Goal: Task Accomplishment & Management: Manage account settings

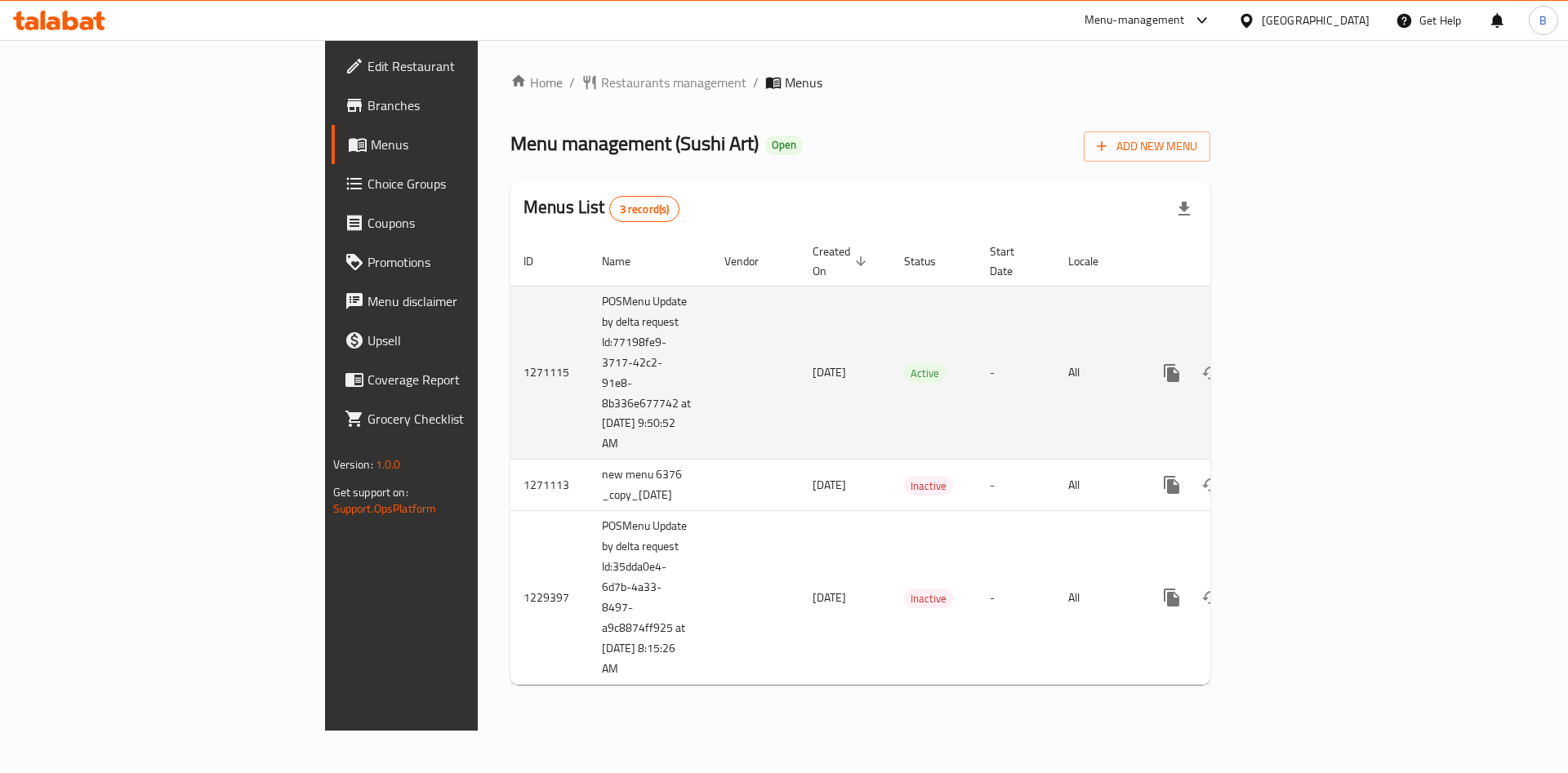
click at [1299, 363] on icon "enhanced table" at bounding box center [1289, 372] width 19 height 19
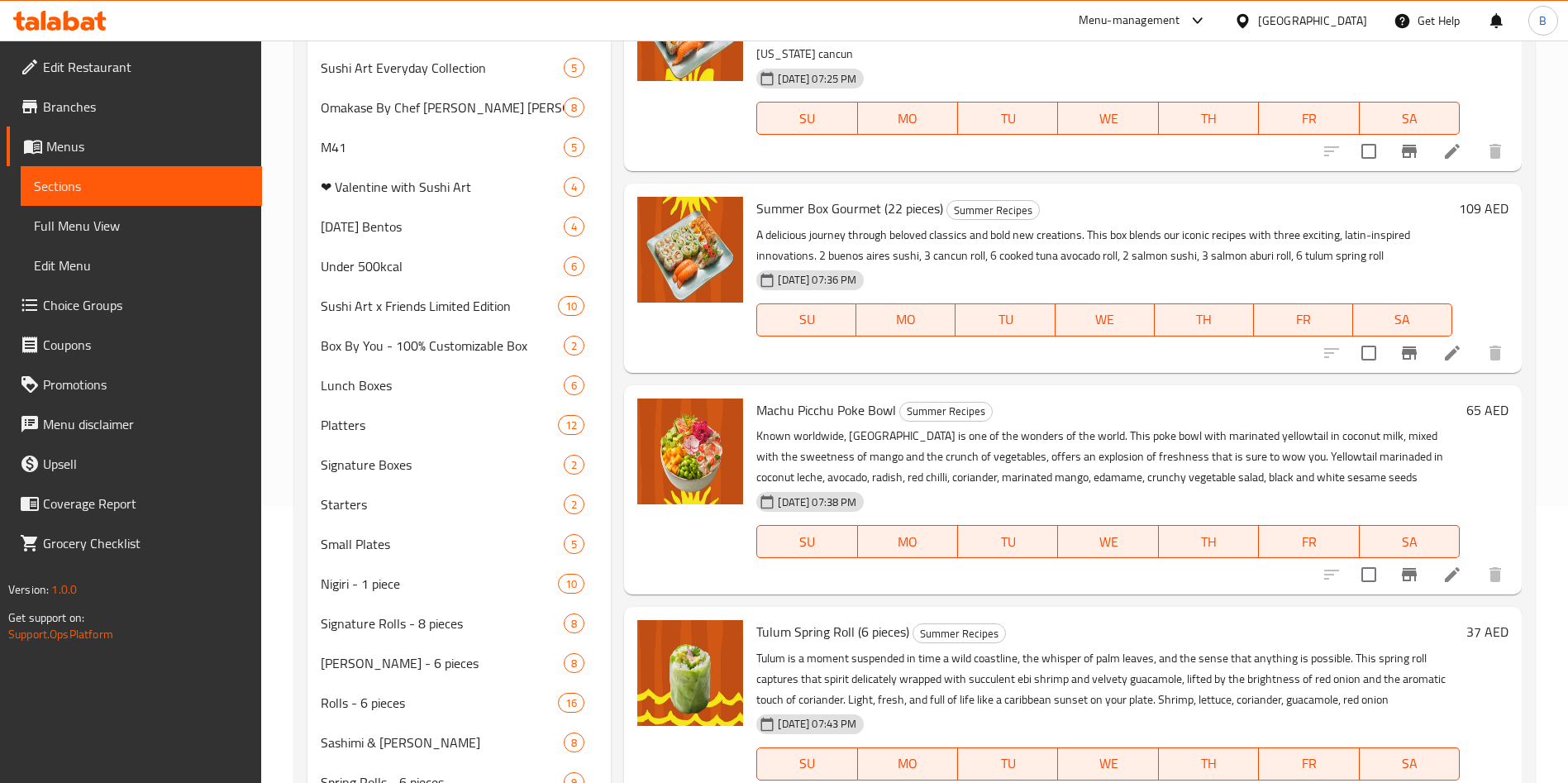
scroll to position [254, 0]
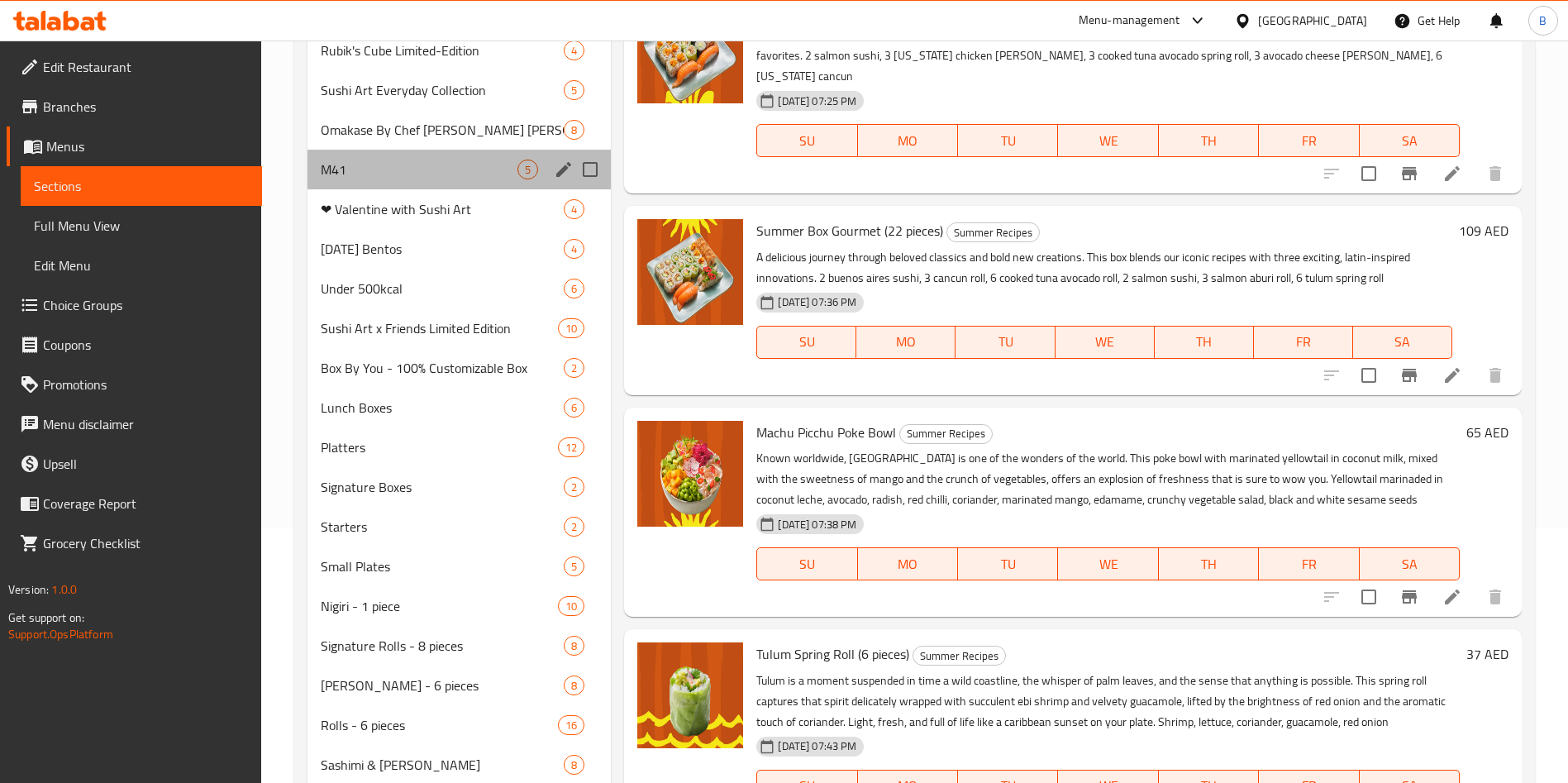
click at [437, 185] on div "M41 5" at bounding box center [459, 169] width 304 height 40
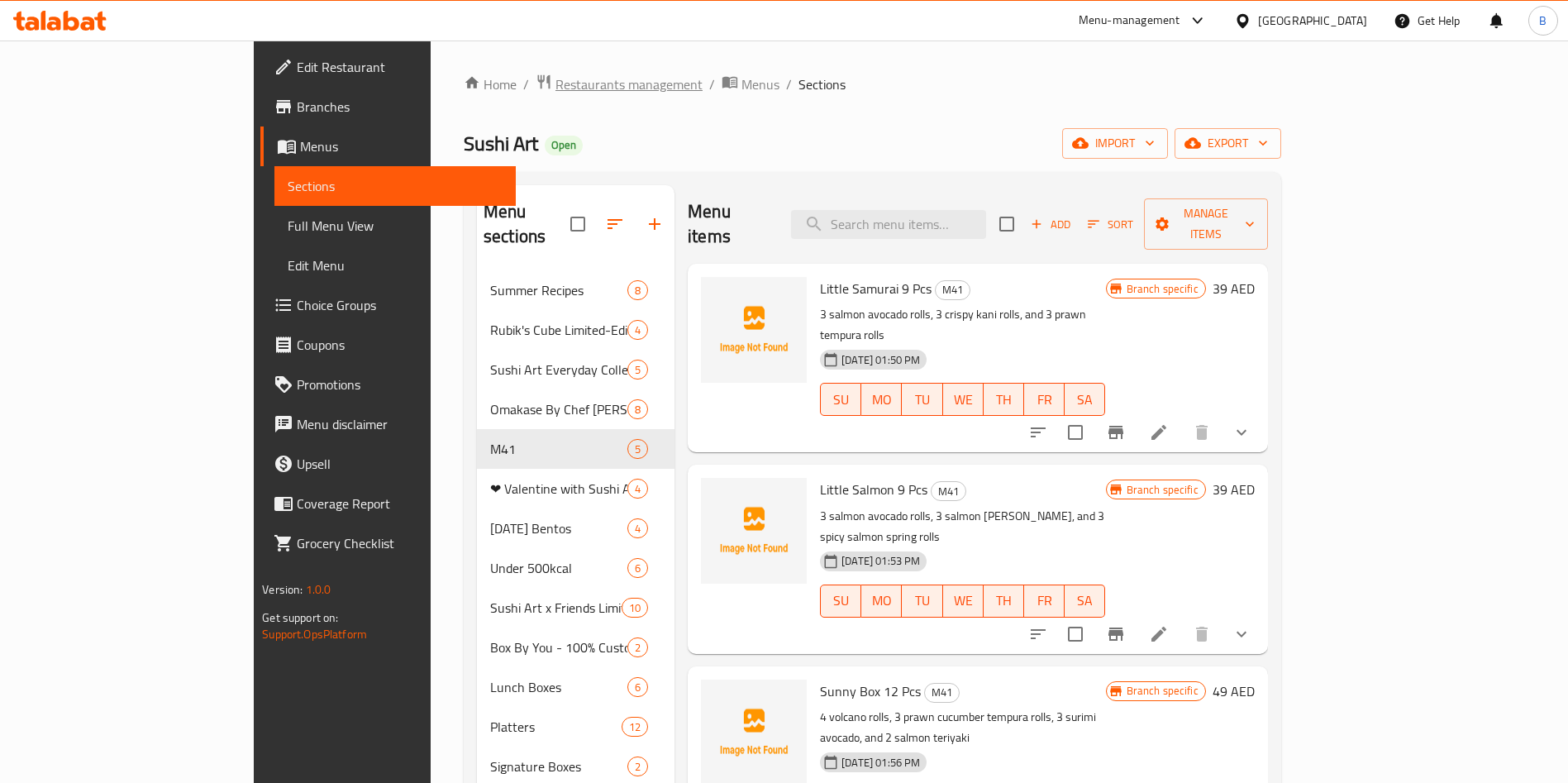
click at [555, 74] on span "Restaurants management" at bounding box center [628, 84] width 148 height 20
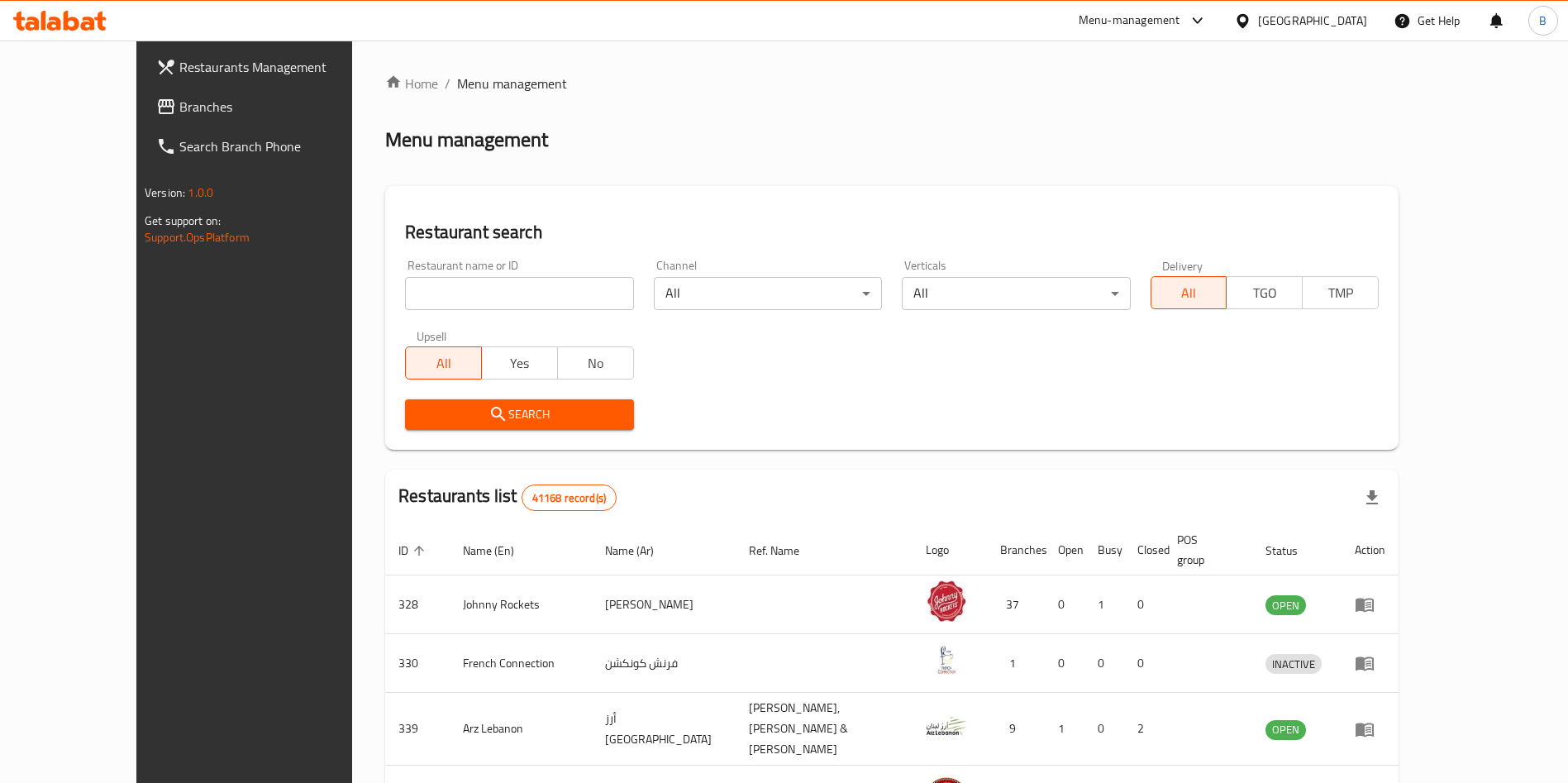
click at [445, 294] on input "search" at bounding box center [519, 294] width 228 height 33
click at [405, 294] on input "sushiart" at bounding box center [519, 294] width 228 height 33
type input "sushi art"
click button "Search" at bounding box center [519, 414] width 228 height 31
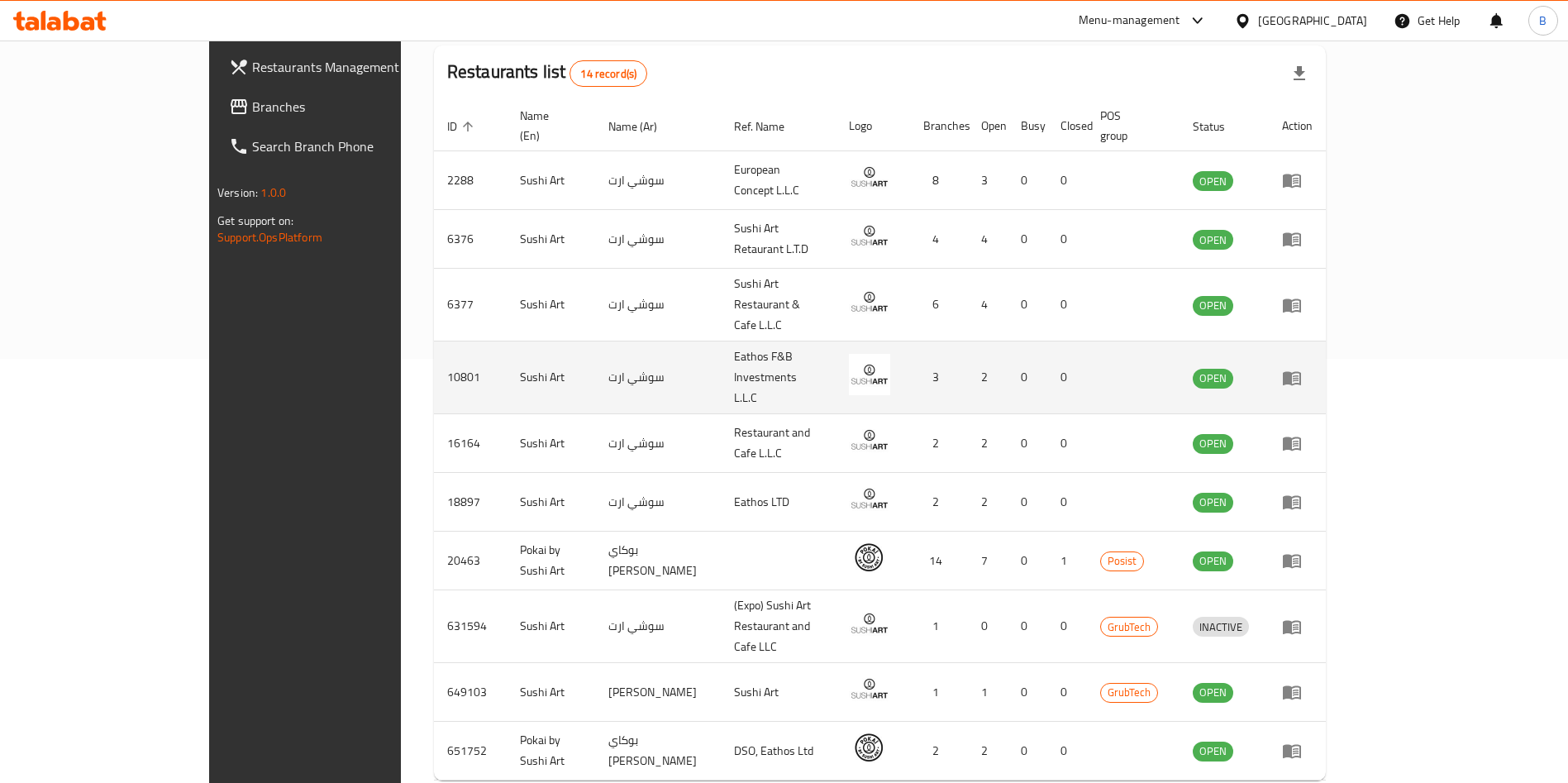
scroll to position [450, 0]
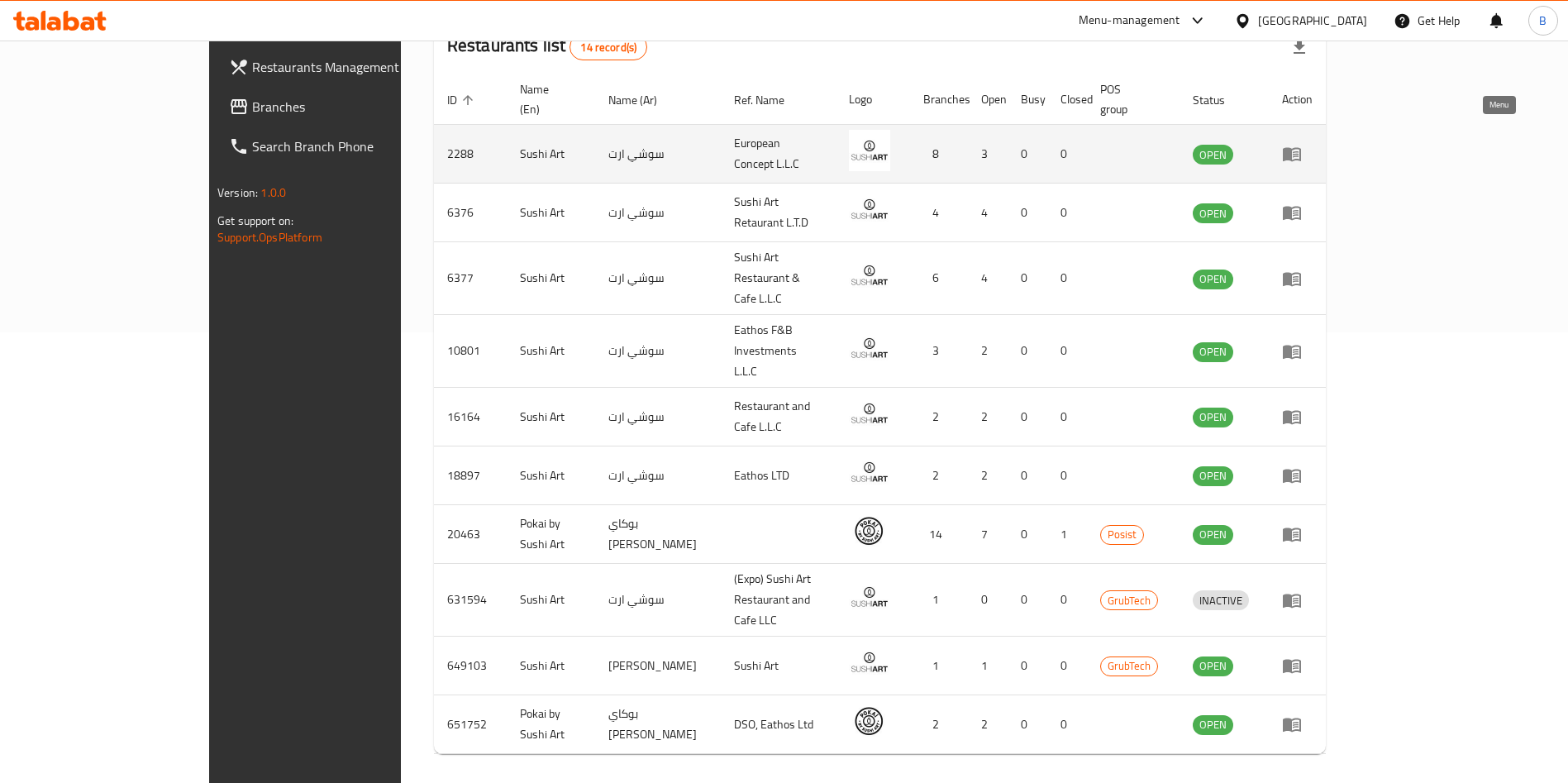
click at [1313, 144] on link "enhanced table" at bounding box center [1297, 153] width 31 height 20
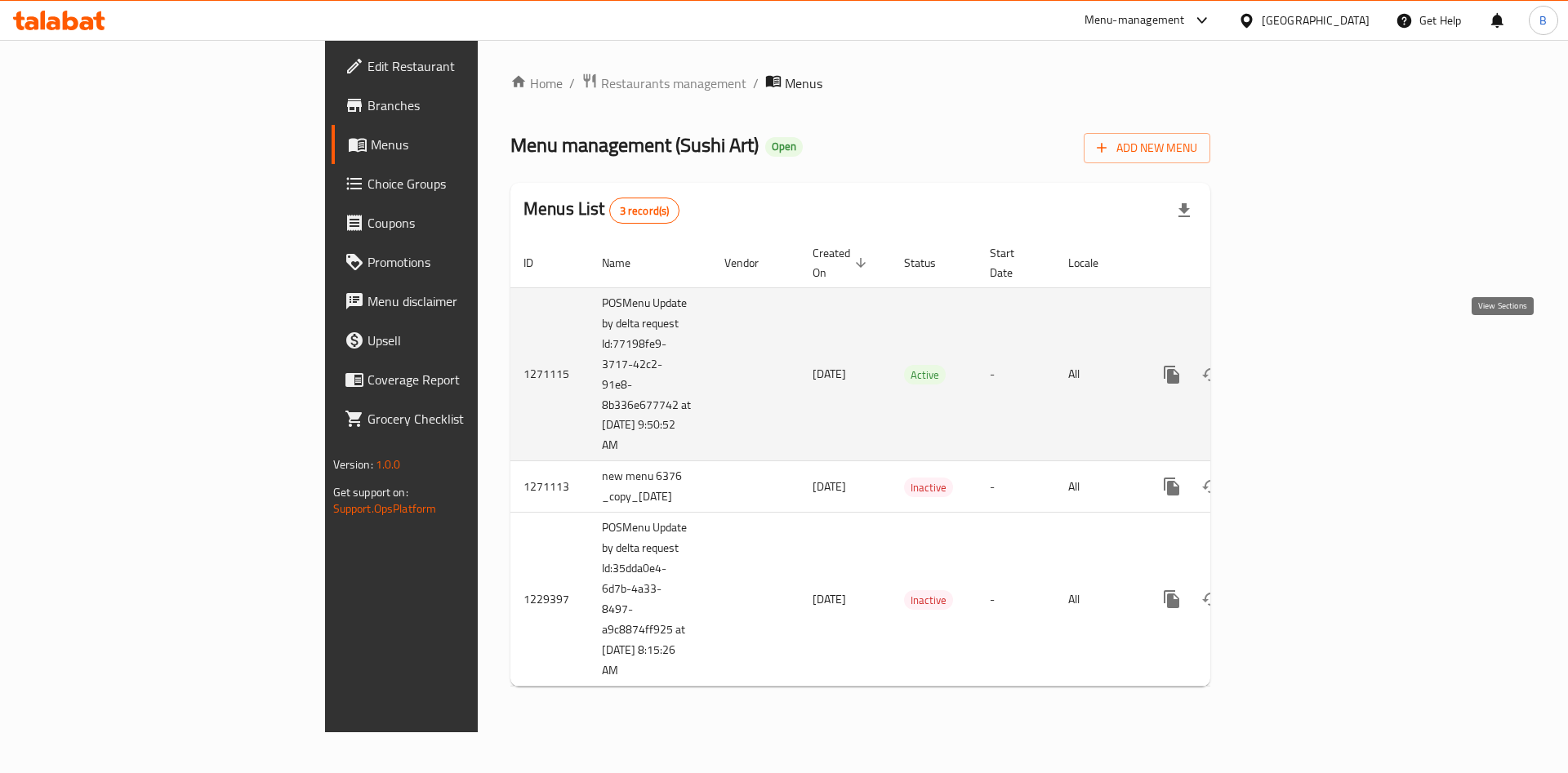
click at [1309, 355] on link "enhanced table" at bounding box center [1289, 374] width 39 height 39
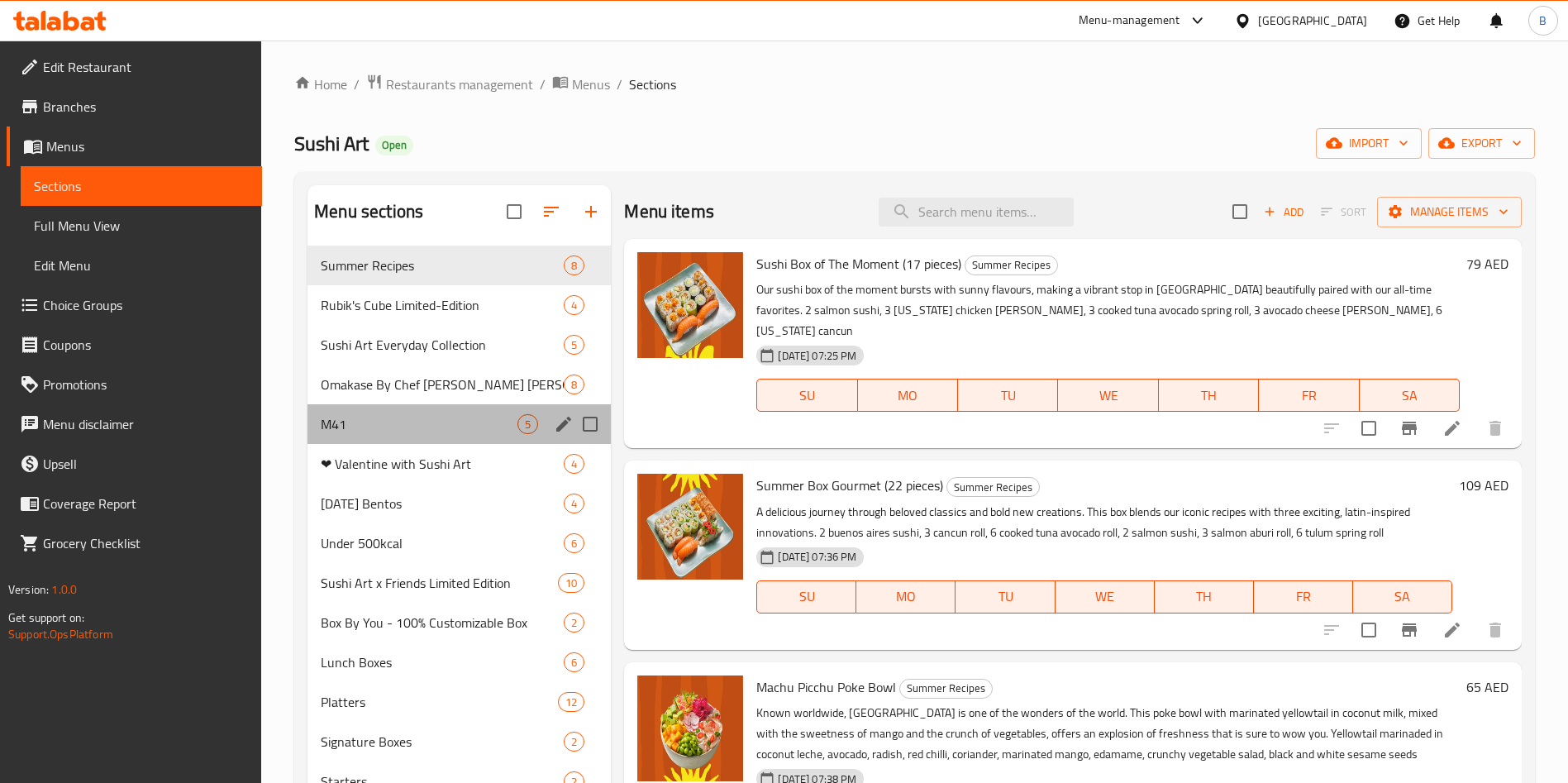
drag, startPoint x: 442, startPoint y: 439, endPoint x: 462, endPoint y: 437, distance: 20.1
click at [442, 437] on div "M41 5" at bounding box center [459, 424] width 304 height 40
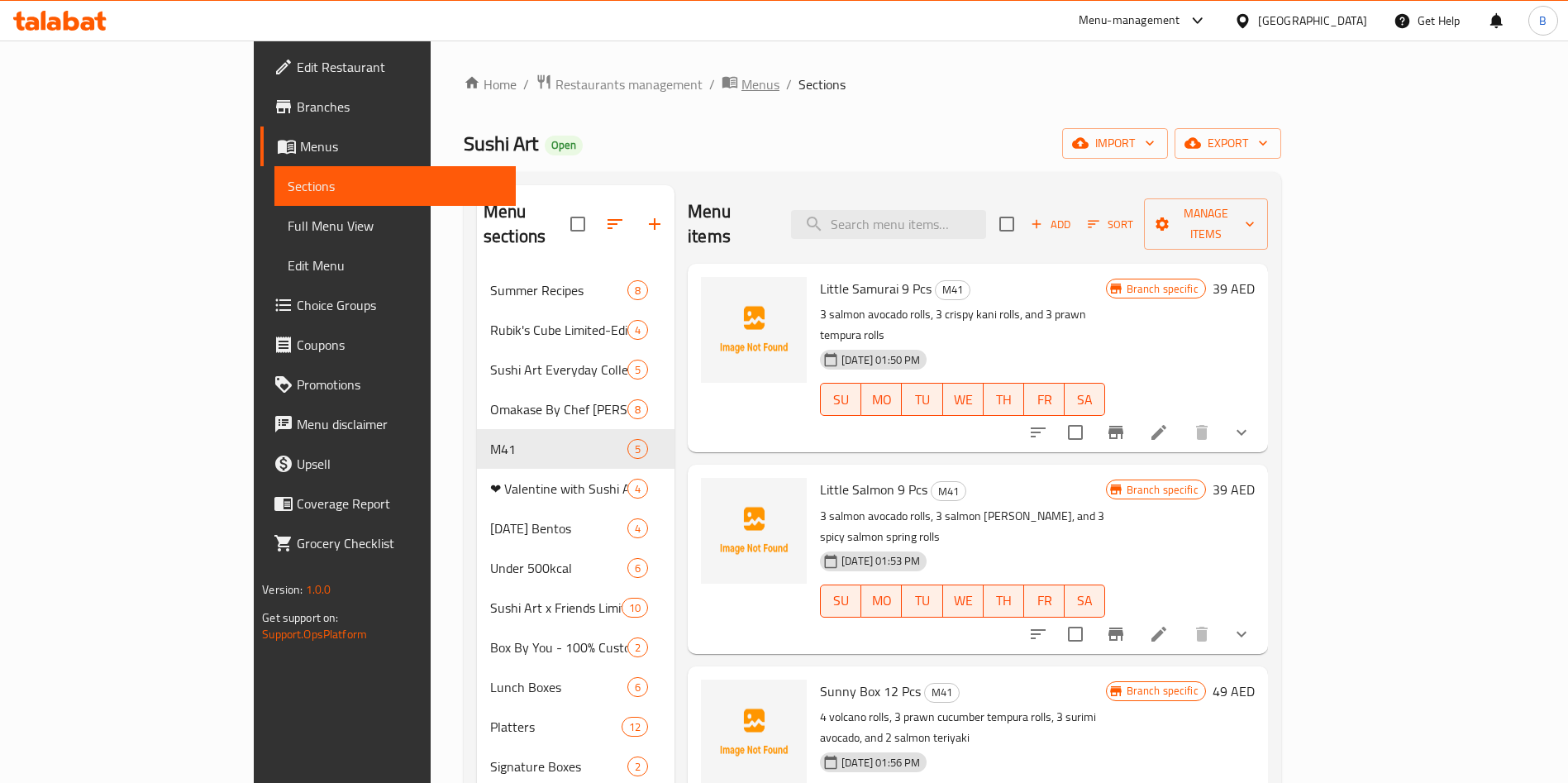
click at [742, 86] on span "Menus" at bounding box center [760, 84] width 38 height 20
drag, startPoint x: 58, startPoint y: 143, endPoint x: 59, endPoint y: 152, distance: 9.1
click at [300, 144] on span "Menus" at bounding box center [401, 146] width 202 height 20
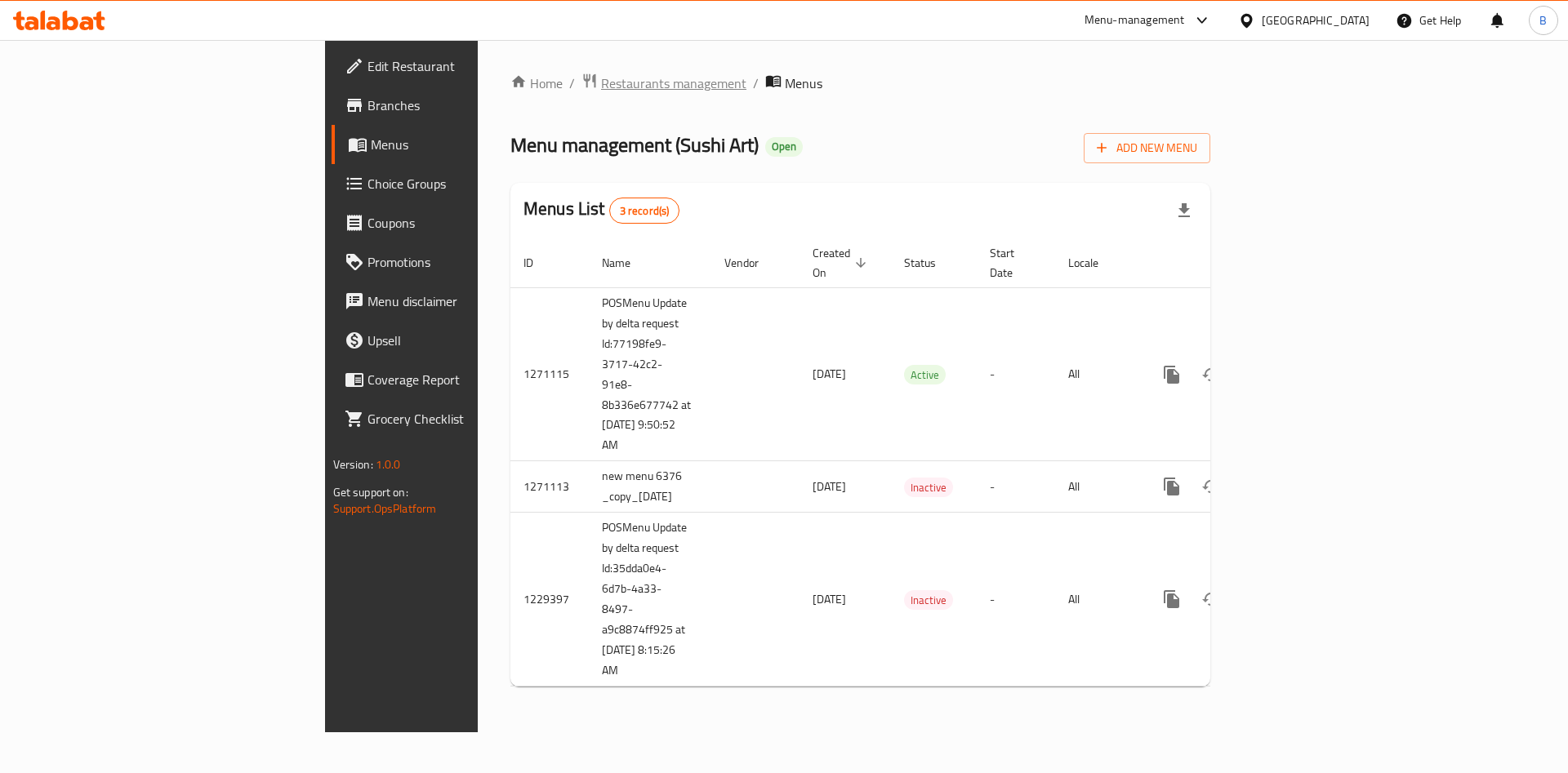
click at [601, 73] on span "Restaurants management" at bounding box center [673, 83] width 146 height 19
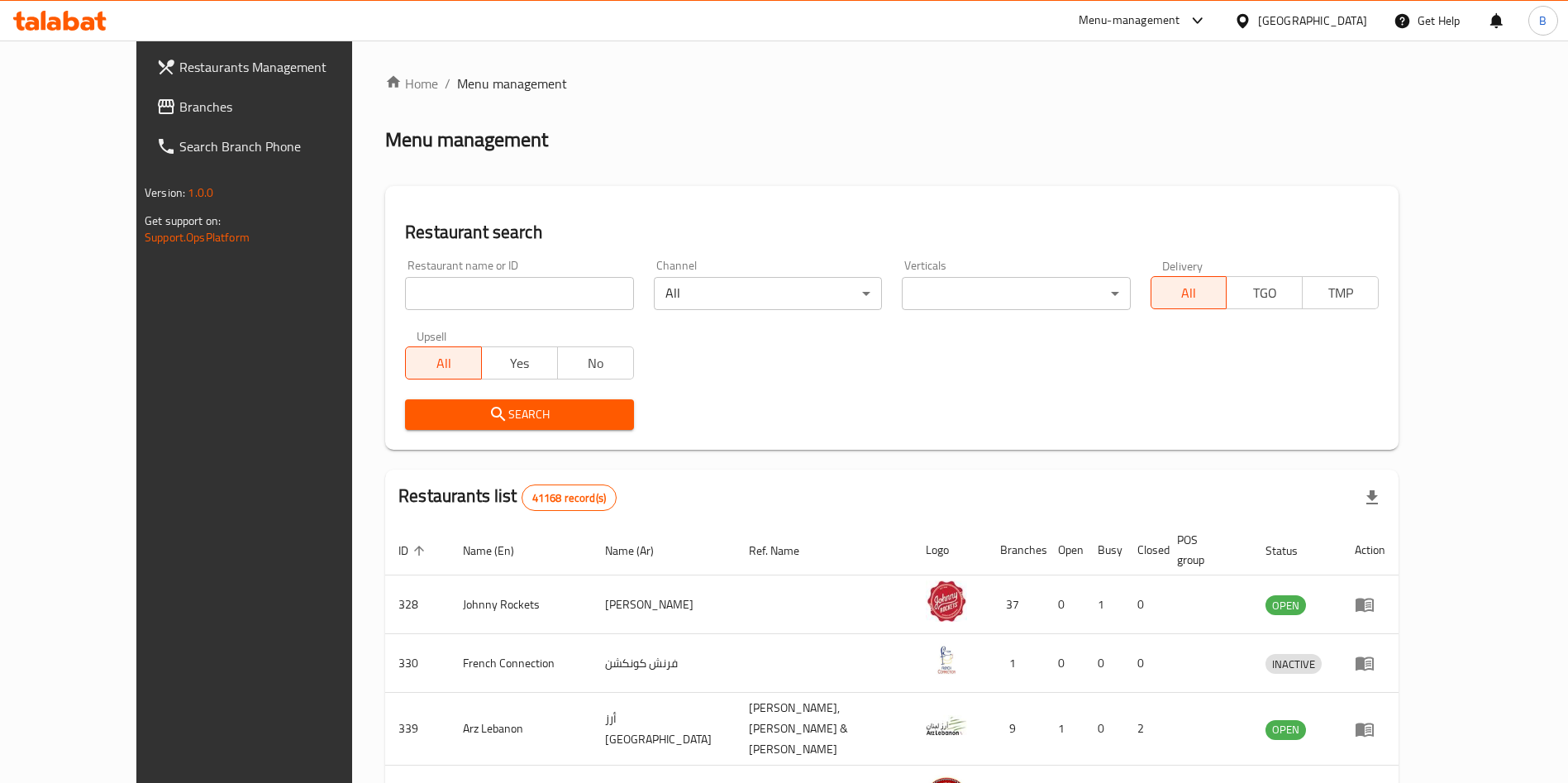
click at [472, 87] on span "Menu management" at bounding box center [512, 83] width 110 height 20
click at [467, 298] on input "search" at bounding box center [519, 294] width 228 height 33
type input "b"
click button "Search" at bounding box center [519, 414] width 228 height 31
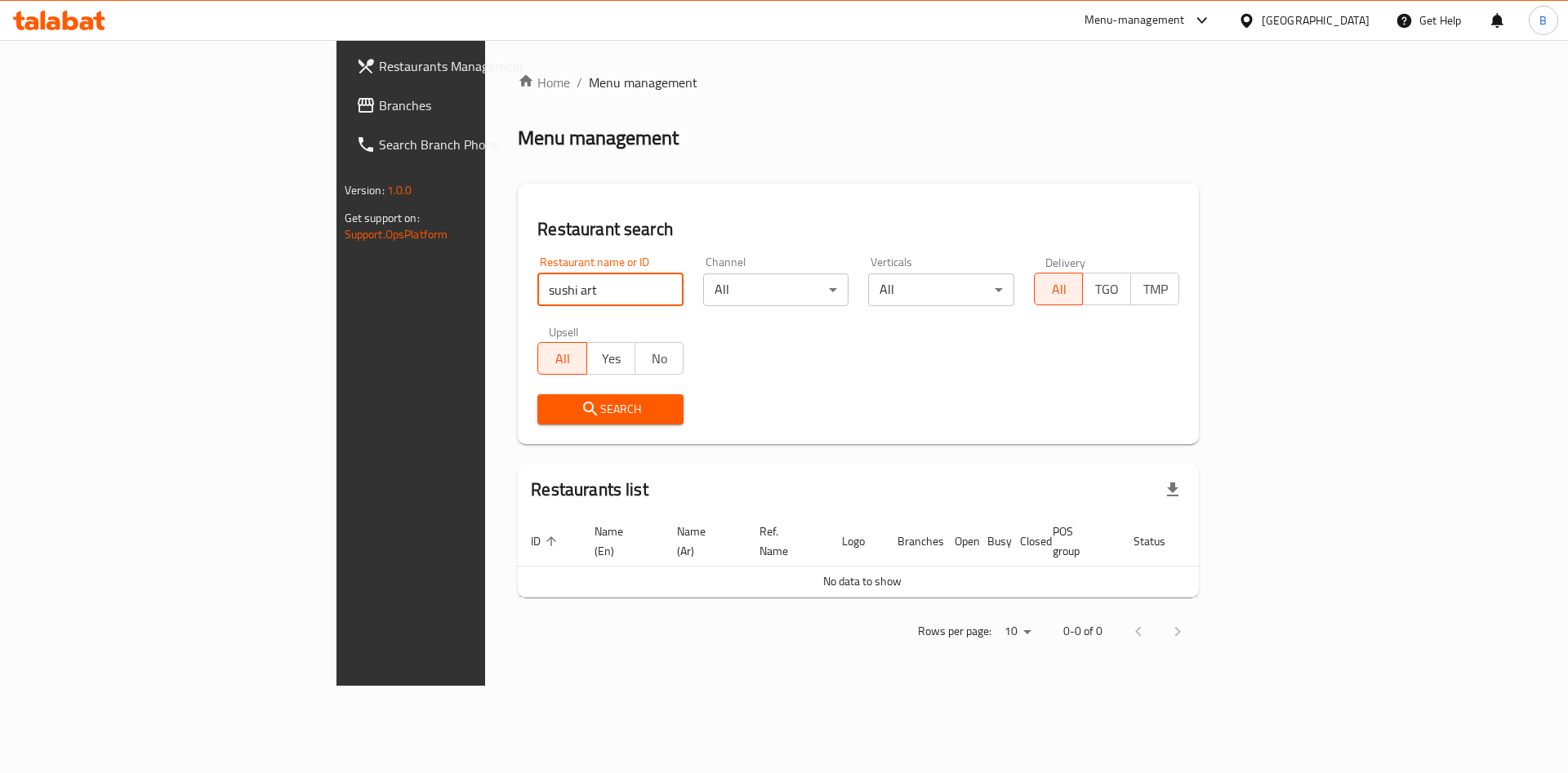
type input "sushi art"
click button "Search" at bounding box center [610, 409] width 146 height 30
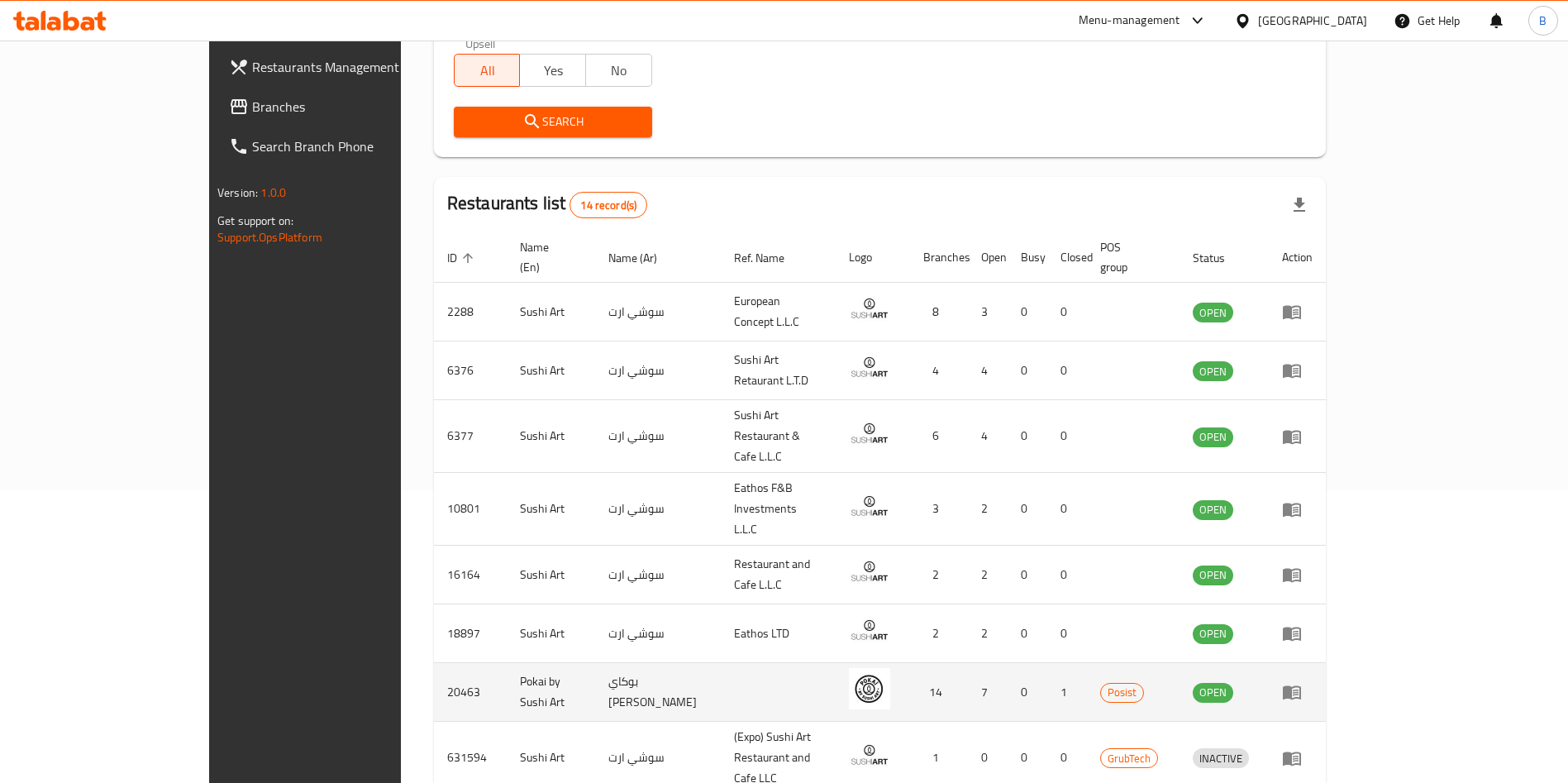
scroll to position [450, 0]
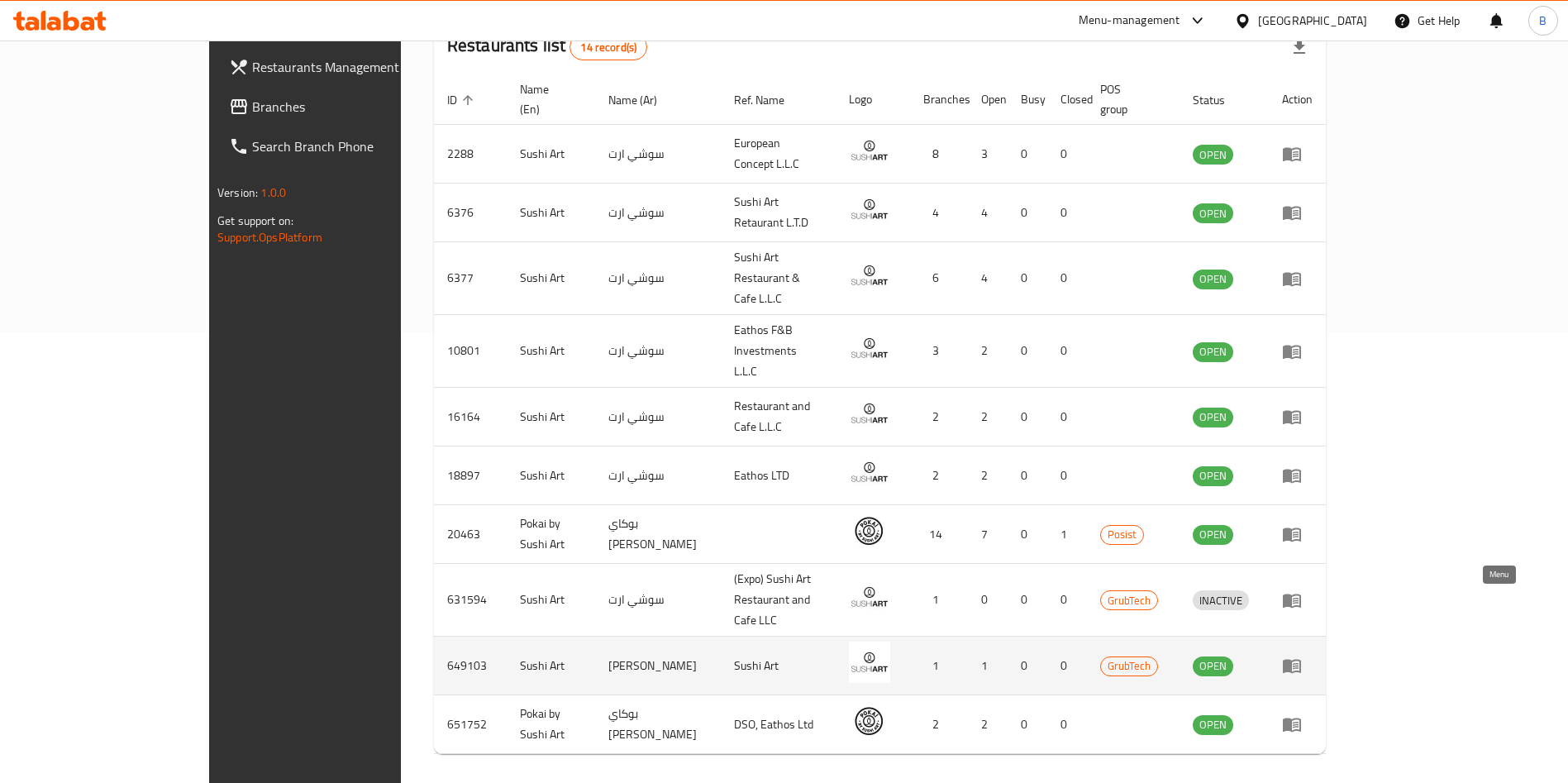
click at [1302, 660] on icon "enhanced table" at bounding box center [1292, 667] width 19 height 14
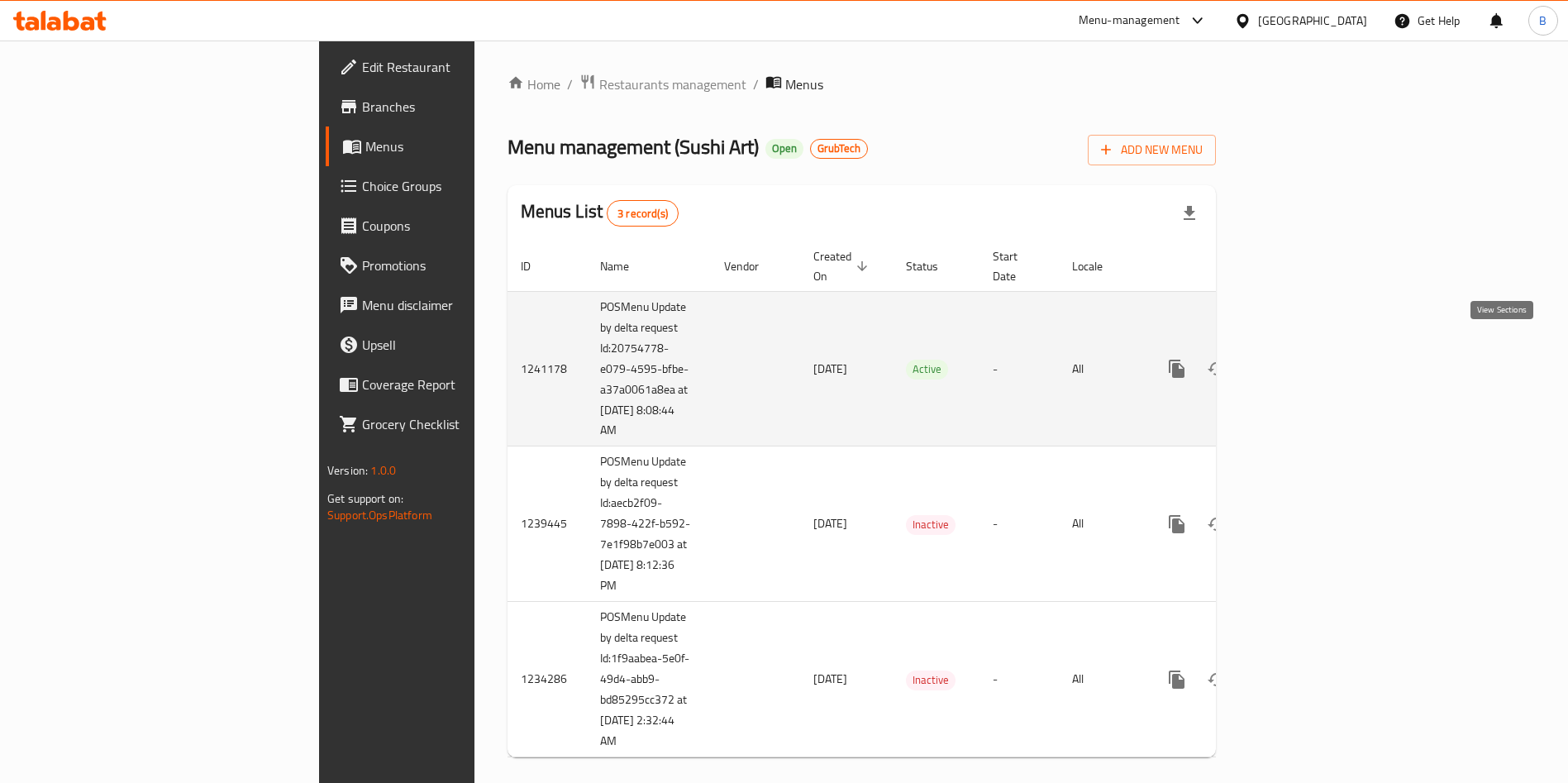
click at [1303, 361] on icon "enhanced table" at bounding box center [1296, 369] width 15 height 15
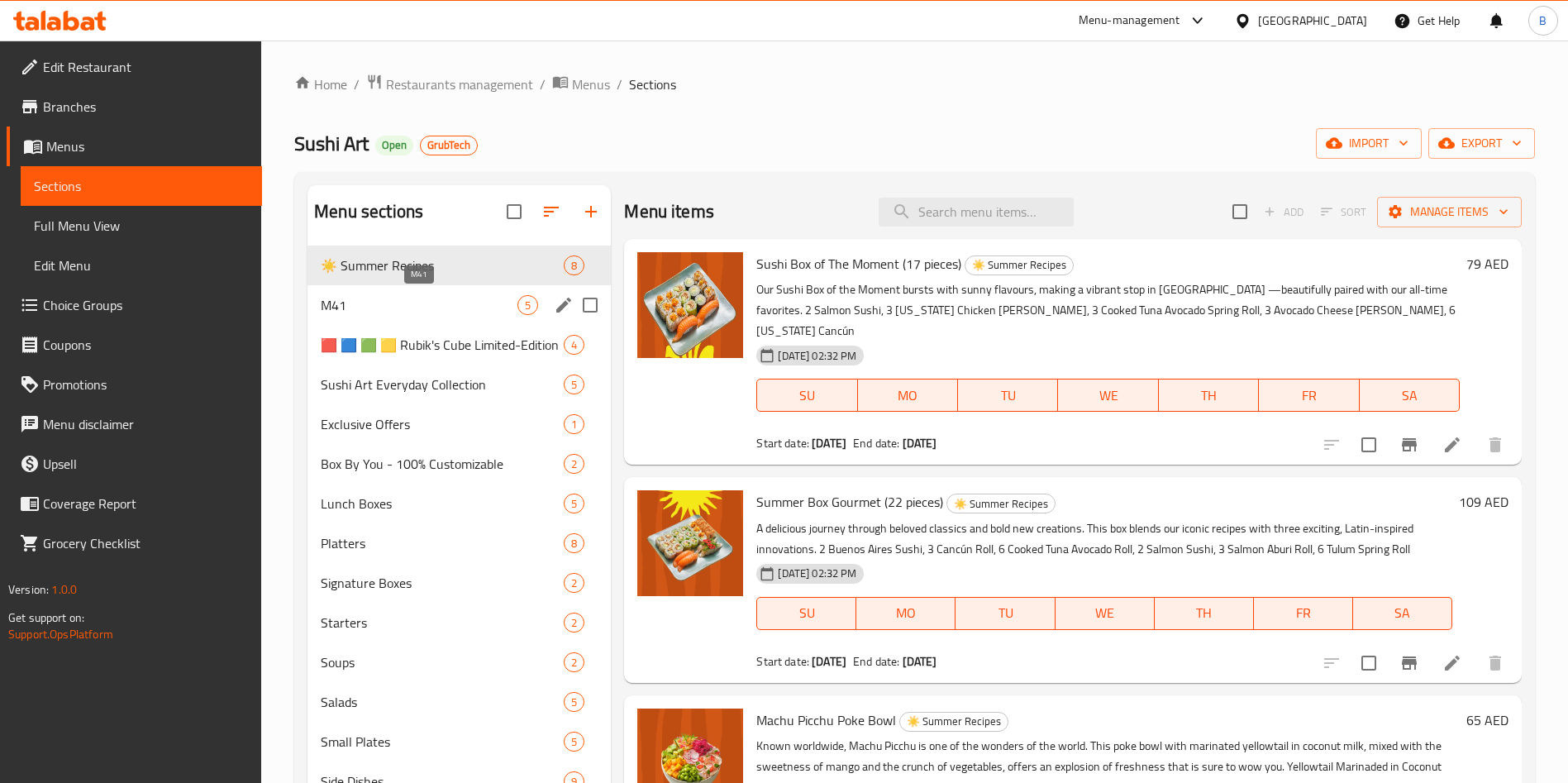
click at [421, 304] on span "M41" at bounding box center [420, 305] width 197 height 20
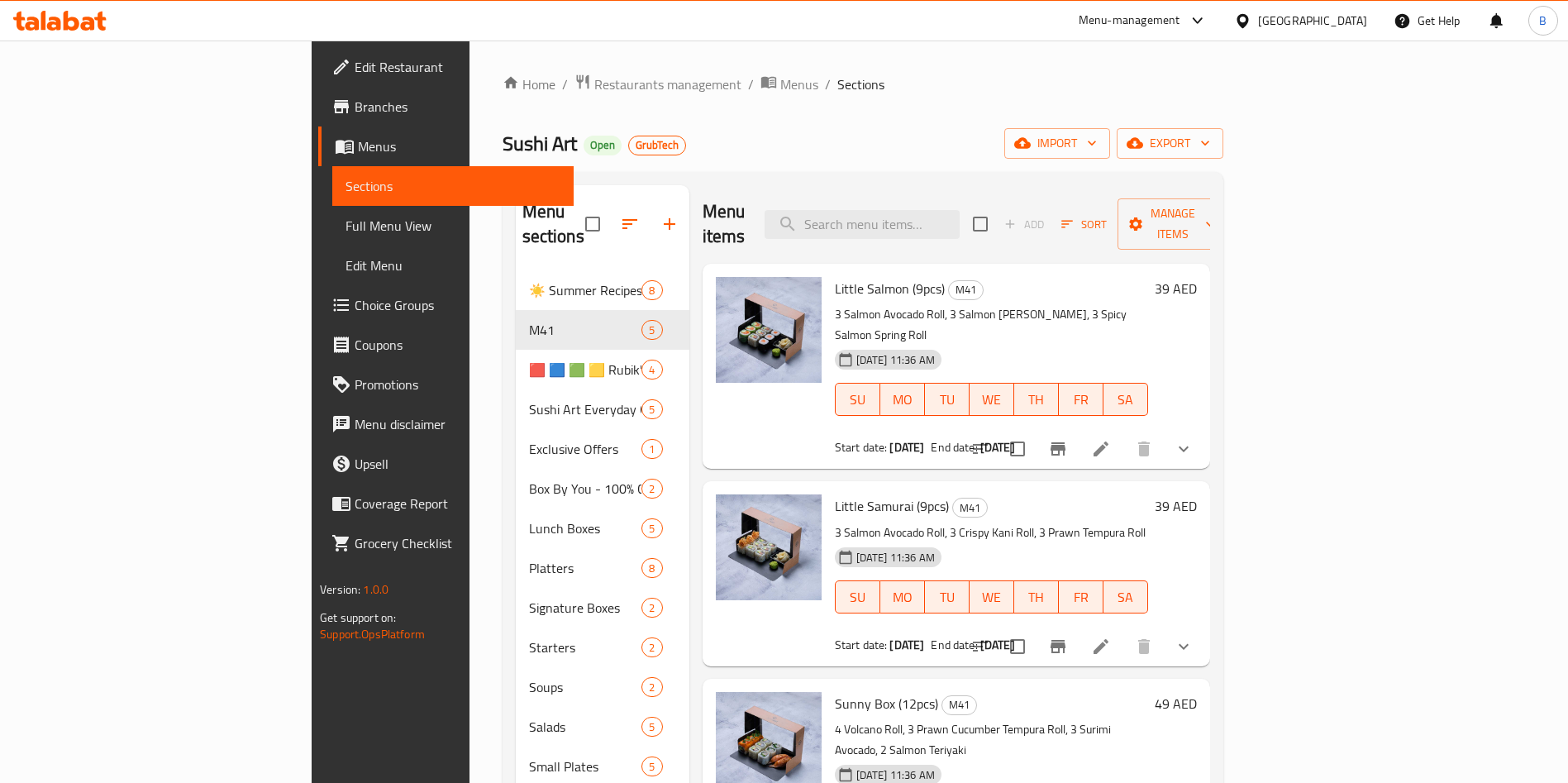
click at [835, 305] on p "3 Salmon Avocado Roll, 3 Salmon Maki, 3 Spicy Salmon Spring Roll" at bounding box center [991, 325] width 314 height 42
click at [835, 276] on span "Little Salmon (9pcs)" at bounding box center [889, 288] width 110 height 25
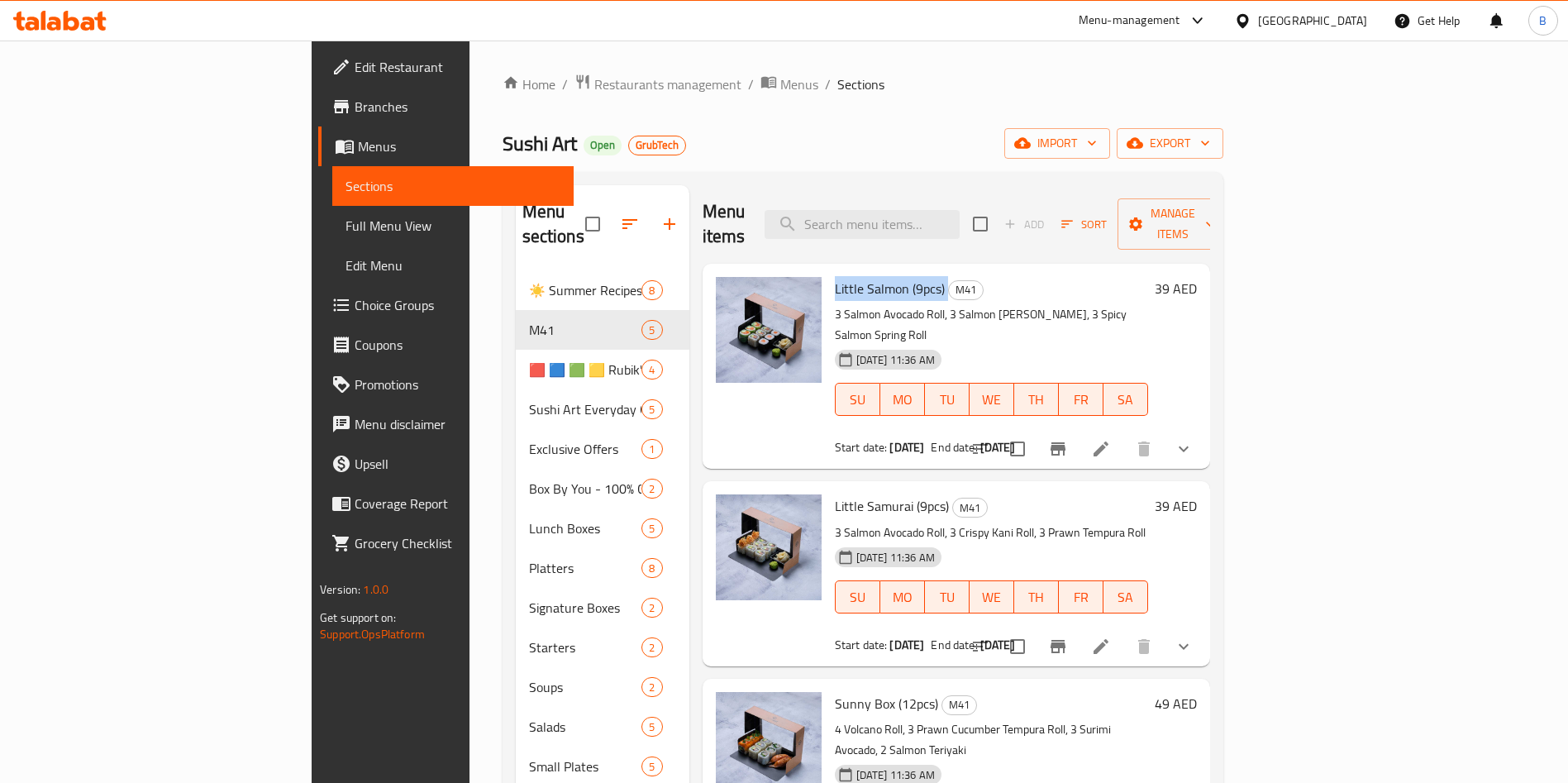
copy h6 "Little Salmon (9pcs)"
click at [781, 77] on span "Menus" at bounding box center [799, 84] width 38 height 20
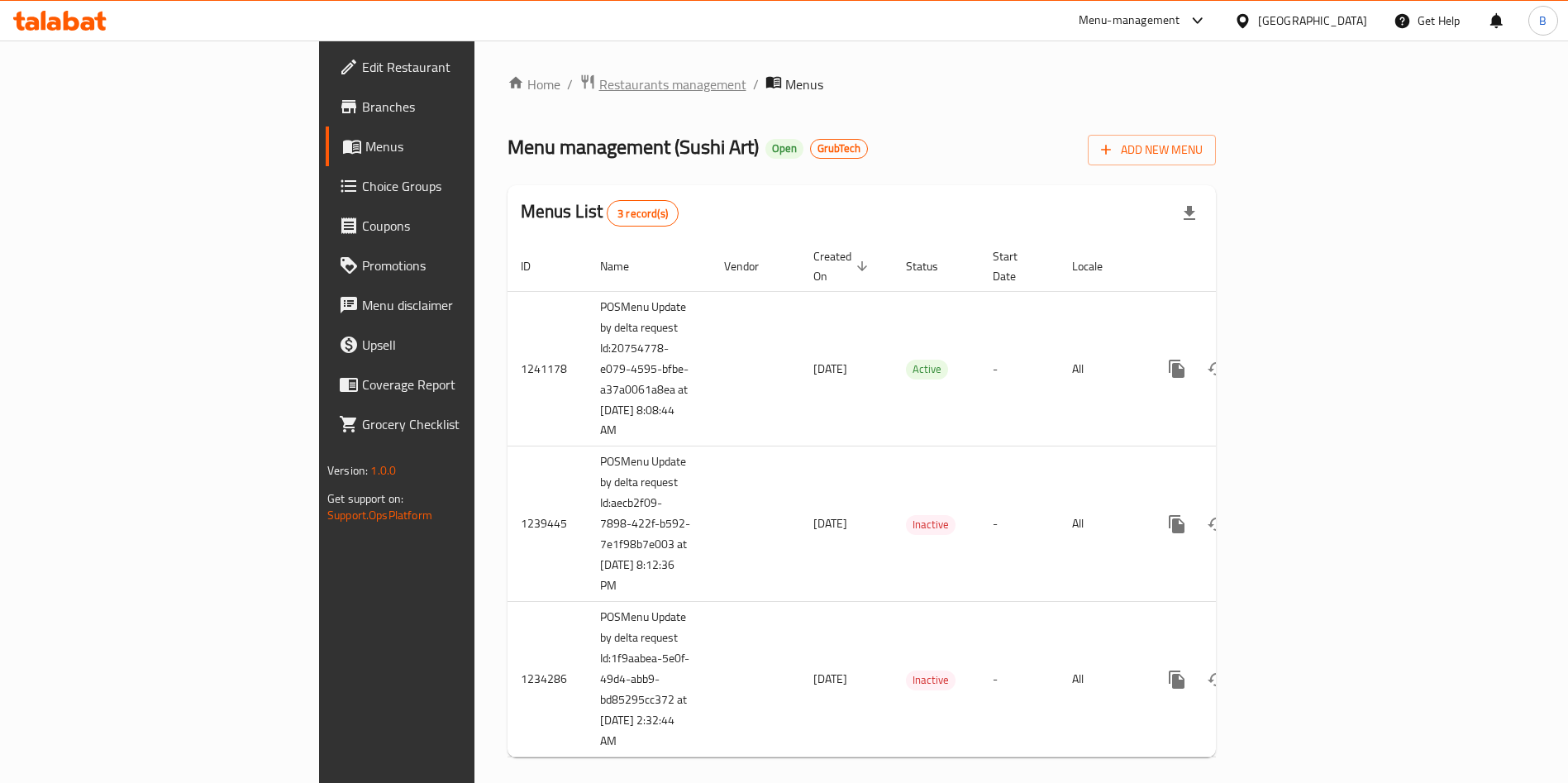
click at [600, 85] on span "Restaurants management" at bounding box center [673, 84] width 148 height 20
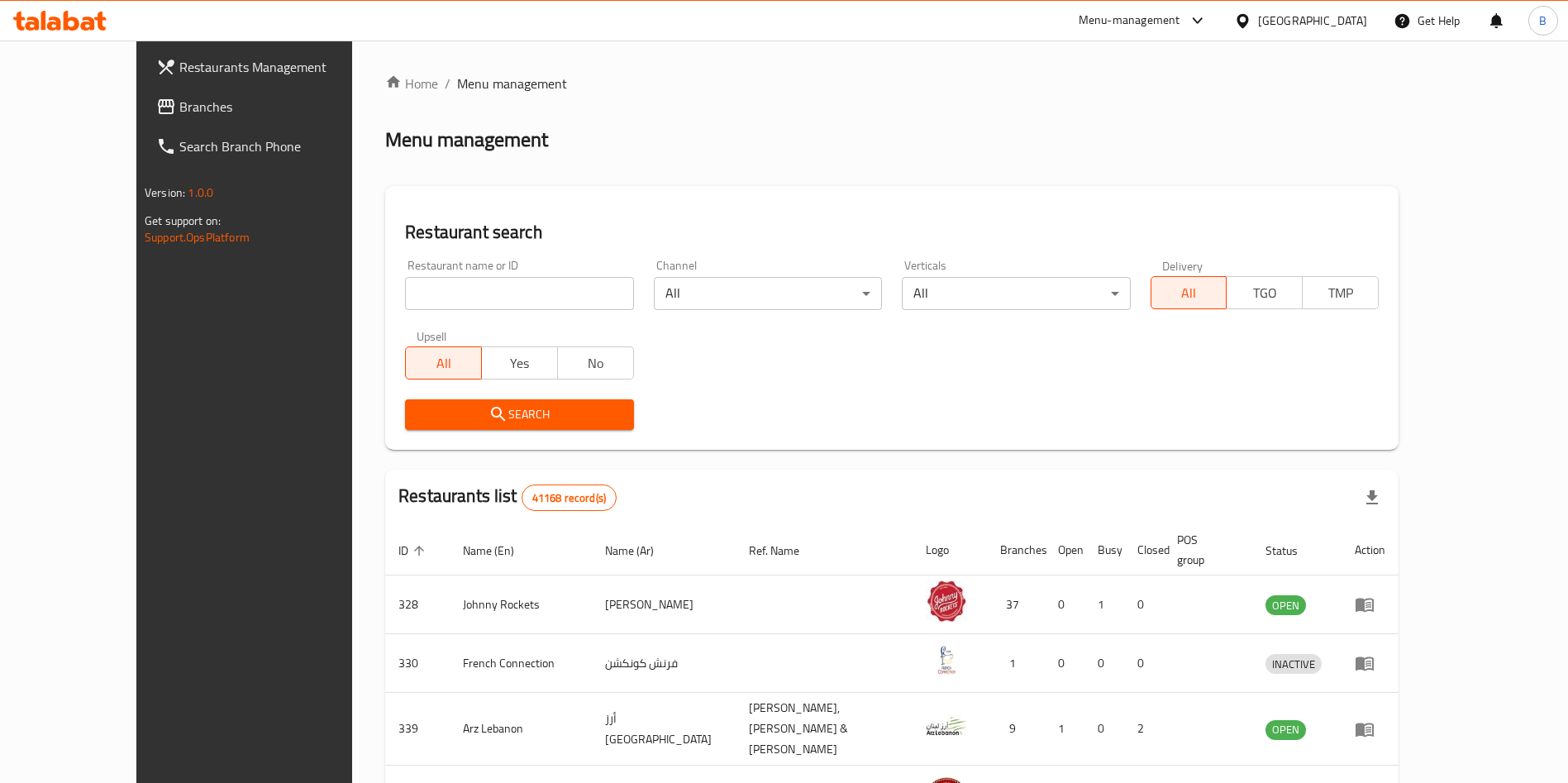
click at [401, 315] on div "Restaurant name or ID Restaurant name or ID" at bounding box center [519, 285] width 248 height 71
click at [409, 299] on input "search" at bounding box center [519, 294] width 228 height 33
type input "r"
click button "Search" at bounding box center [519, 414] width 228 height 31
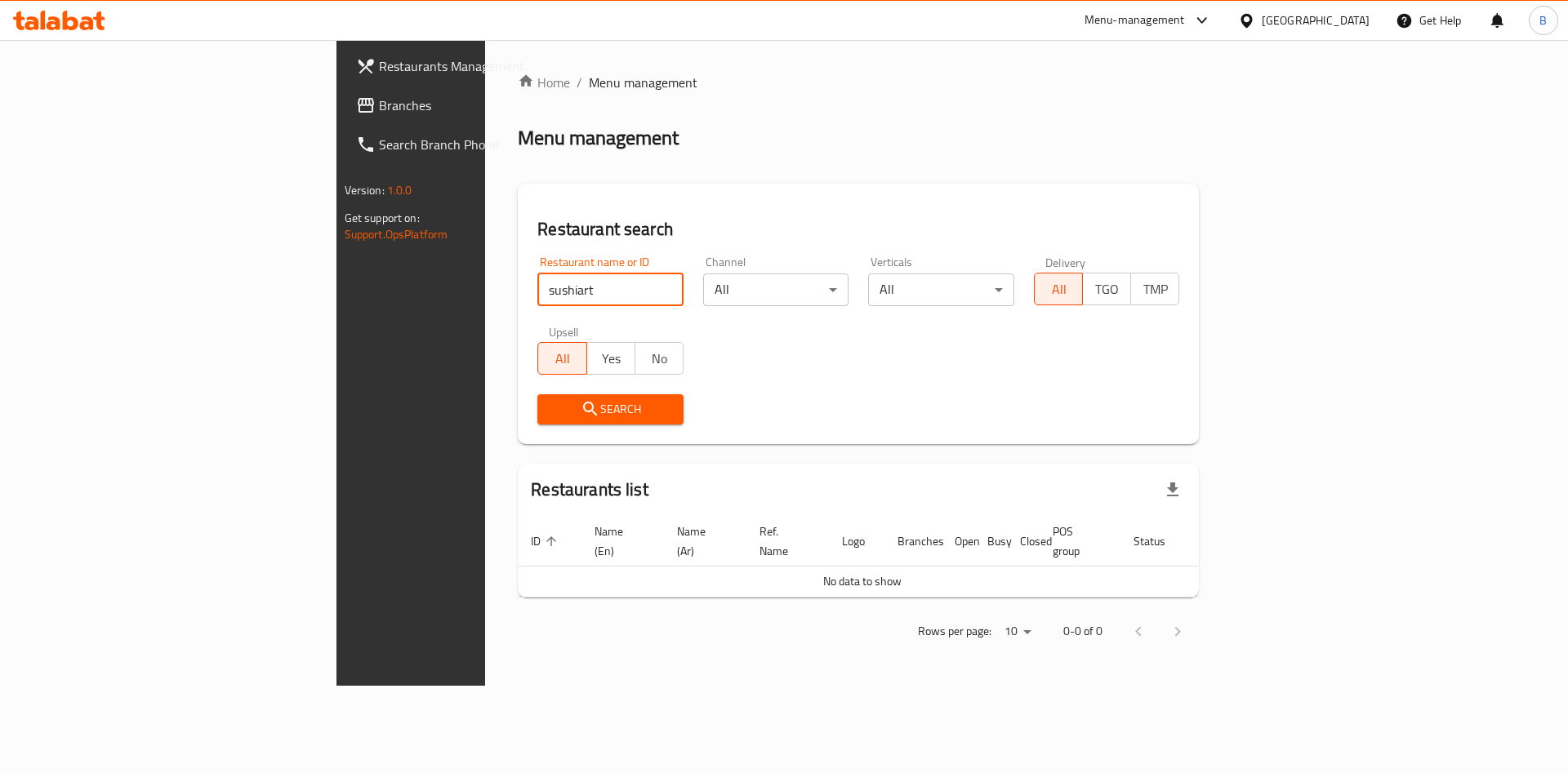
click at [537, 287] on input "sushiart" at bounding box center [610, 290] width 146 height 33
type input "sushi art"
click button "Search" at bounding box center [610, 409] width 146 height 30
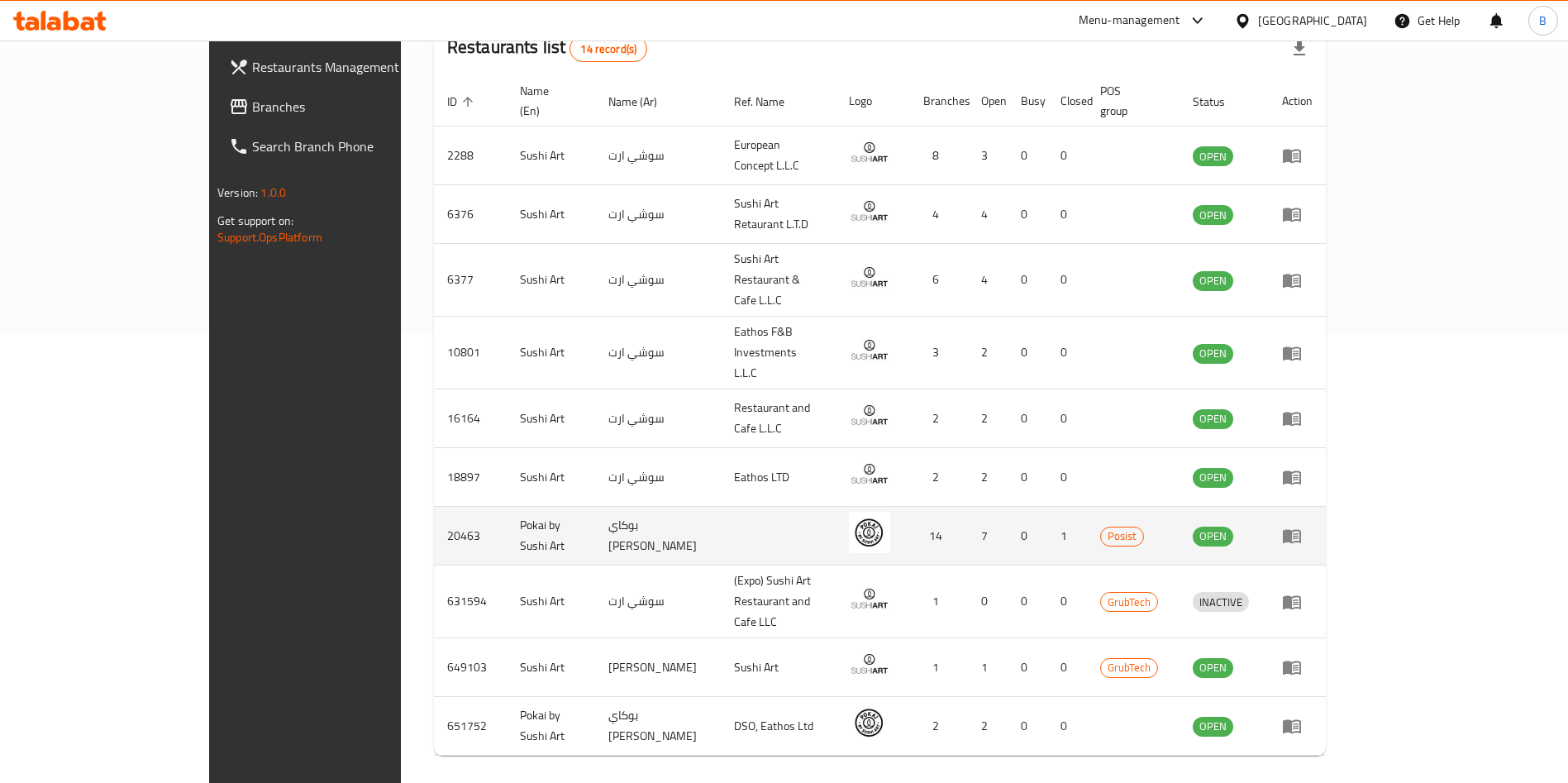
scroll to position [450, 0]
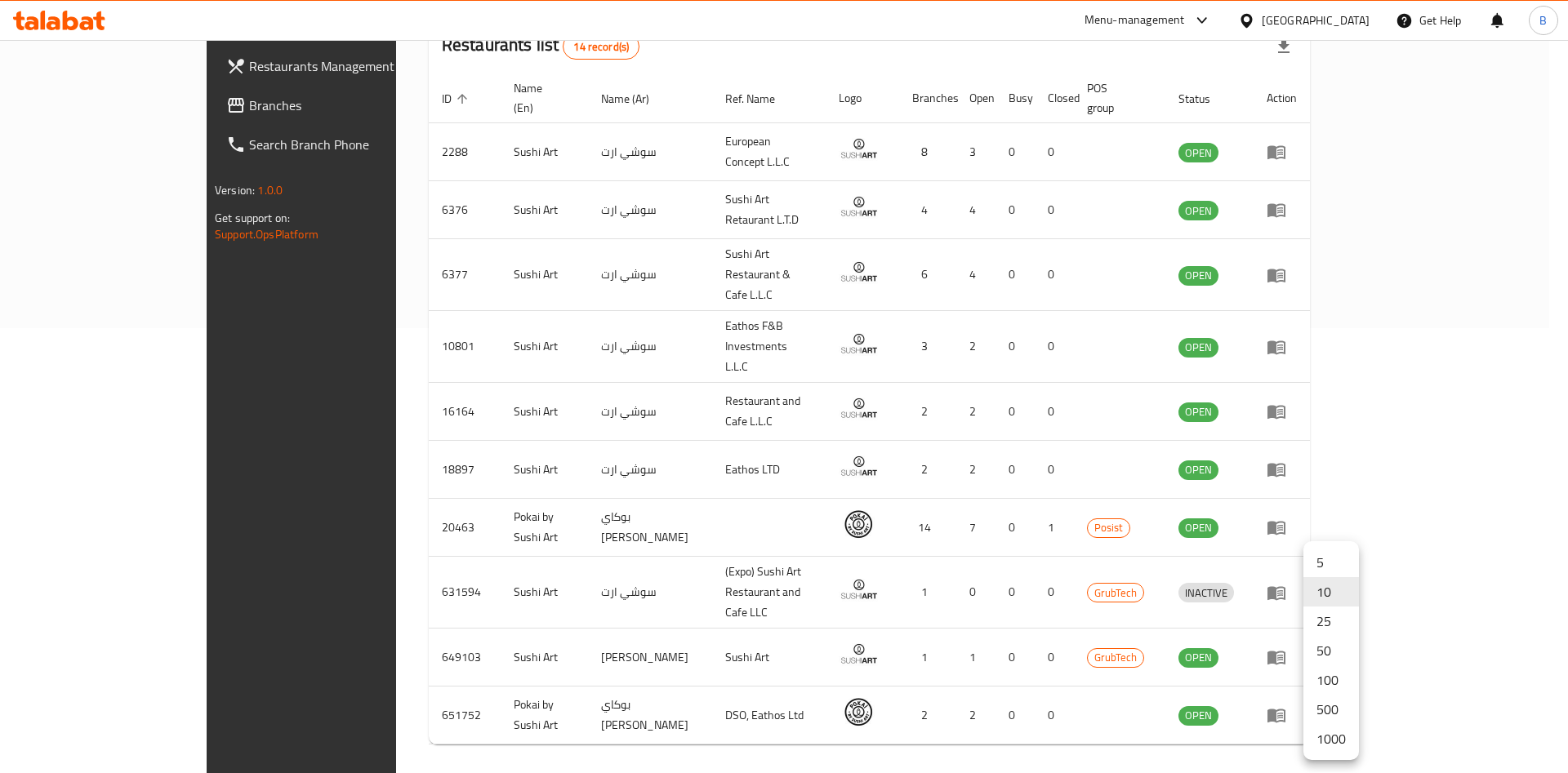
click at [1325, 614] on li "25" at bounding box center [1331, 622] width 56 height 29
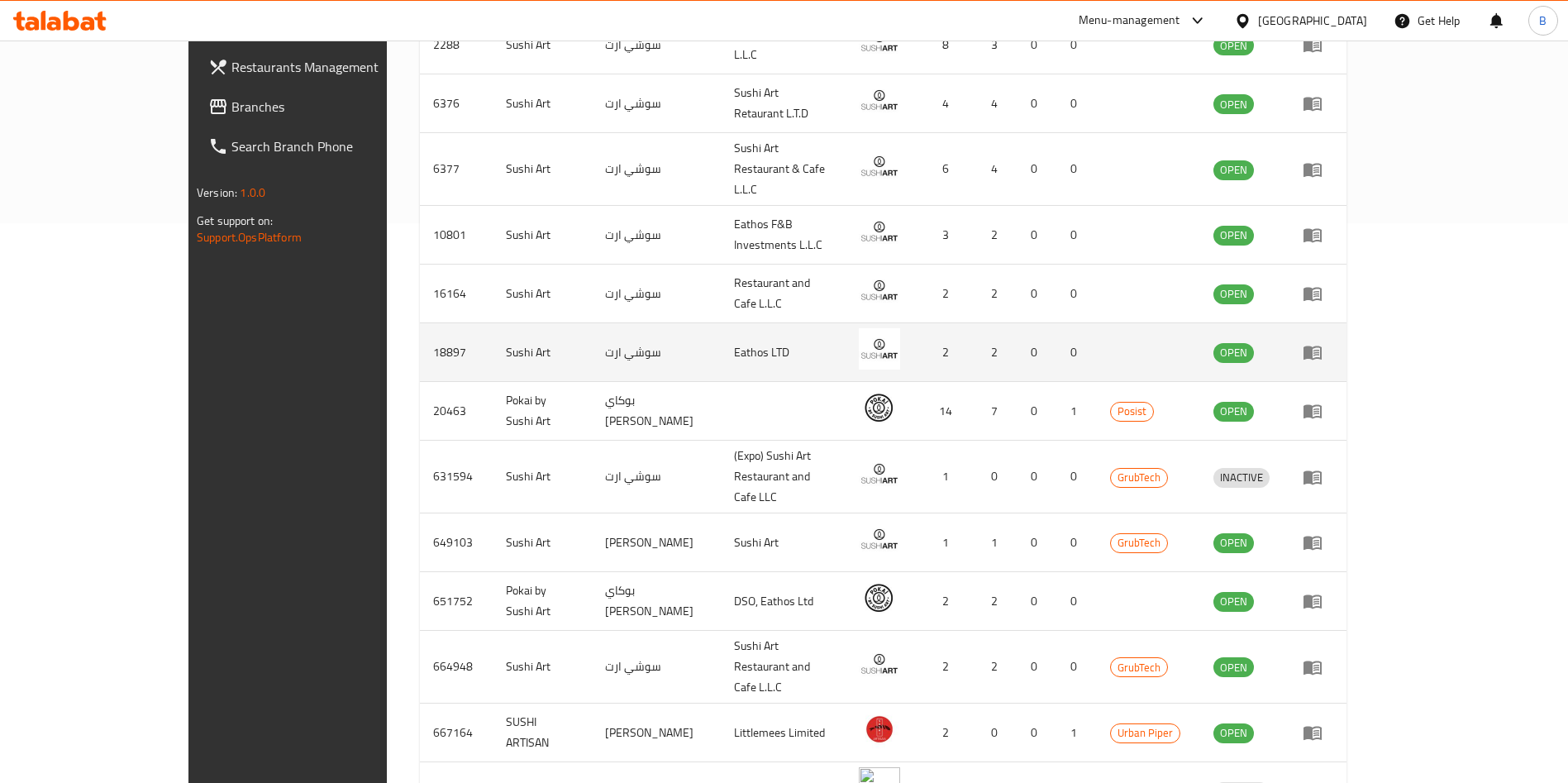
scroll to position [685, 0]
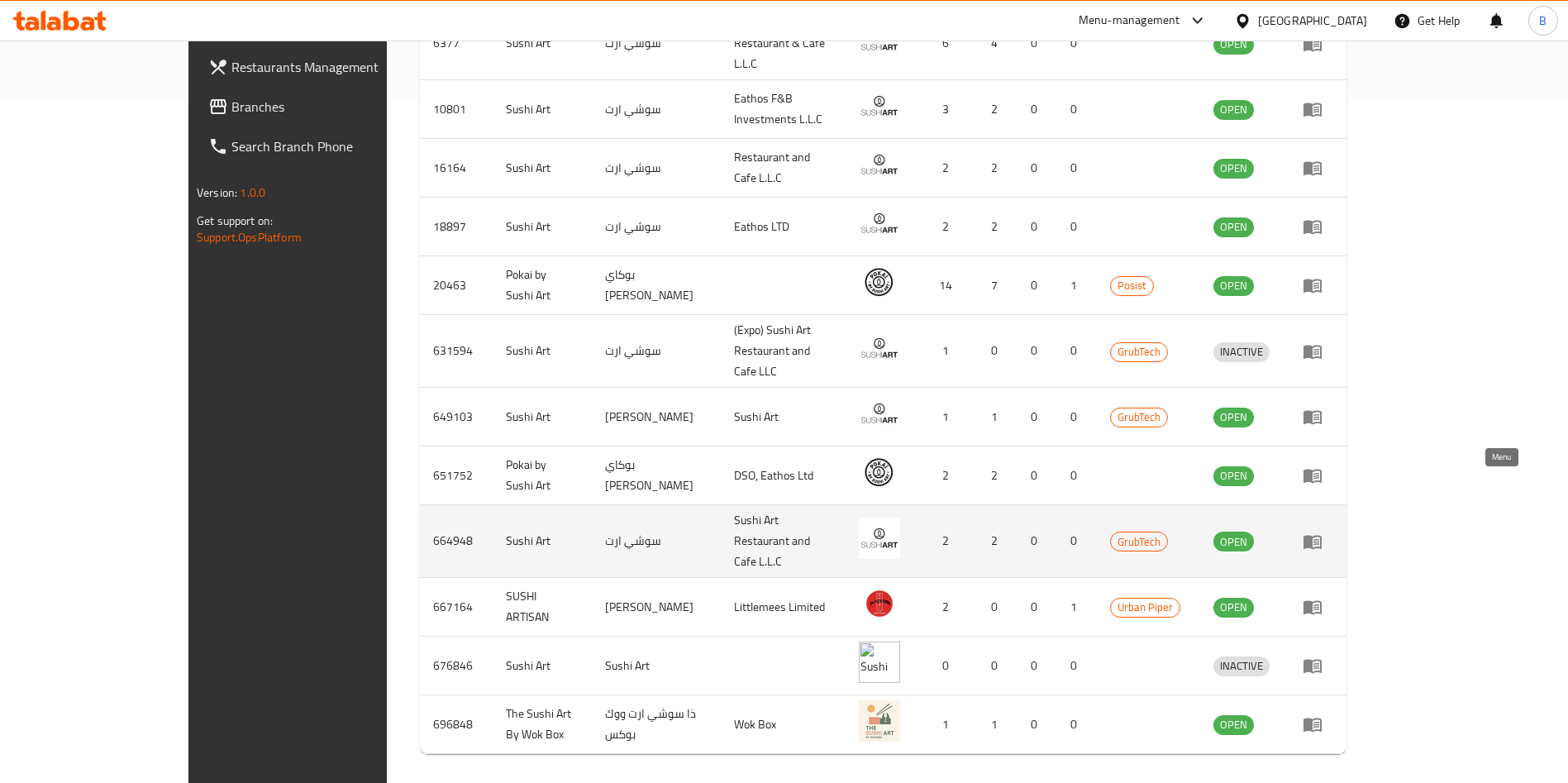
click at [1333, 532] on link "enhanced table" at bounding box center [1318, 542] width 31 height 20
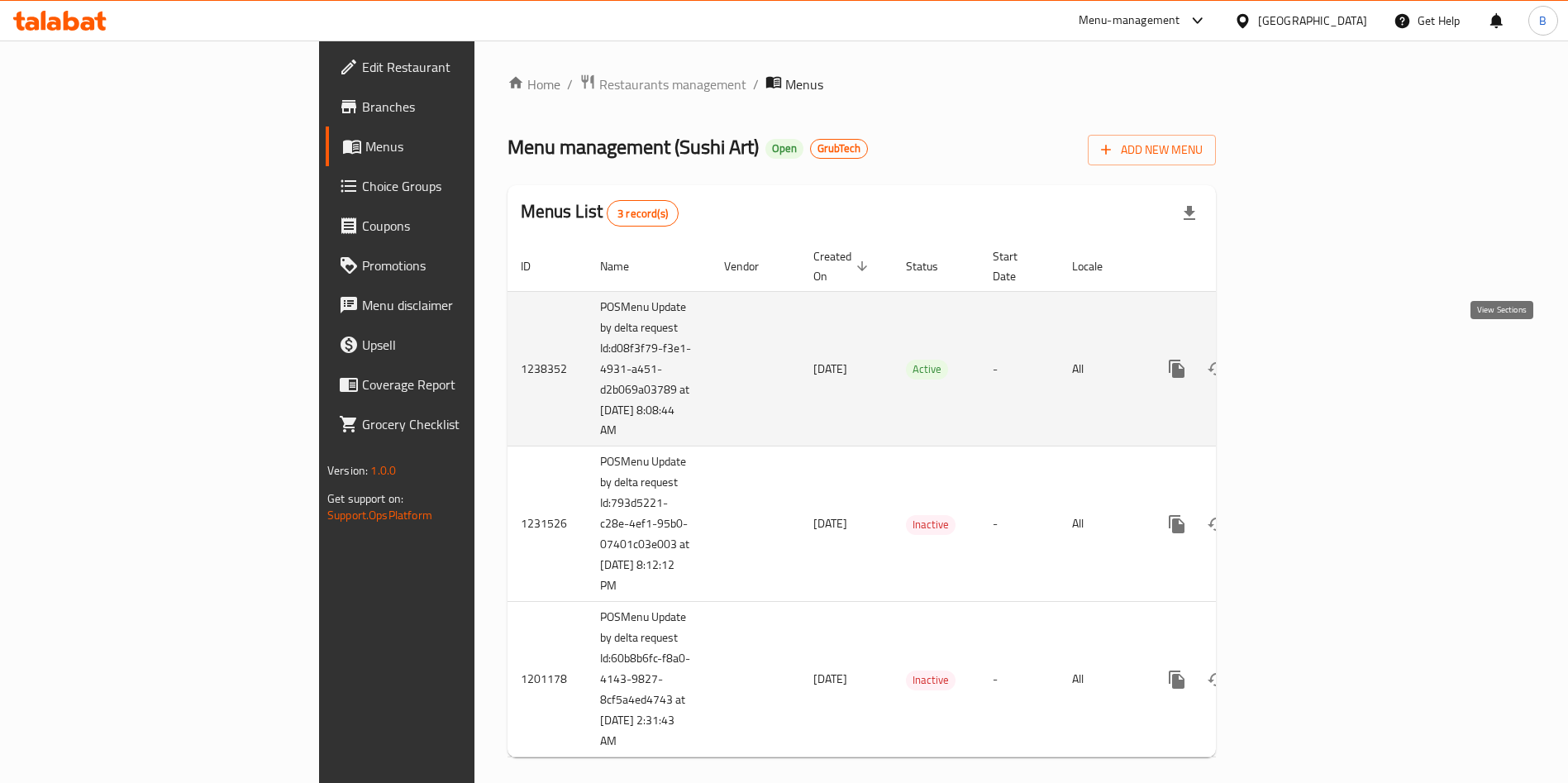
click at [1306, 359] on icon "enhanced table" at bounding box center [1296, 369] width 19 height 20
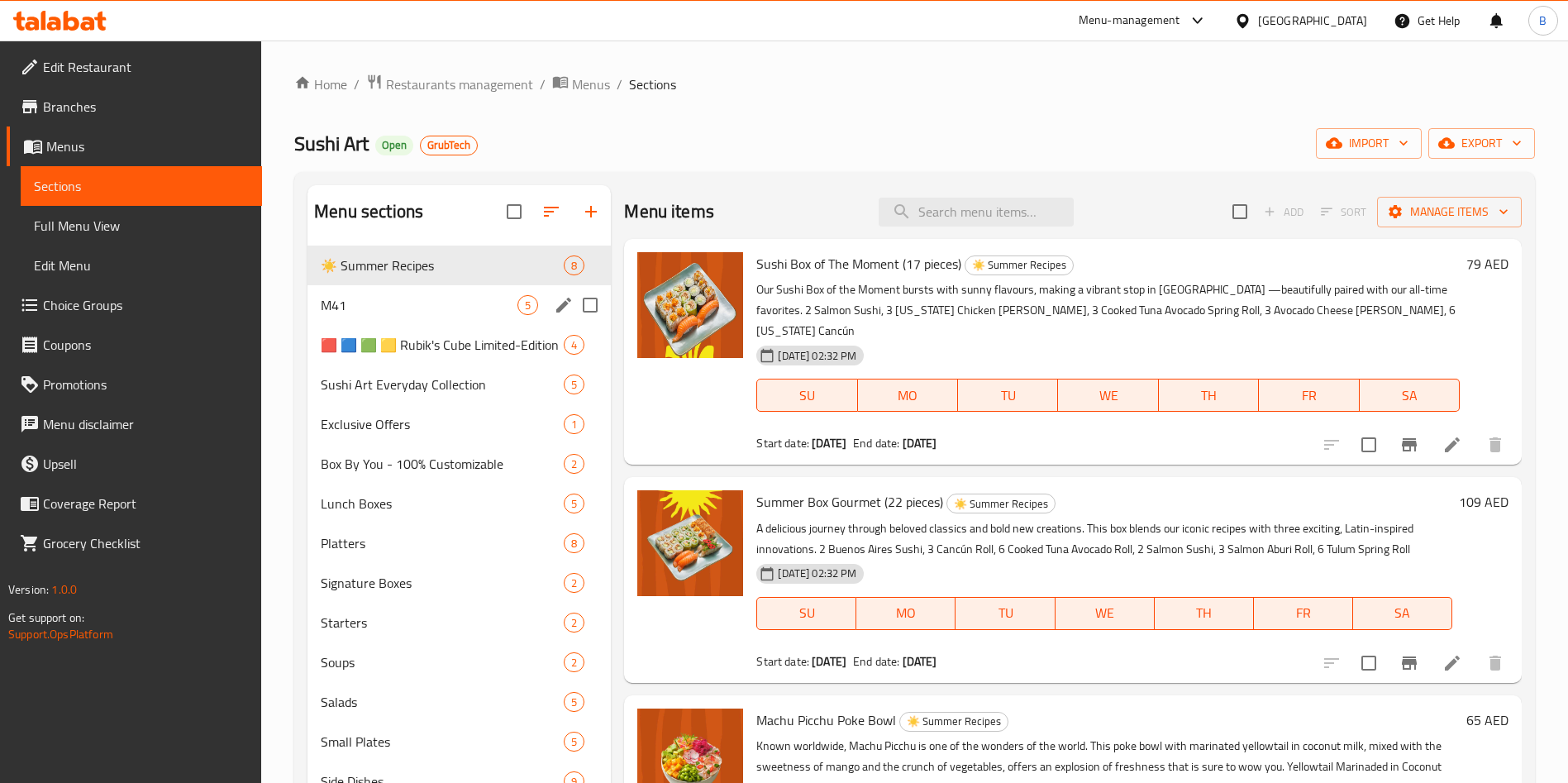
click at [386, 321] on div "M41 5" at bounding box center [459, 305] width 304 height 40
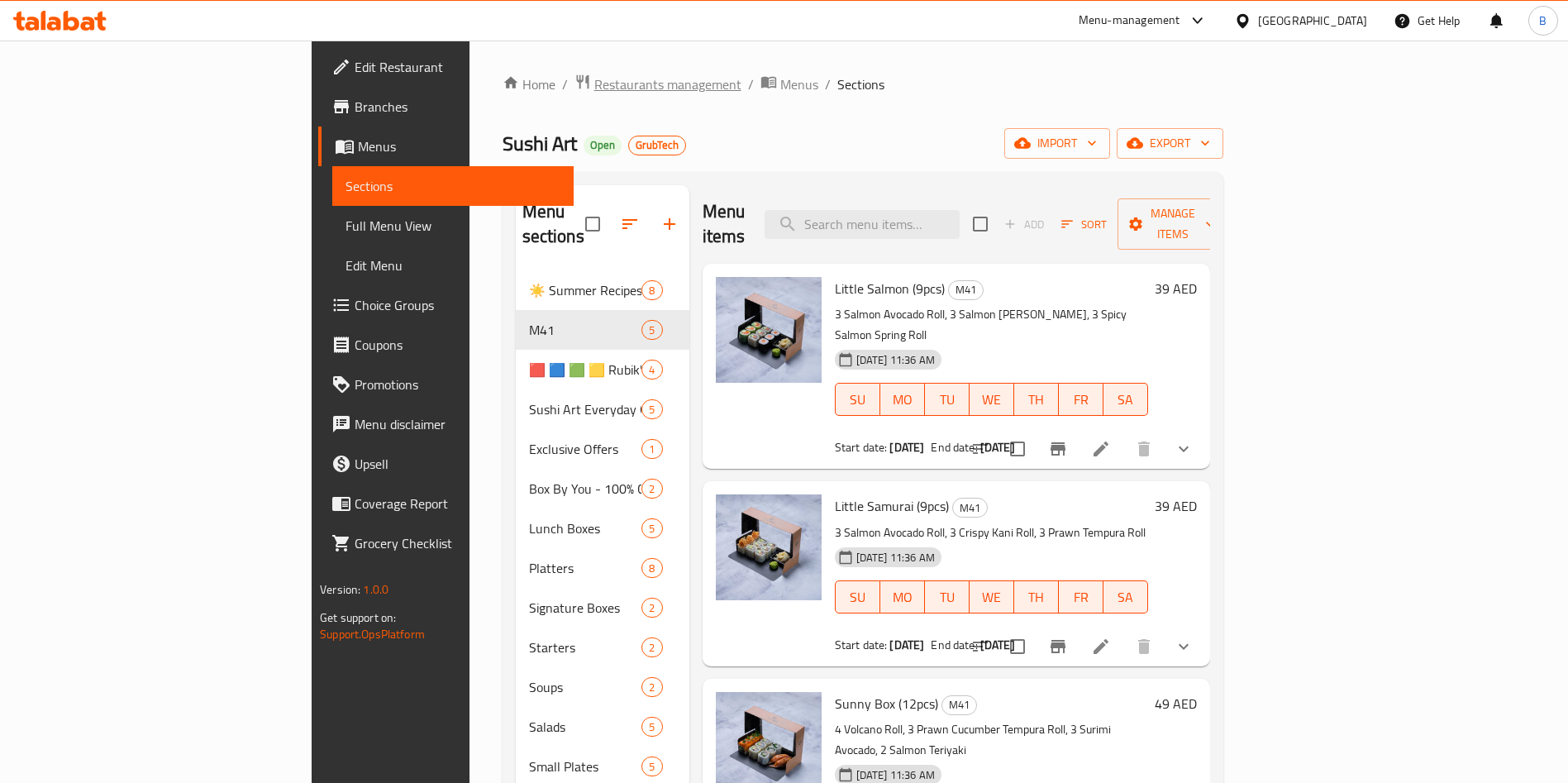
click at [594, 84] on span "Restaurants management" at bounding box center [667, 84] width 148 height 20
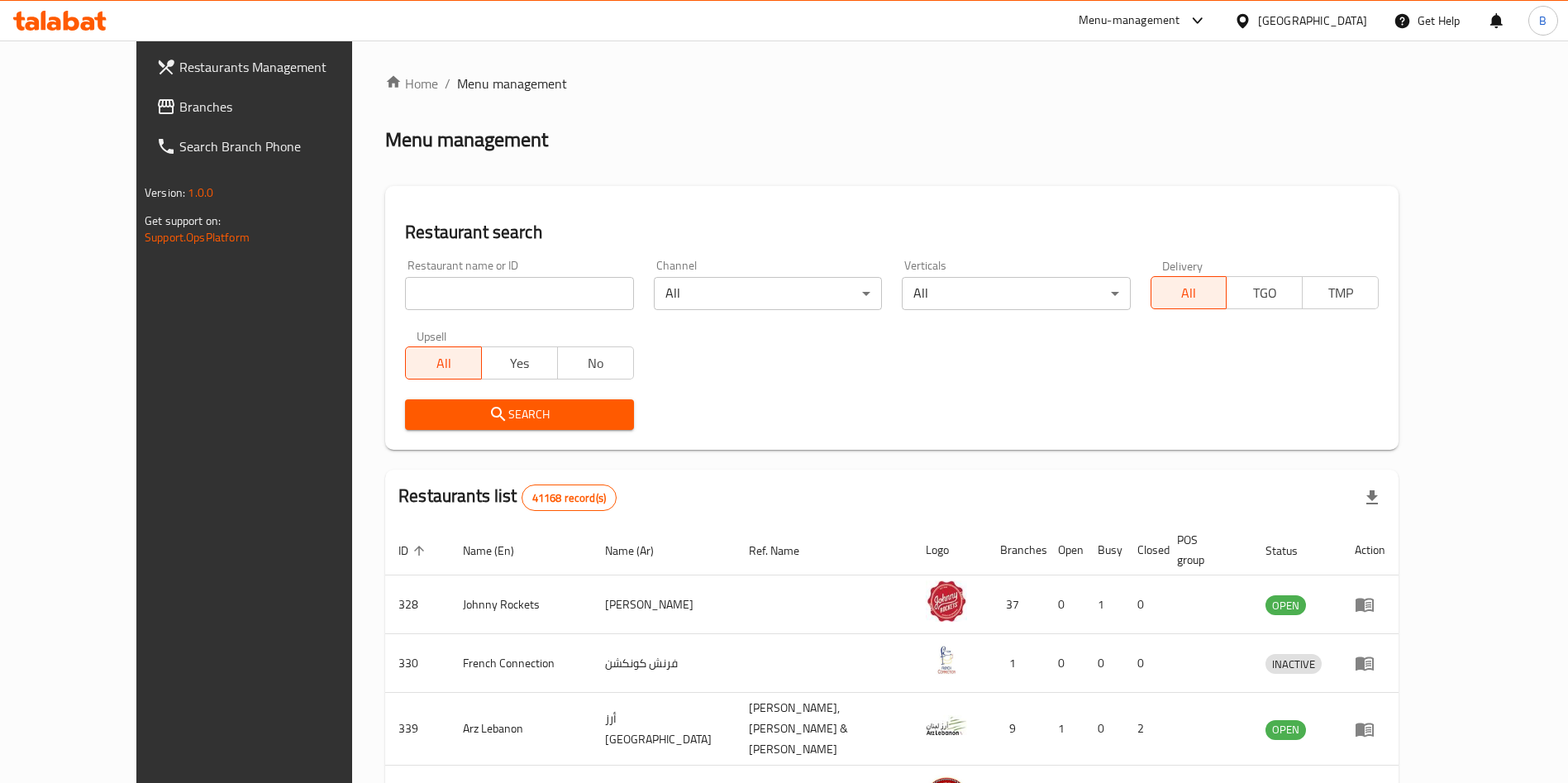
click at [420, 299] on input "search" at bounding box center [519, 294] width 228 height 33
click button "Search" at bounding box center [519, 414] width 228 height 31
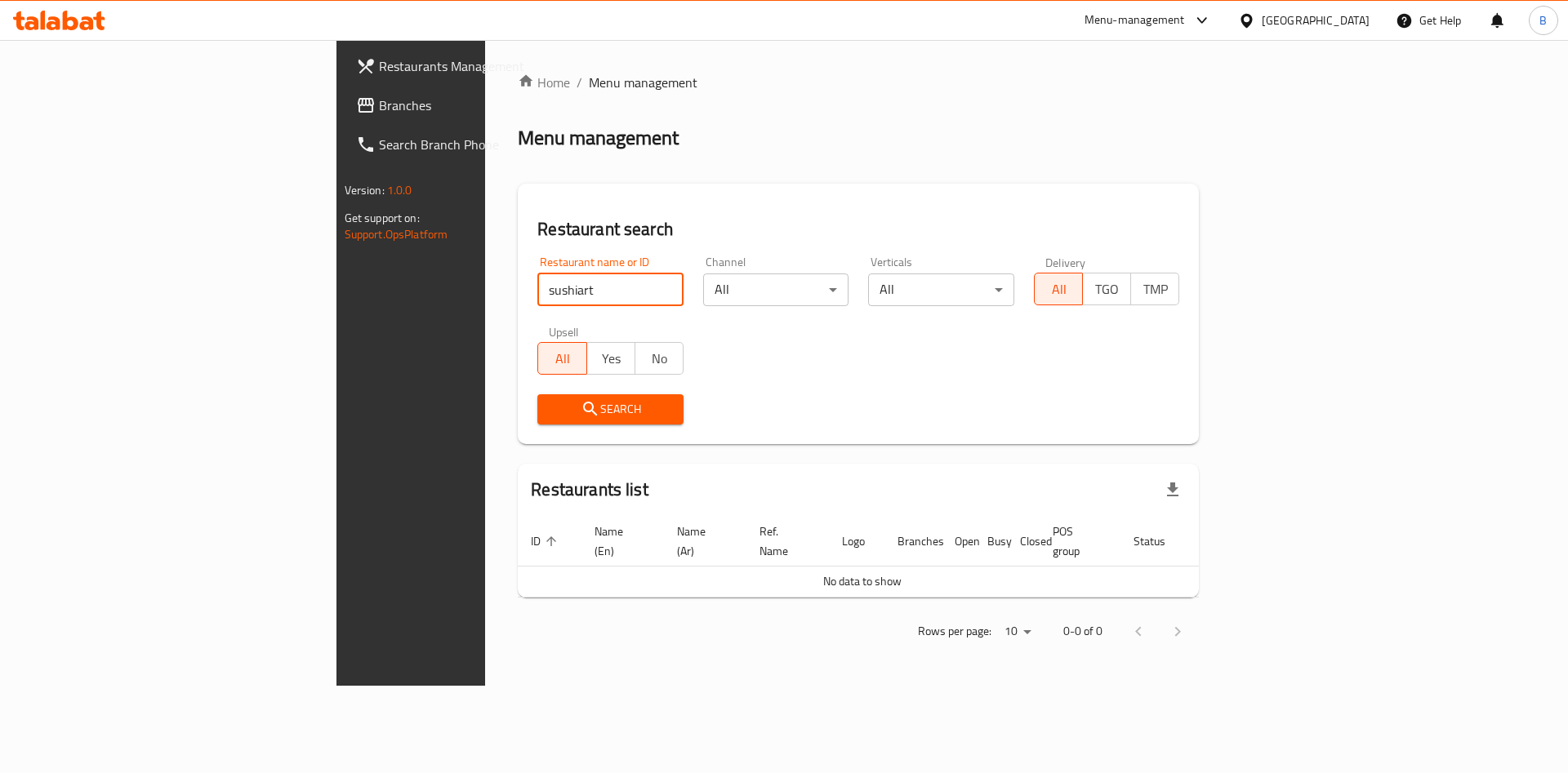
click at [537, 287] on input "sushiart" at bounding box center [610, 290] width 146 height 33
type input "sushi art"
click button "Search" at bounding box center [610, 409] width 146 height 30
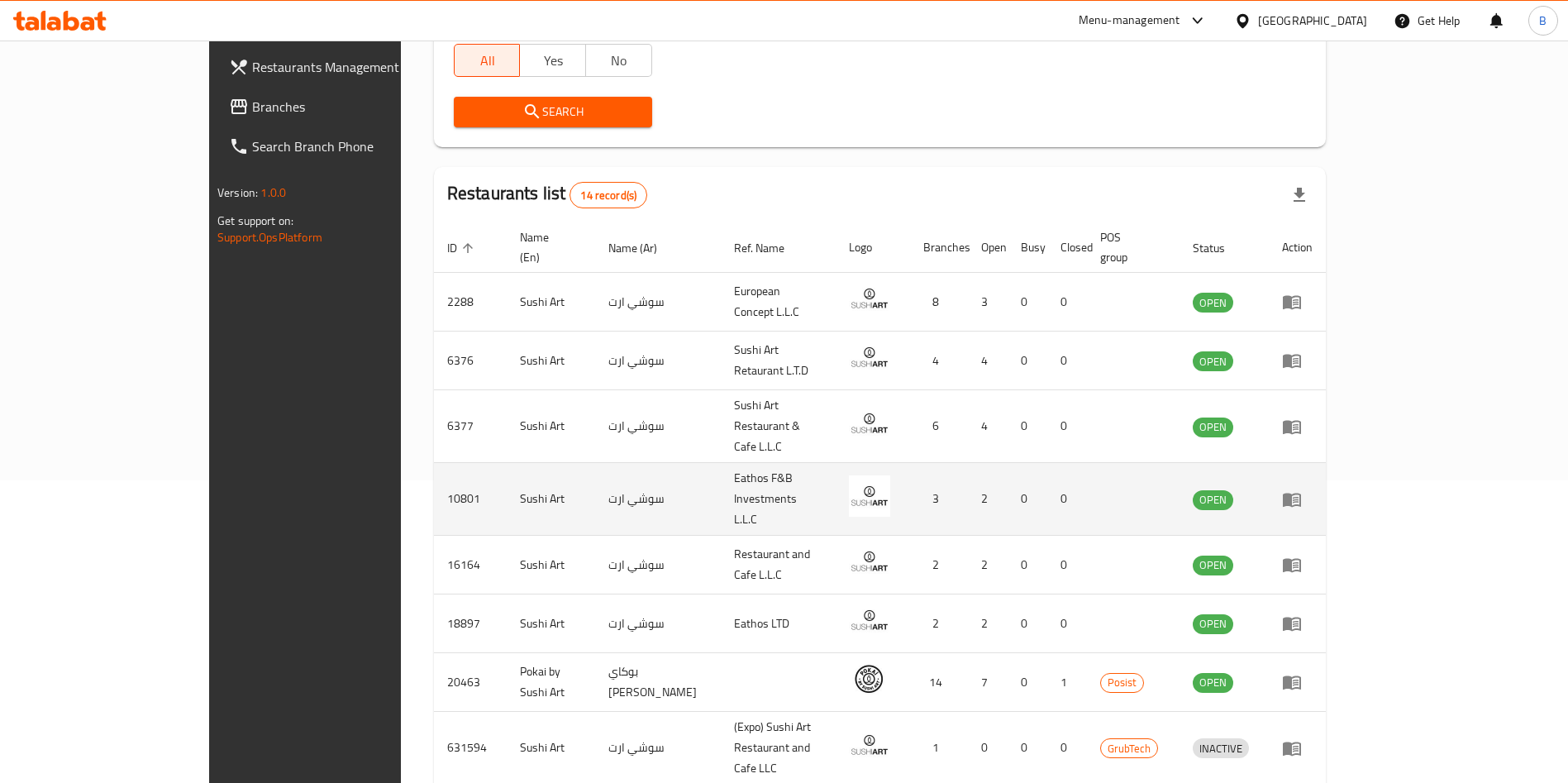
scroll to position [450, 0]
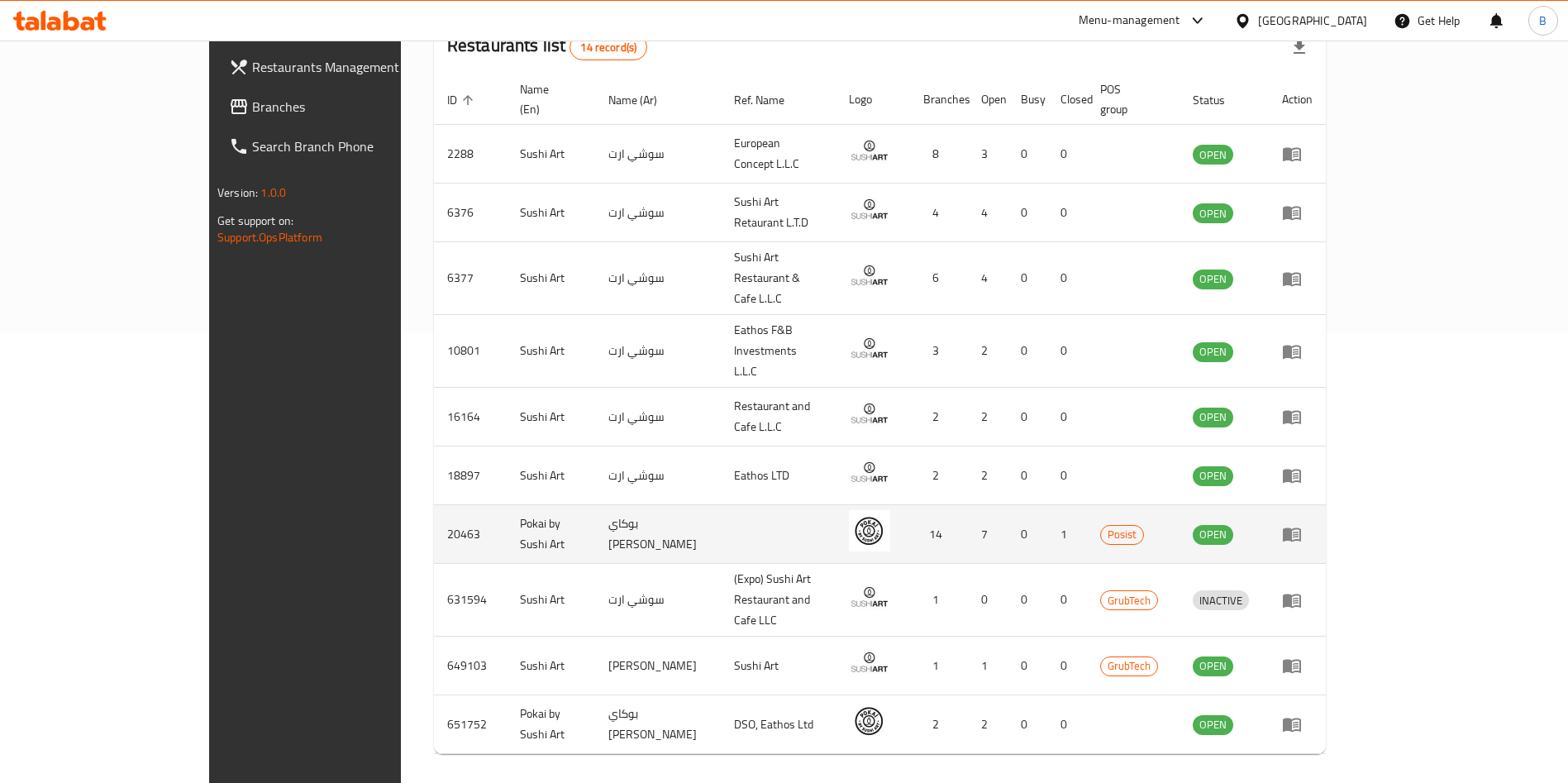
click at [1302, 525] on icon "enhanced table" at bounding box center [1291, 534] width 19 height 20
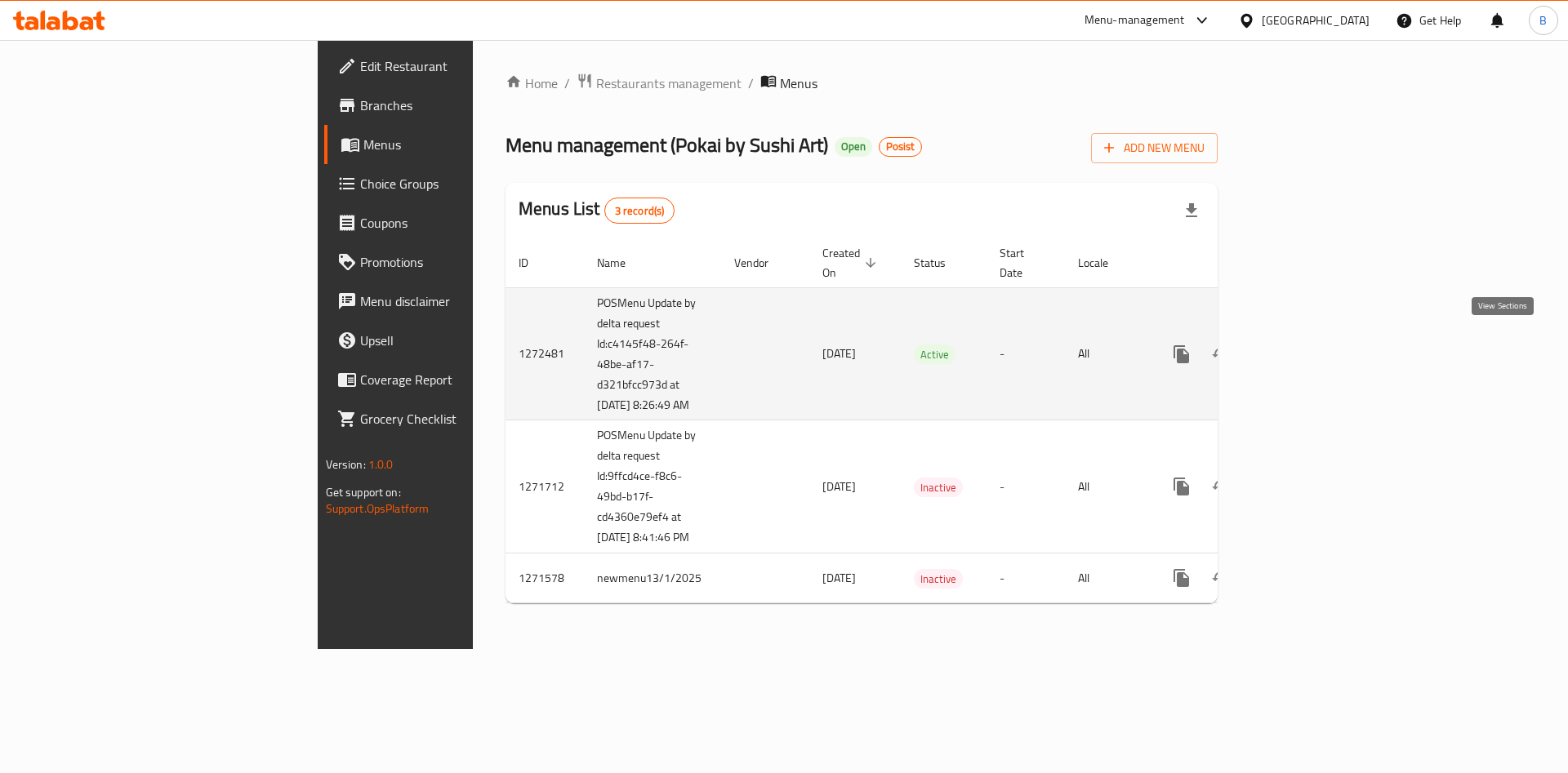
click at [1309, 346] on icon "enhanced table" at bounding box center [1298, 354] width 19 height 19
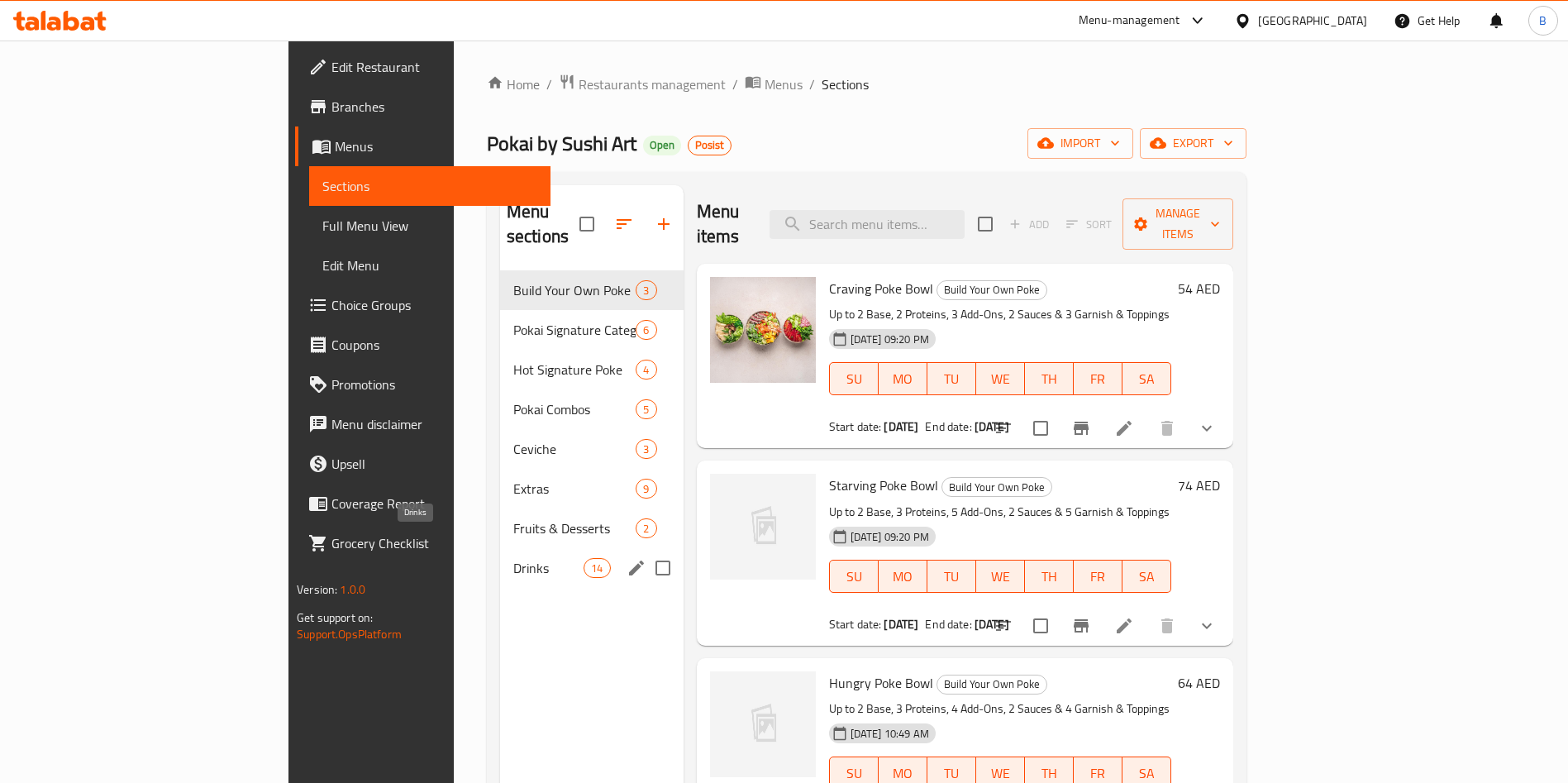
click at [513, 558] on span "Drinks" at bounding box center [549, 568] width 71 height 20
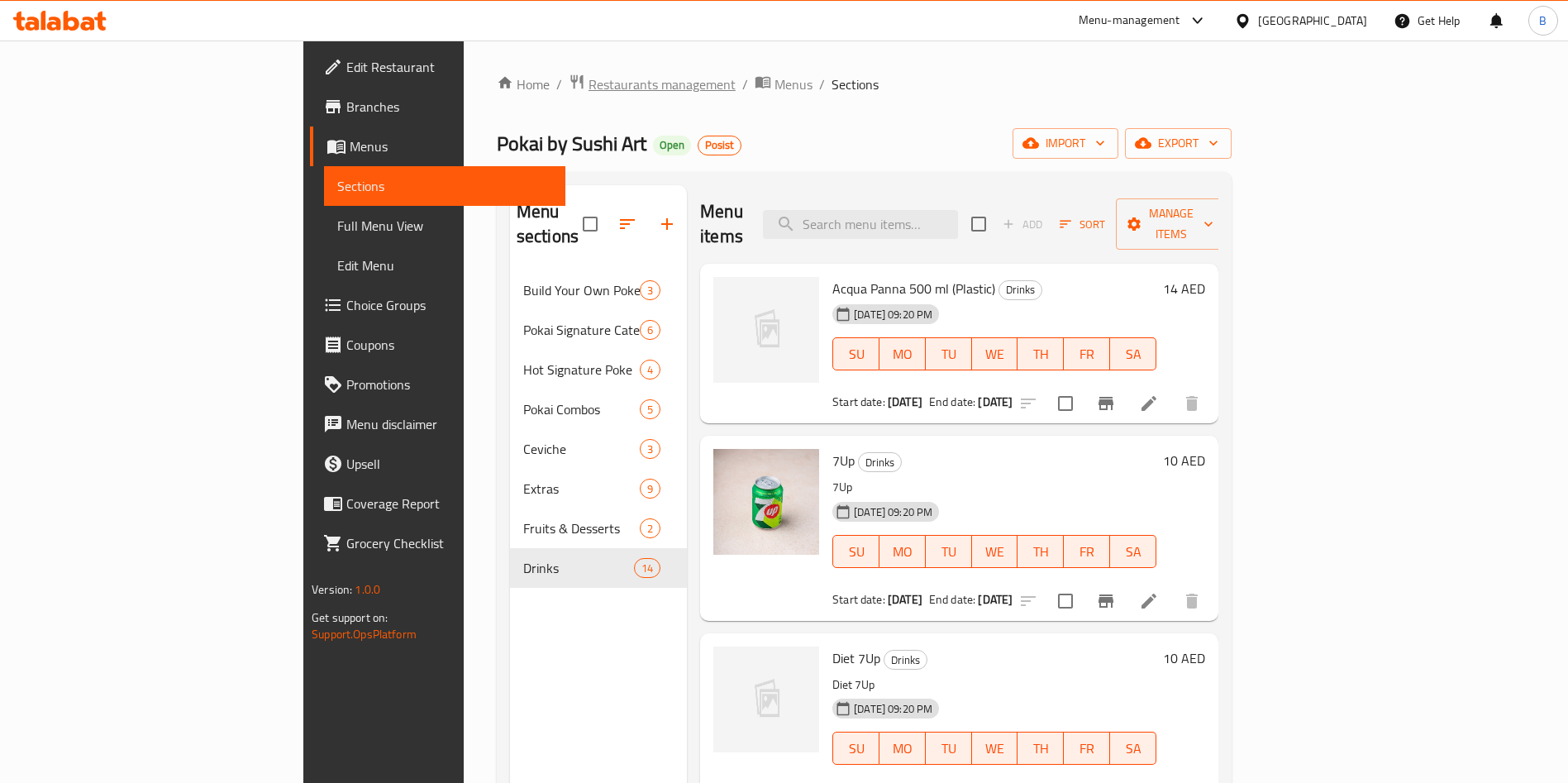
click at [589, 91] on span "Restaurants management" at bounding box center [662, 84] width 148 height 20
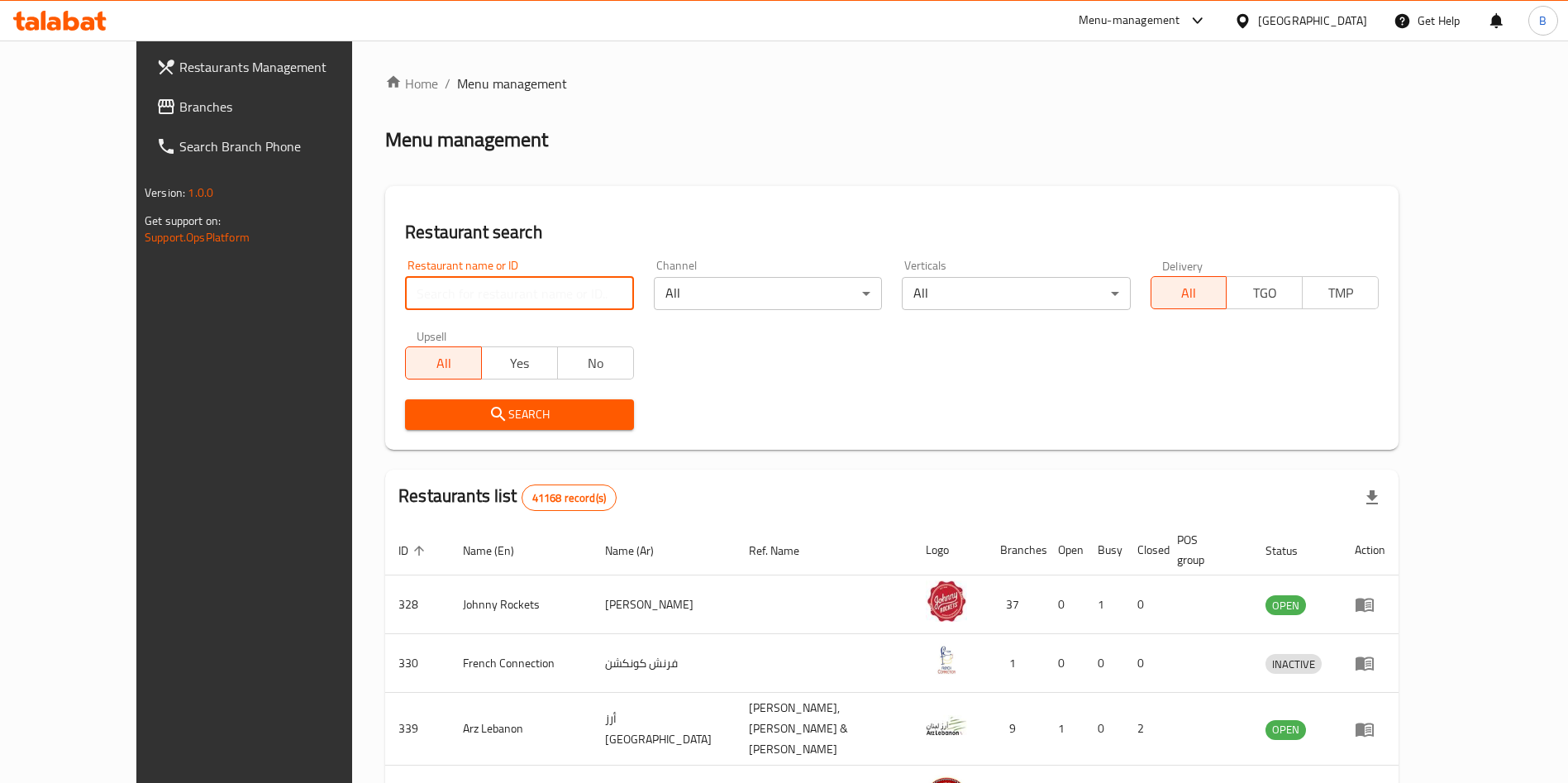
click at [406, 298] on input "search" at bounding box center [519, 294] width 228 height 33
click at [405, 288] on input "sushiart" at bounding box center [519, 294] width 228 height 33
type input "sushi art"
click button "Search" at bounding box center [519, 414] width 228 height 31
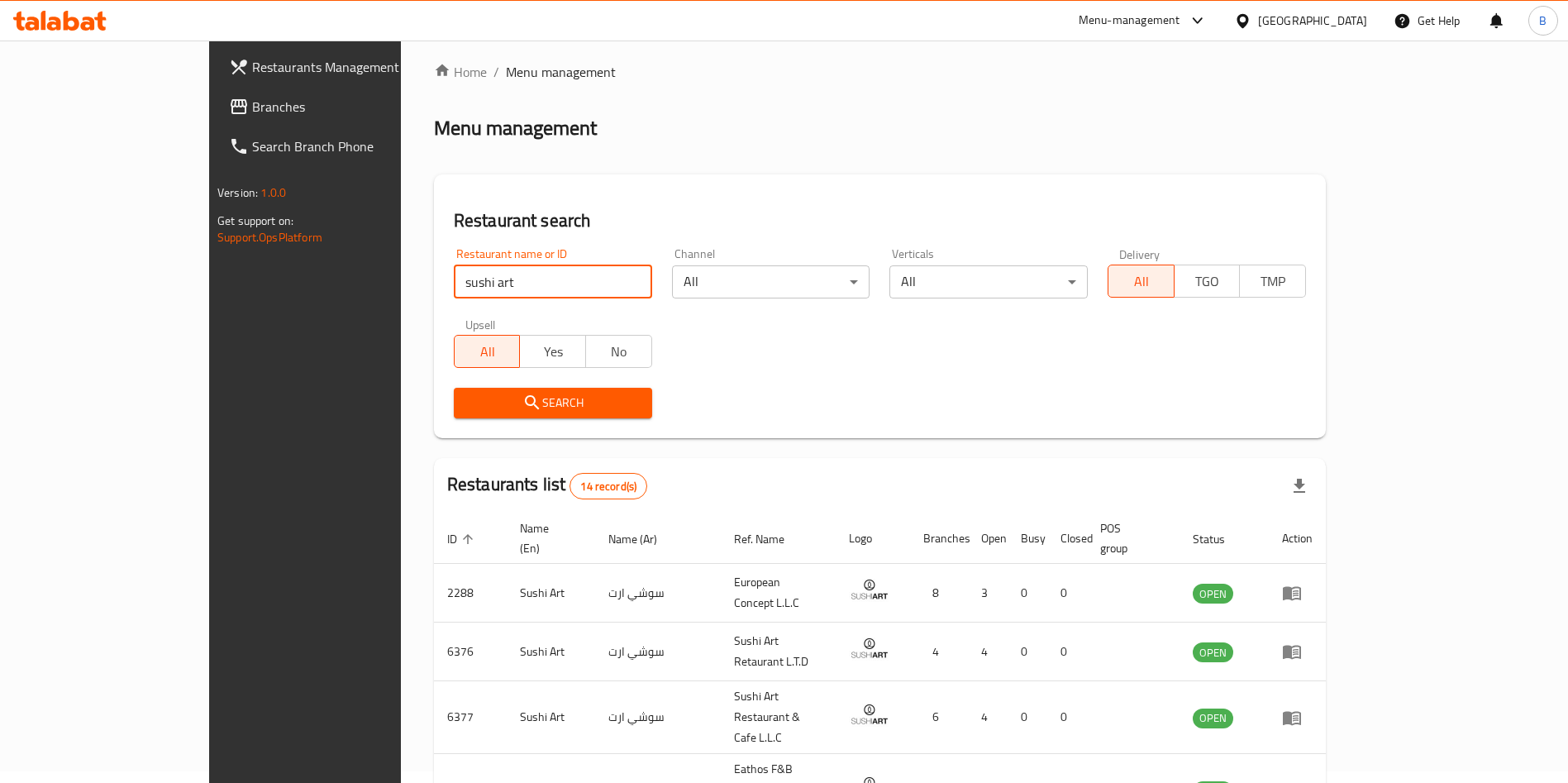
scroll to position [450, 0]
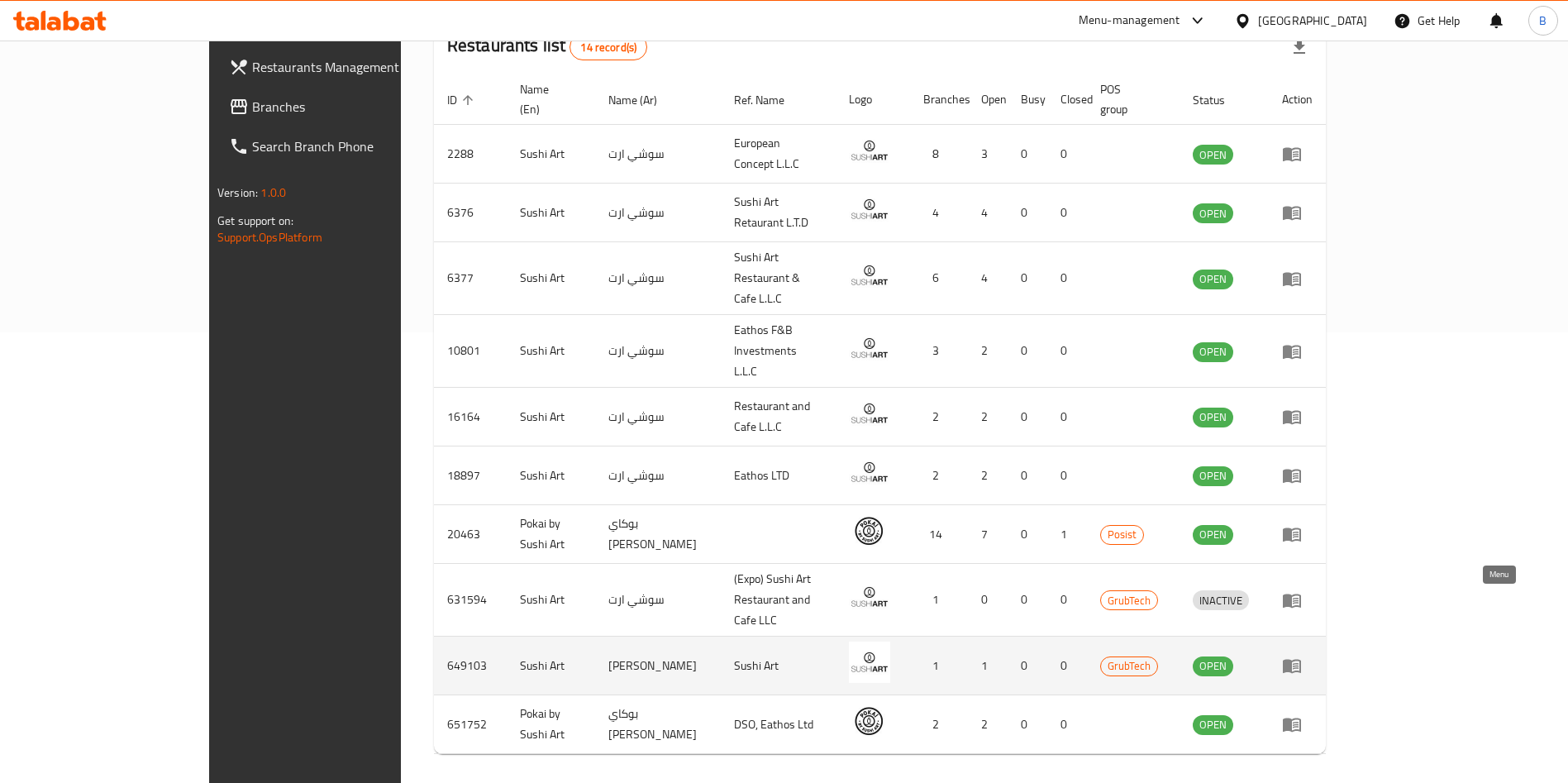
click at [1302, 660] on icon "enhanced table" at bounding box center [1292, 667] width 19 height 14
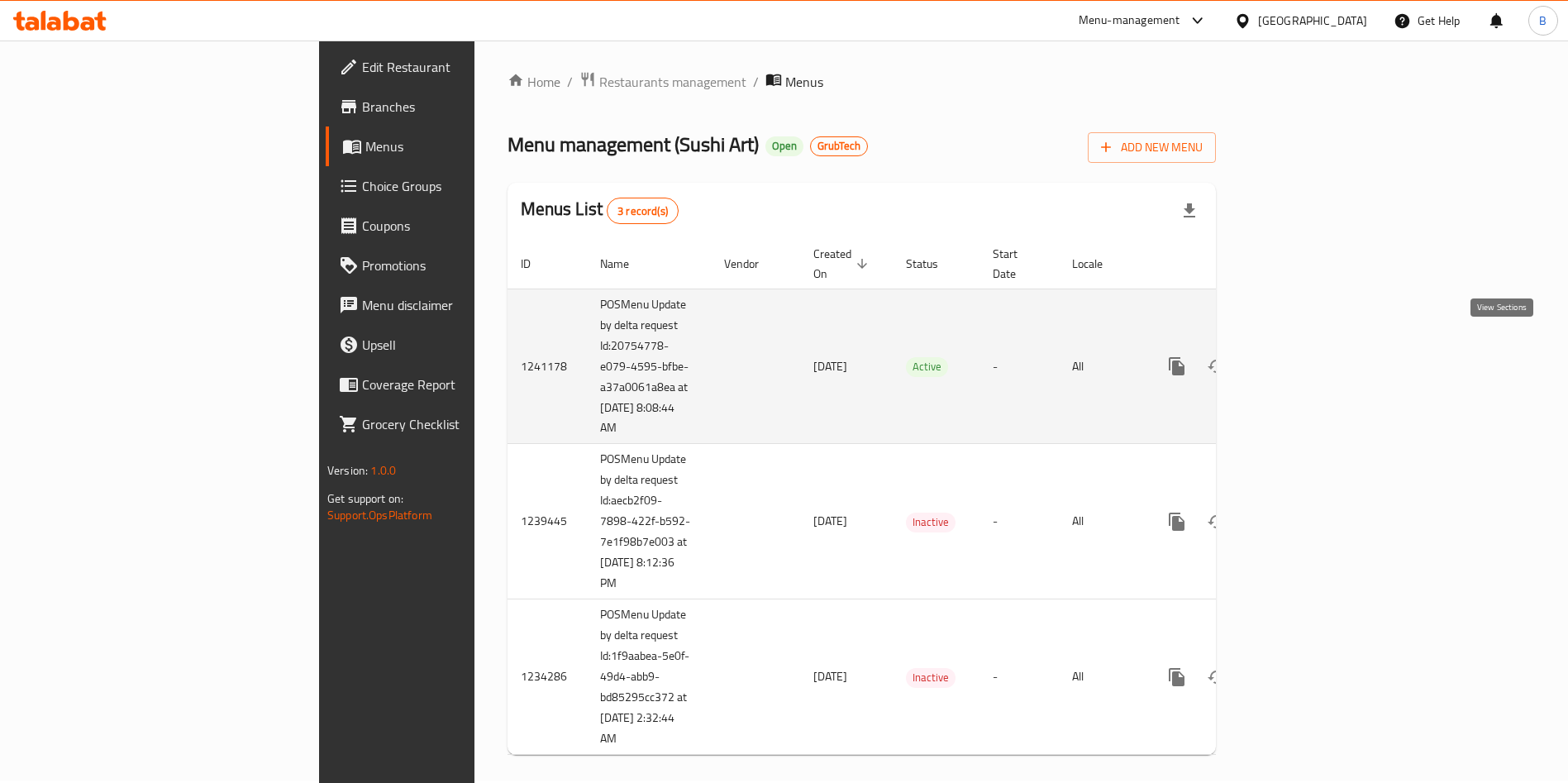
click at [1306, 357] on icon "enhanced table" at bounding box center [1296, 366] width 19 height 20
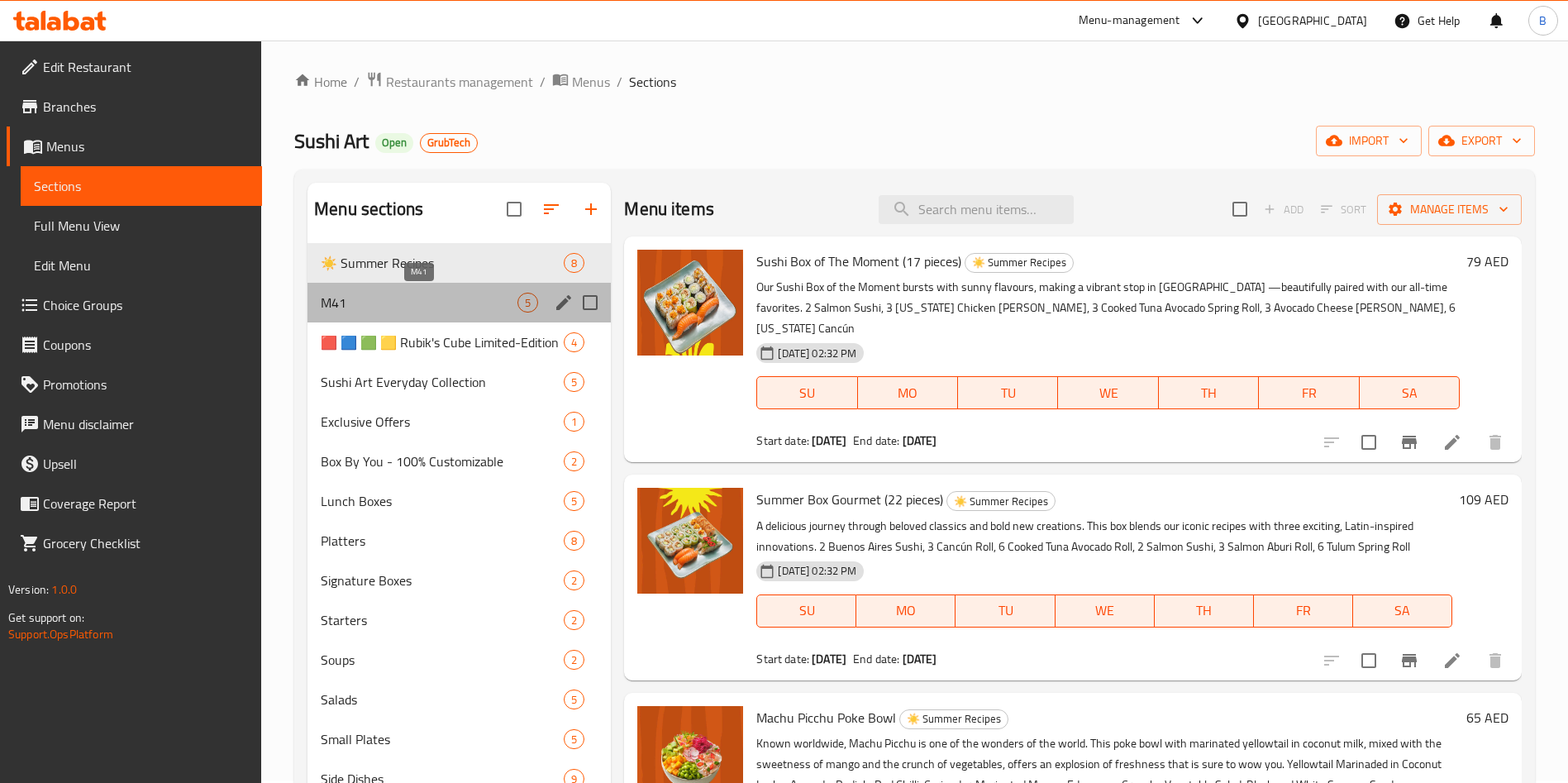
click at [345, 307] on span "M41" at bounding box center [420, 302] width 197 height 20
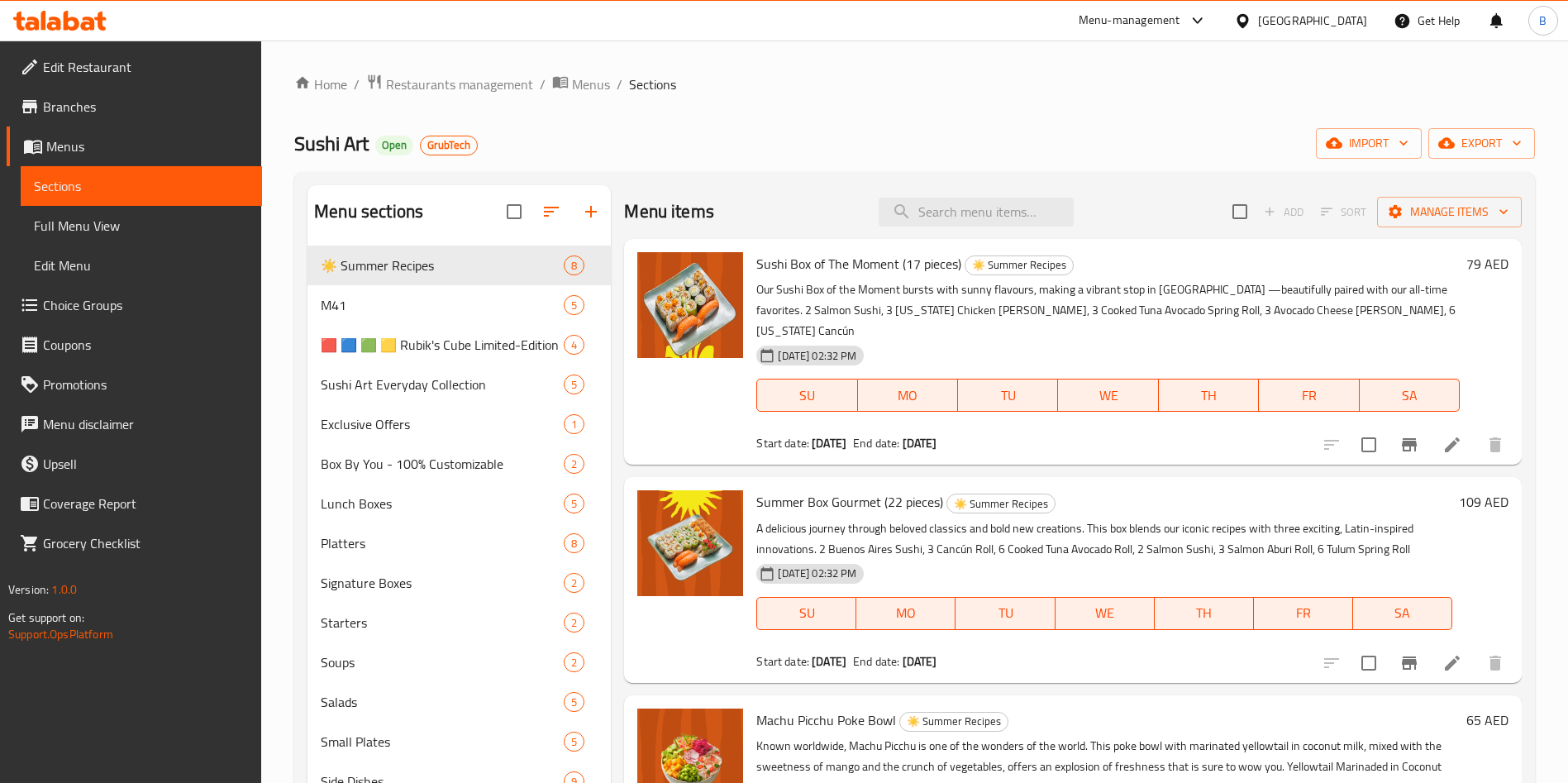
scroll to position [3, 0]
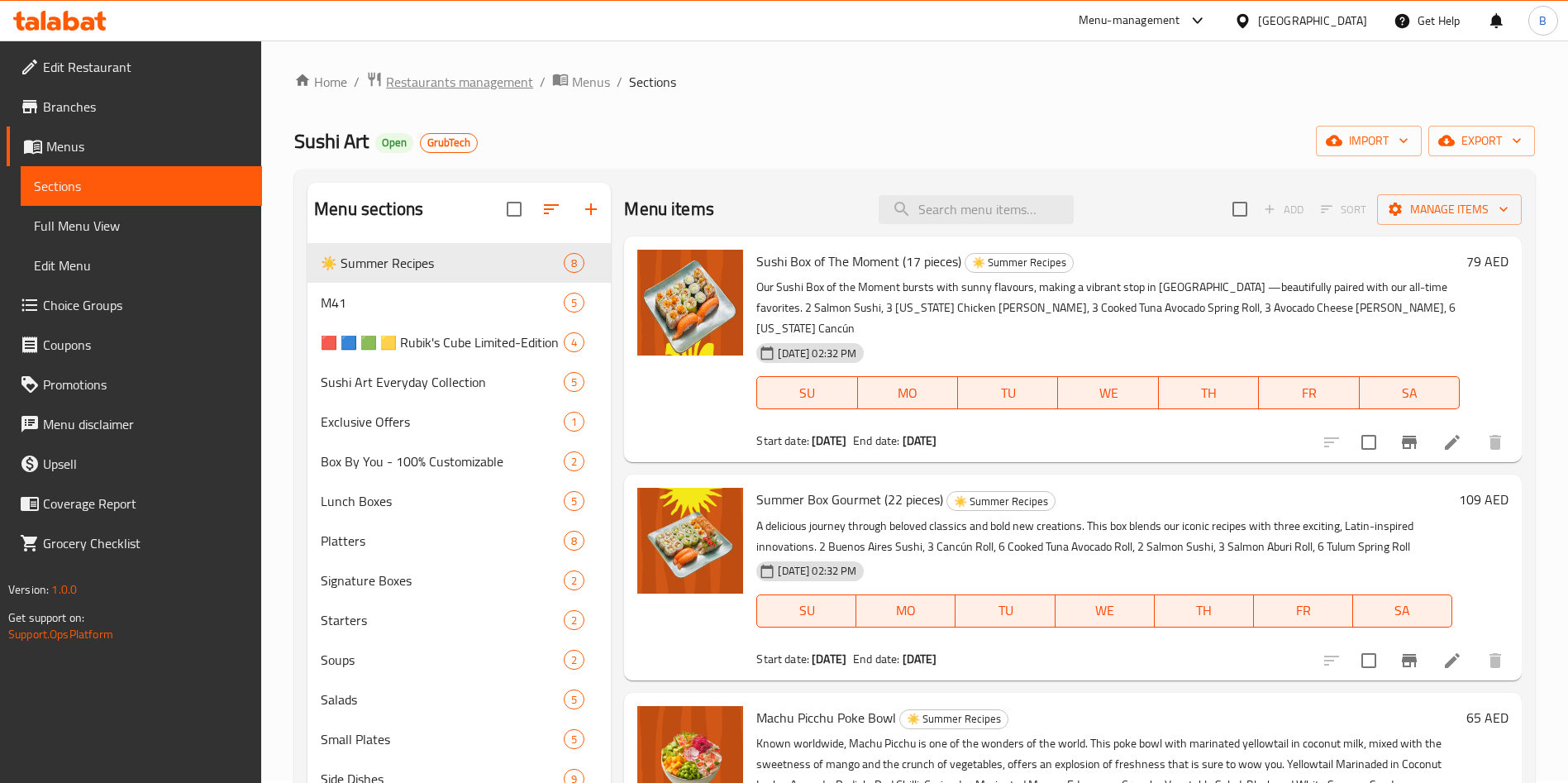
click at [480, 92] on span "Restaurants management" at bounding box center [460, 81] width 148 height 20
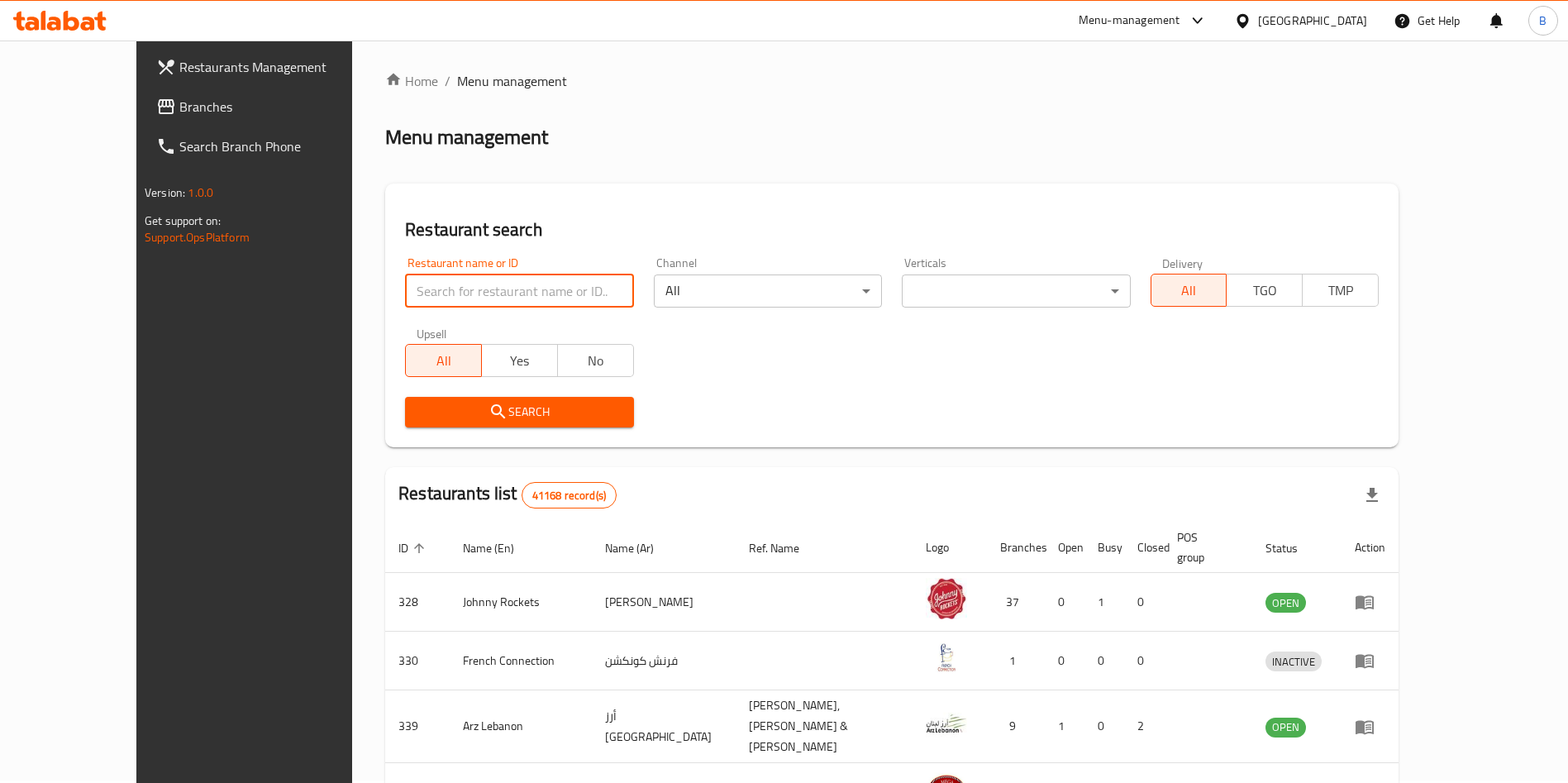
click at [442, 285] on input "search" at bounding box center [519, 292] width 228 height 33
type input "sushi art"
click button "Search" at bounding box center [519, 411] width 228 height 31
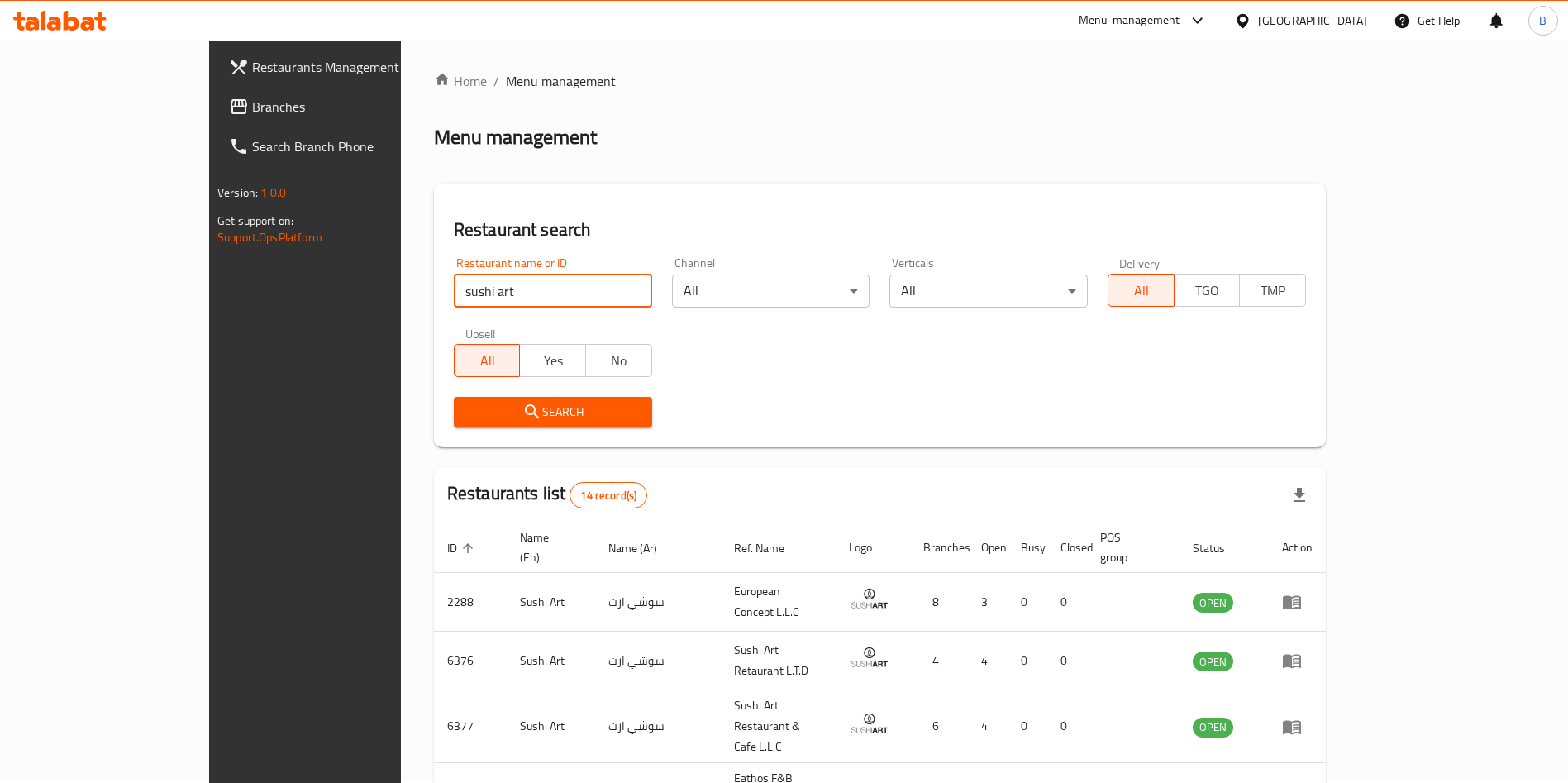
click button "Search" at bounding box center [553, 411] width 199 height 31
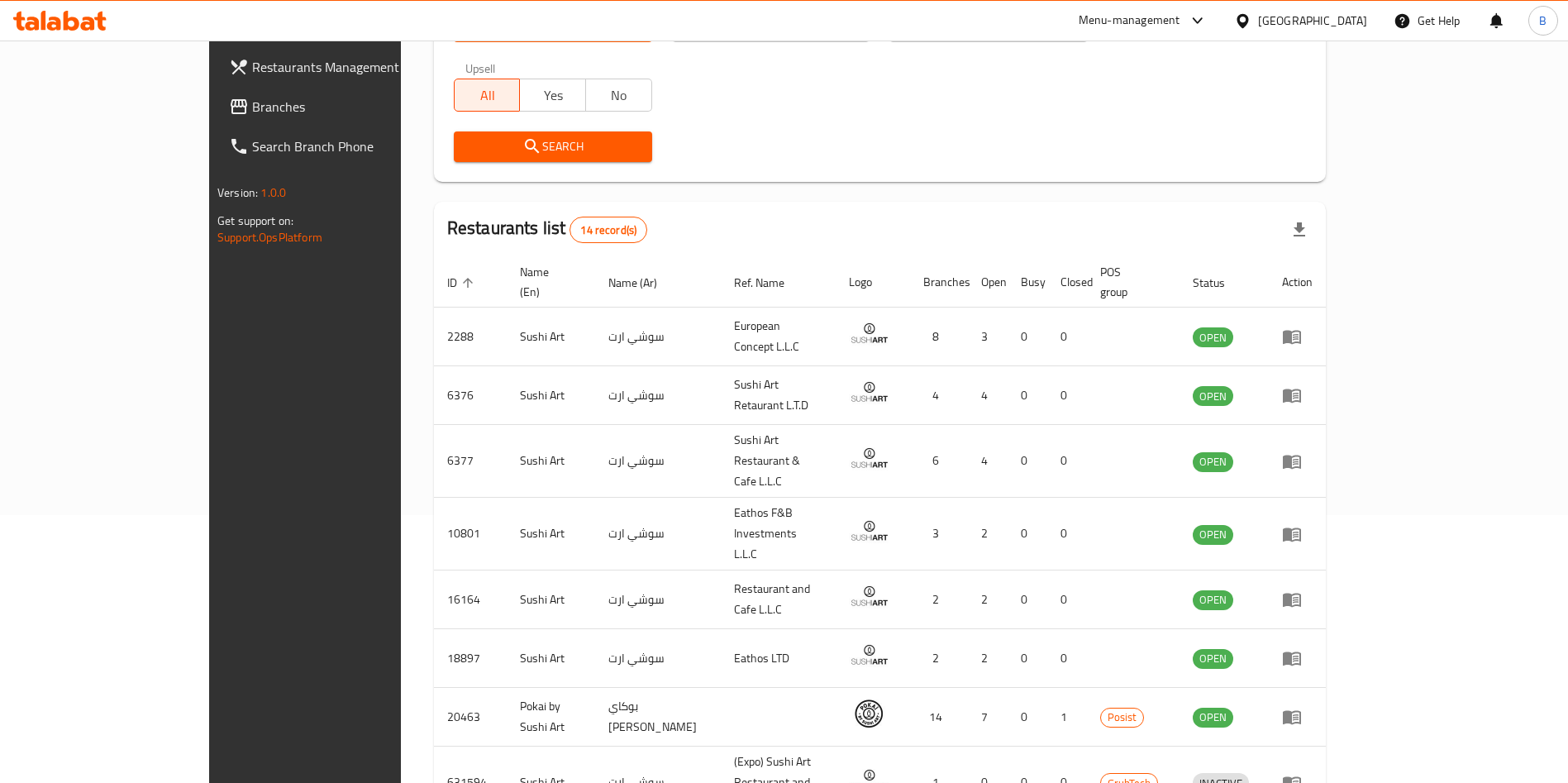
scroll to position [374, 0]
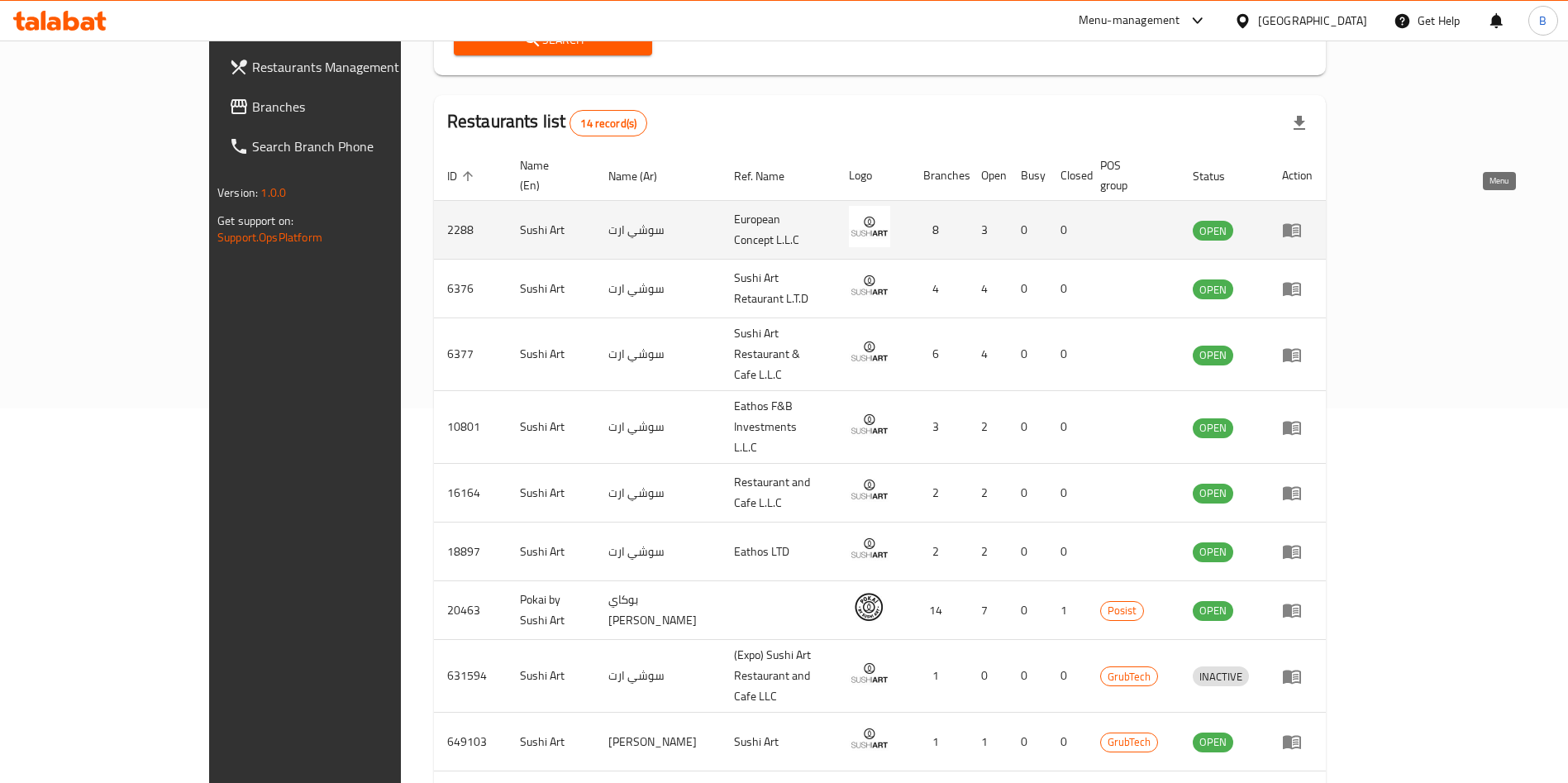
click at [1313, 220] on link "enhanced table" at bounding box center [1297, 229] width 31 height 20
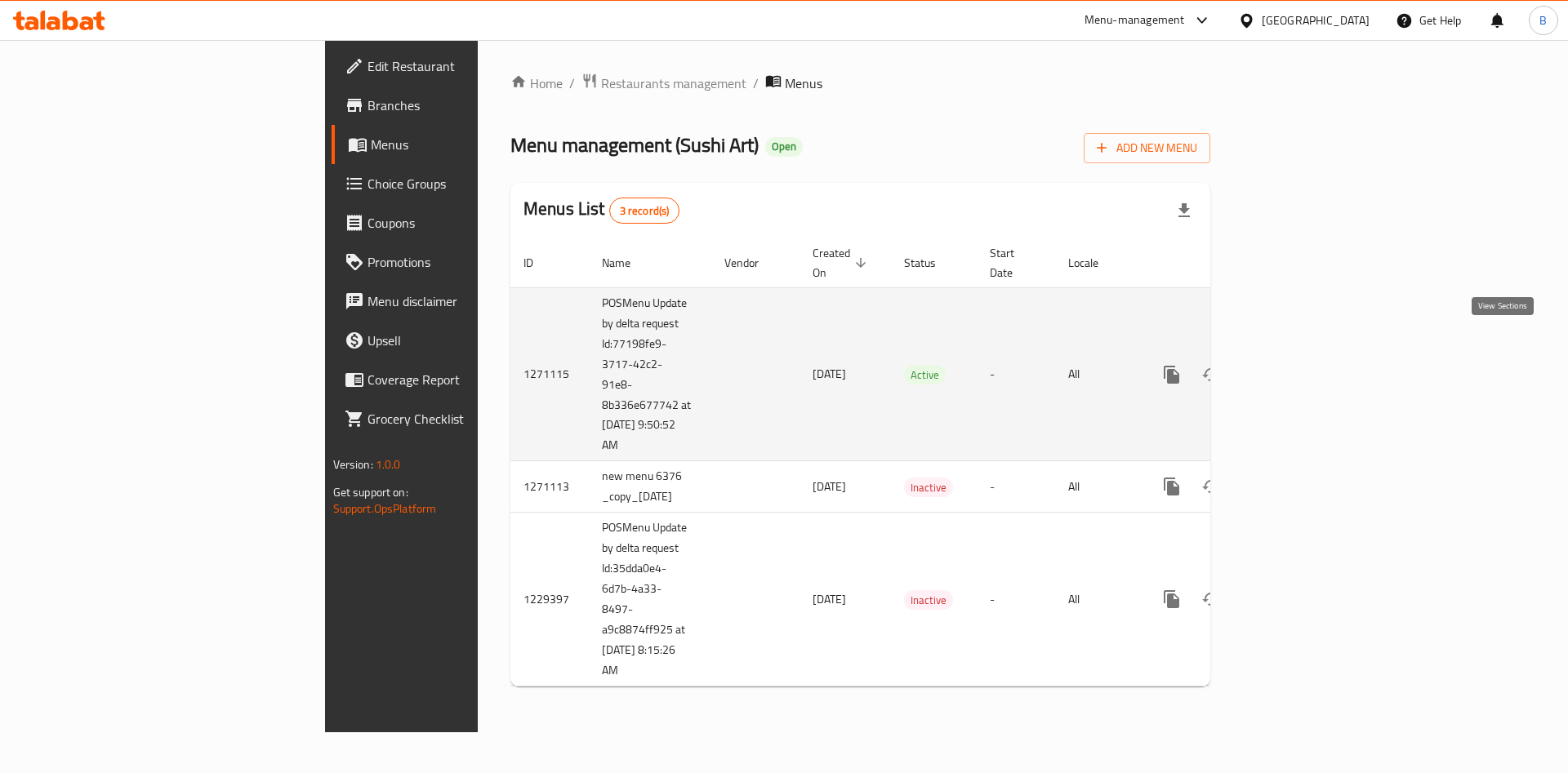
click at [1299, 365] on icon "enhanced table" at bounding box center [1289, 374] width 19 height 19
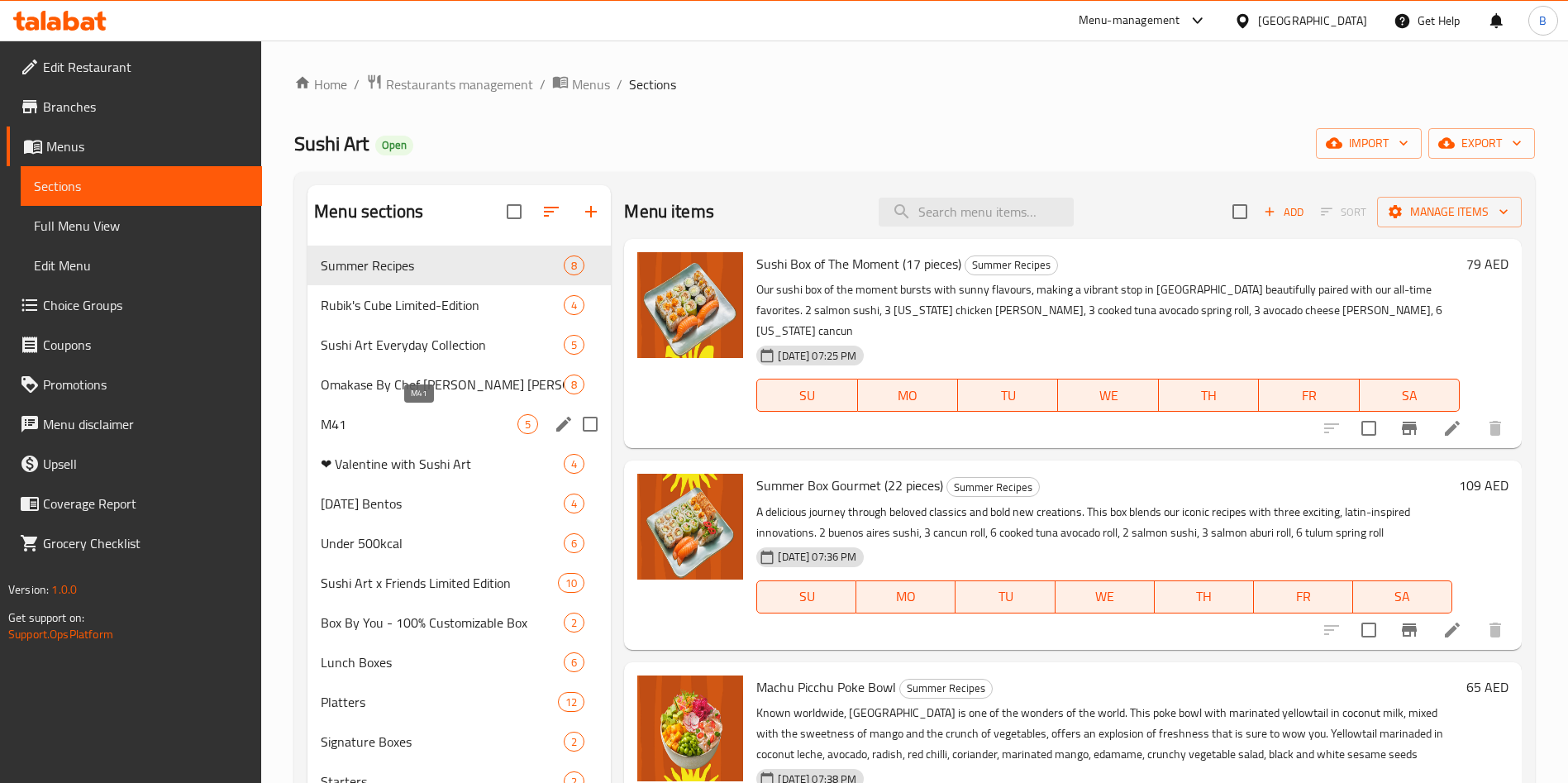
click at [415, 425] on span "M41" at bounding box center [420, 424] width 197 height 20
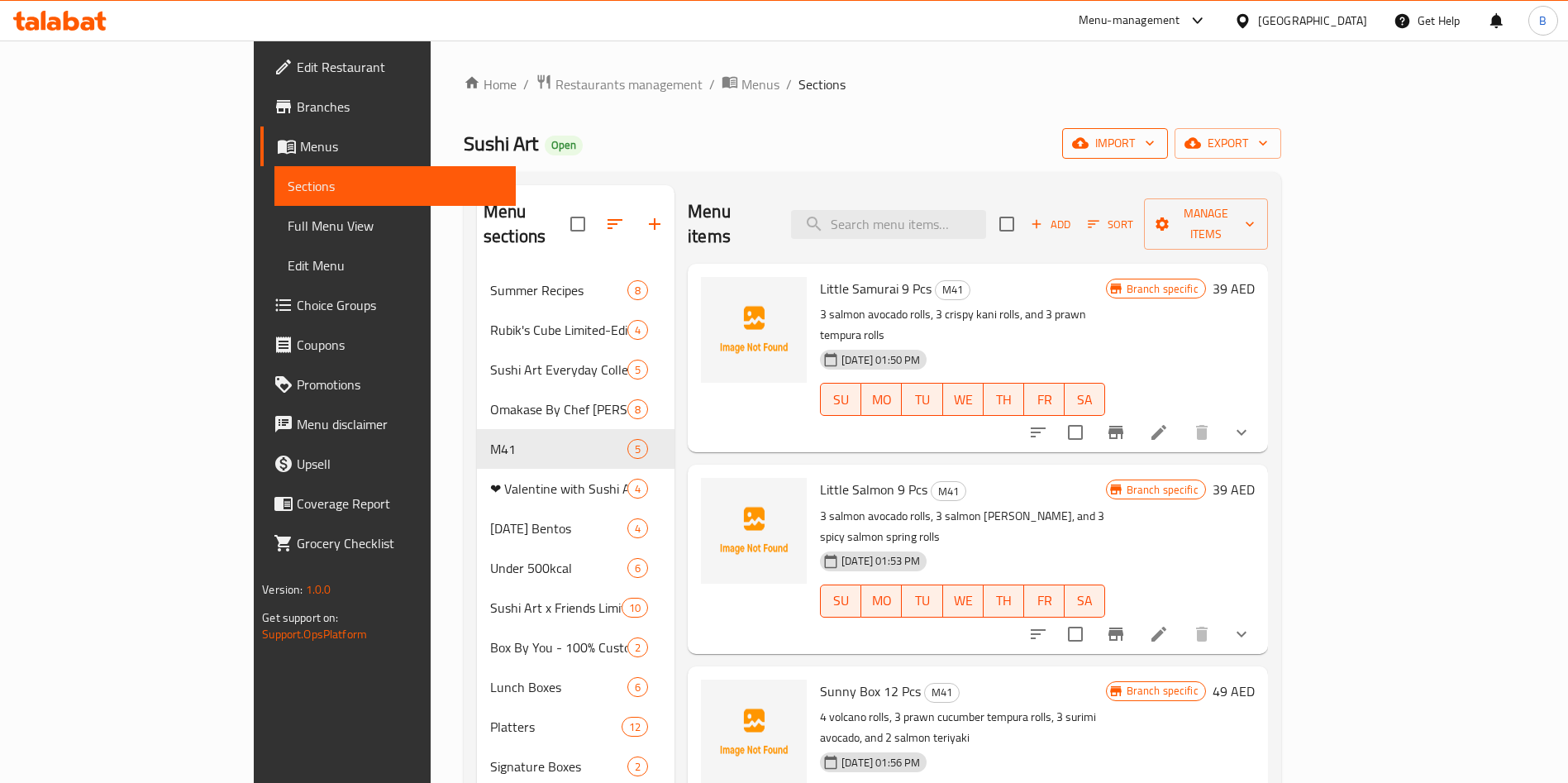
click at [1168, 143] on button "import" at bounding box center [1115, 143] width 106 height 31
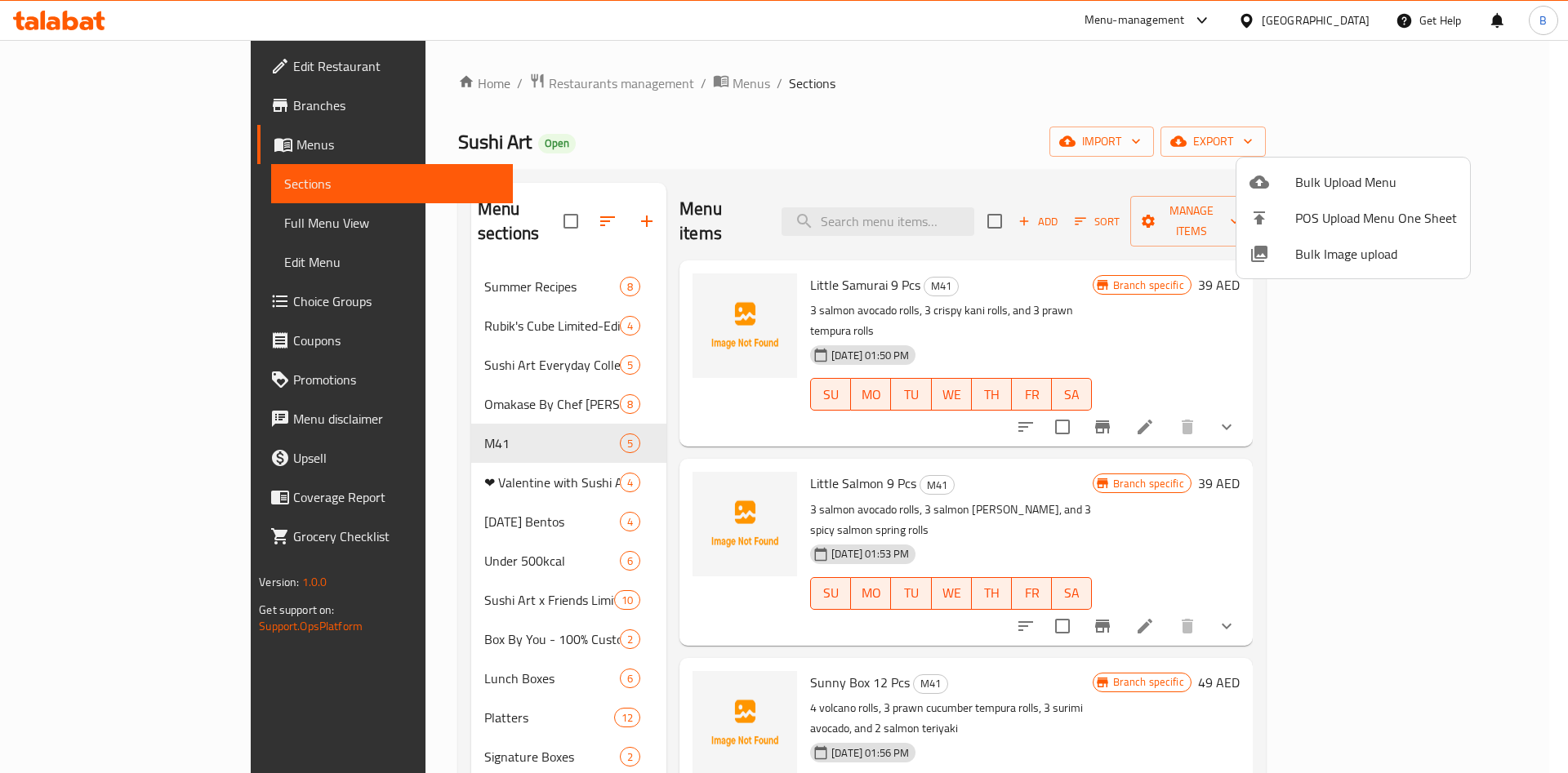
click at [1363, 260] on span "Bulk Image upload" at bounding box center [1375, 253] width 161 height 19
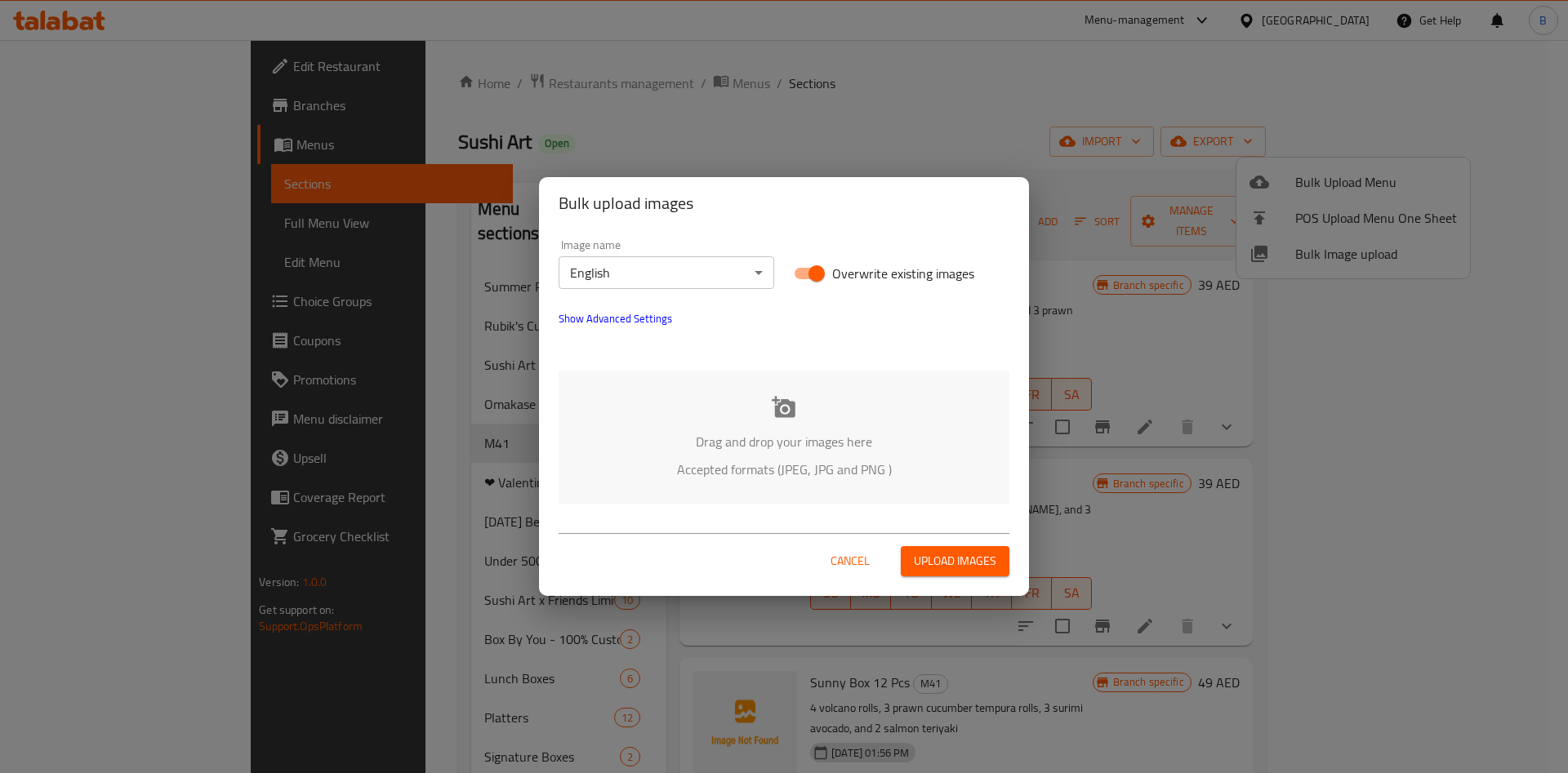
click at [797, 412] on div "Drag and drop your images here Accepted formats (JPEG, JPG and PNG )" at bounding box center [784, 436] width 451 height 133
click at [853, 568] on span "Cancel" at bounding box center [850, 561] width 39 height 20
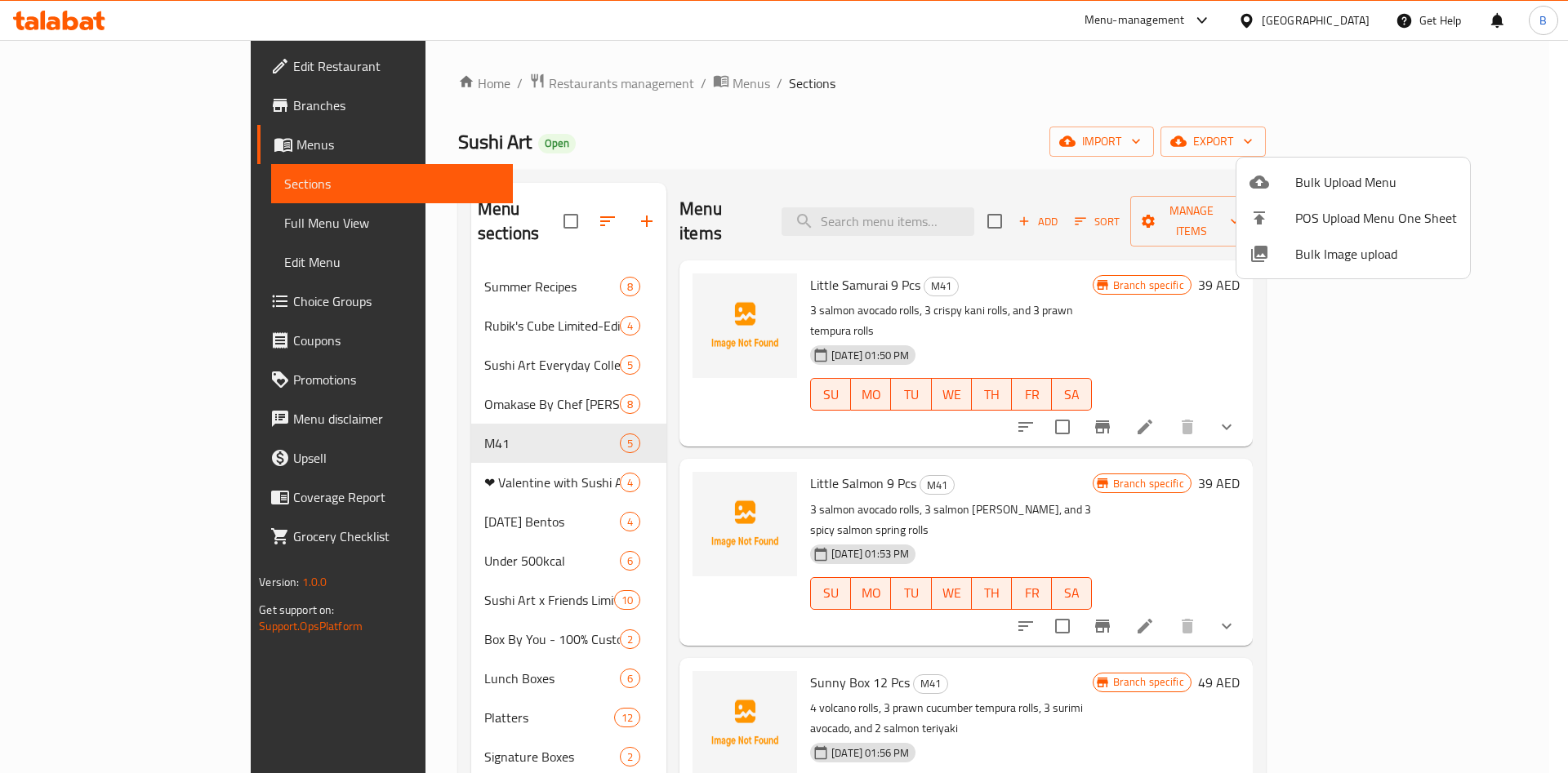
click at [415, 91] on div at bounding box center [784, 386] width 1568 height 773
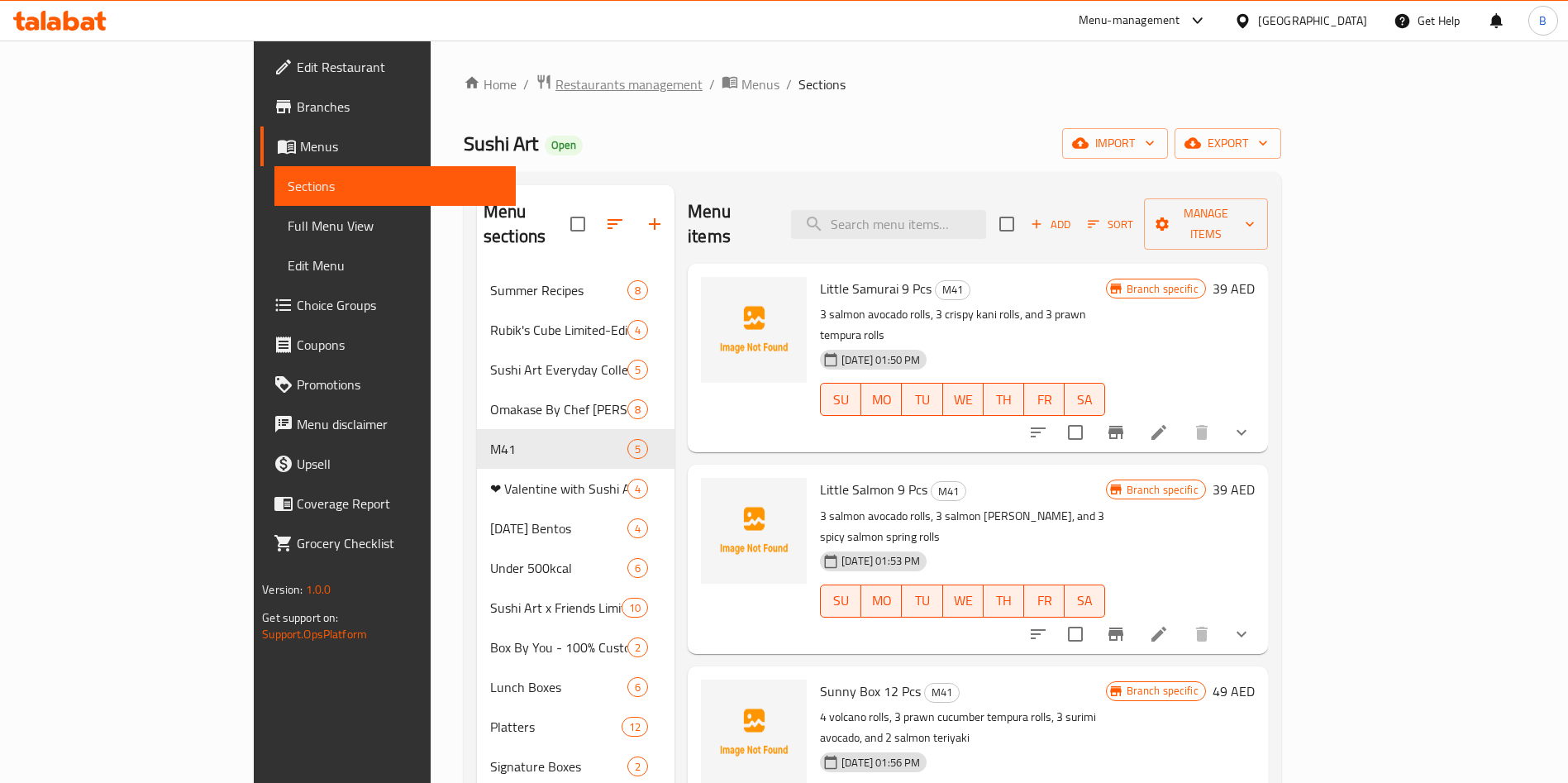
click at [555, 84] on span "Restaurants management" at bounding box center [628, 84] width 148 height 20
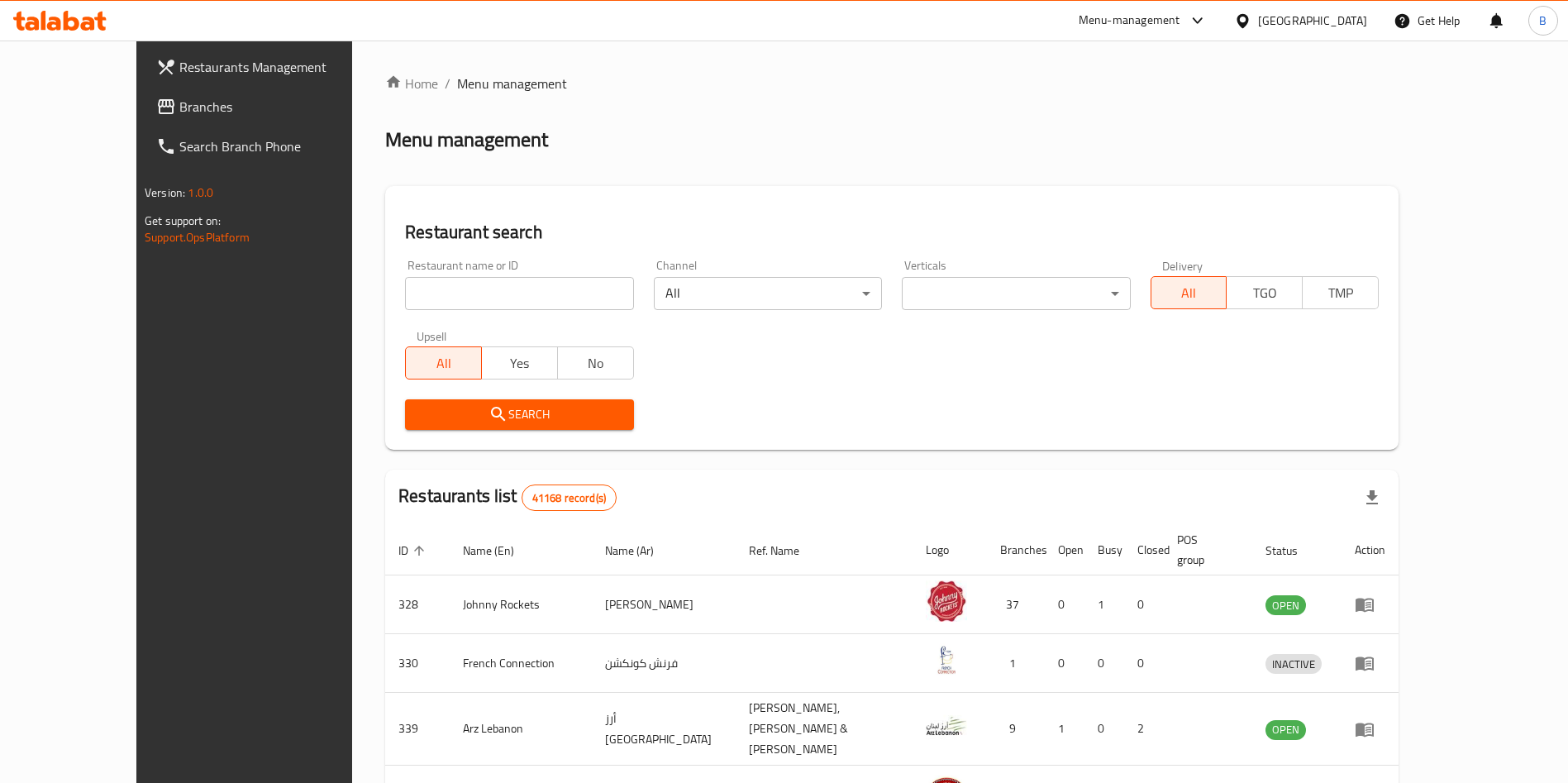
click at [405, 307] on input "search" at bounding box center [519, 294] width 228 height 33
type input "sushi art"
click button "Search" at bounding box center [519, 414] width 228 height 31
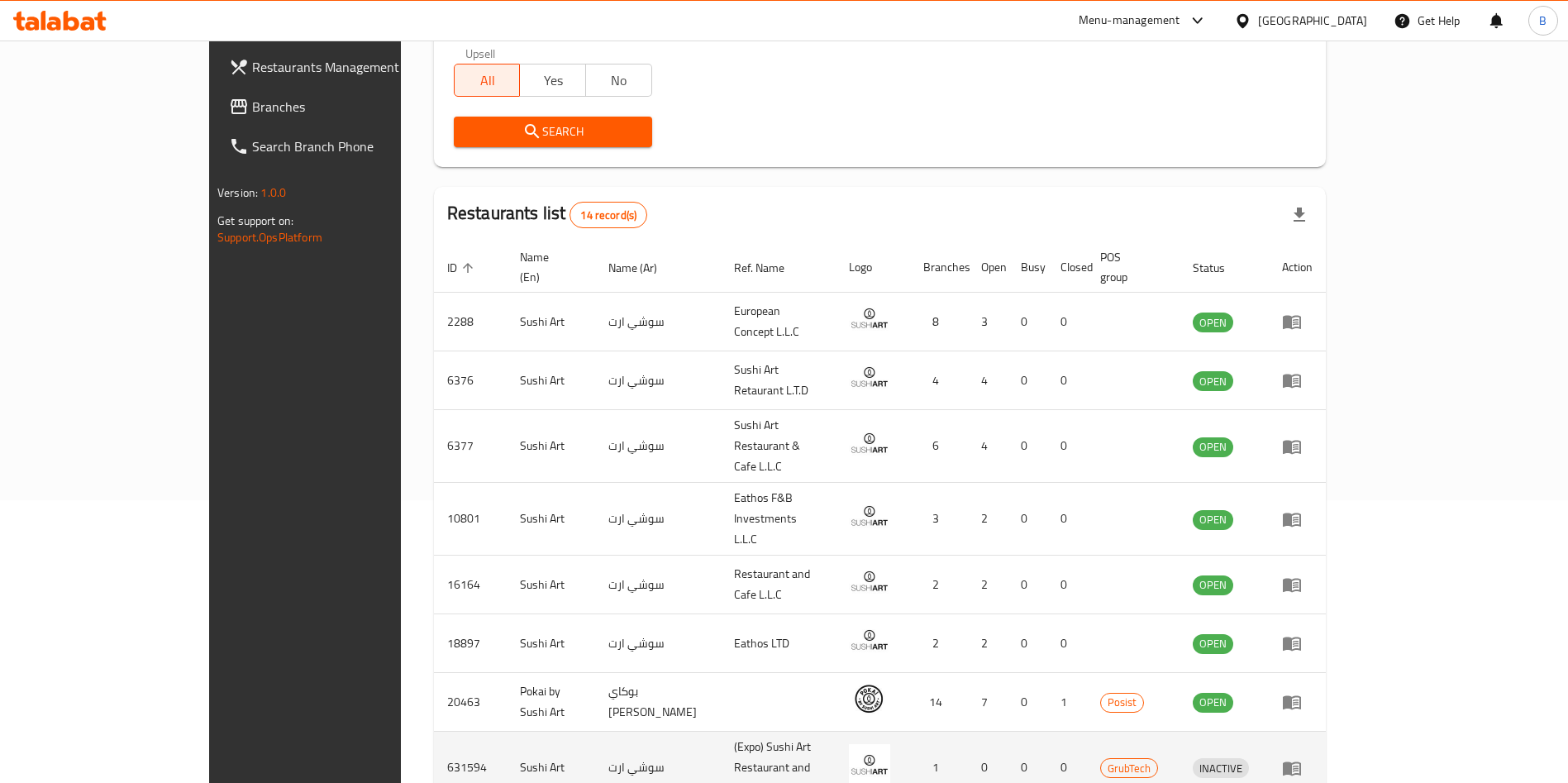
scroll to position [450, 0]
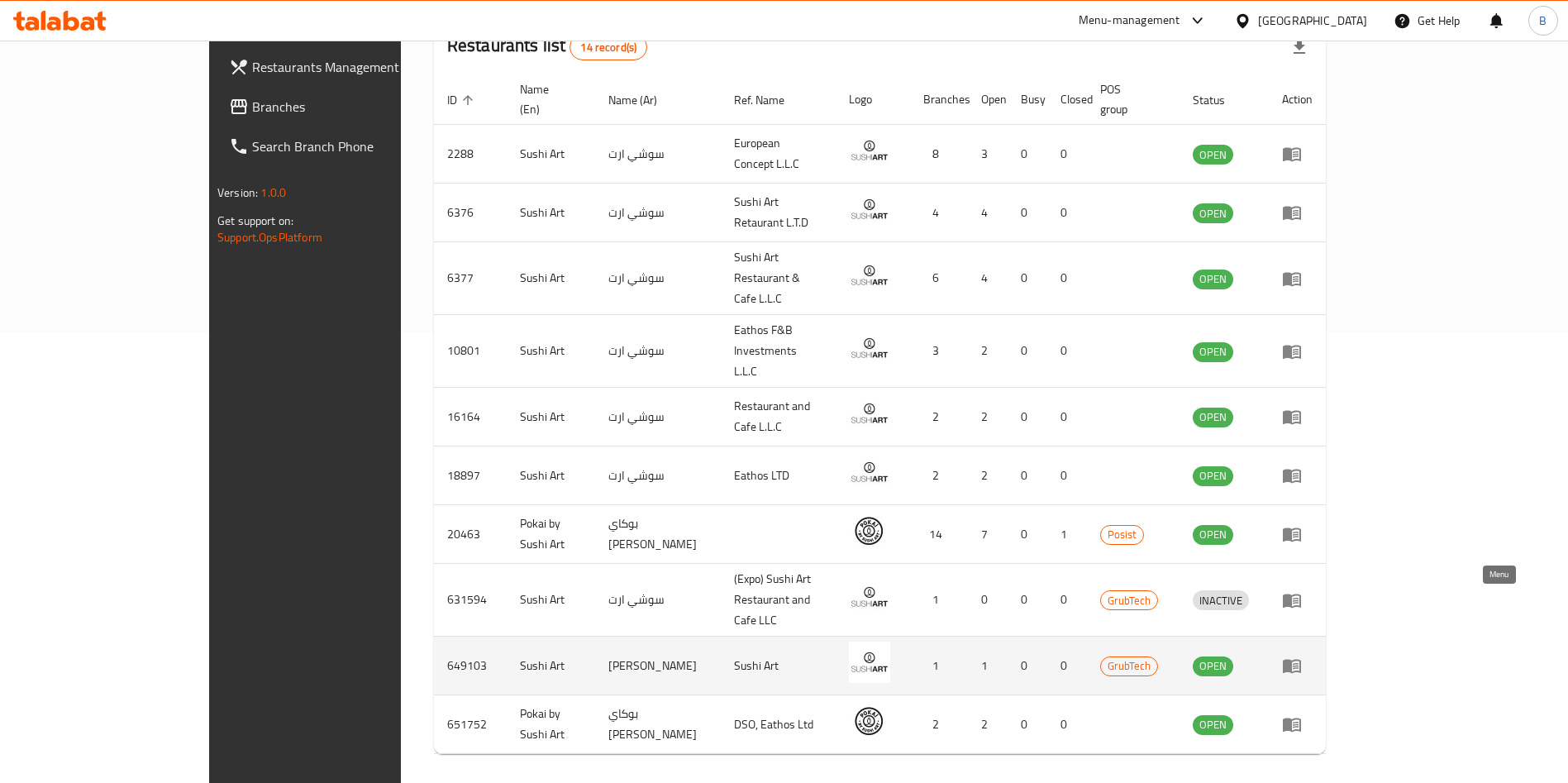
click at [1302, 660] on icon "enhanced table" at bounding box center [1292, 667] width 19 height 14
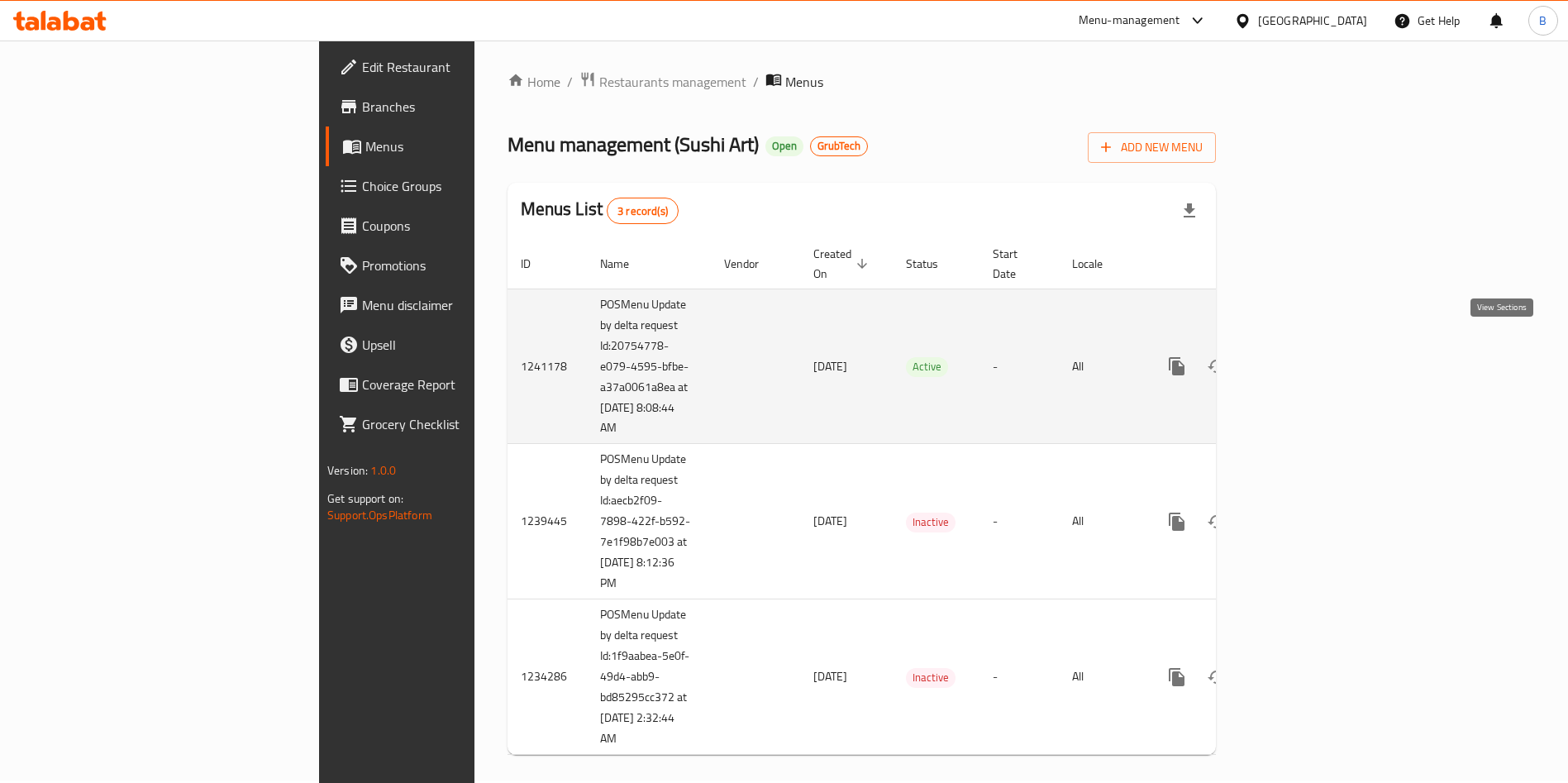
click at [1316, 346] on link "enhanced table" at bounding box center [1296, 366] width 40 height 40
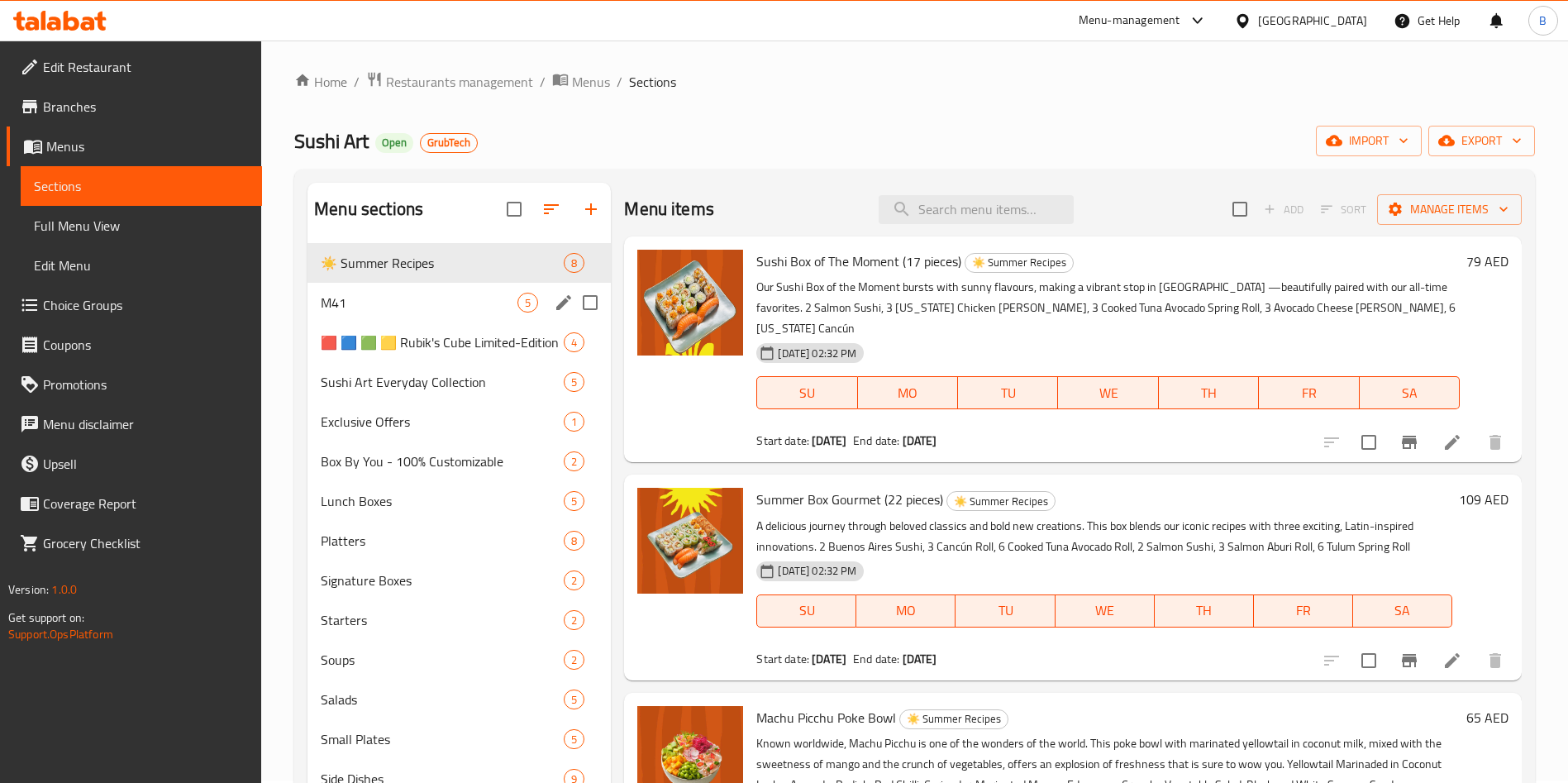
click at [473, 315] on div "M41 5" at bounding box center [459, 303] width 304 height 40
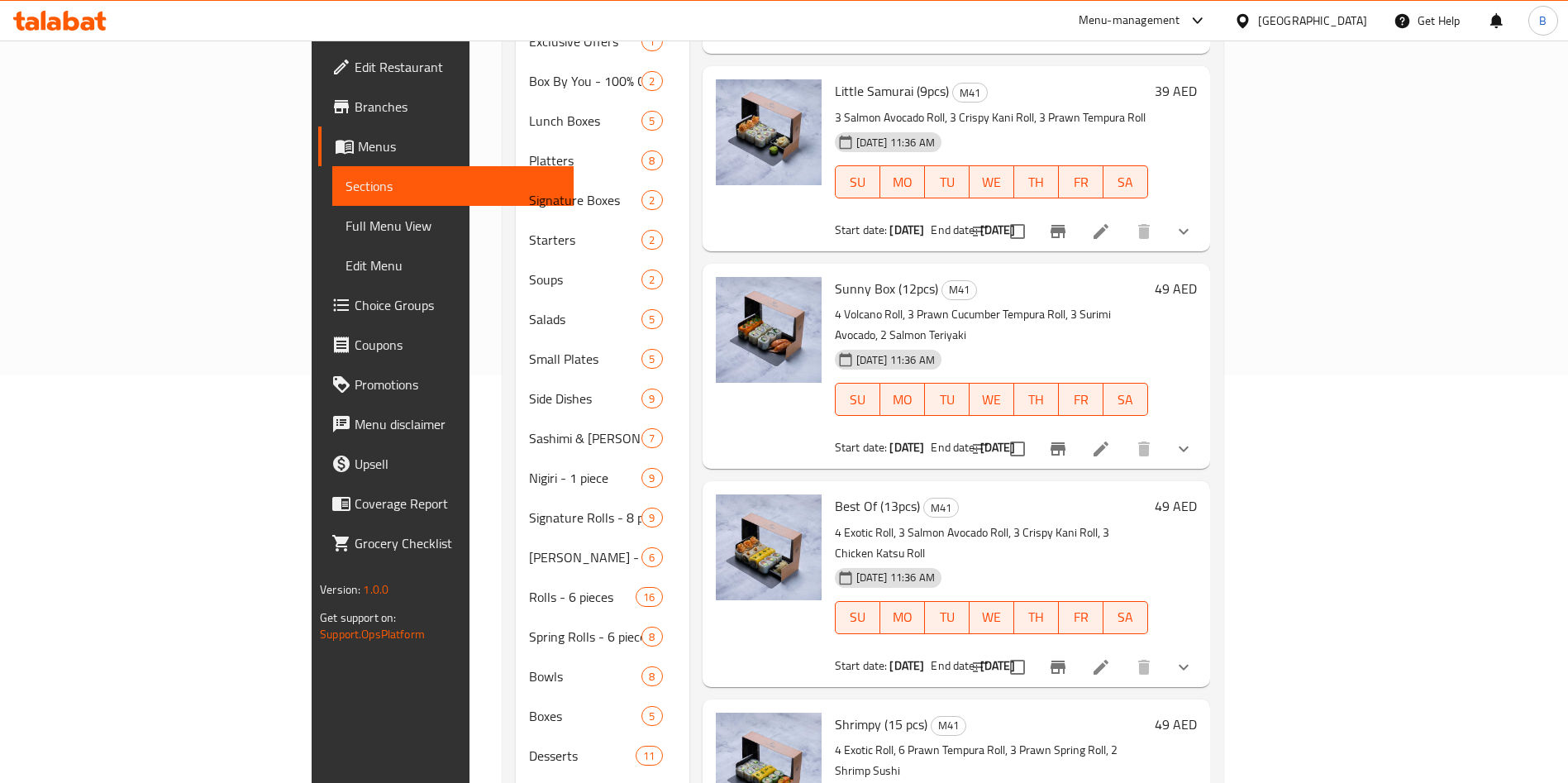
scroll to position [468, 0]
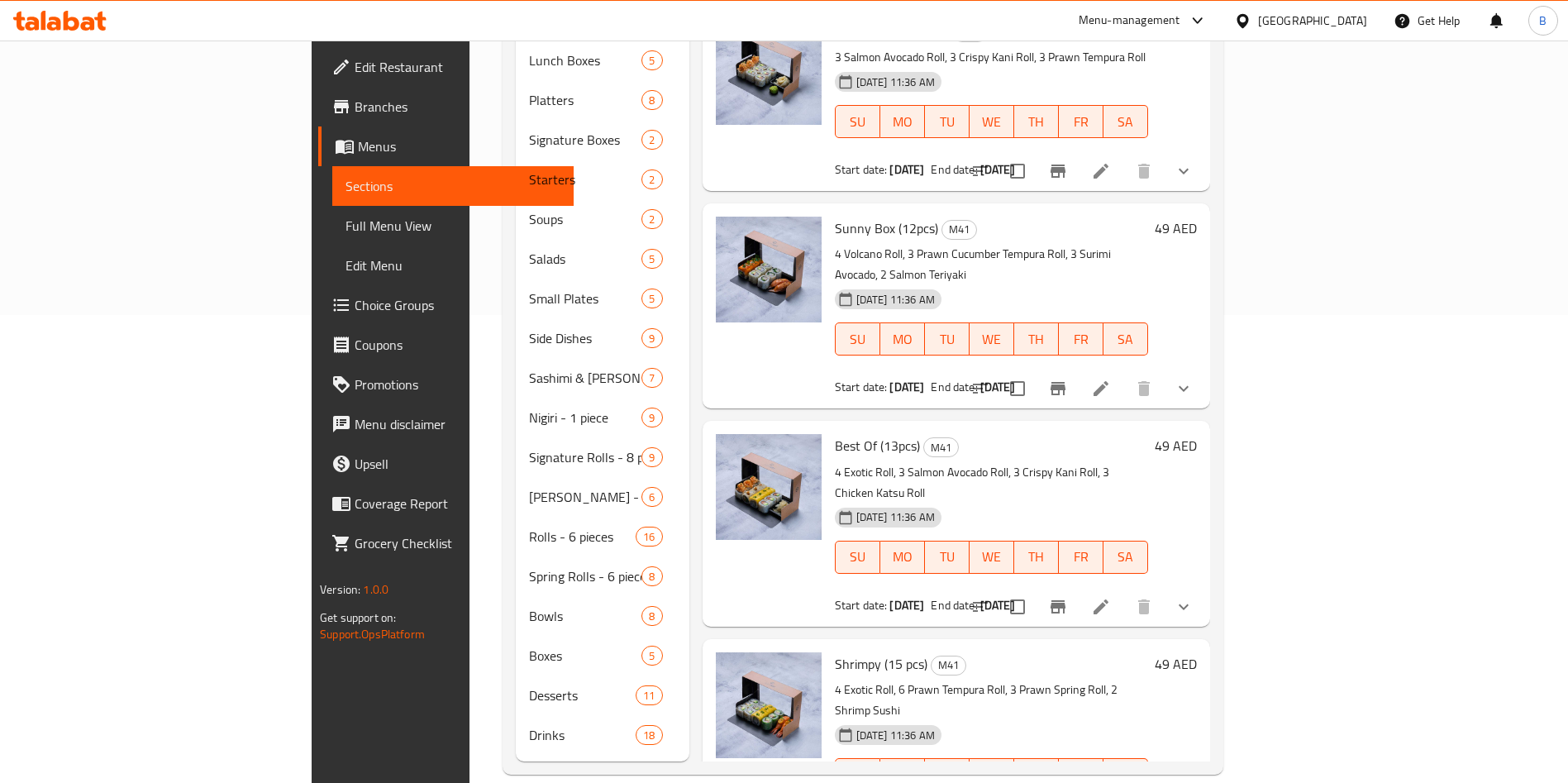
click at [835, 652] on span "Shrimpy (15 pcs)" at bounding box center [881, 664] width 93 height 25
copy h6 "Shrimpy (15 pcs)"
click at [835, 434] on span "Best Of (13pcs)" at bounding box center [877, 446] width 85 height 25
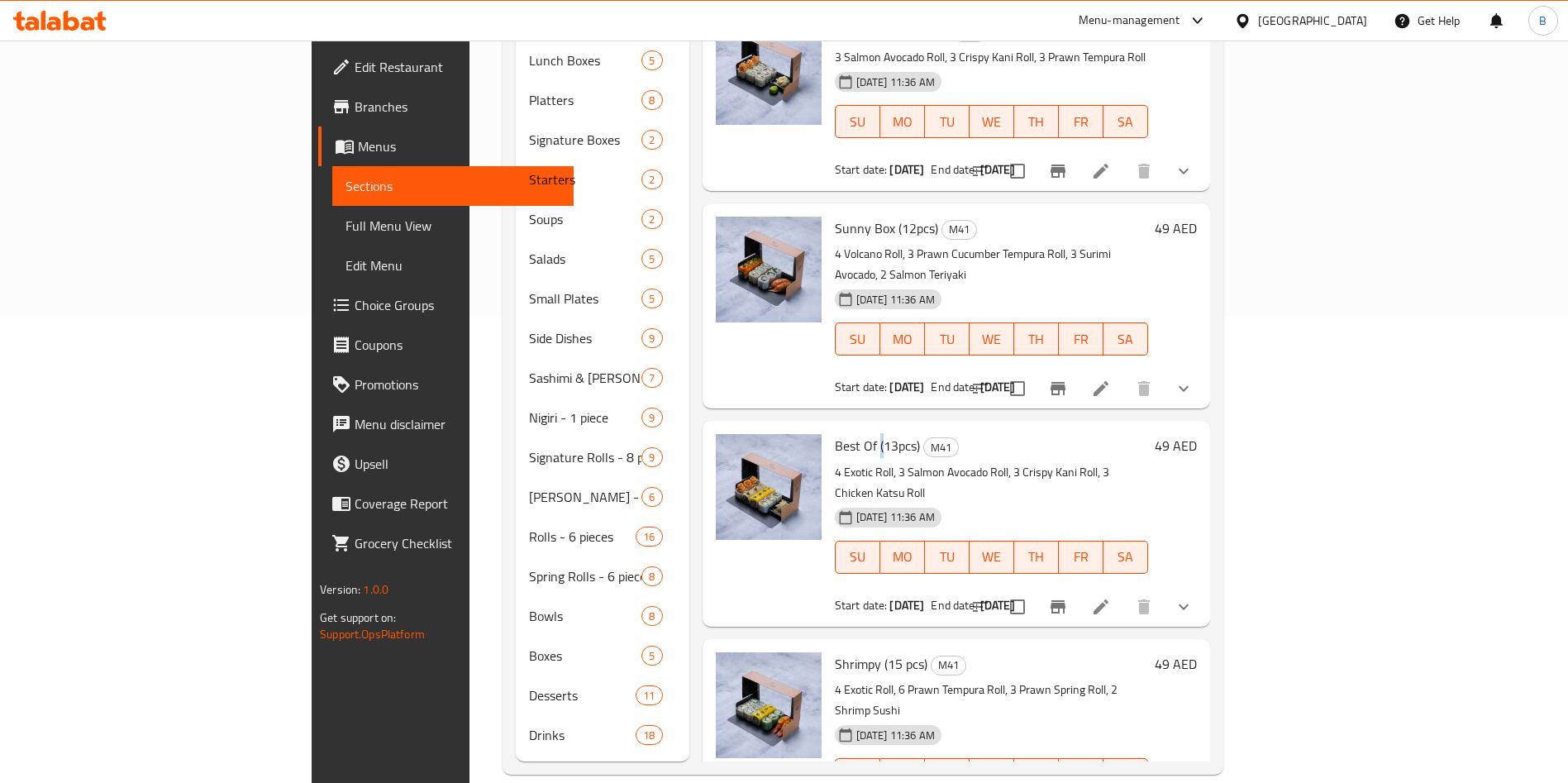
click at [835, 434] on span "Best Of (13pcs)" at bounding box center [877, 446] width 85 height 25
copy h6 "Best Of (13pcs)"
click at [835, 215] on span "Sunny Box (12pcs)" at bounding box center [886, 228] width 103 height 25
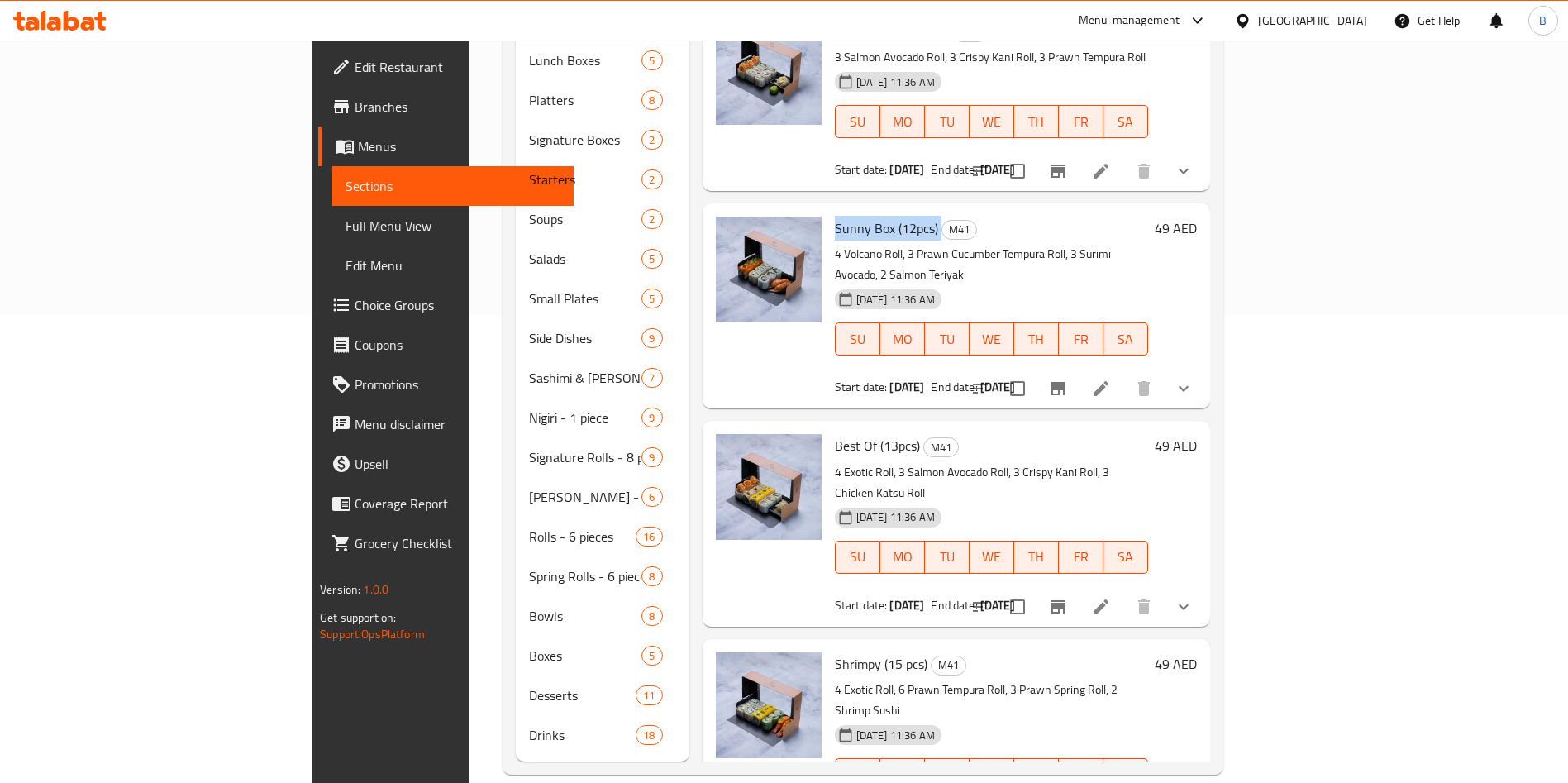
click at [835, 215] on span "Sunny Box (12pcs)" at bounding box center [886, 228] width 103 height 25
copy h6 "Sunny Box (12pcs)"
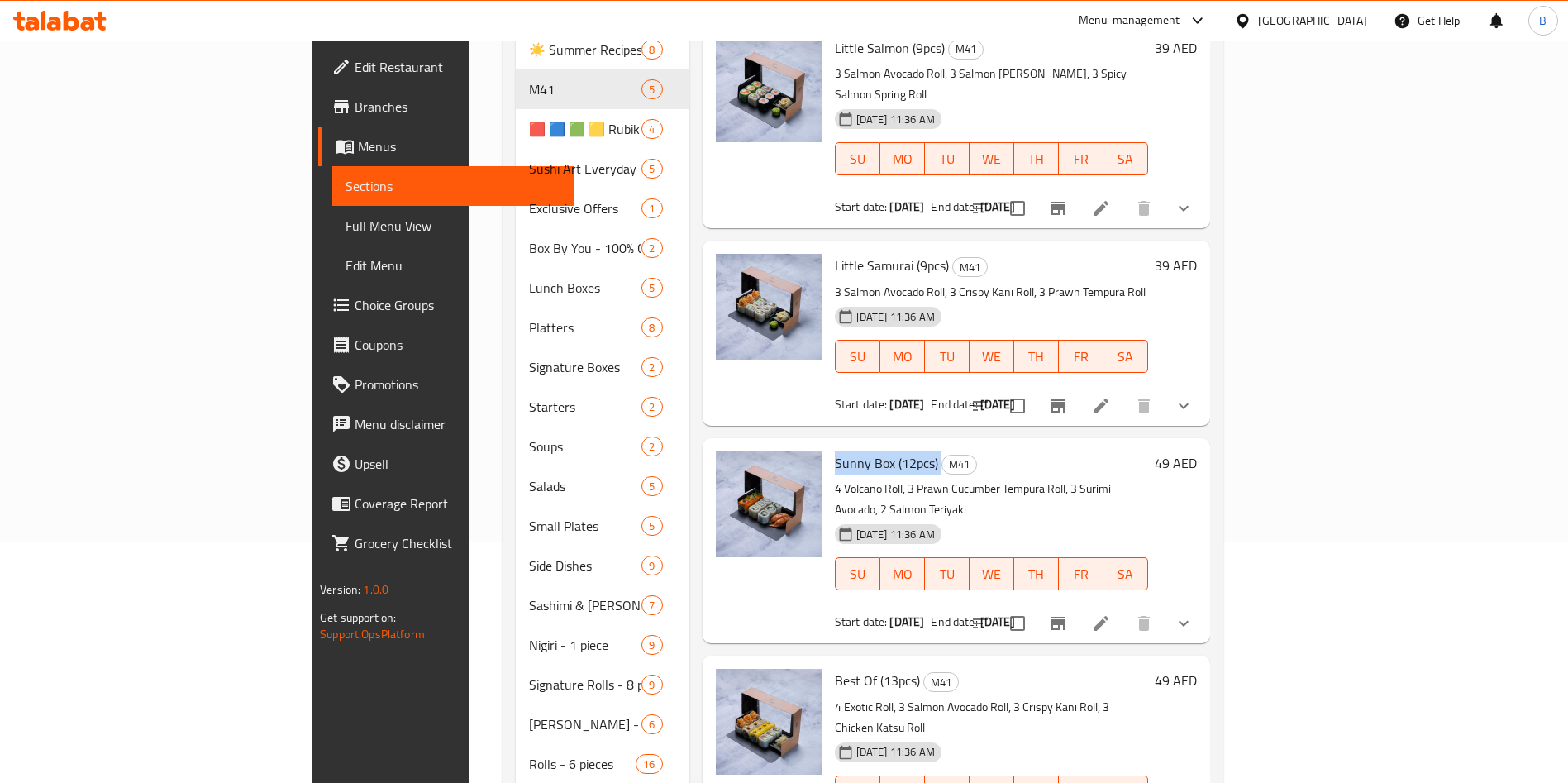
scroll to position [96, 0]
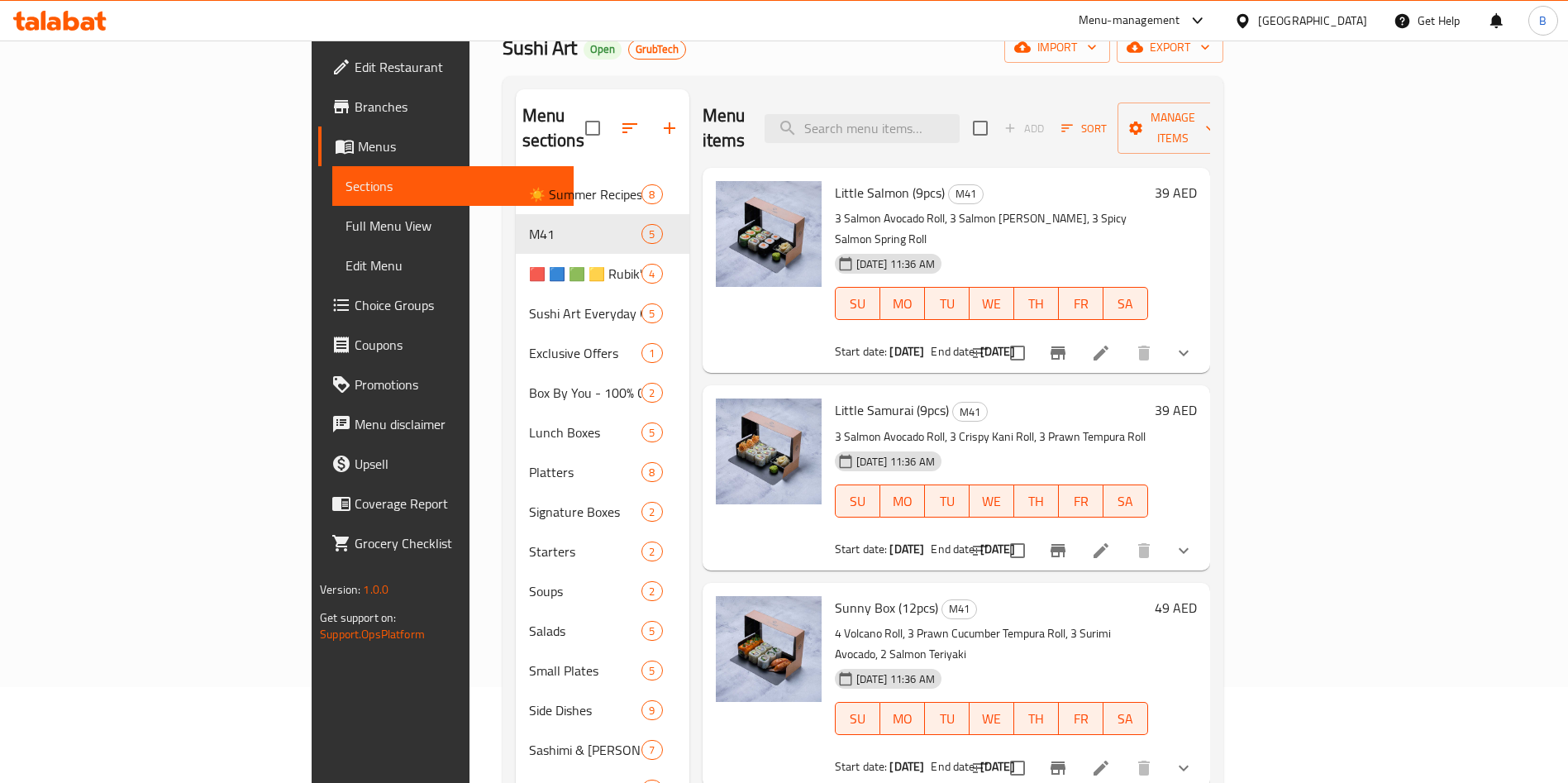
click at [835, 398] on span "Little Samurai (9pcs)" at bounding box center [891, 410] width 114 height 25
copy h6 "Little Samurai (9pcs)"
click at [835, 180] on span "Little Salmon (9pcs)" at bounding box center [889, 192] width 110 height 25
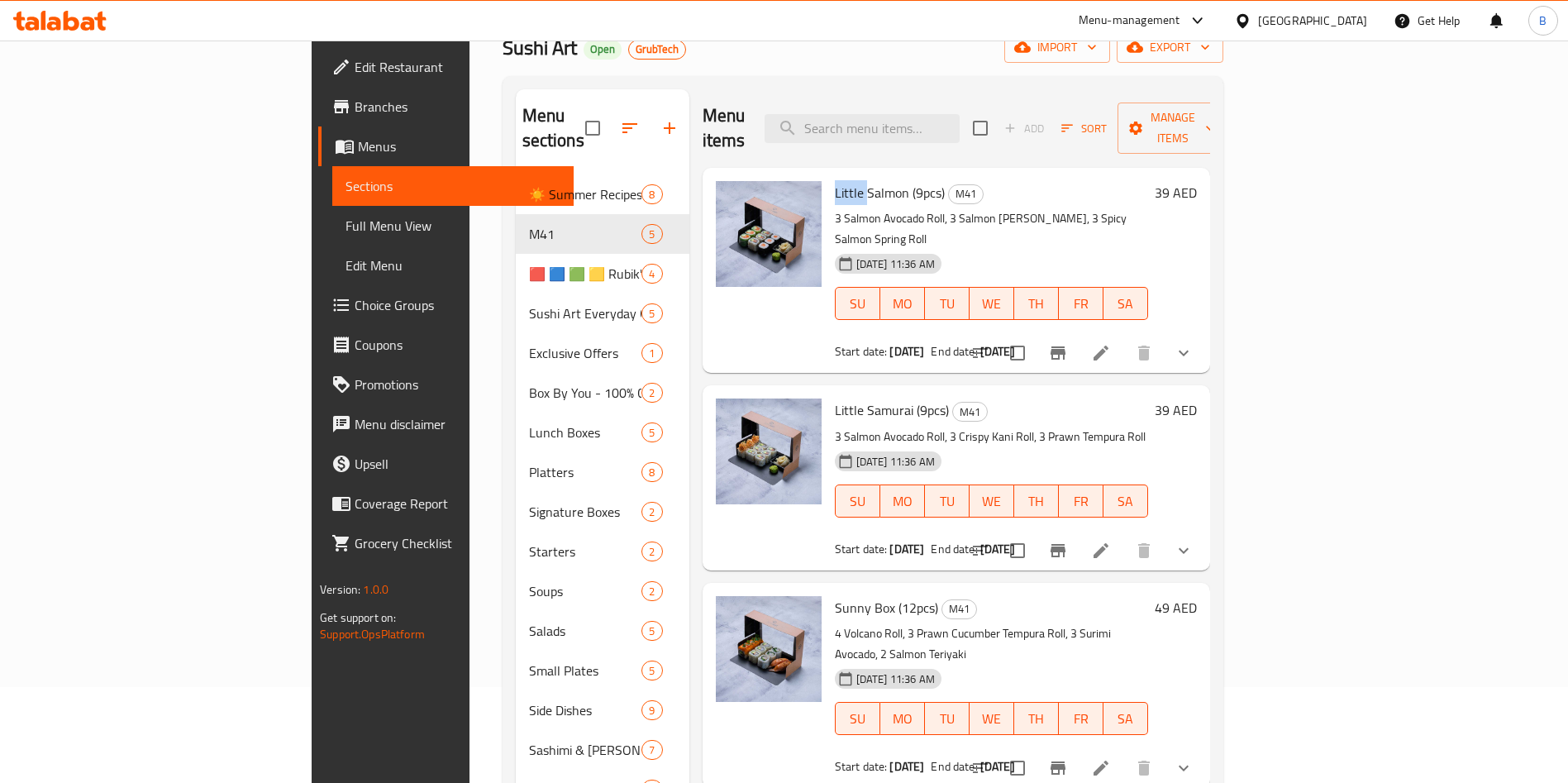
click at [835, 180] on span "Little Salmon (9pcs)" at bounding box center [889, 192] width 110 height 25
copy h6 "Little Salmon (9pcs)"
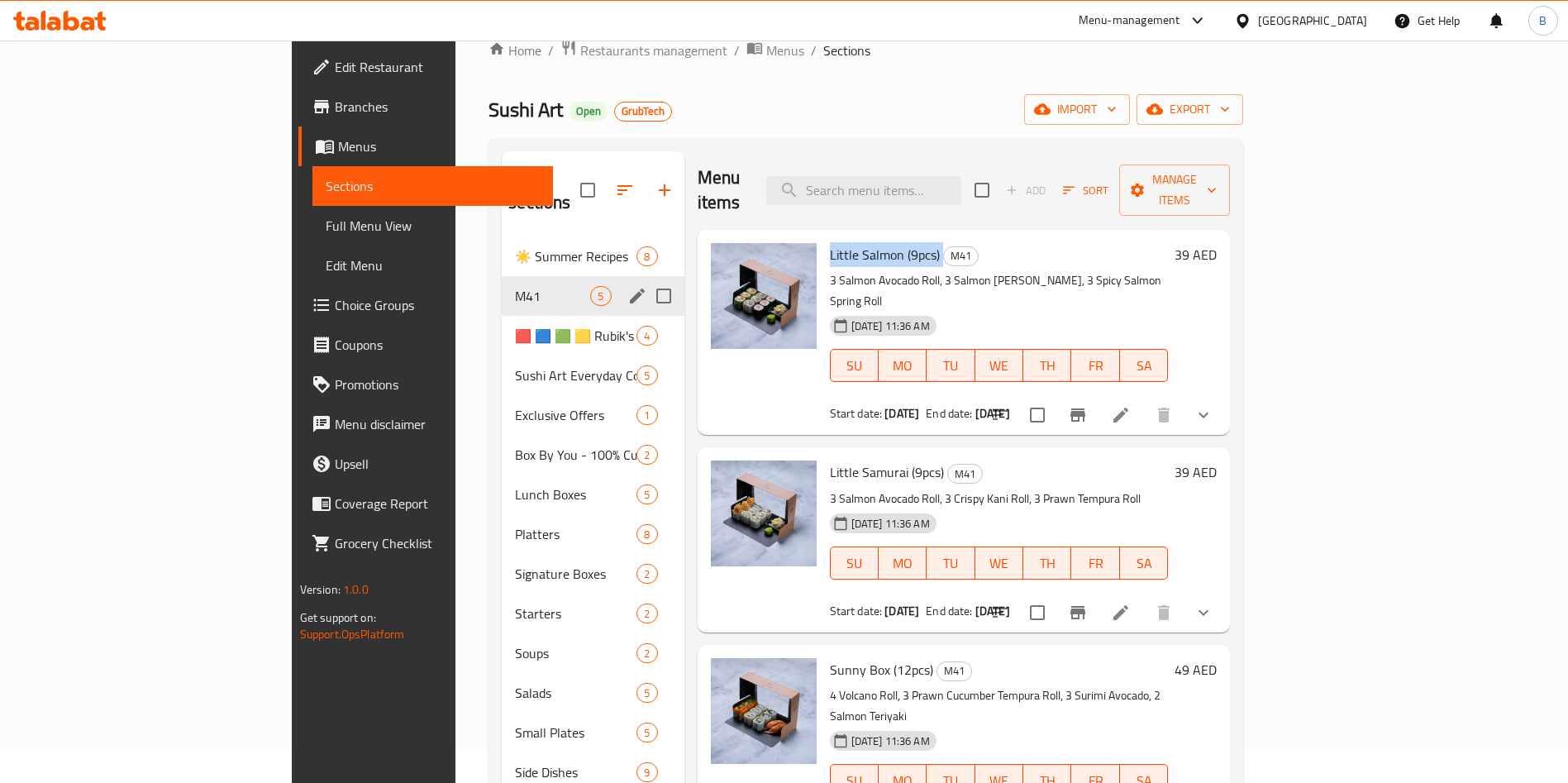
scroll to position [0, 0]
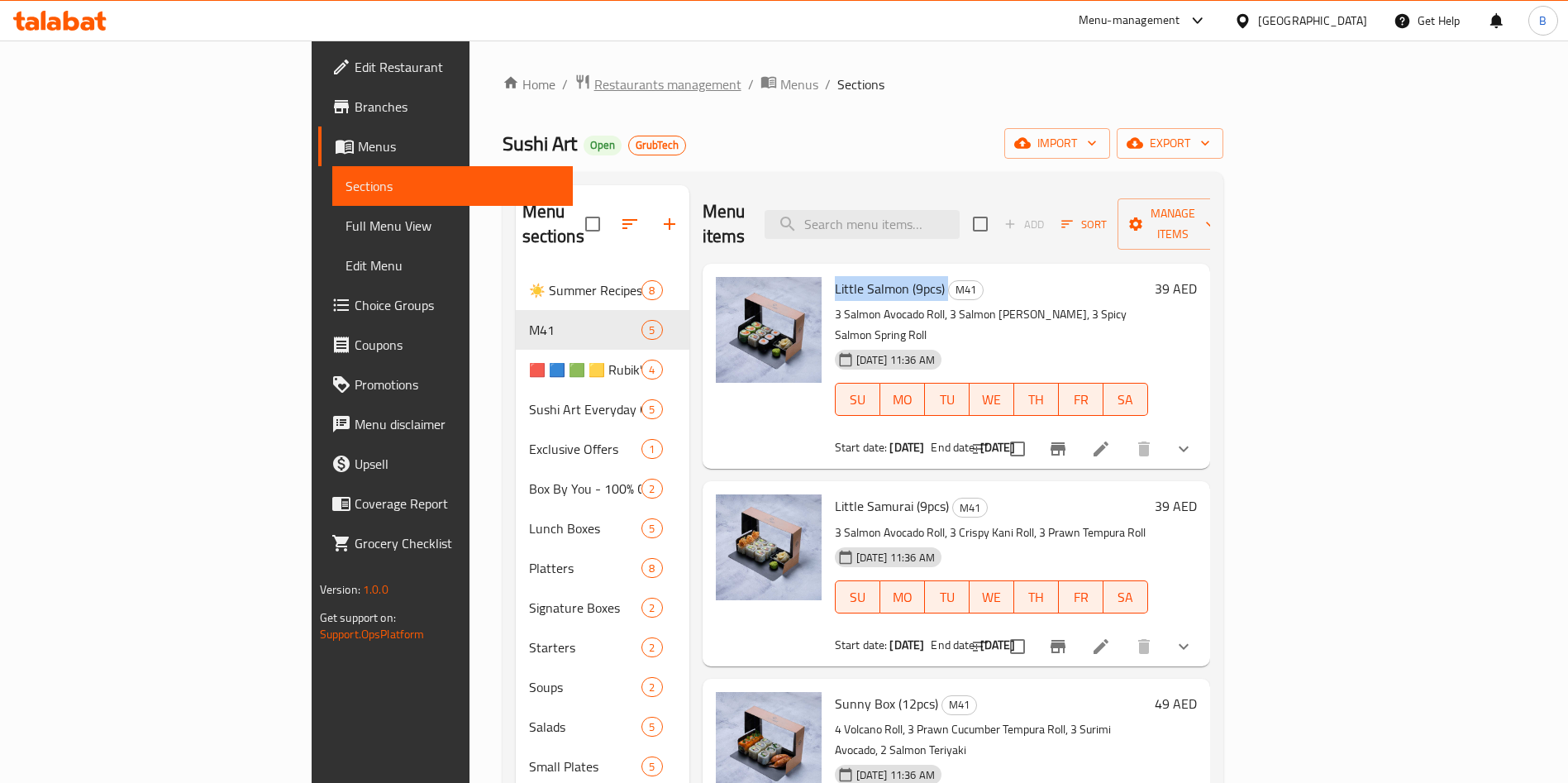
click at [594, 86] on span "Restaurants management" at bounding box center [667, 84] width 148 height 20
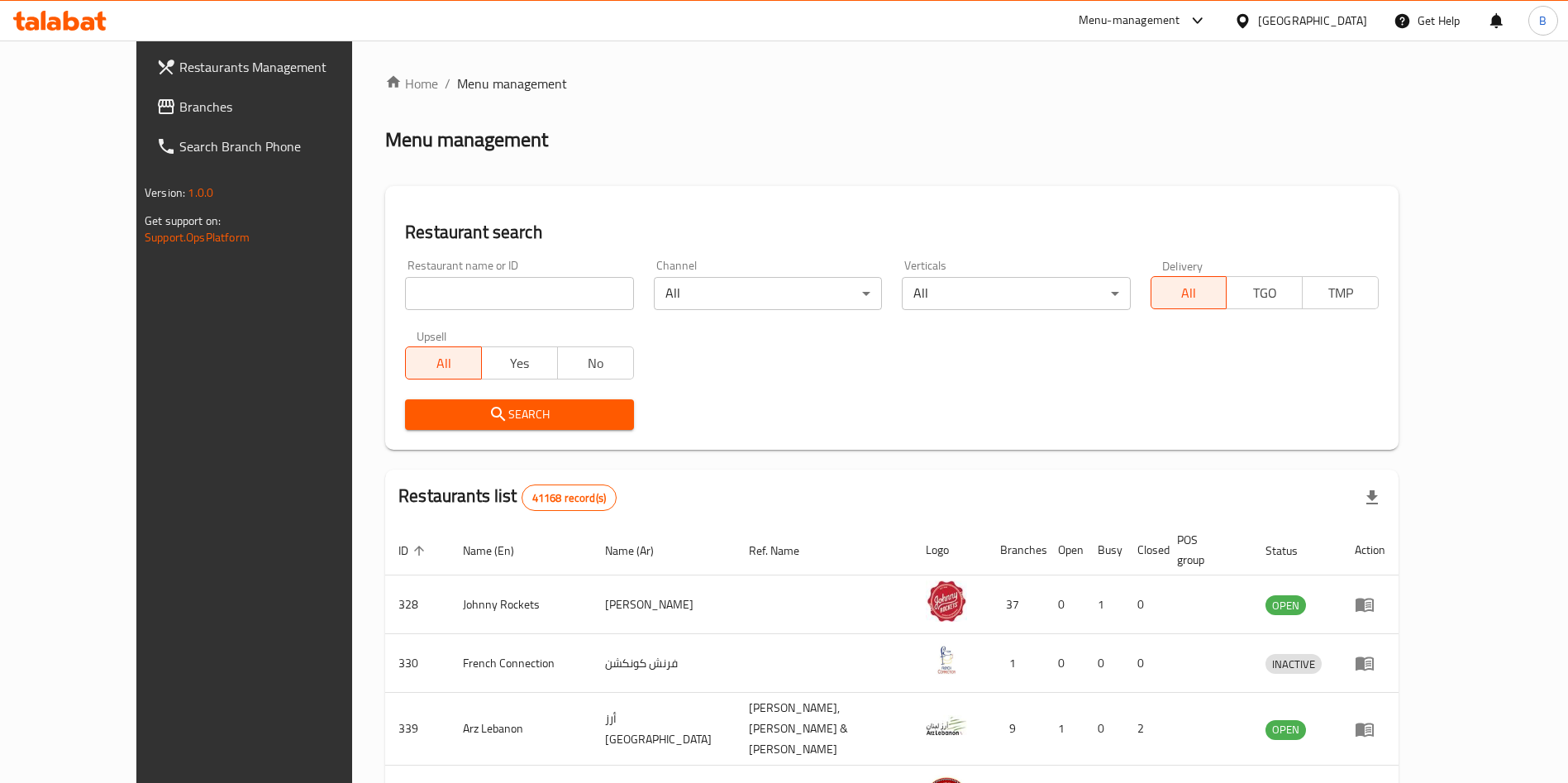
drag, startPoint x: 460, startPoint y: 264, endPoint x: 460, endPoint y: 288, distance: 24.0
click at [460, 265] on div "Restaurant name or ID Restaurant name or ID" at bounding box center [519, 285] width 228 height 50
click at [460, 292] on input "search" at bounding box center [519, 294] width 228 height 33
type input "u"
click at [405, 285] on input "sushiart" at bounding box center [519, 294] width 228 height 33
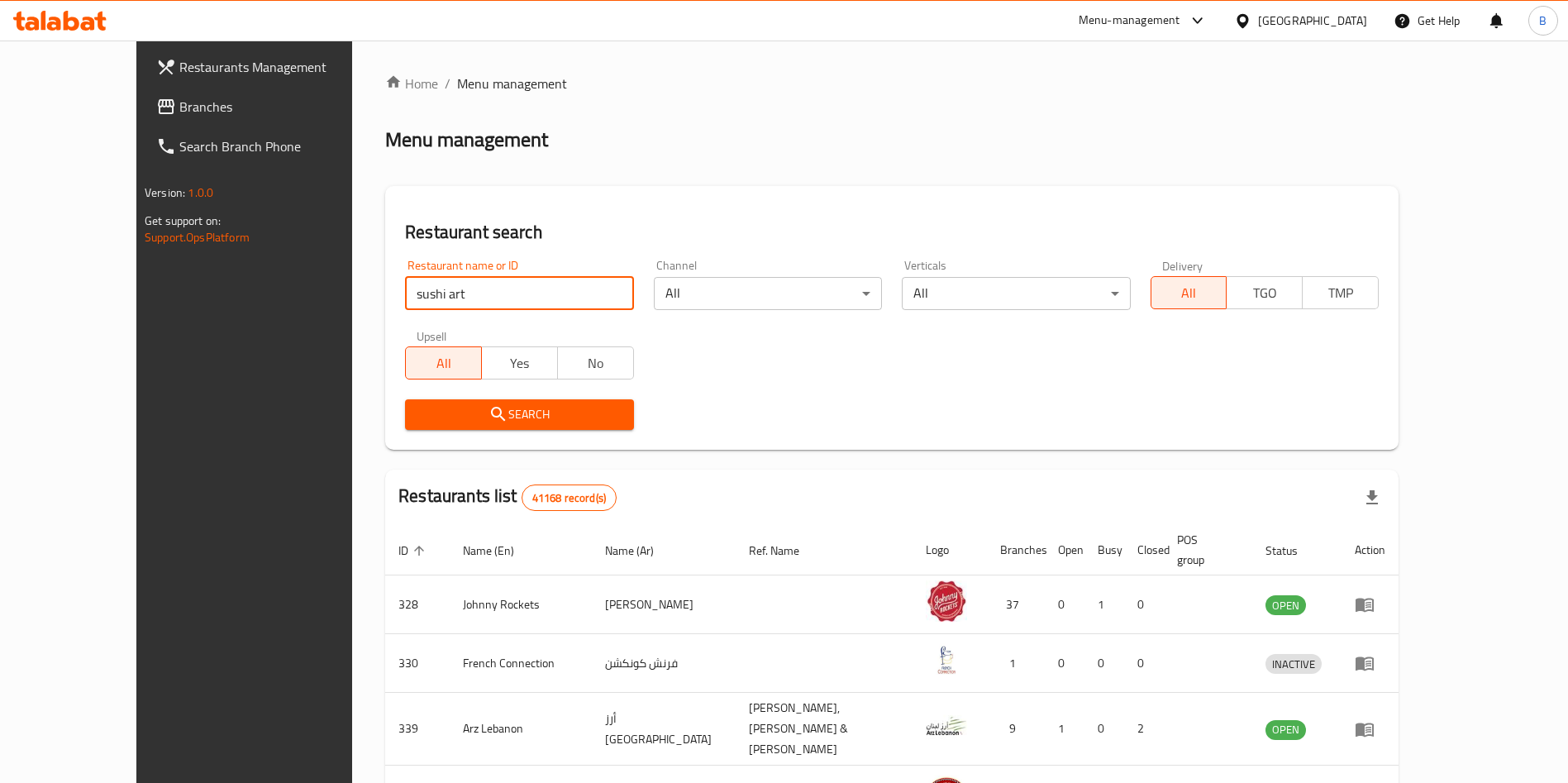
type input "sushi art"
click button "Search" at bounding box center [519, 414] width 228 height 31
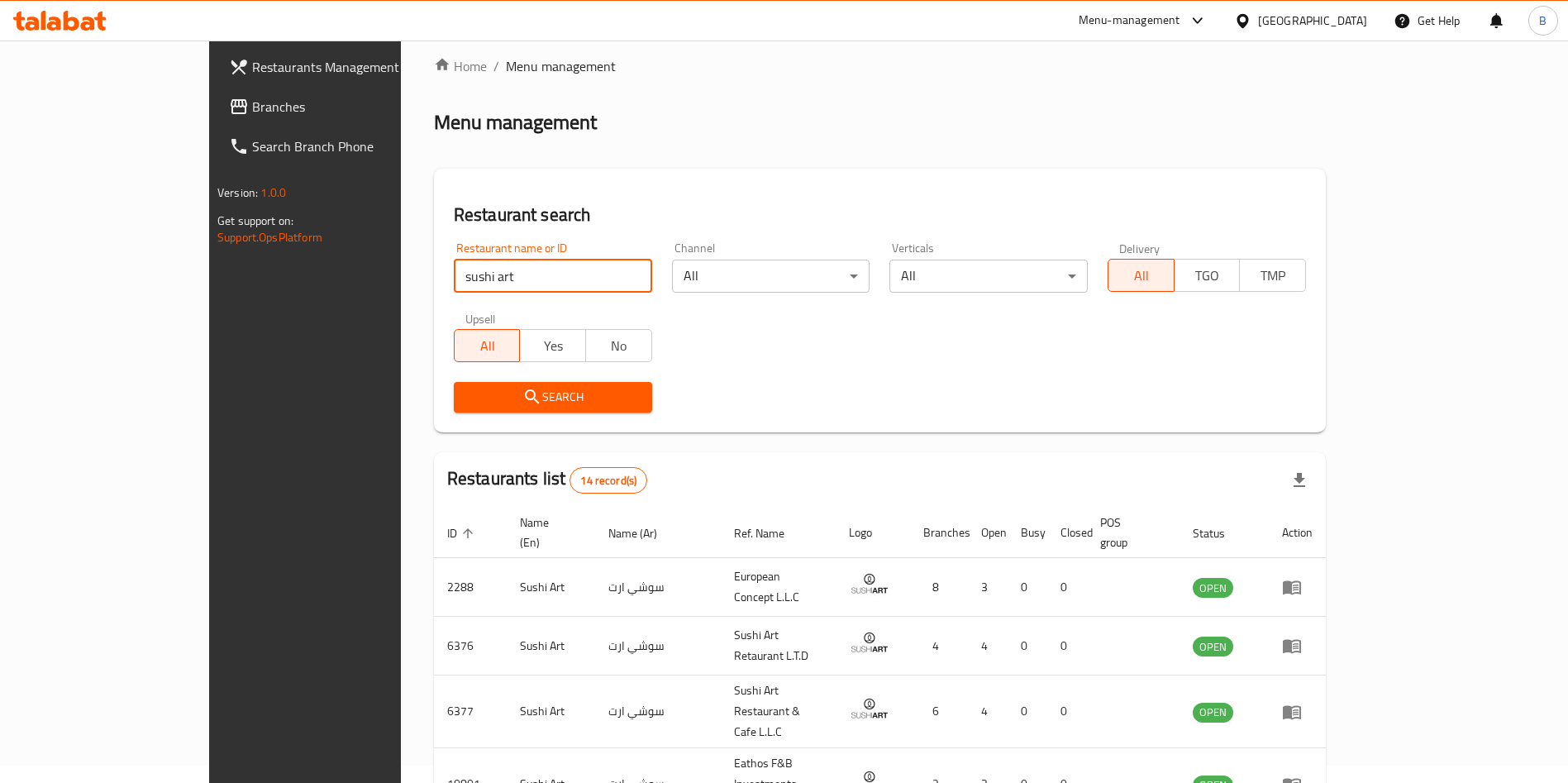
scroll to position [248, 0]
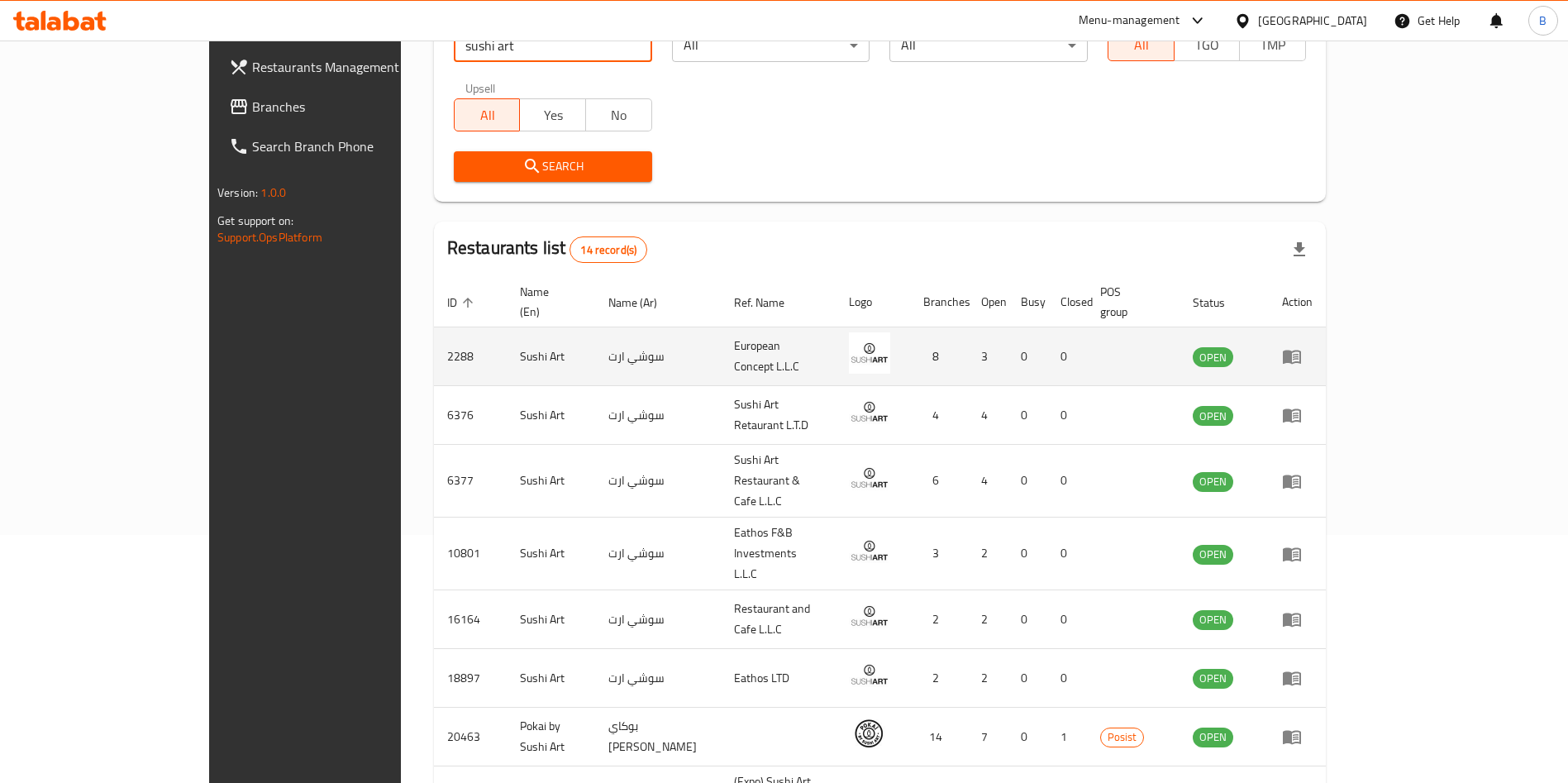
click at [1326, 329] on td "enhanced table" at bounding box center [1297, 357] width 57 height 59
click at [1302, 346] on icon "enhanced table" at bounding box center [1291, 356] width 19 height 20
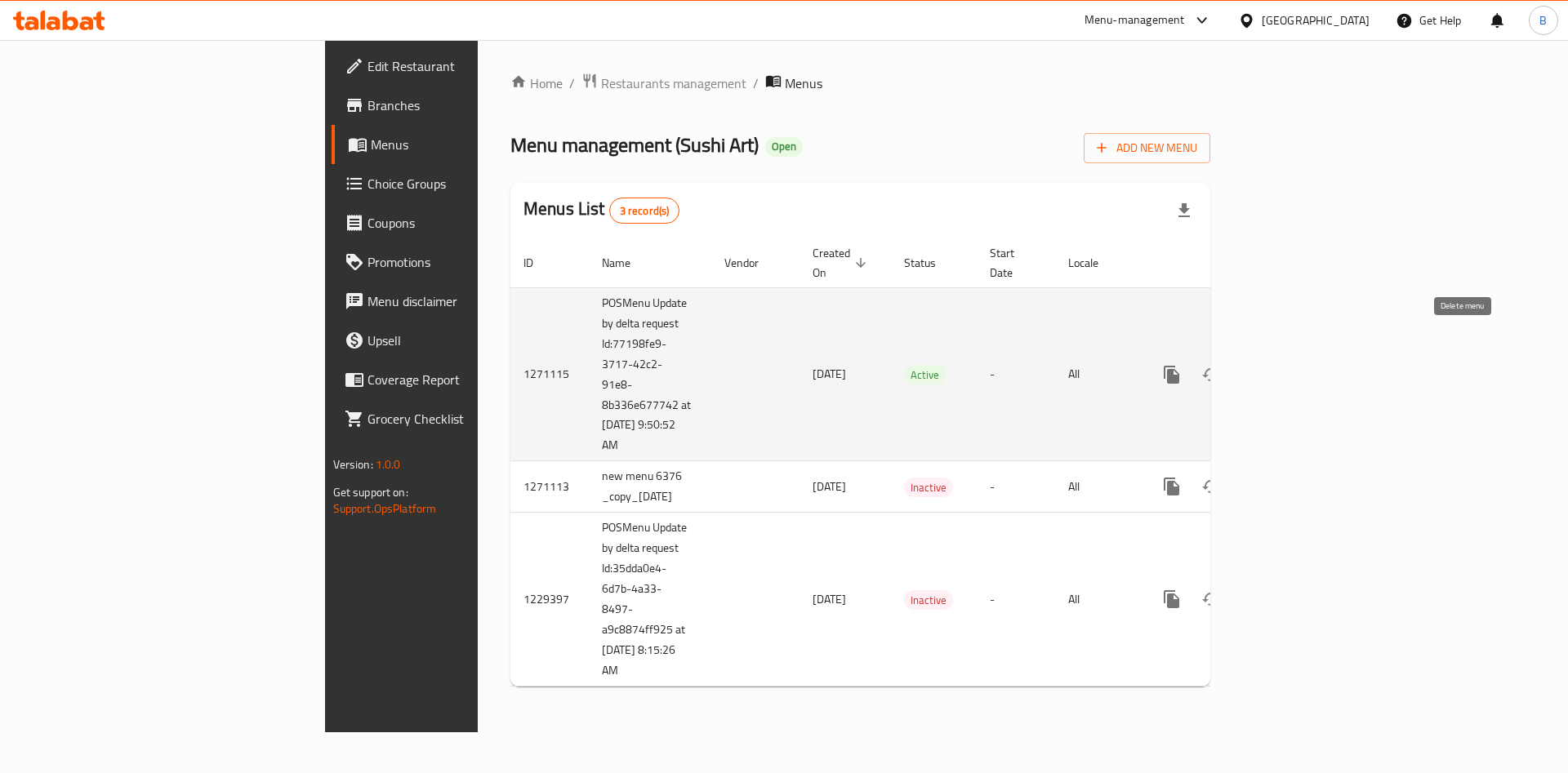
click at [1299, 365] on icon "enhanced table" at bounding box center [1289, 374] width 19 height 19
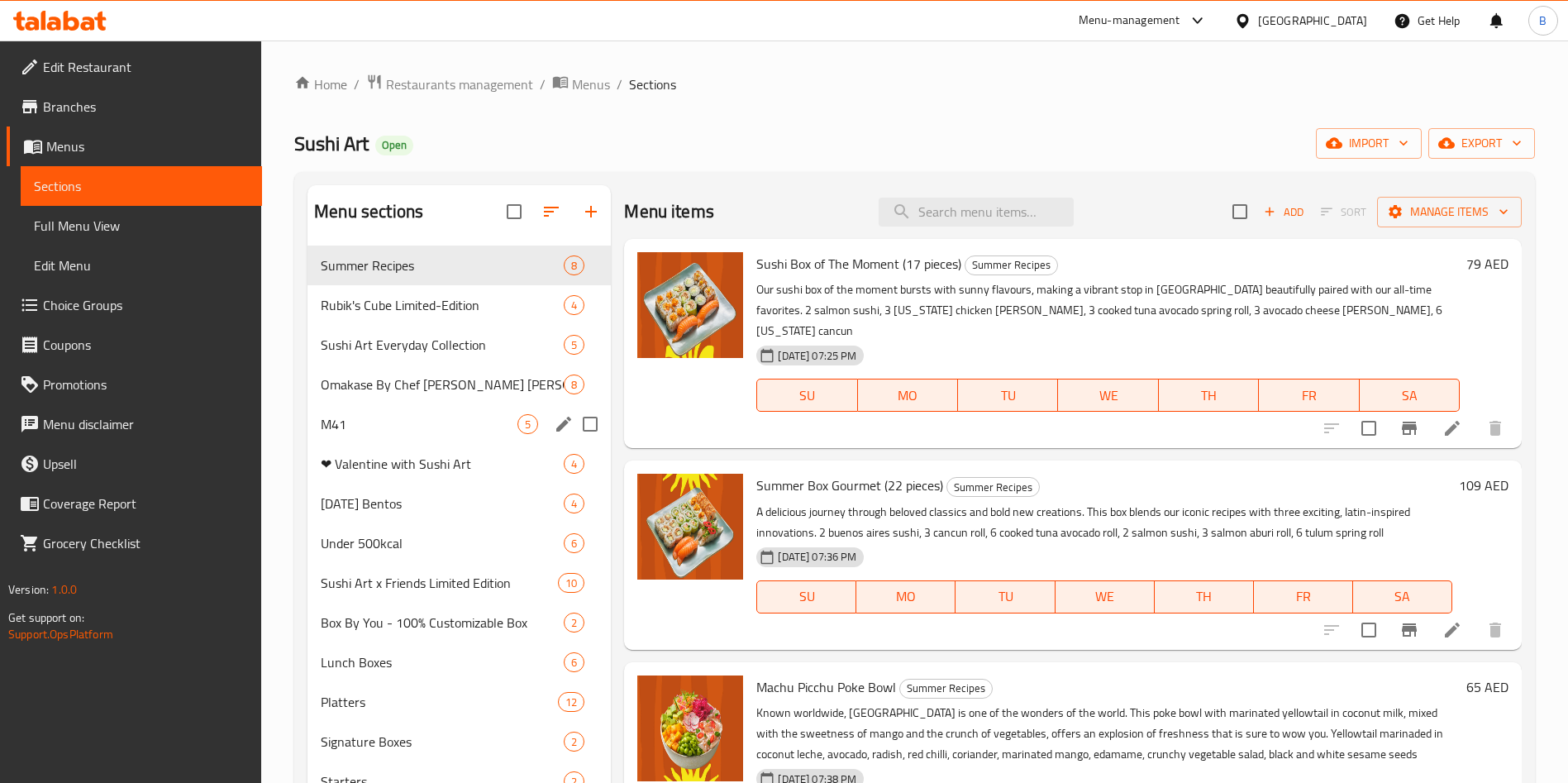
click at [449, 411] on div "M41 5" at bounding box center [459, 424] width 304 height 40
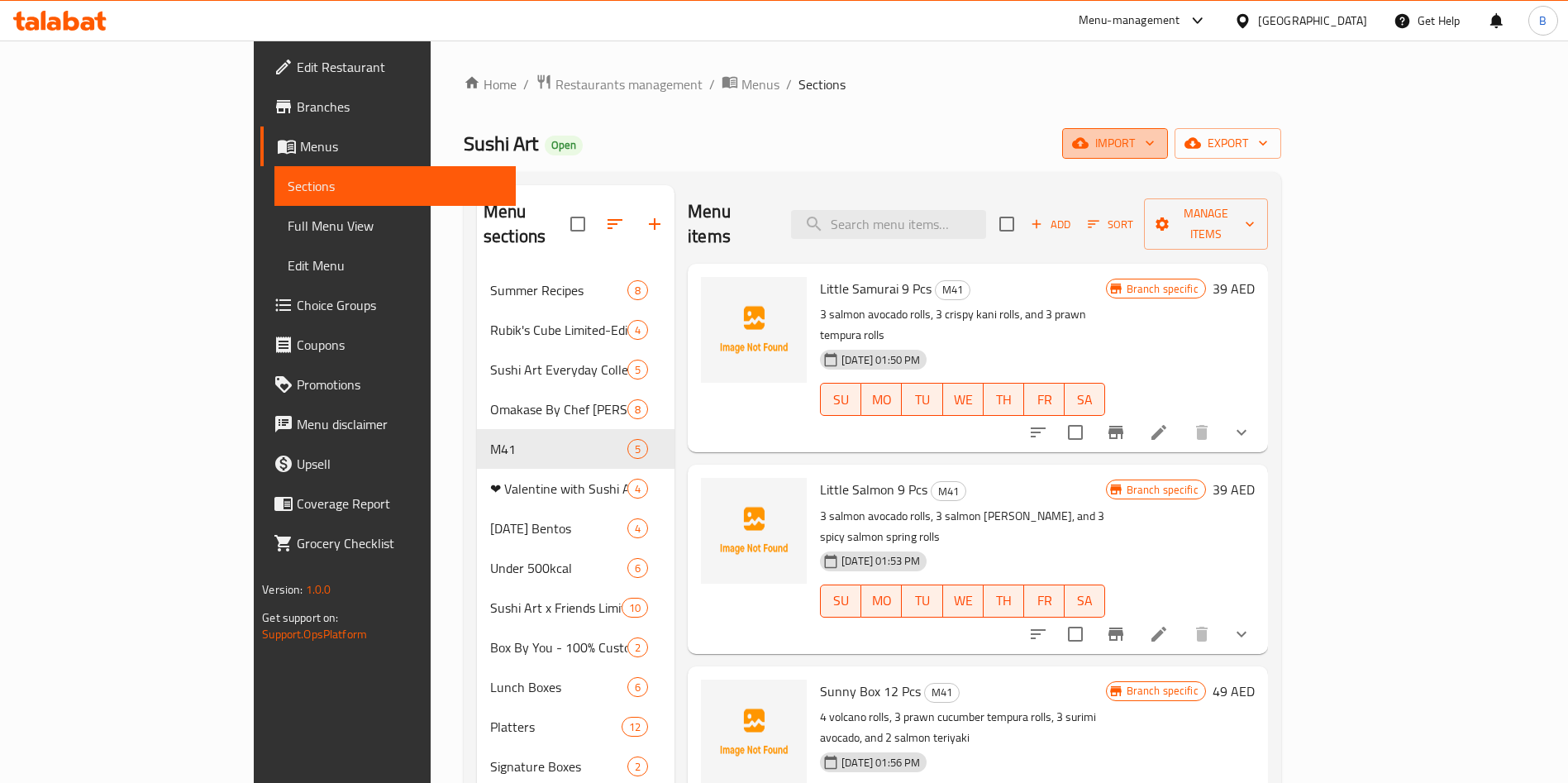
click at [1155, 148] on span "import" at bounding box center [1115, 143] width 79 height 20
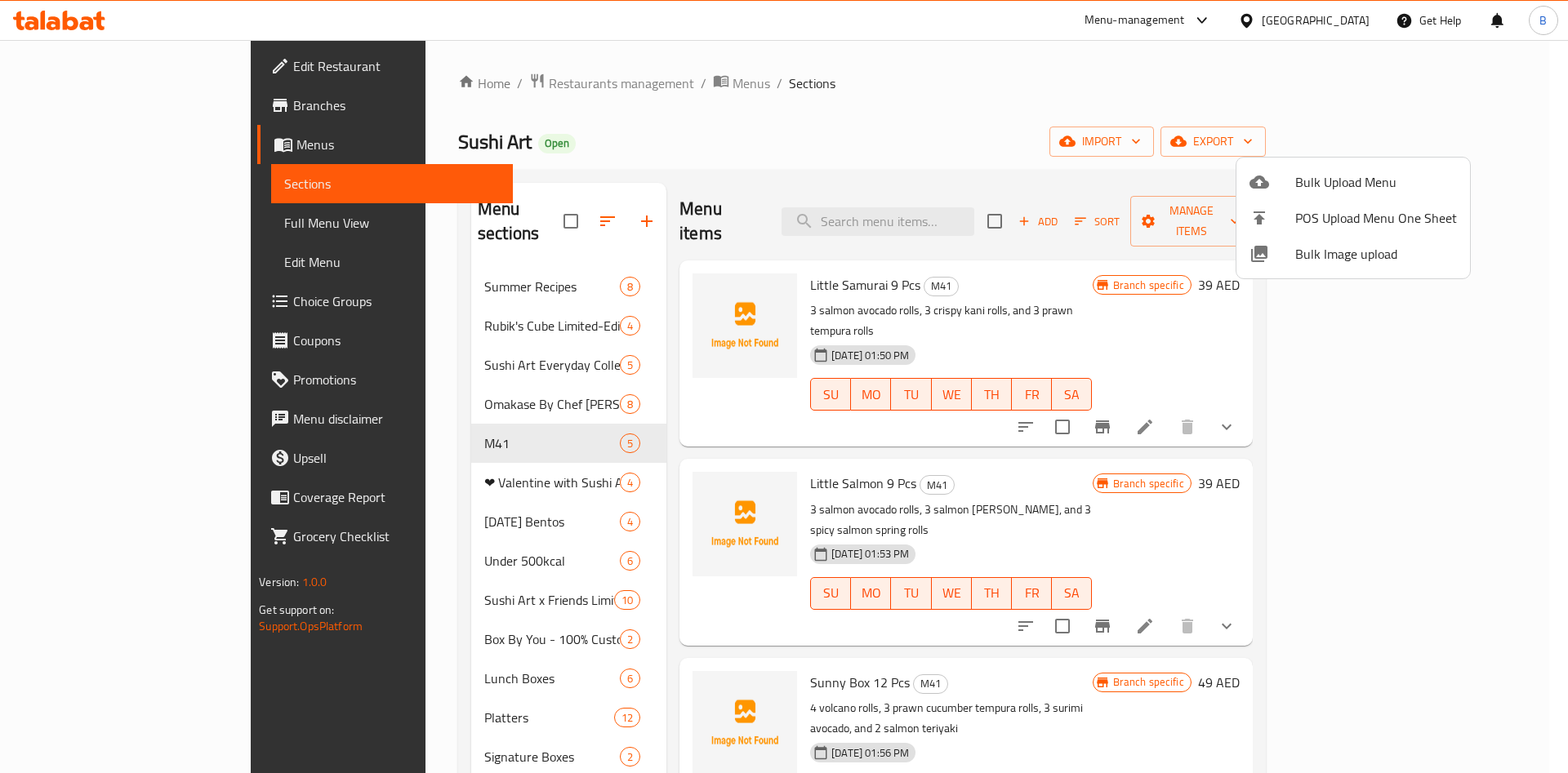
click at [1318, 254] on span "Bulk Image upload" at bounding box center [1375, 253] width 161 height 19
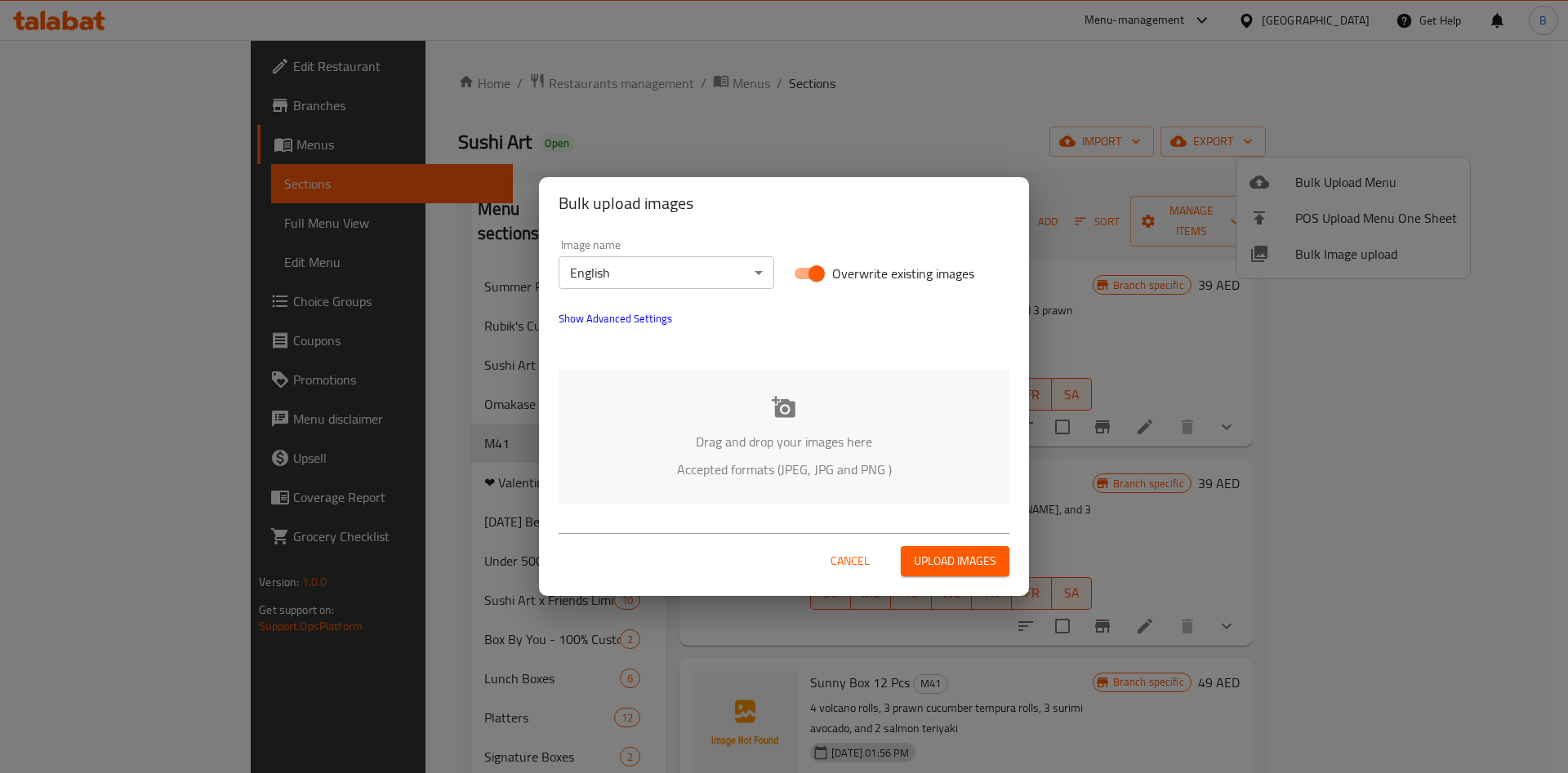
click at [752, 410] on div "Drag and drop your images here Accepted formats (JPEG, JPG and PNG )" at bounding box center [784, 436] width 451 height 133
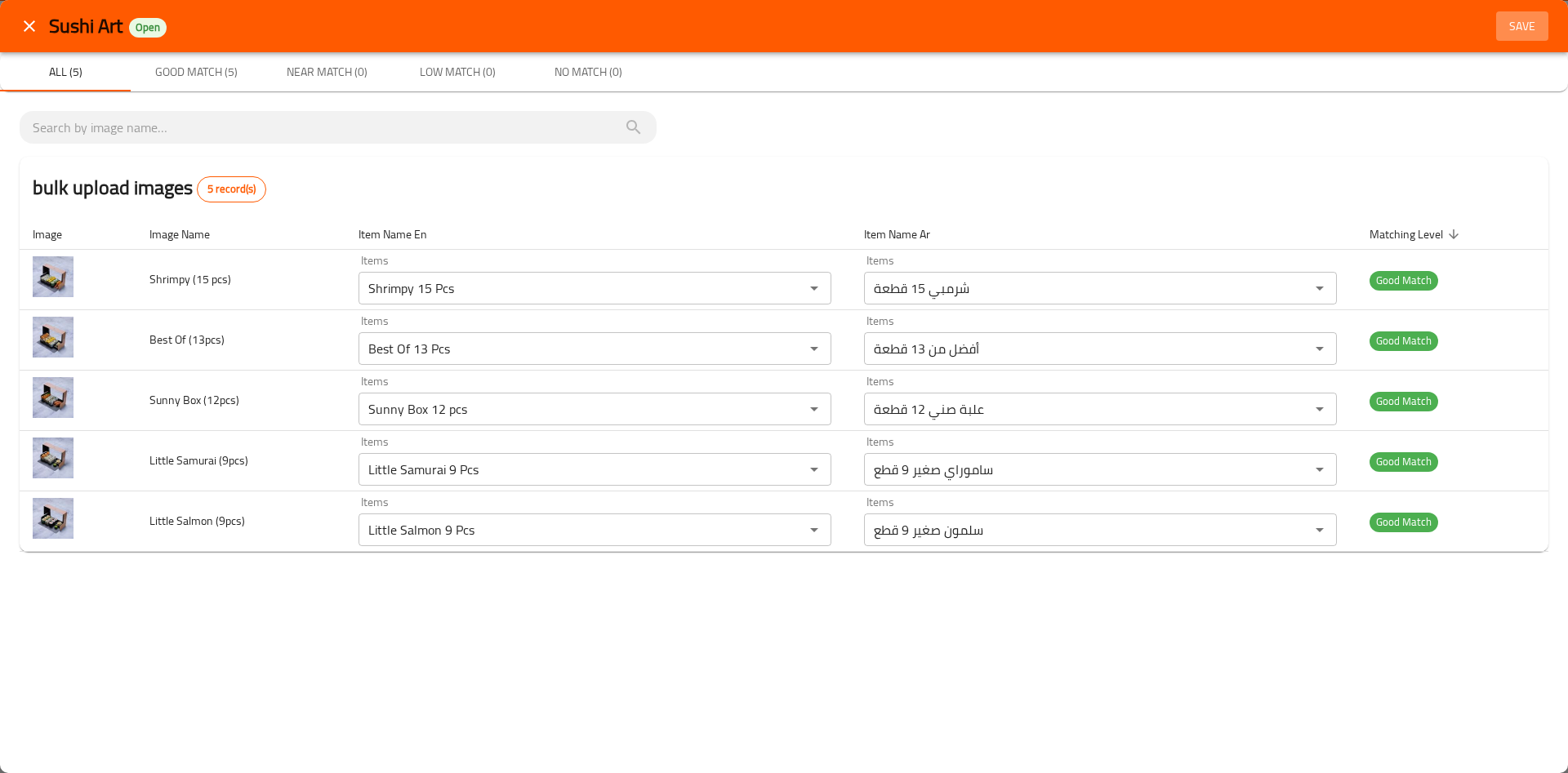
click at [1535, 33] on span "Save" at bounding box center [1522, 27] width 39 height 20
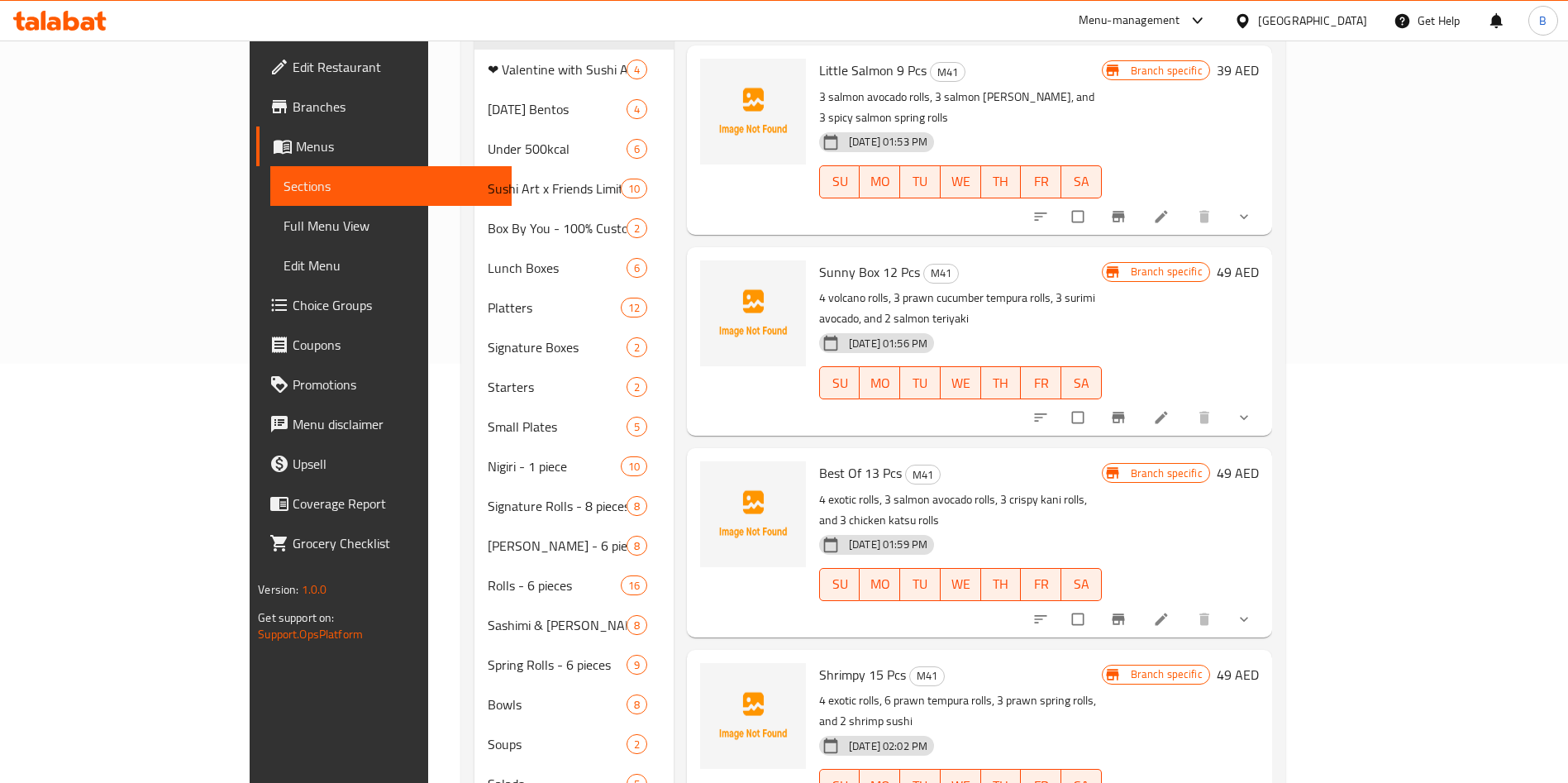
scroll to position [379, 0]
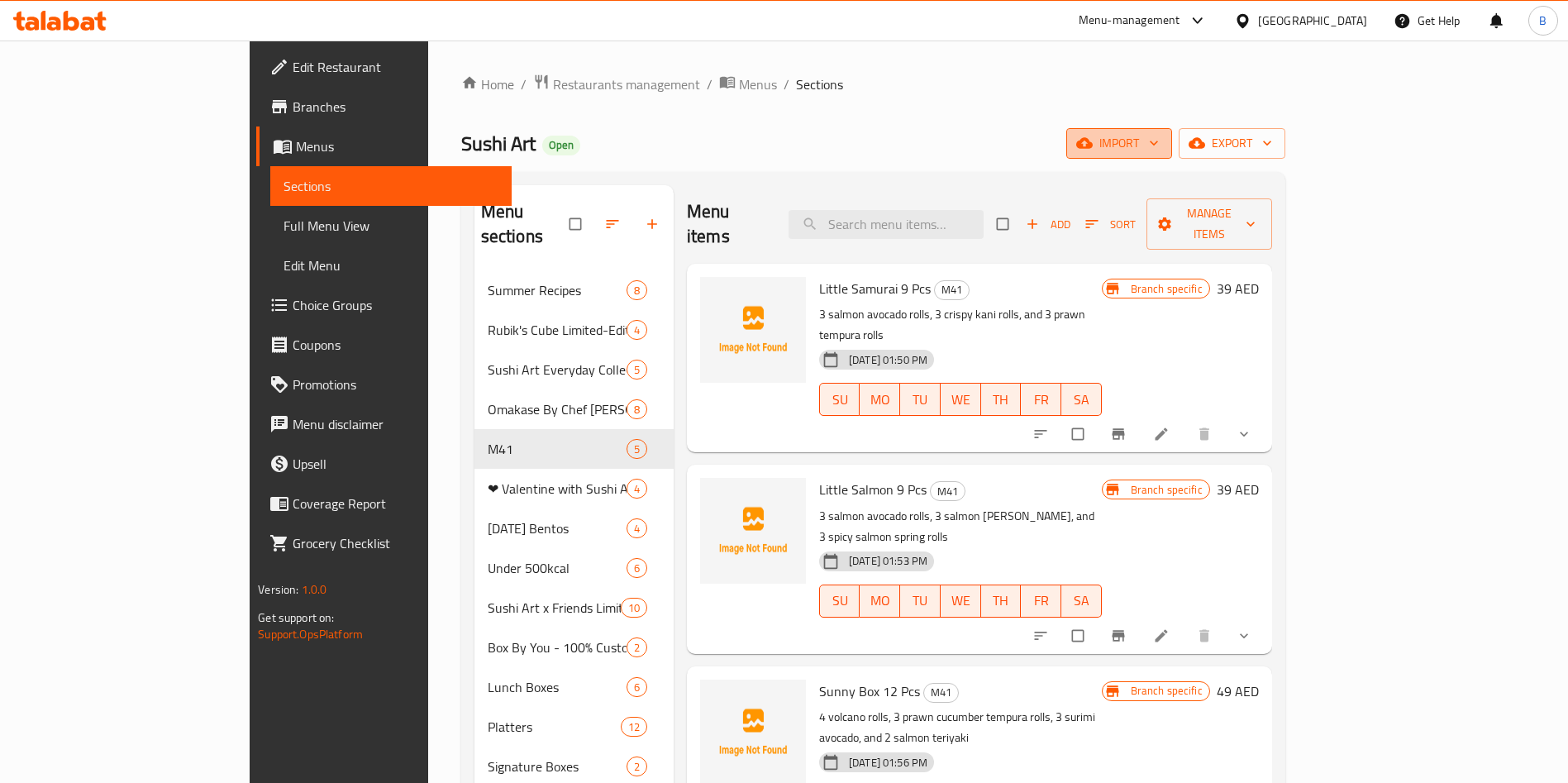
click at [1160, 152] on span "import" at bounding box center [1119, 143] width 79 height 20
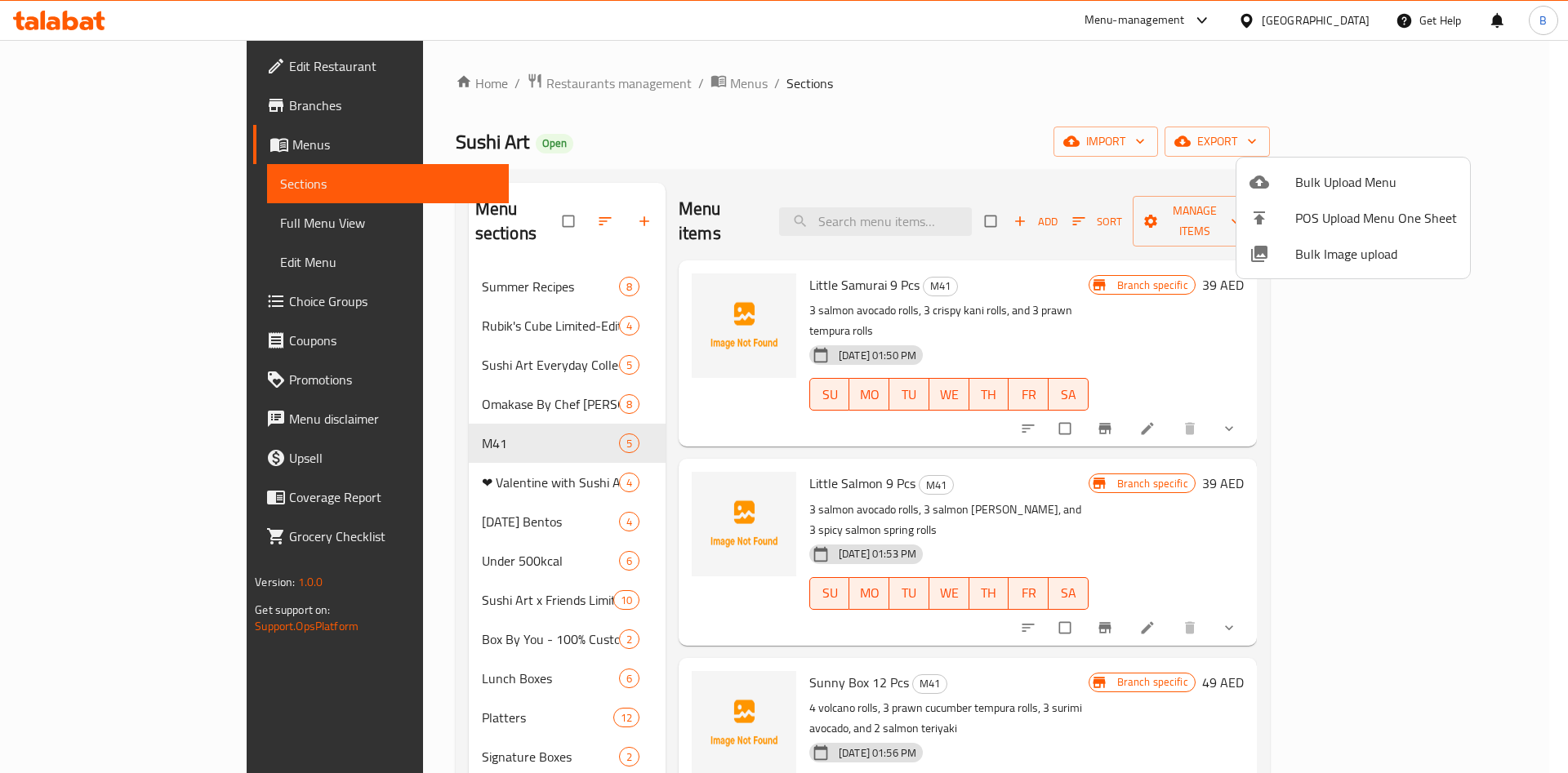
click at [1316, 261] on span "Bulk Image upload" at bounding box center [1375, 253] width 161 height 19
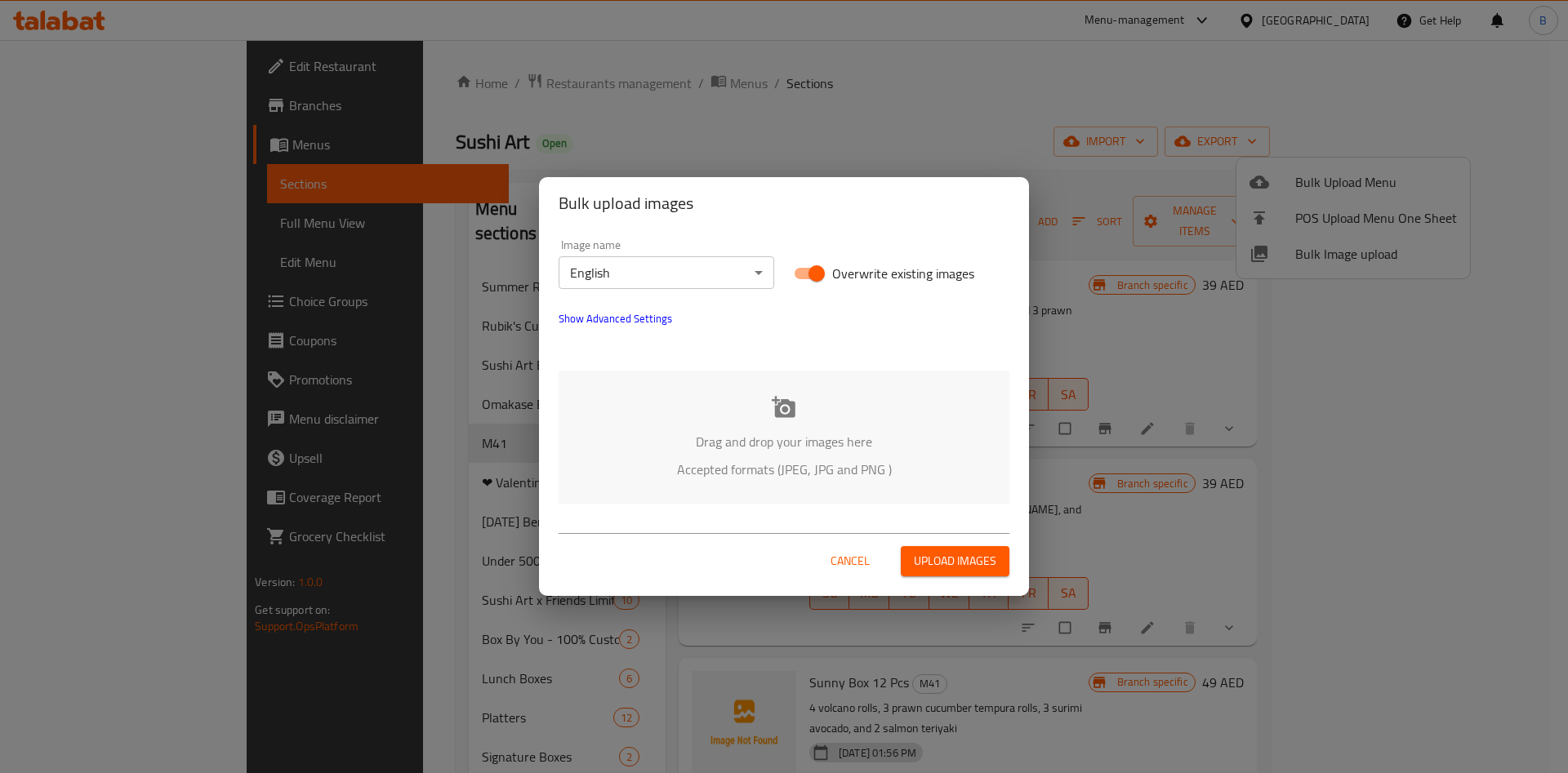
click at [843, 370] on div "Drag and drop your images here Accepted formats (JPEG, JPG and PNG )" at bounding box center [784, 436] width 451 height 133
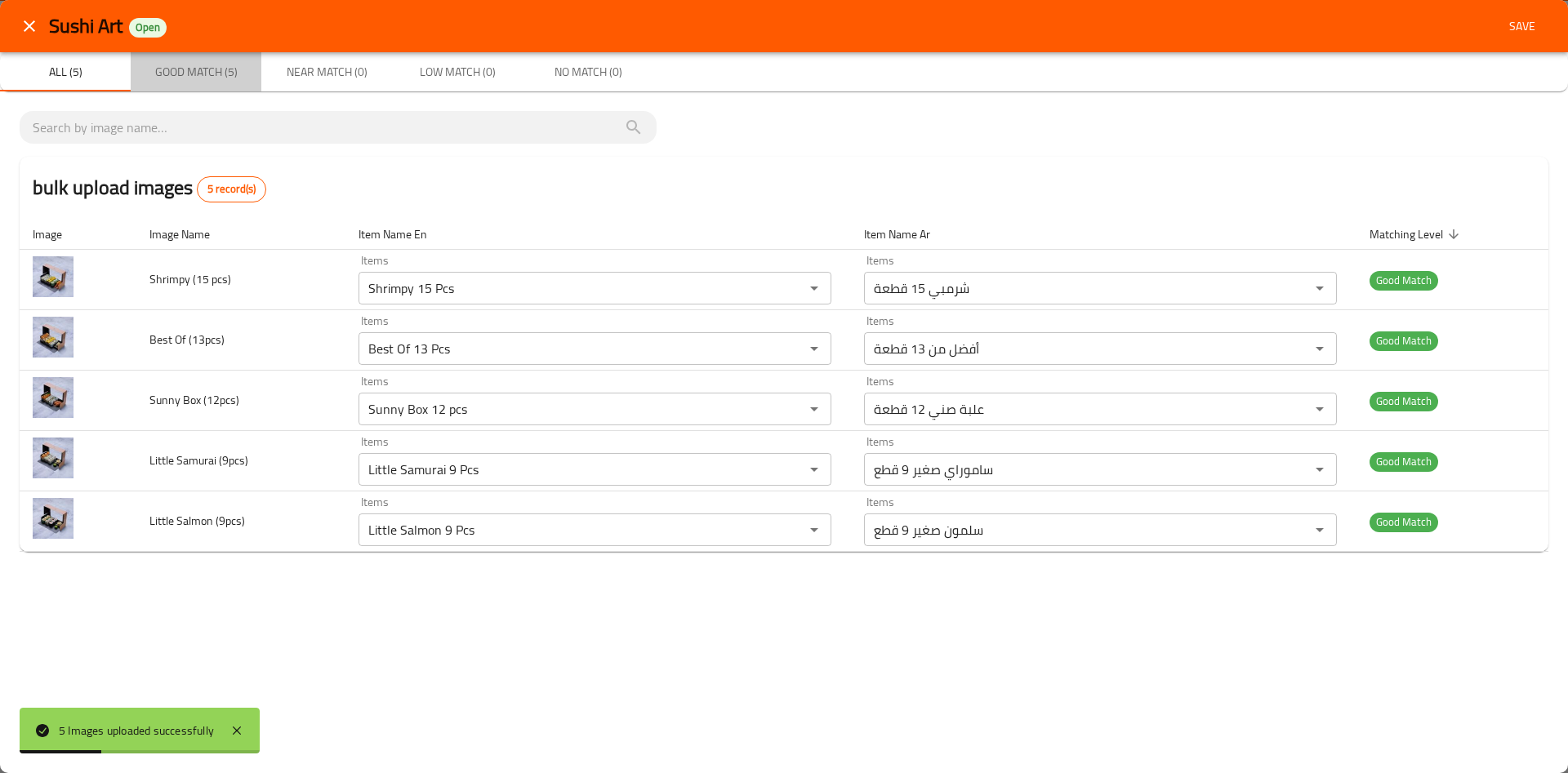
click at [231, 77] on span "Good Match (5)" at bounding box center [195, 72] width 111 height 20
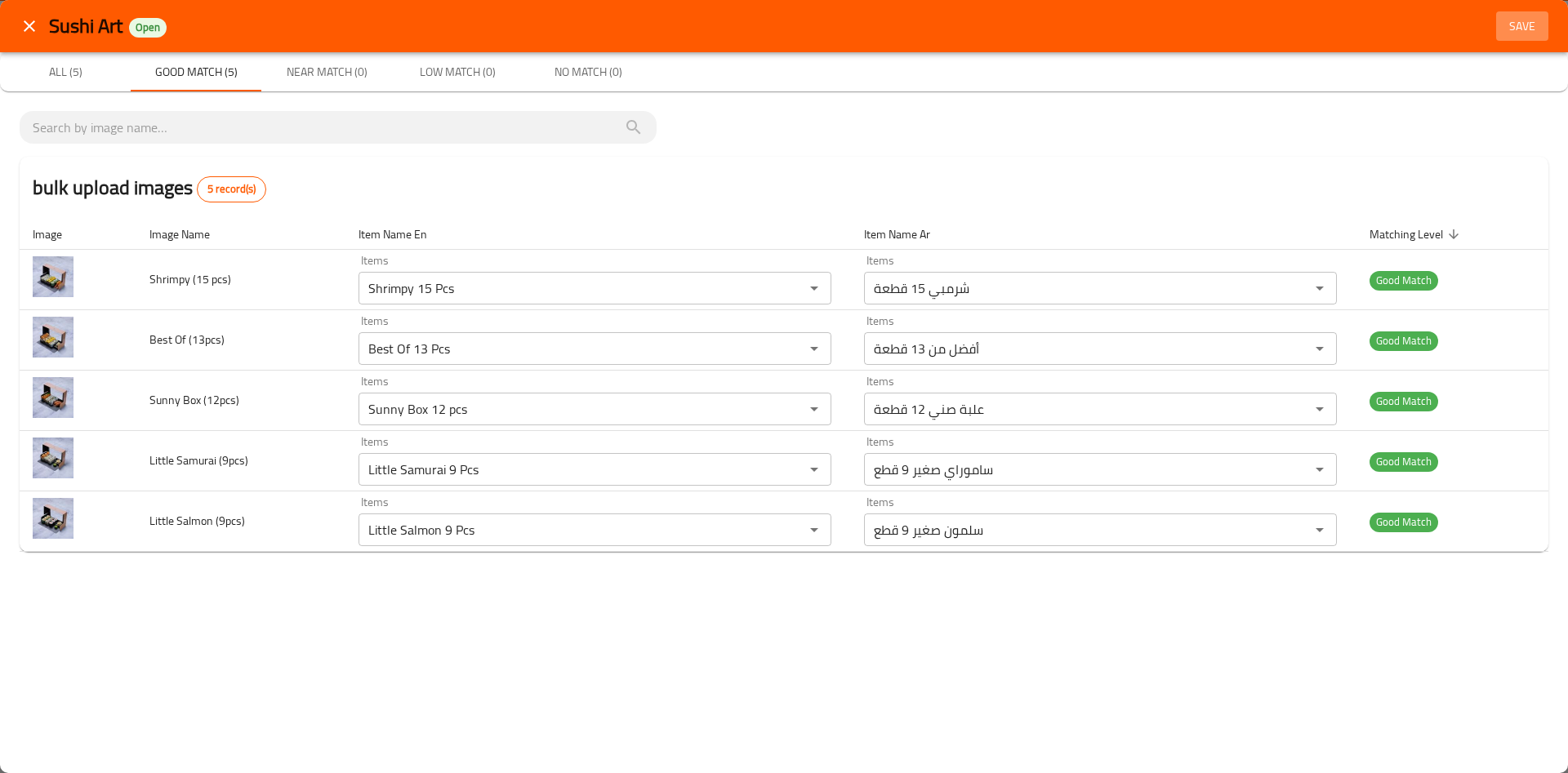
click at [1536, 18] on span "Save" at bounding box center [1522, 27] width 39 height 20
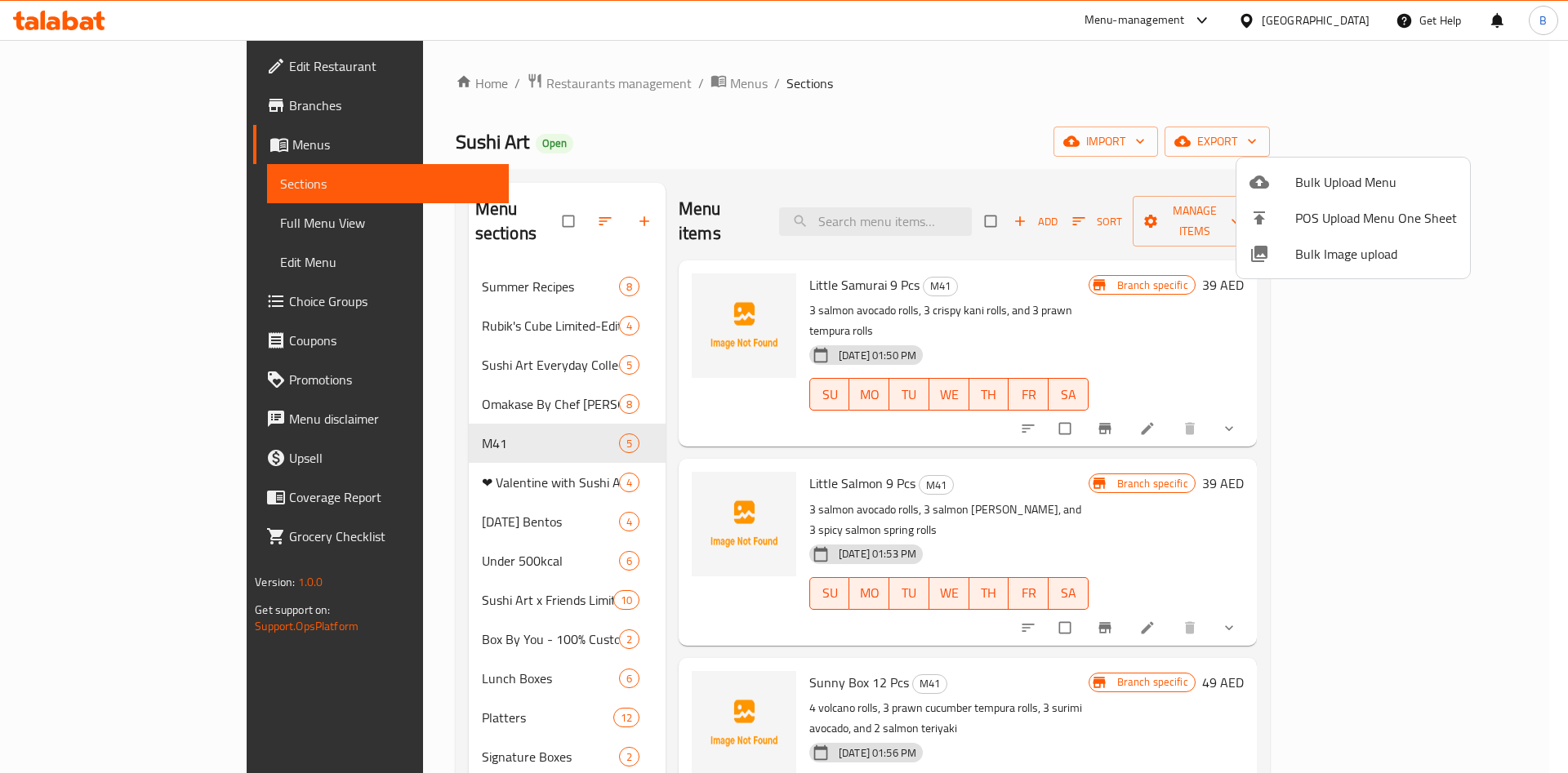
click at [788, 258] on div at bounding box center [784, 386] width 1568 height 773
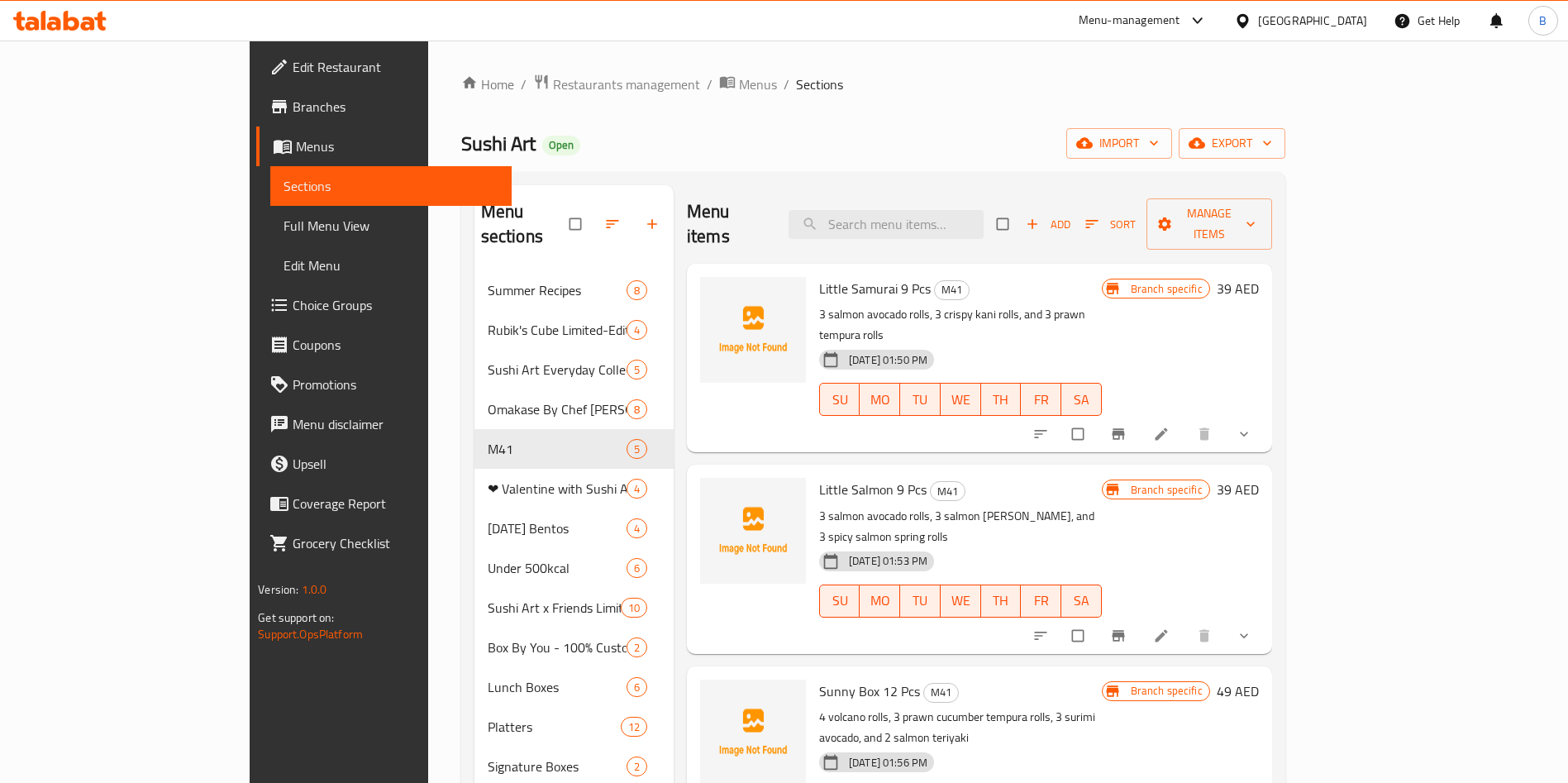
click at [820, 276] on span "Little Samurai 9 Pcs" at bounding box center [875, 288] width 111 height 25
copy h6 "Little Samurai 9 Pcs"
click at [952, 210] on input "search" at bounding box center [887, 224] width 195 height 29
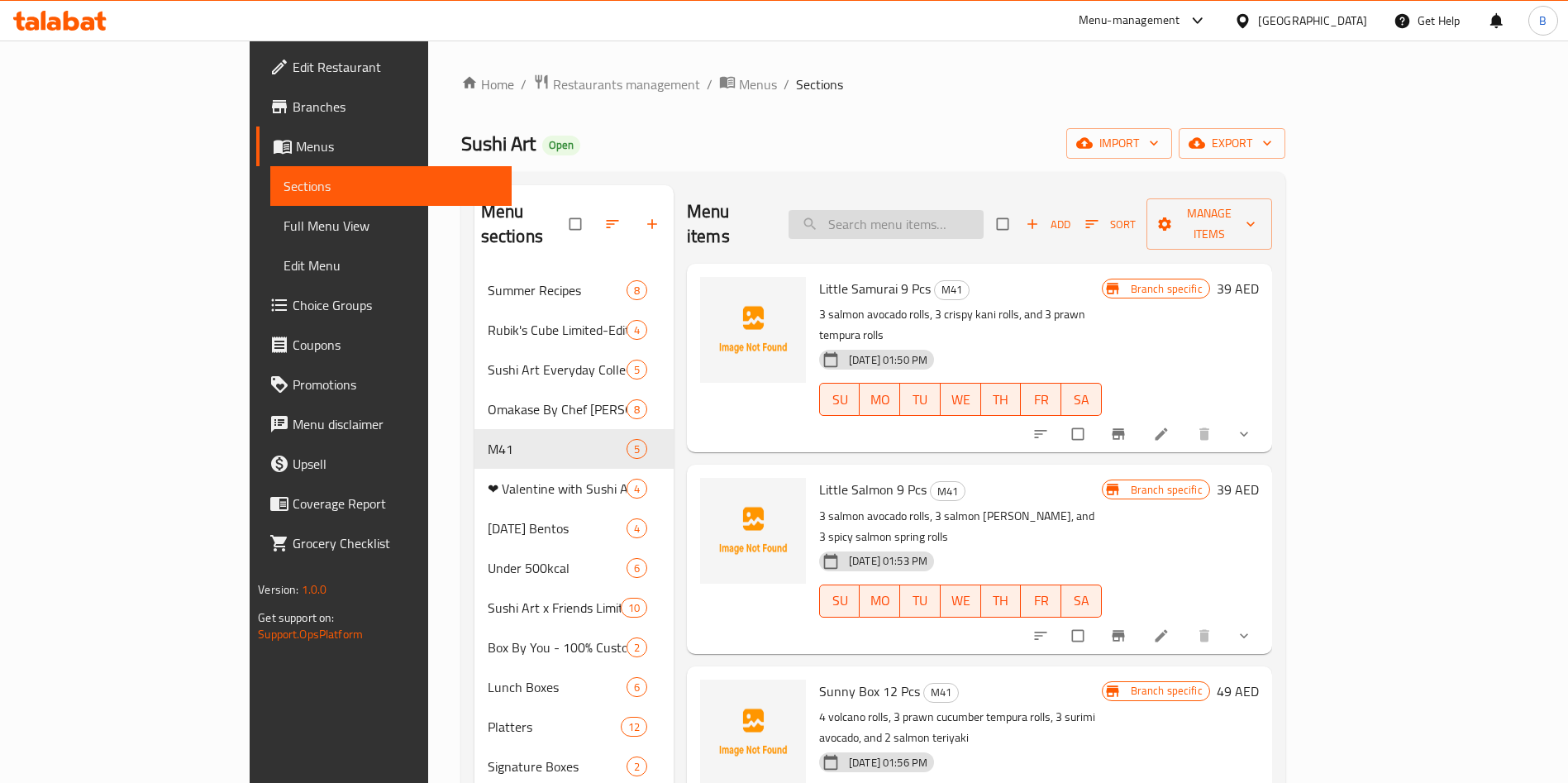
paste input "Little Samurai 9 Pcs"
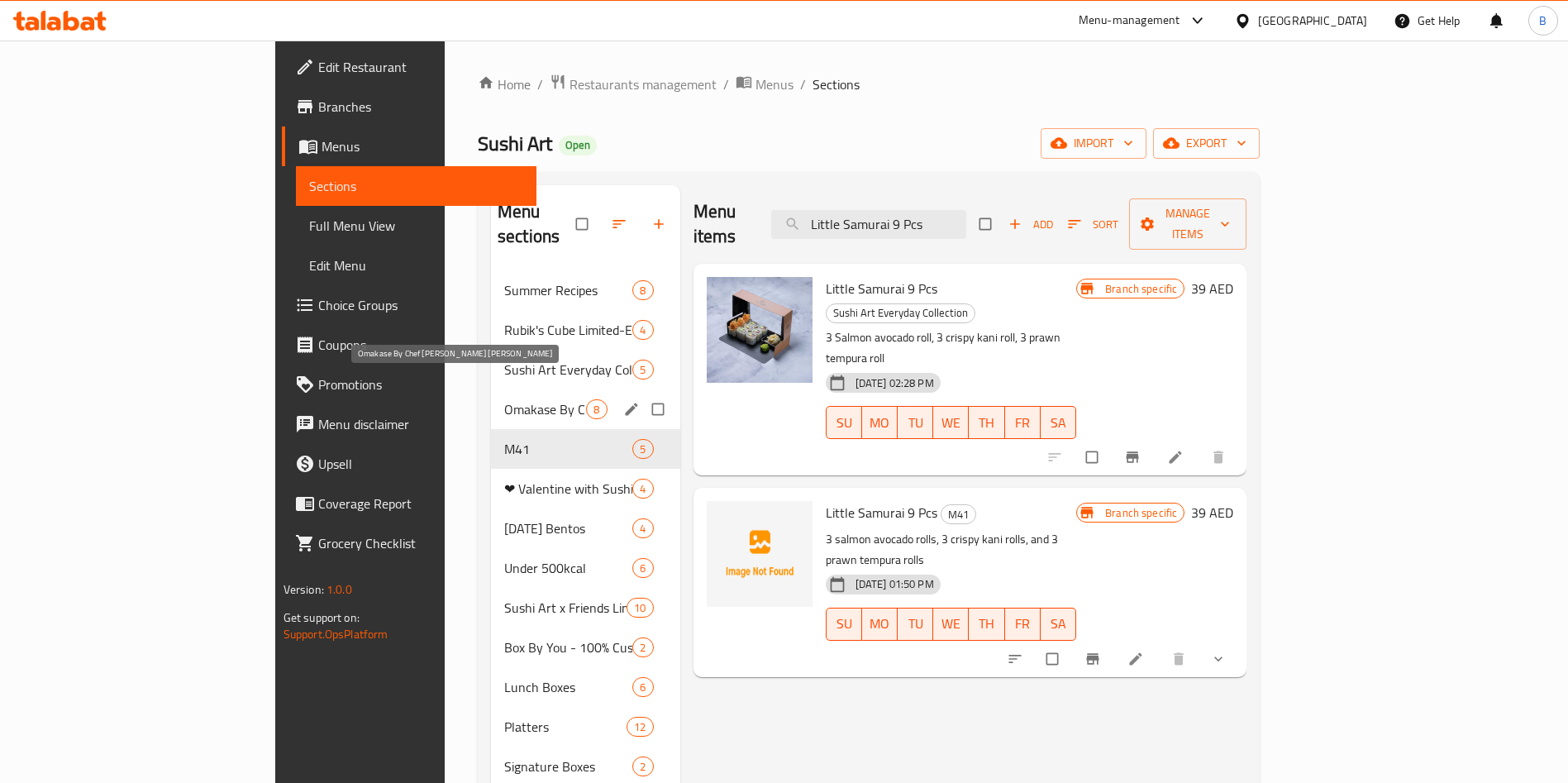
type input "Little Samurai 9 Pcs"
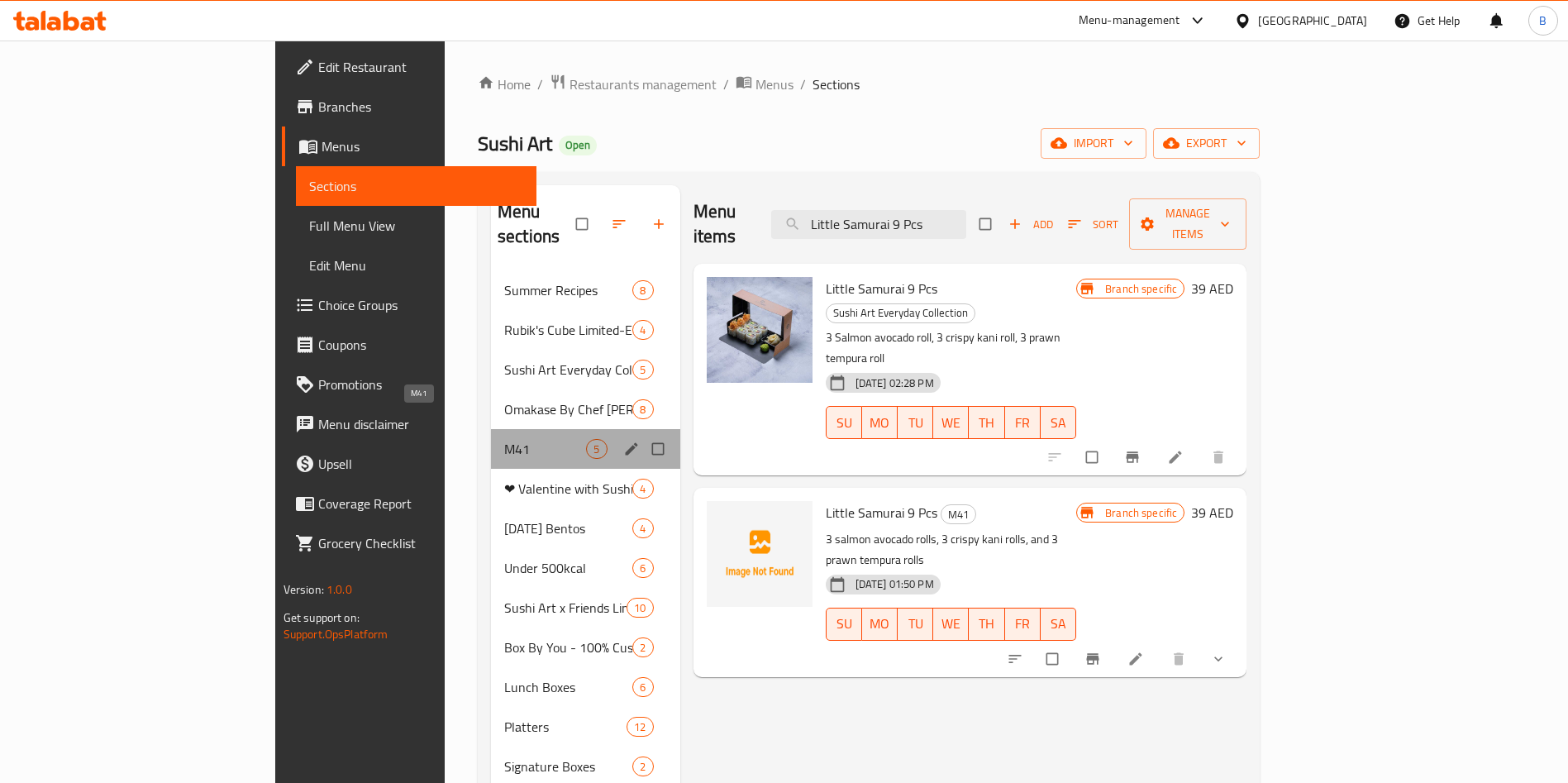
click at [504, 439] on span "M41" at bounding box center [545, 449] width 82 height 20
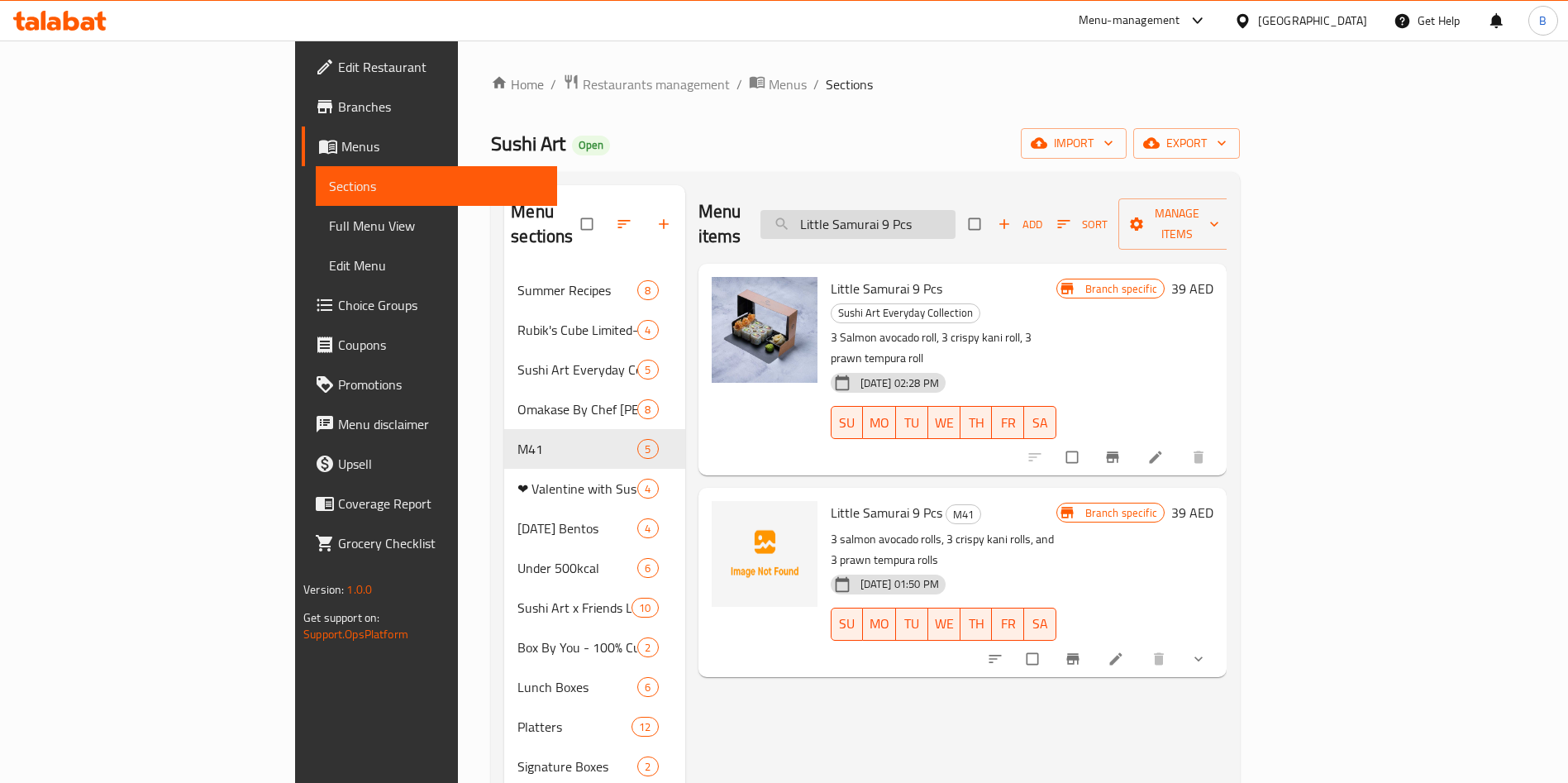
click at [956, 223] on input "Little Samurai 9 Pcs" at bounding box center [858, 224] width 195 height 29
drag, startPoint x: 1043, startPoint y: 223, endPoint x: 410, endPoint y: 148, distance: 637.4
click at [491, 151] on div "Home / Restaurants management / Menus / Sections Sushi Art Open import export M…" at bounding box center [865, 737] width 749 height 1328
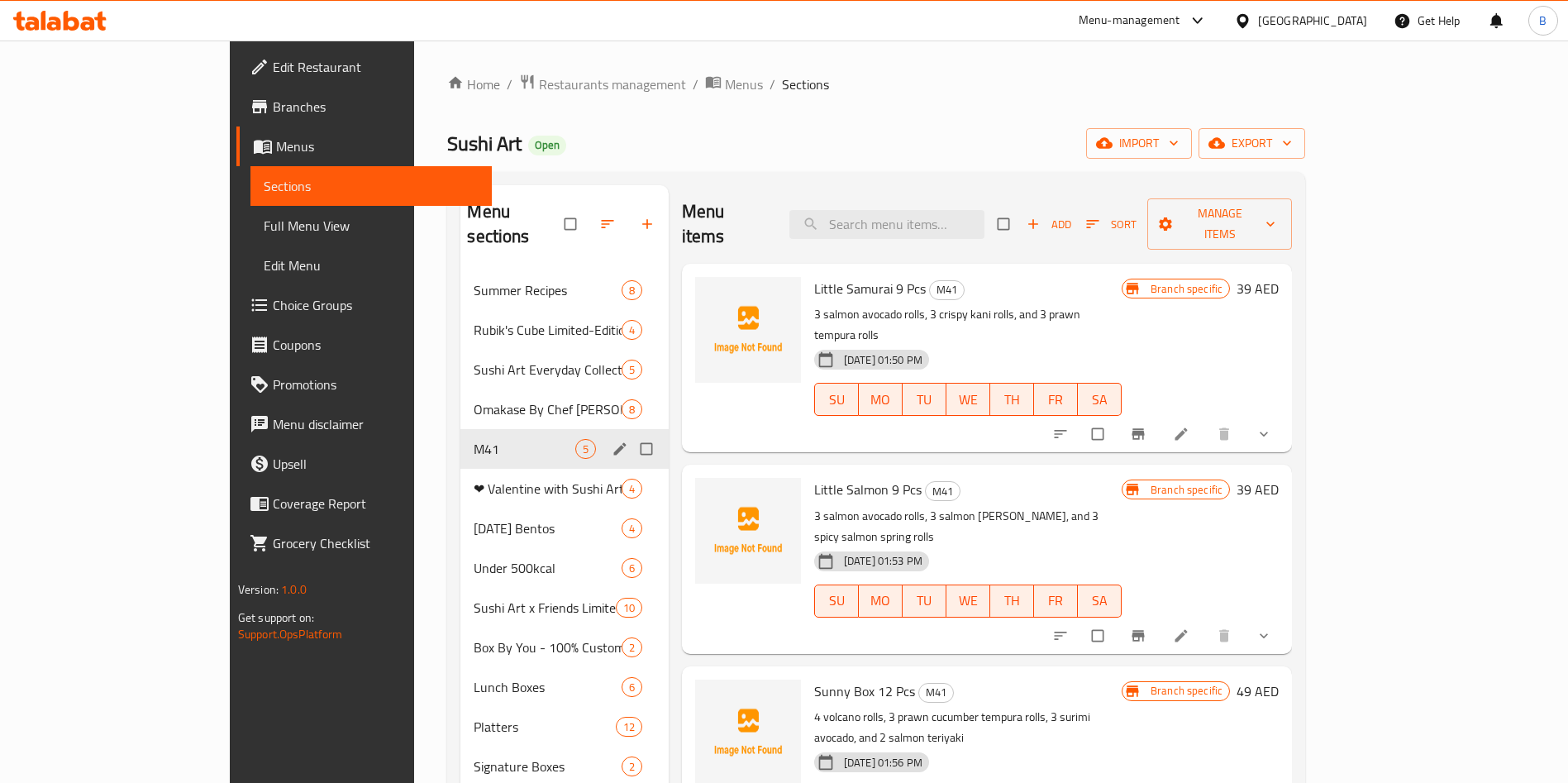
click at [473, 439] on span "M41" at bounding box center [524, 449] width 101 height 20
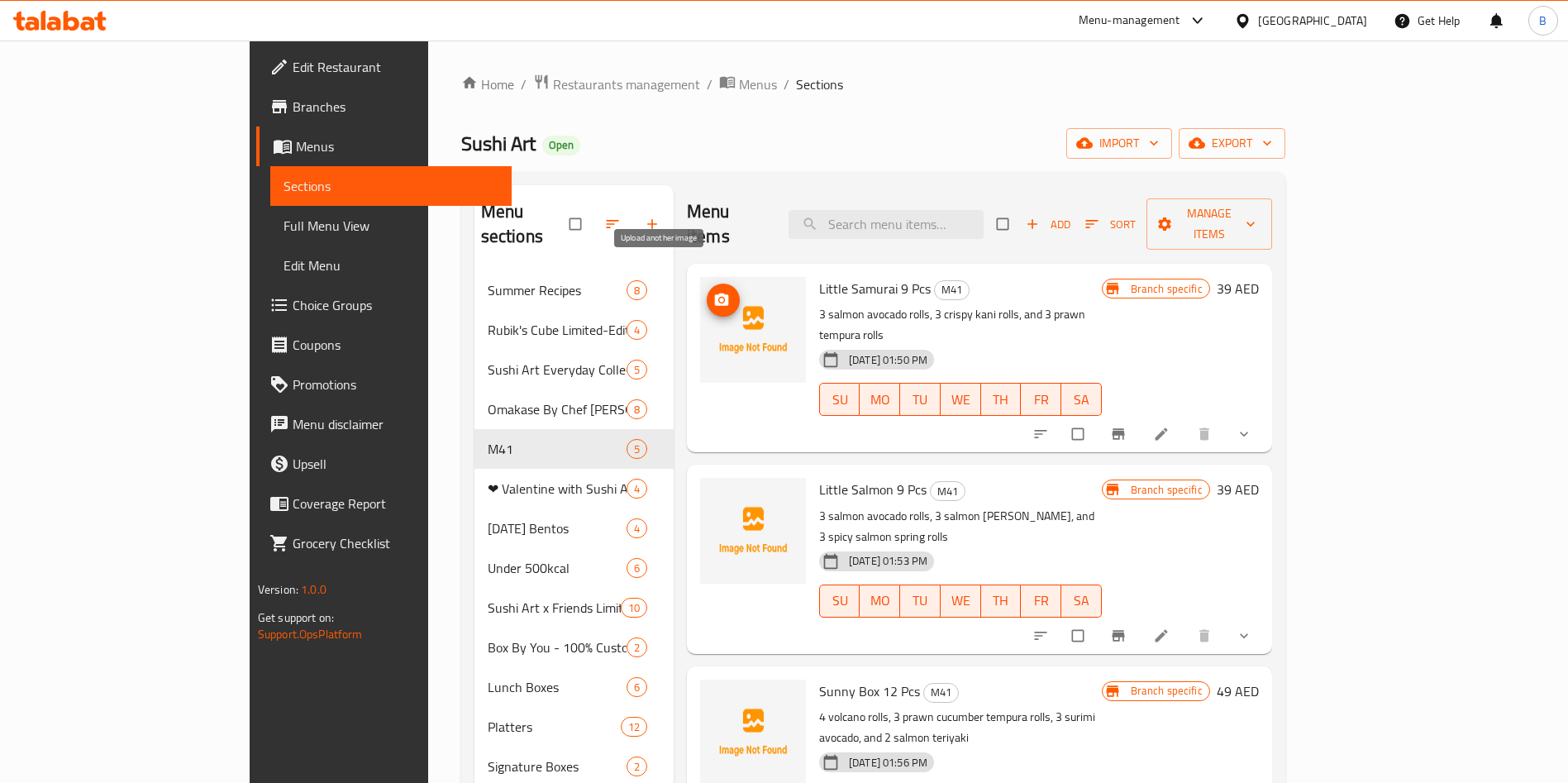
drag, startPoint x: 654, startPoint y: 282, endPoint x: 659, endPoint y: 290, distance: 9.4
click at [706, 286] on button "upload picture" at bounding box center [723, 300] width 33 height 33
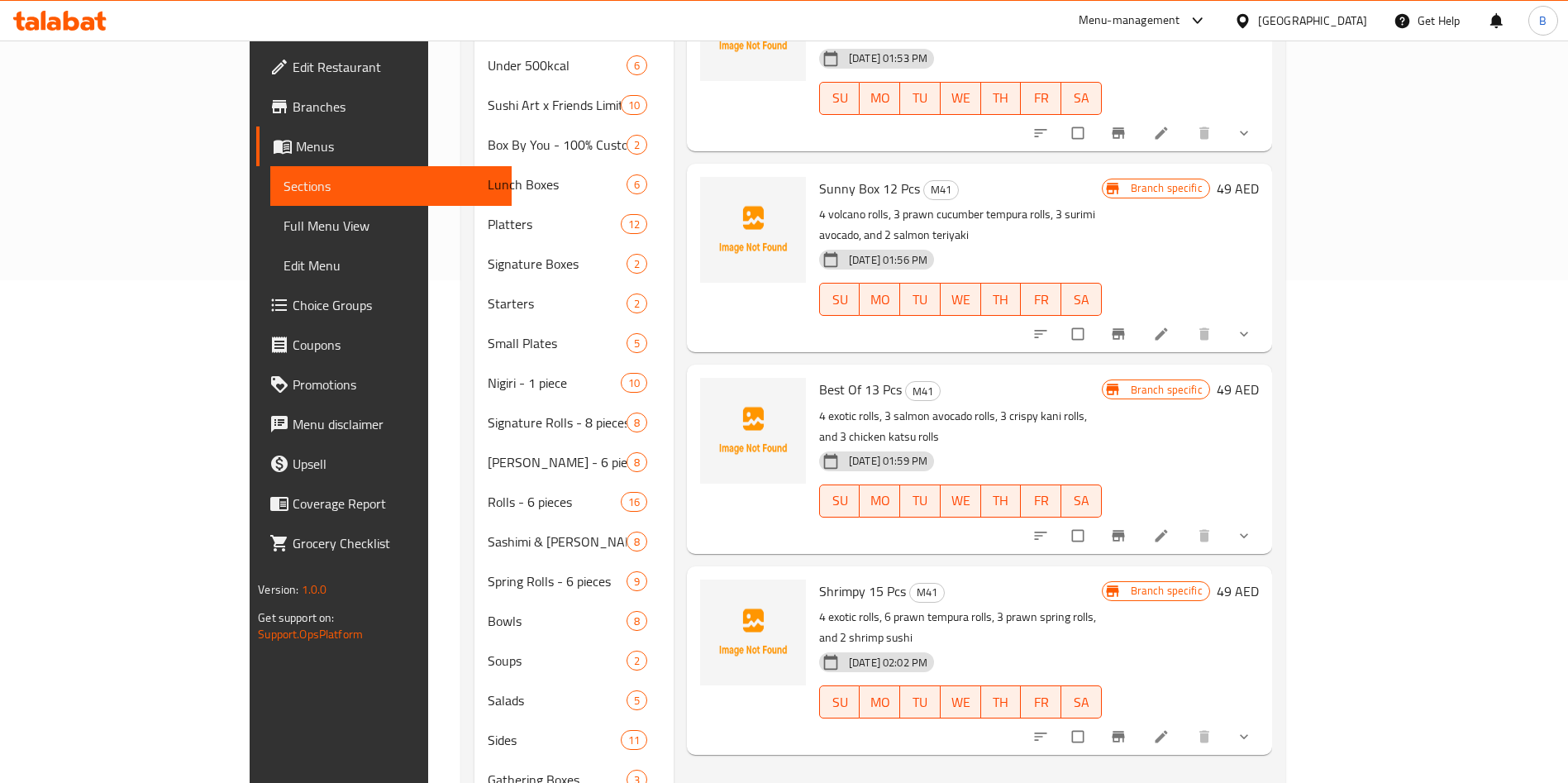
scroll to position [627, 0]
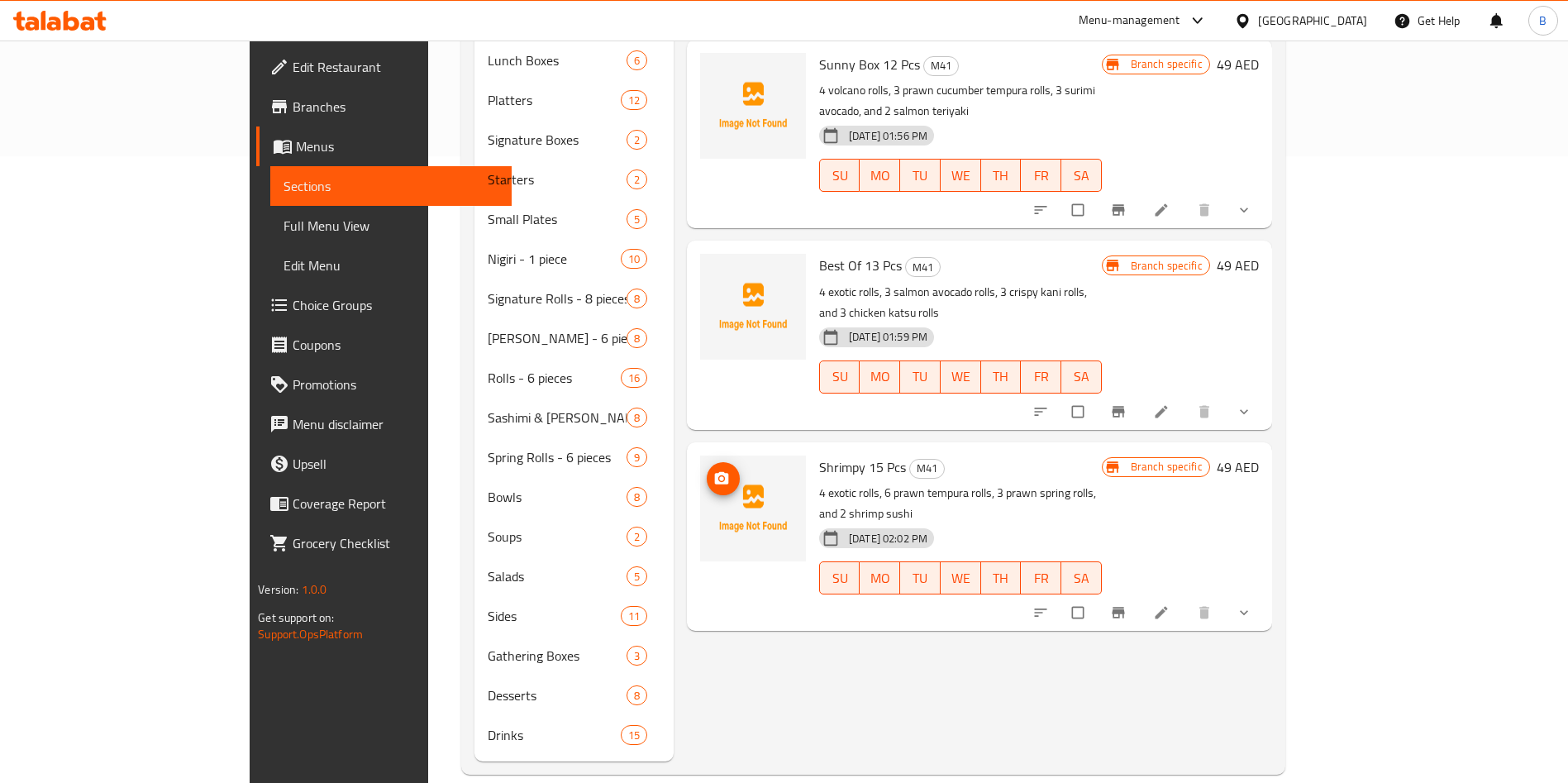
click at [714, 471] on icon "upload picture" at bounding box center [722, 479] width 17 height 17
click at [706, 268] on span "upload picture" at bounding box center [723, 277] width 33 height 17
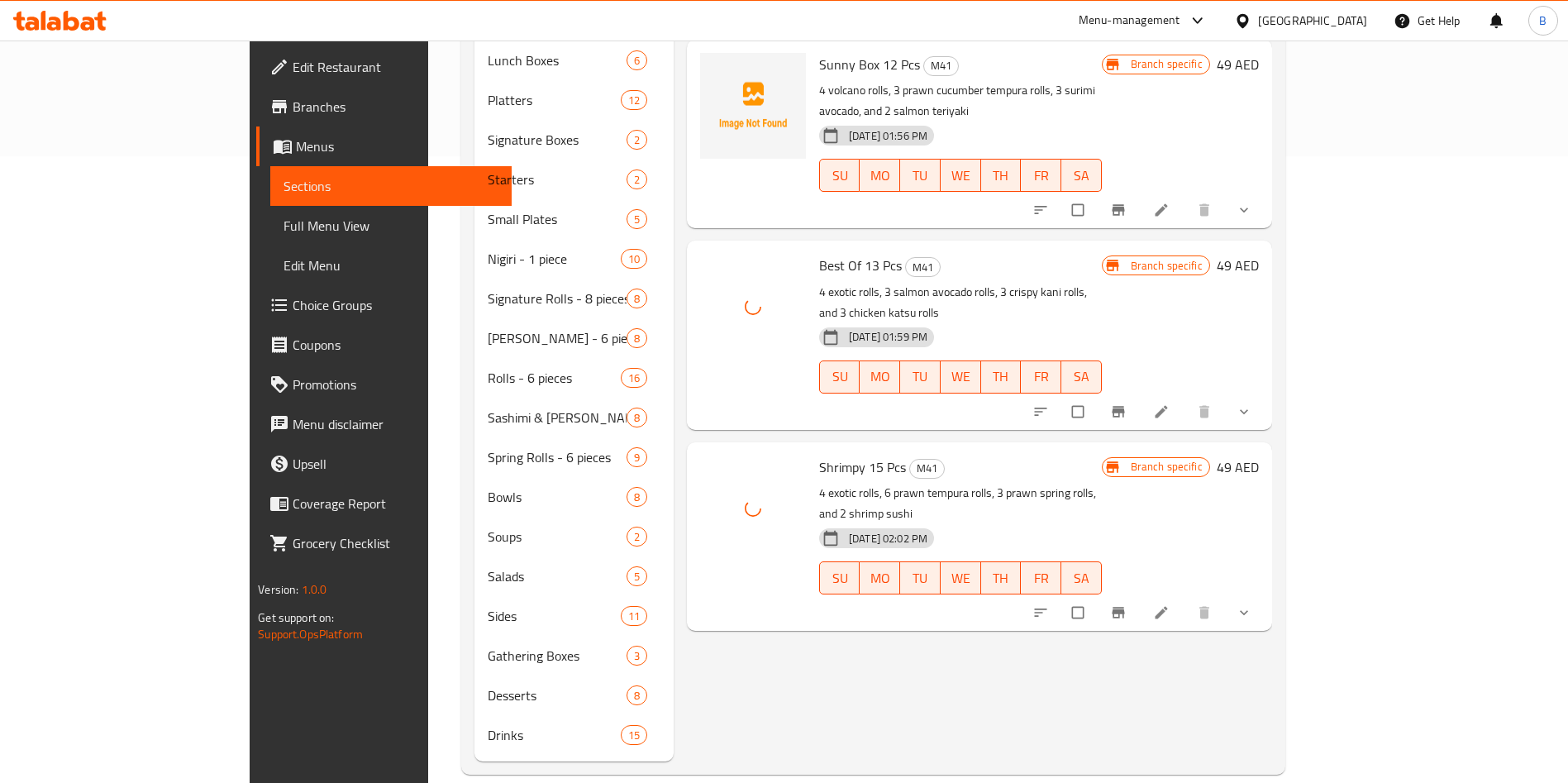
scroll to position [502, 0]
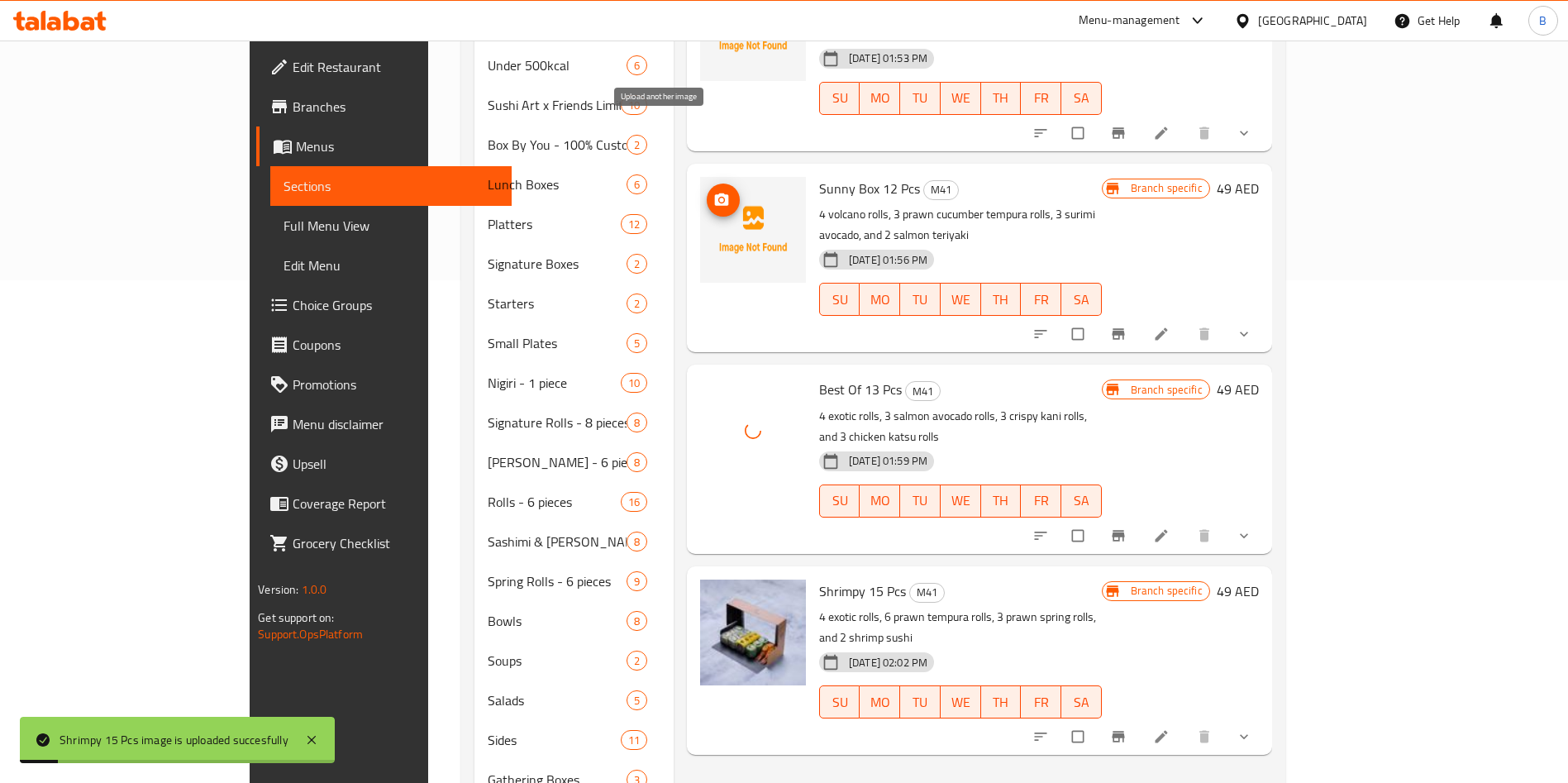
click at [706, 184] on button "upload picture" at bounding box center [723, 201] width 33 height 33
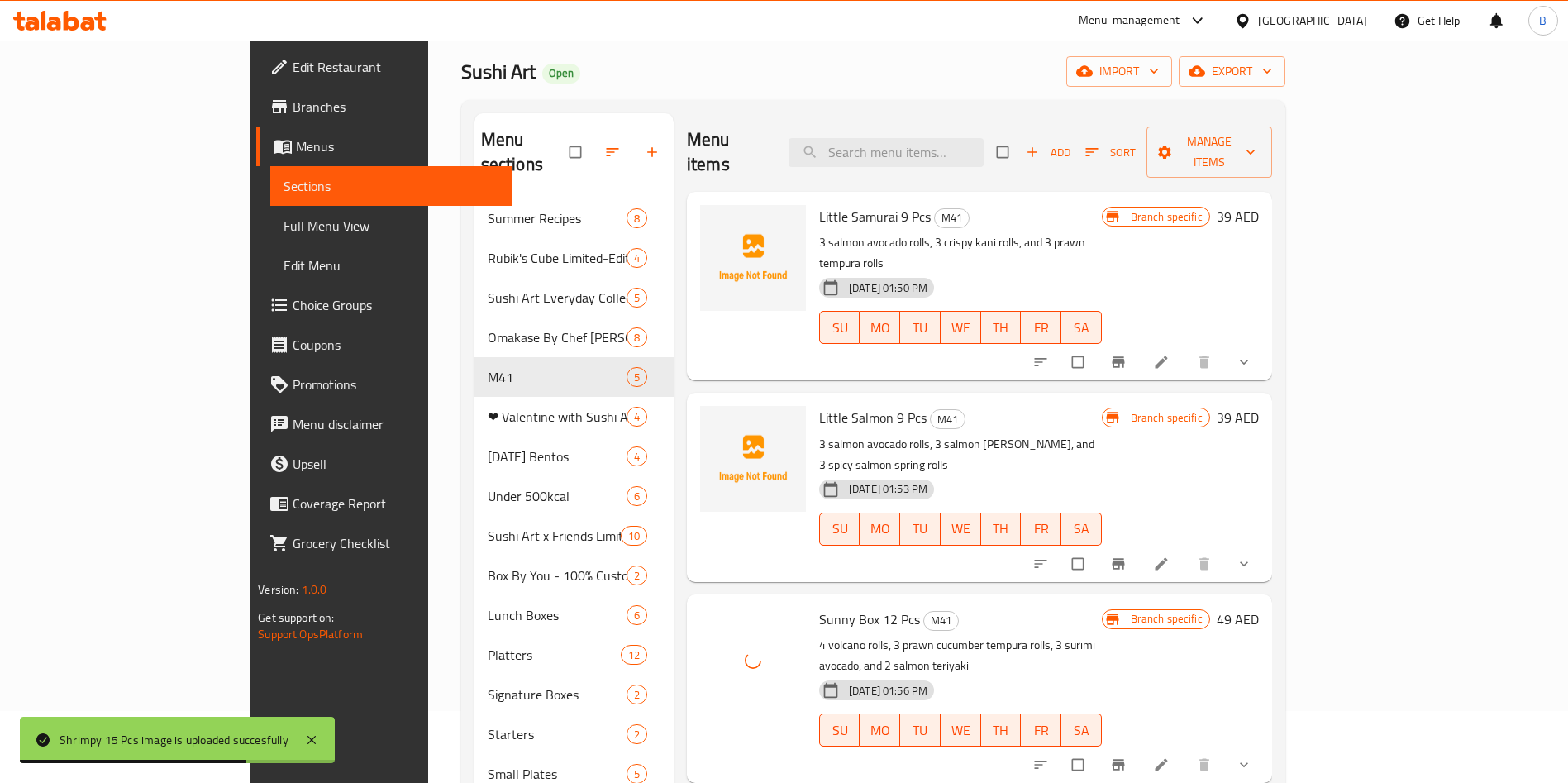
scroll to position [0, 0]
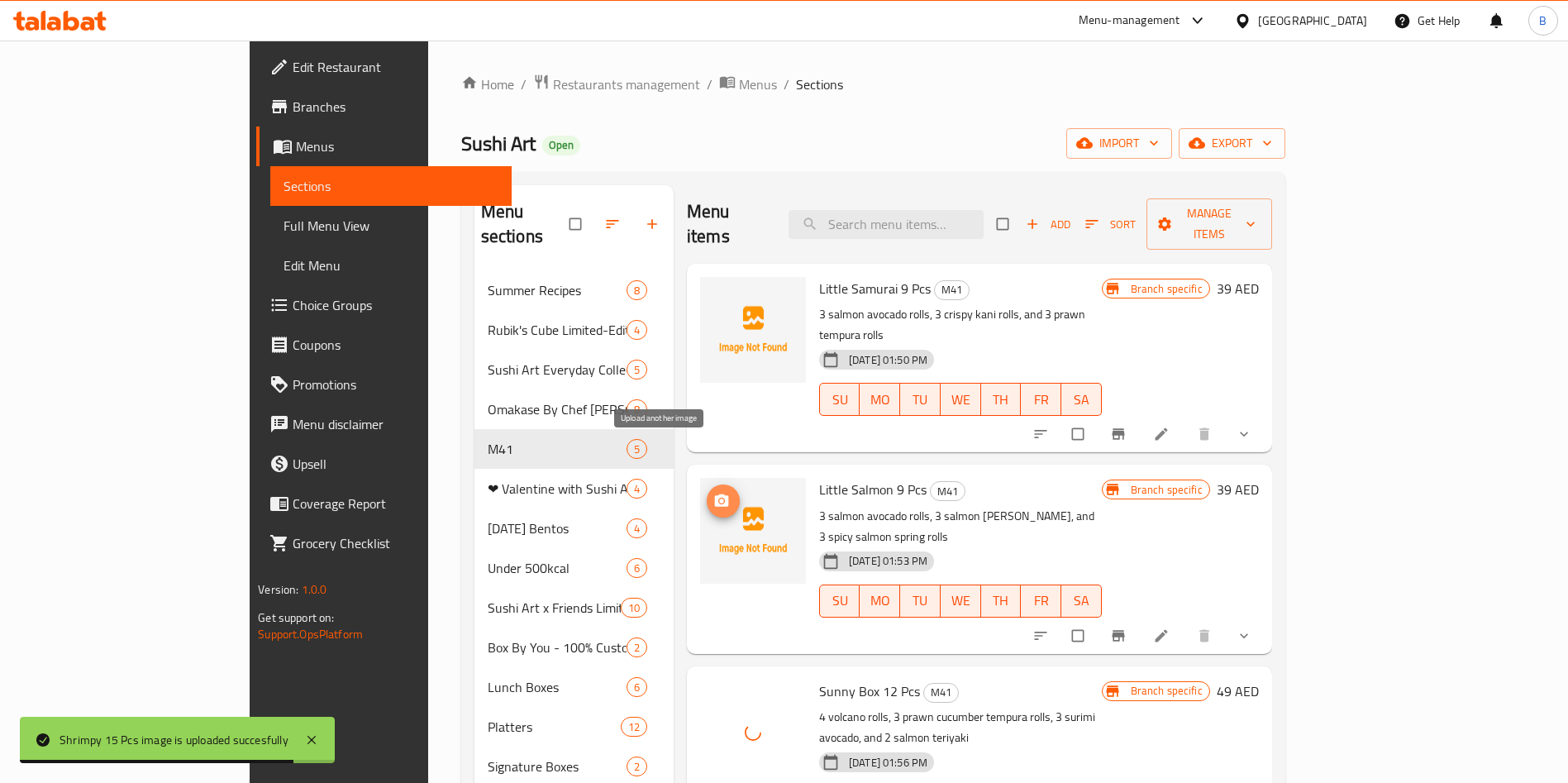
click at [706, 493] on span "upload picture" at bounding box center [723, 502] width 33 height 17
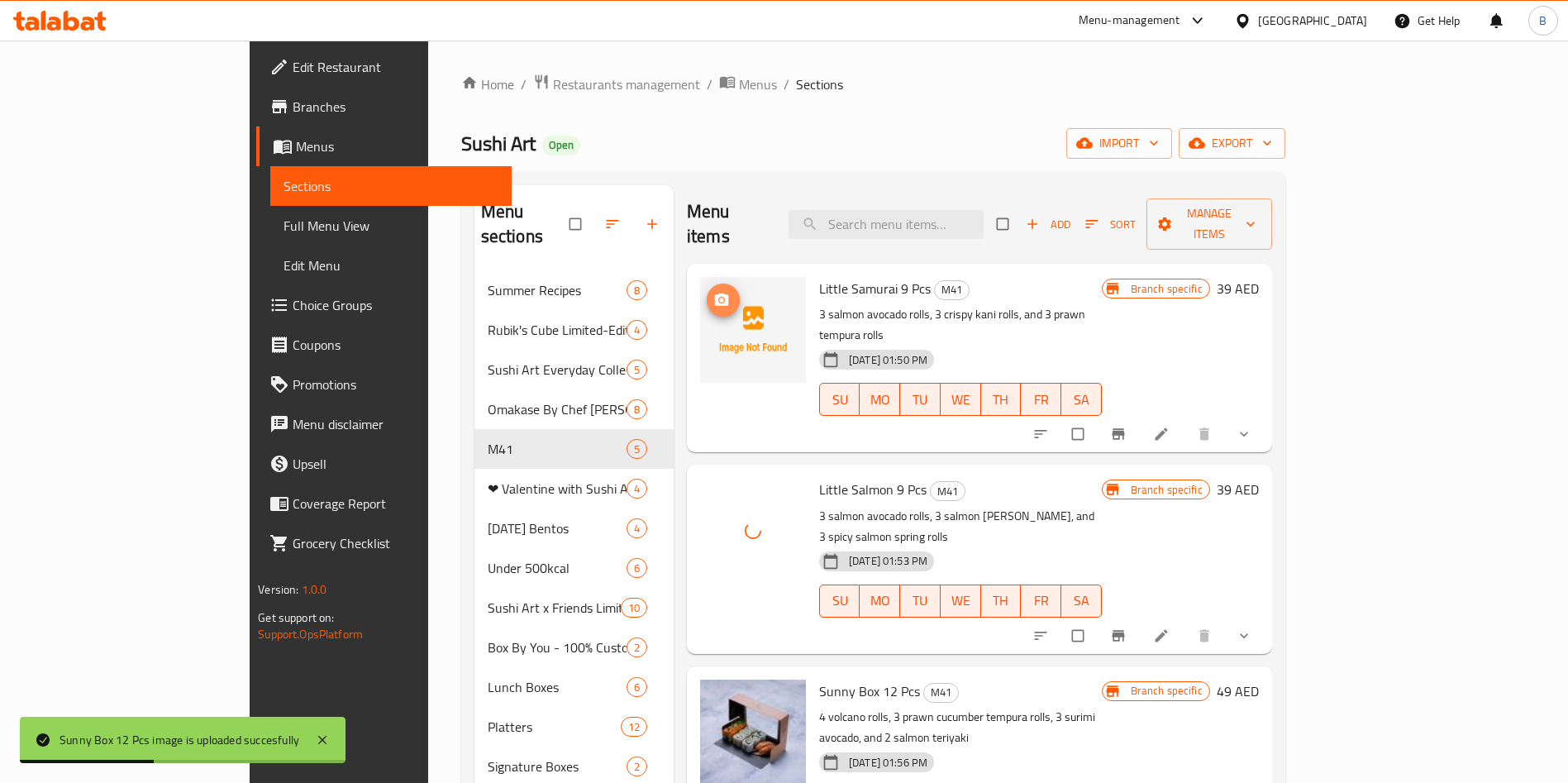
click at [715, 294] on icon "upload picture" at bounding box center [721, 299] width 14 height 12
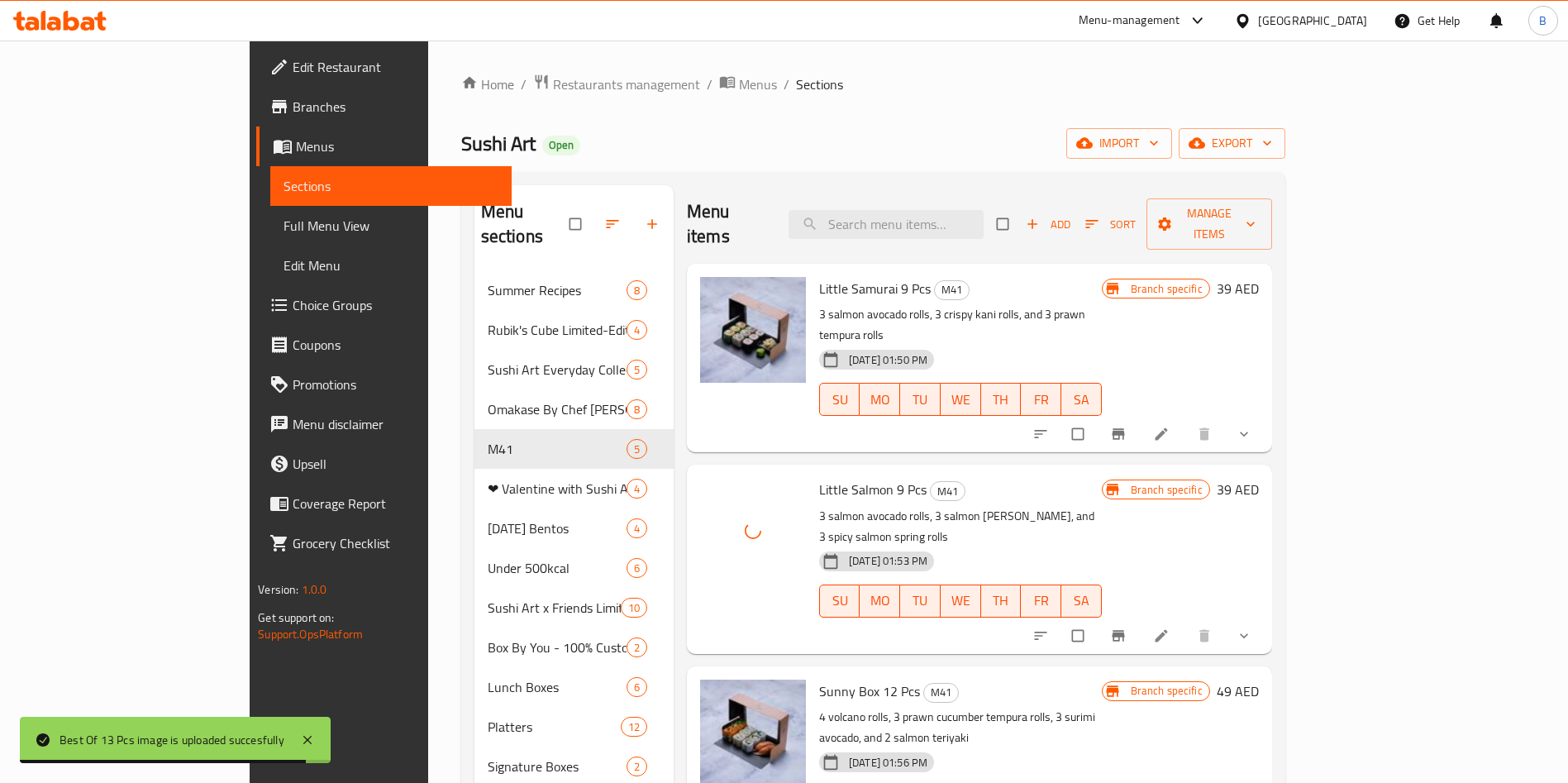
drag, startPoint x: 1350, startPoint y: 379, endPoint x: 1358, endPoint y: 378, distance: 8.1
click at [1265, 416] on div at bounding box center [1145, 434] width 243 height 36
click at [1127, 426] on icon "Branch-specific-item" at bounding box center [1119, 435] width 17 height 17
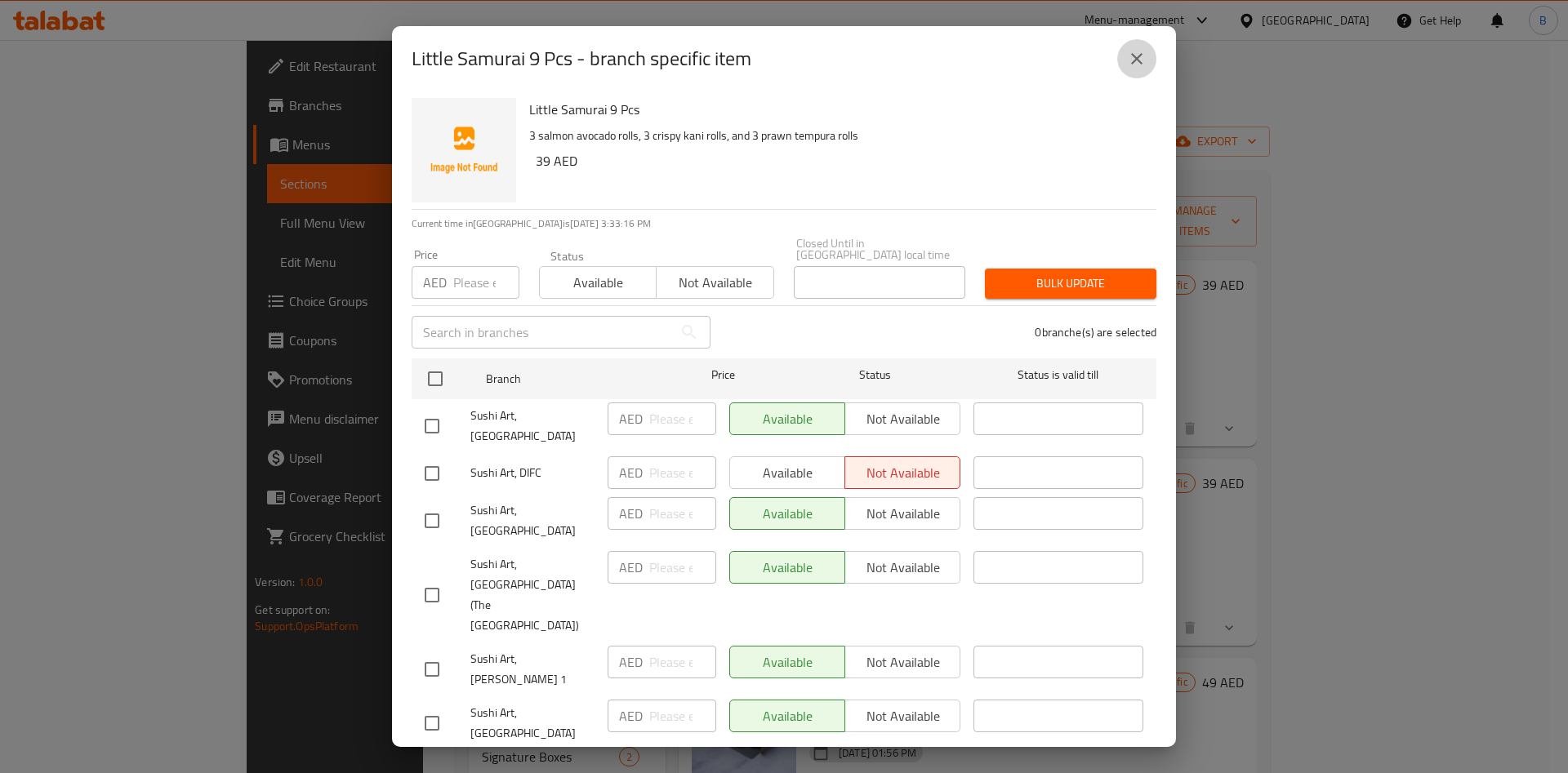
click at [1123, 56] on button "close" at bounding box center [1136, 59] width 39 height 39
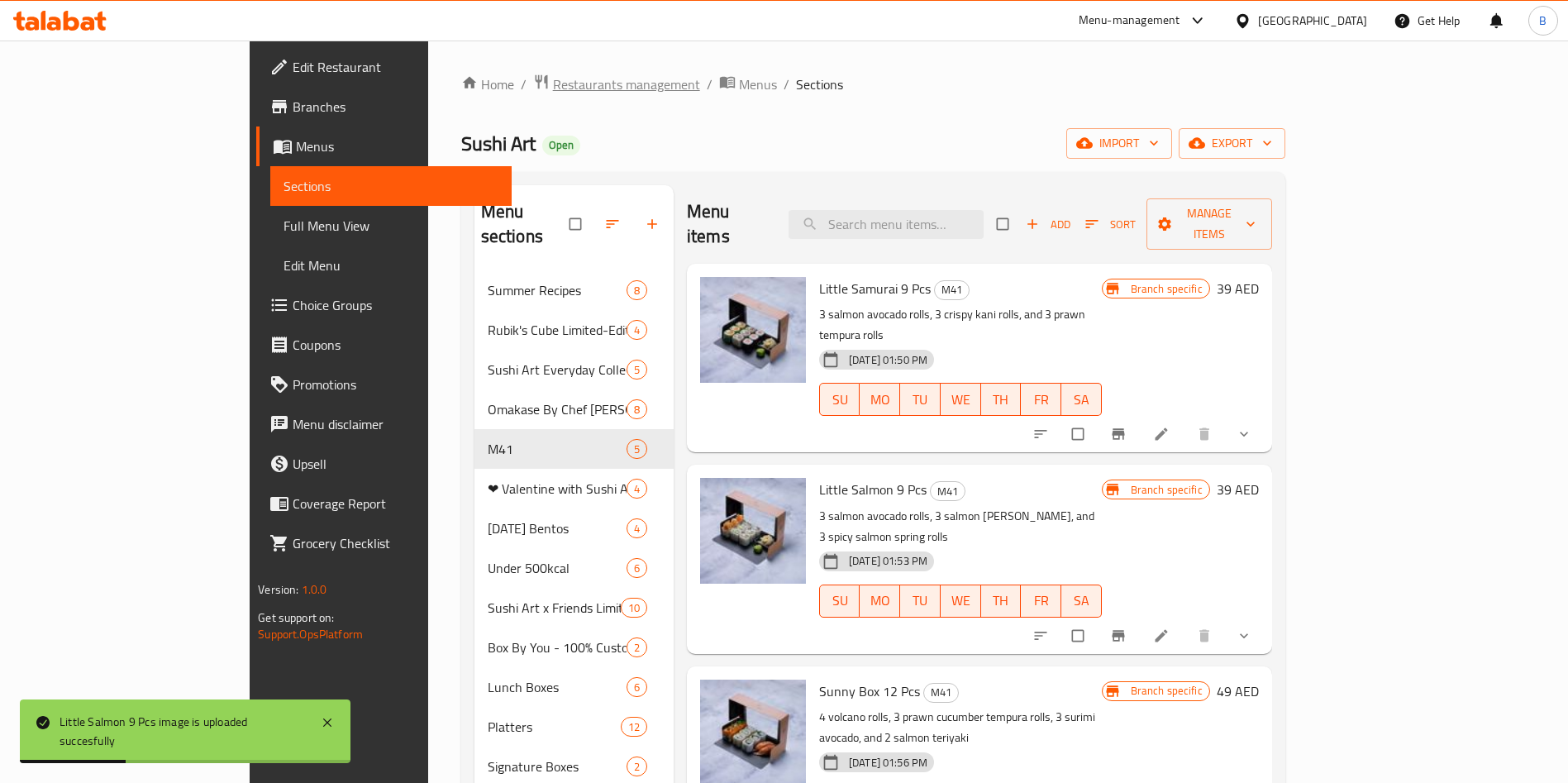
click at [553, 89] on span "Restaurants management" at bounding box center [627, 84] width 148 height 20
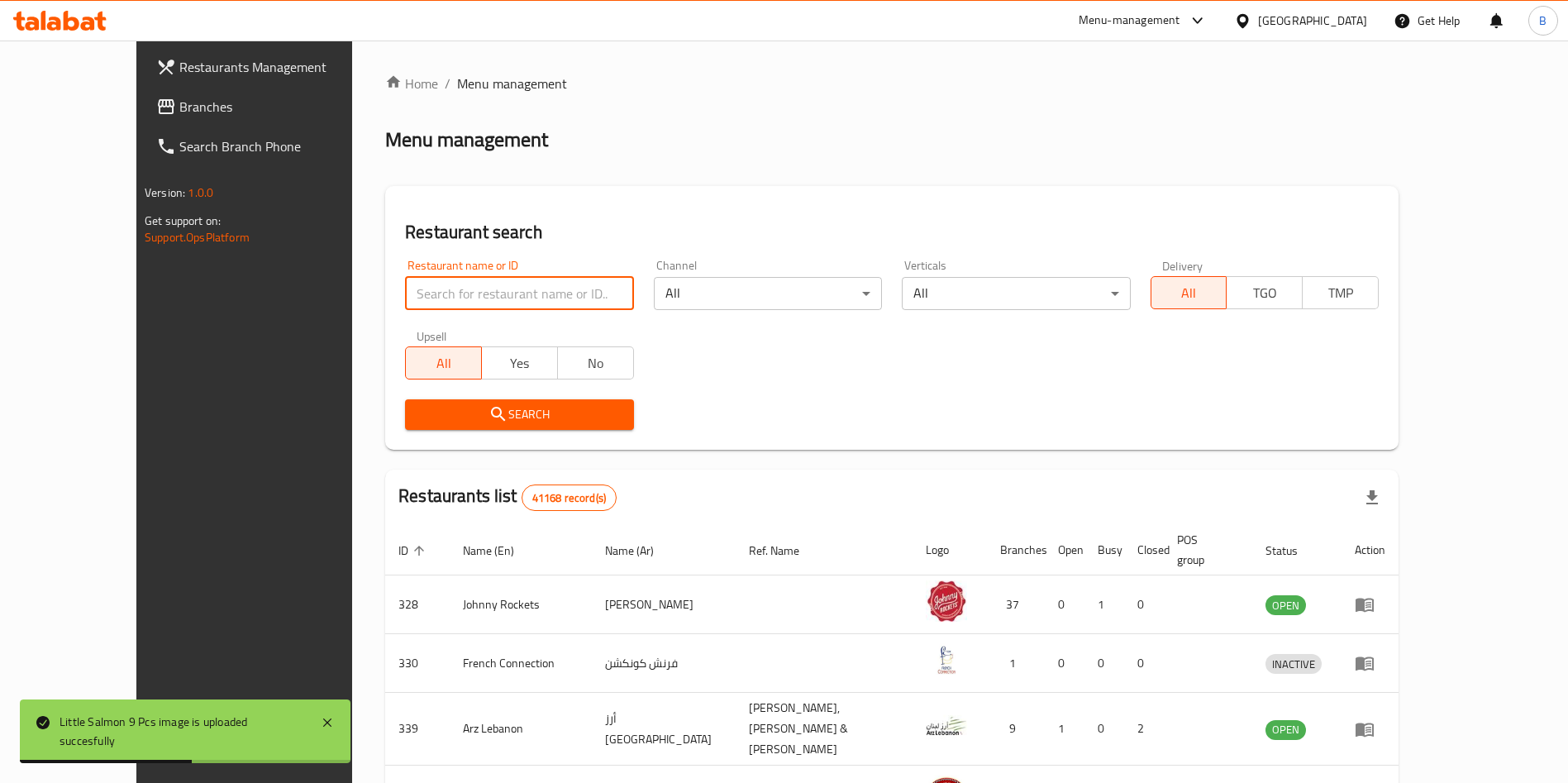
click at [494, 287] on input "search" at bounding box center [519, 294] width 228 height 33
type input "sushi art"
click button "Search" at bounding box center [519, 414] width 228 height 31
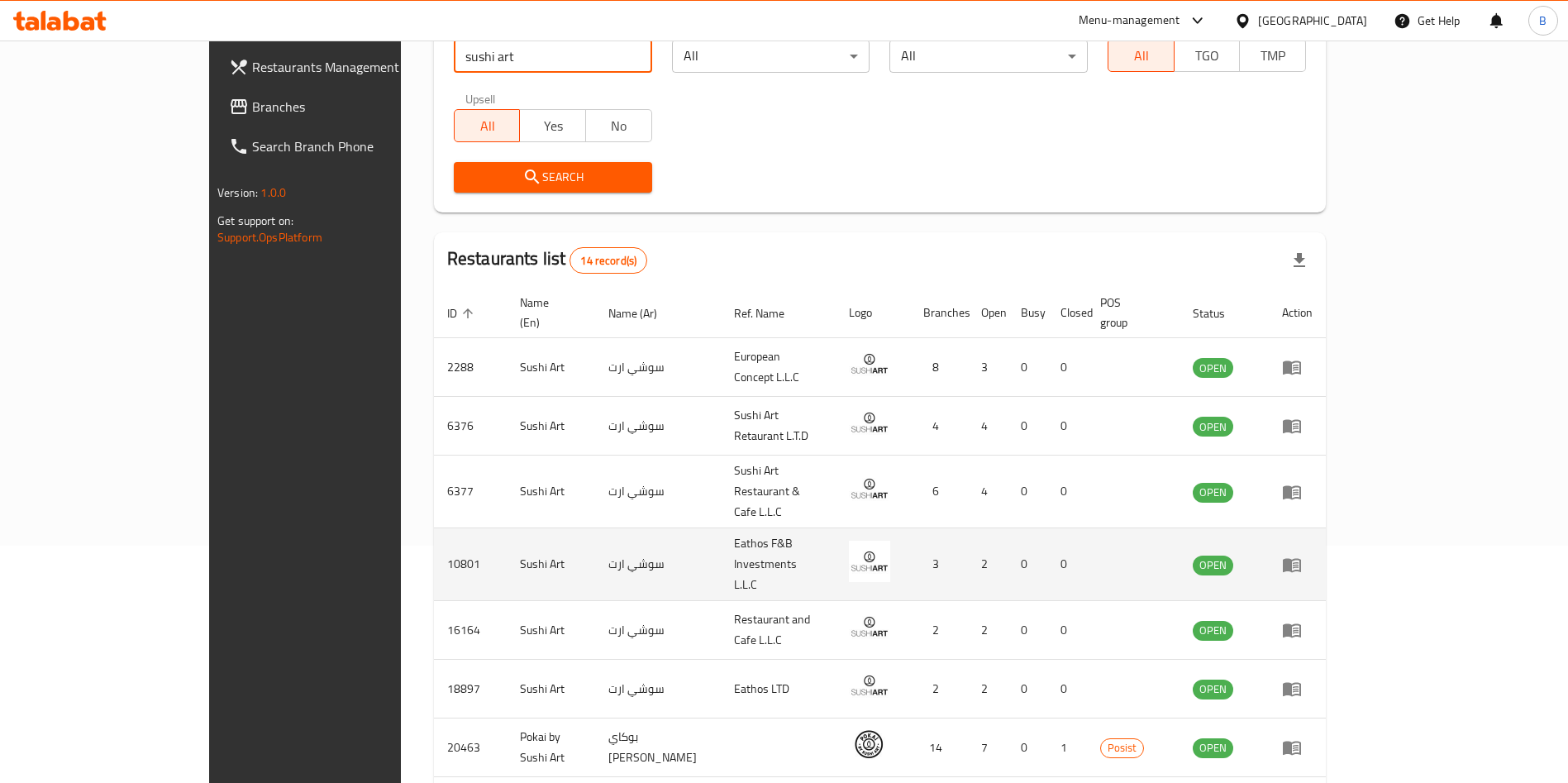
scroll to position [248, 0]
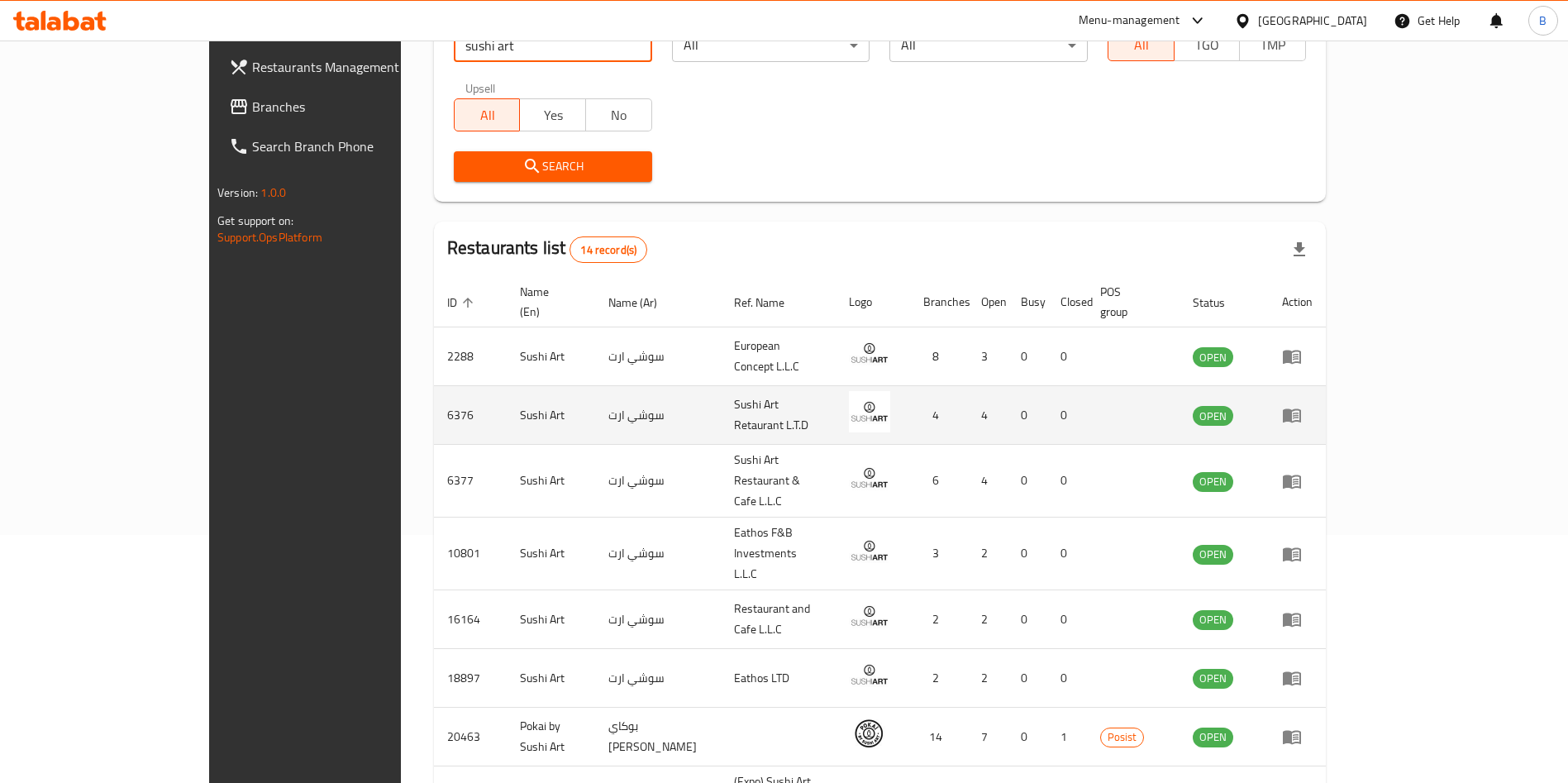
click at [1302, 410] on icon "enhanced table" at bounding box center [1292, 416] width 19 height 14
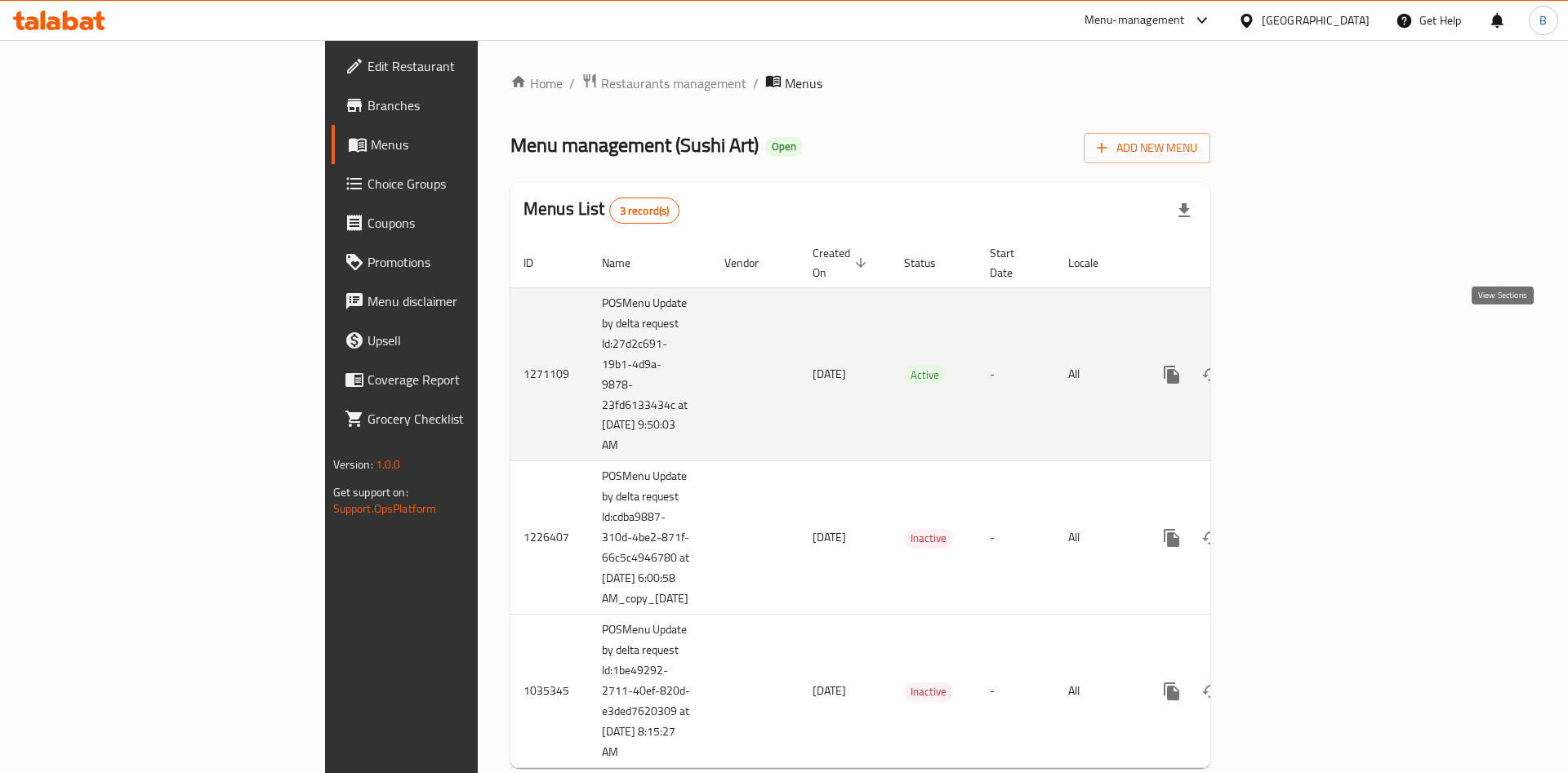
click at [1299, 365] on icon "enhanced table" at bounding box center [1289, 374] width 19 height 19
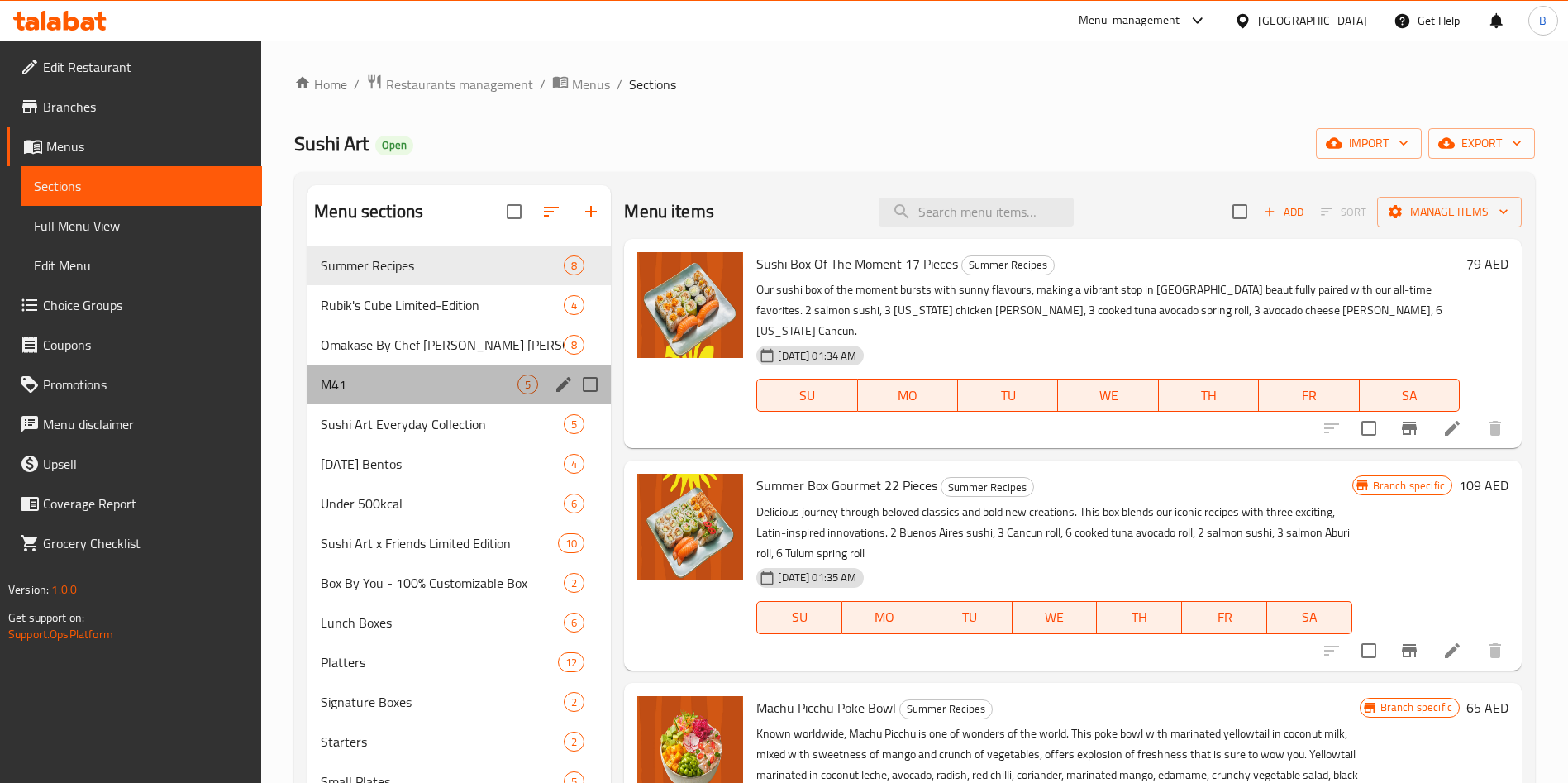
click at [347, 370] on div "M41 5" at bounding box center [459, 385] width 304 height 40
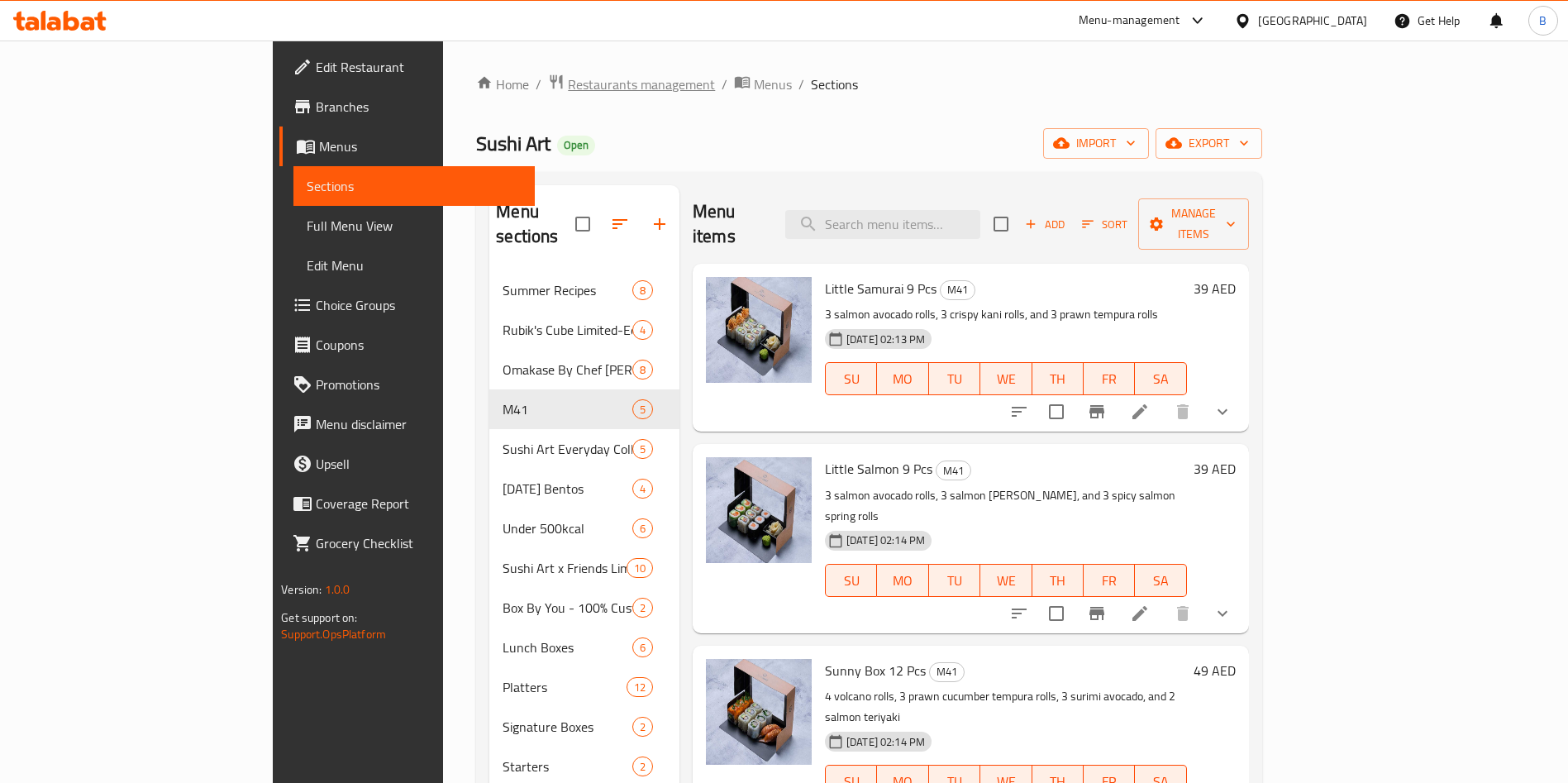
click at [568, 76] on span "Restaurants management" at bounding box center [641, 84] width 148 height 20
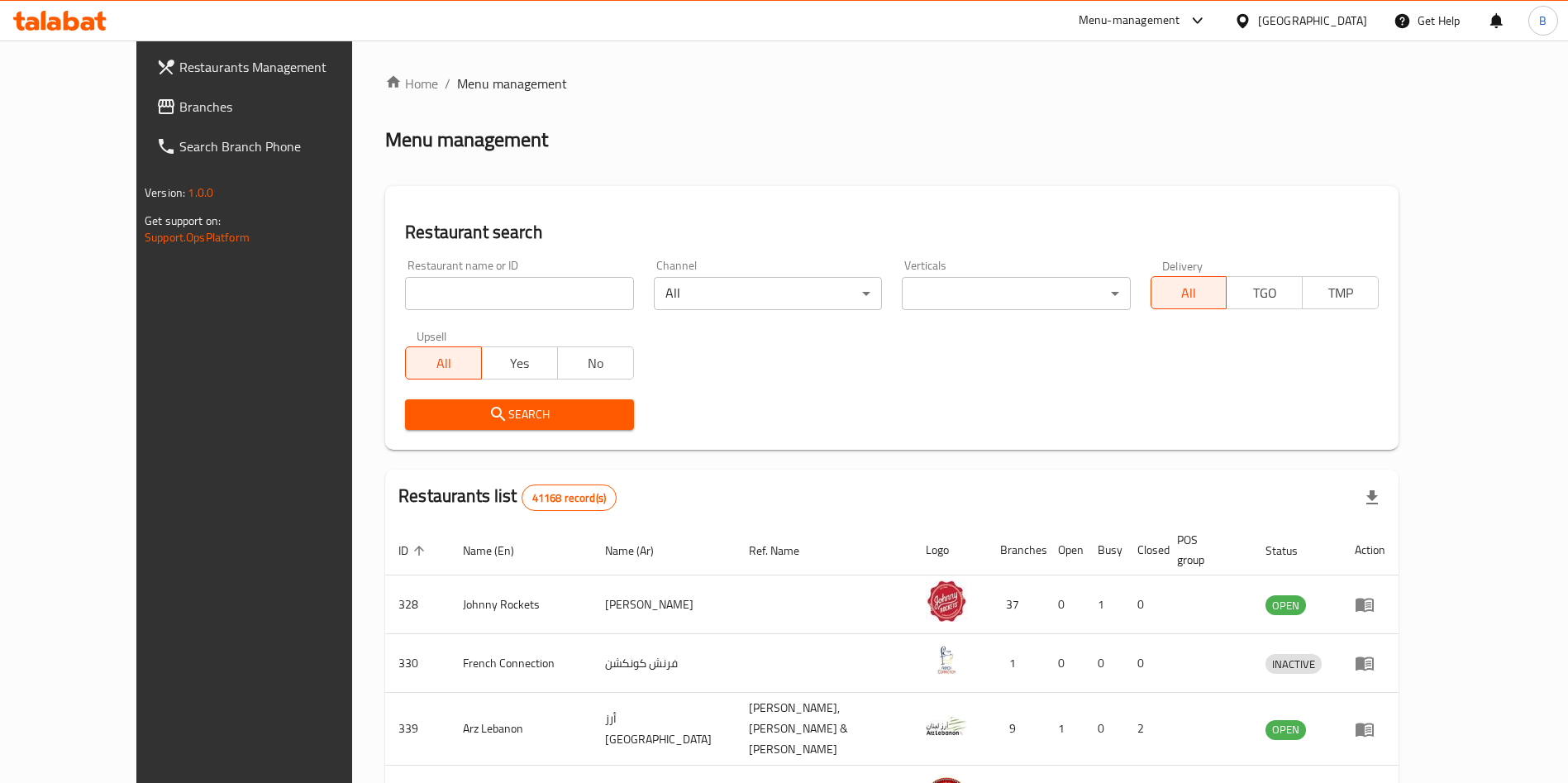
click at [457, 273] on div "Restaurant name or ID Restaurant name or ID" at bounding box center [519, 285] width 228 height 50
click at [459, 294] on input "search" at bounding box center [519, 294] width 228 height 33
type input "sushi art"
click button "Search" at bounding box center [519, 414] width 228 height 31
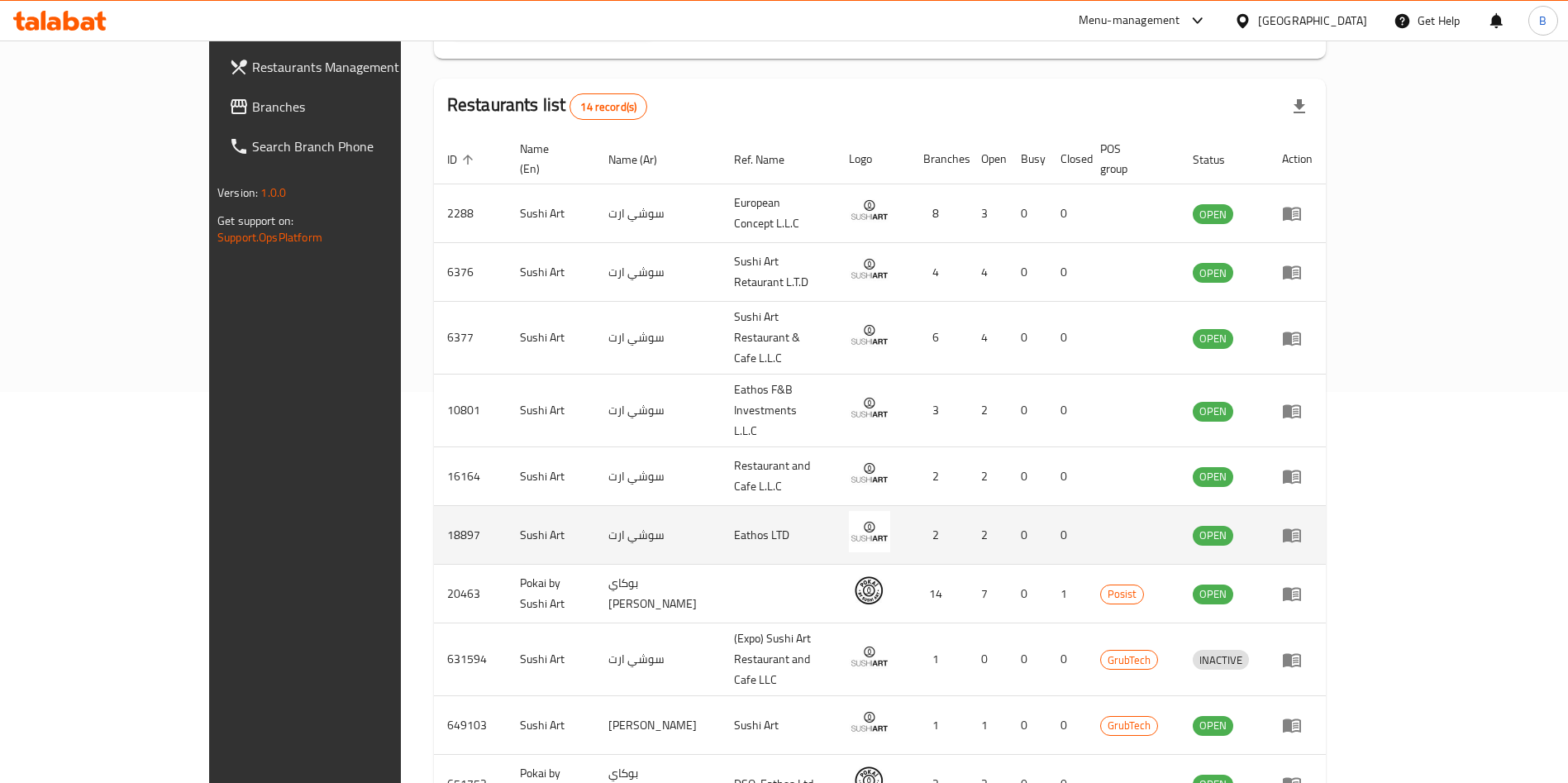
scroll to position [450, 0]
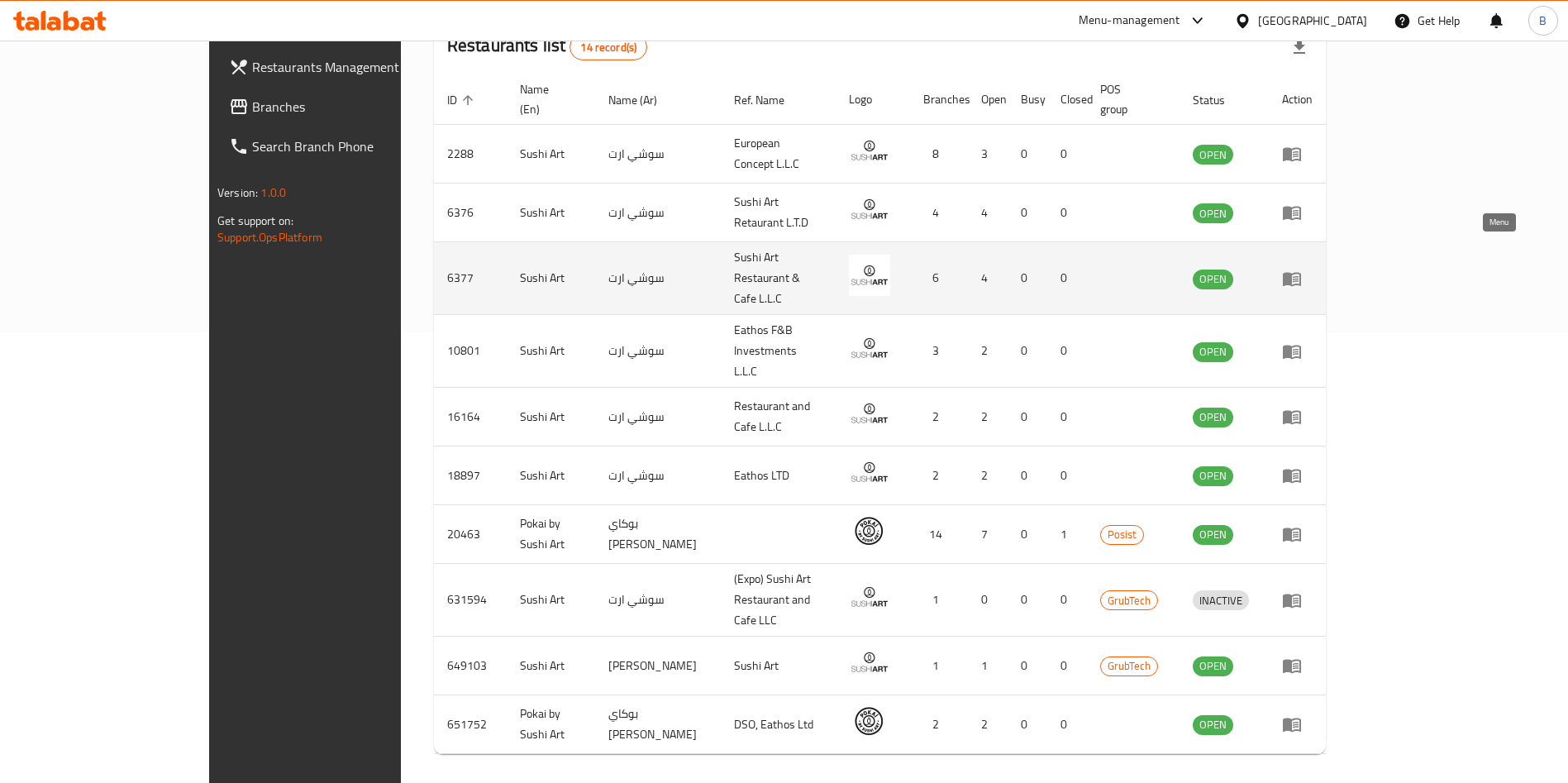
click at [1302, 272] on icon "enhanced table" at bounding box center [1292, 279] width 19 height 14
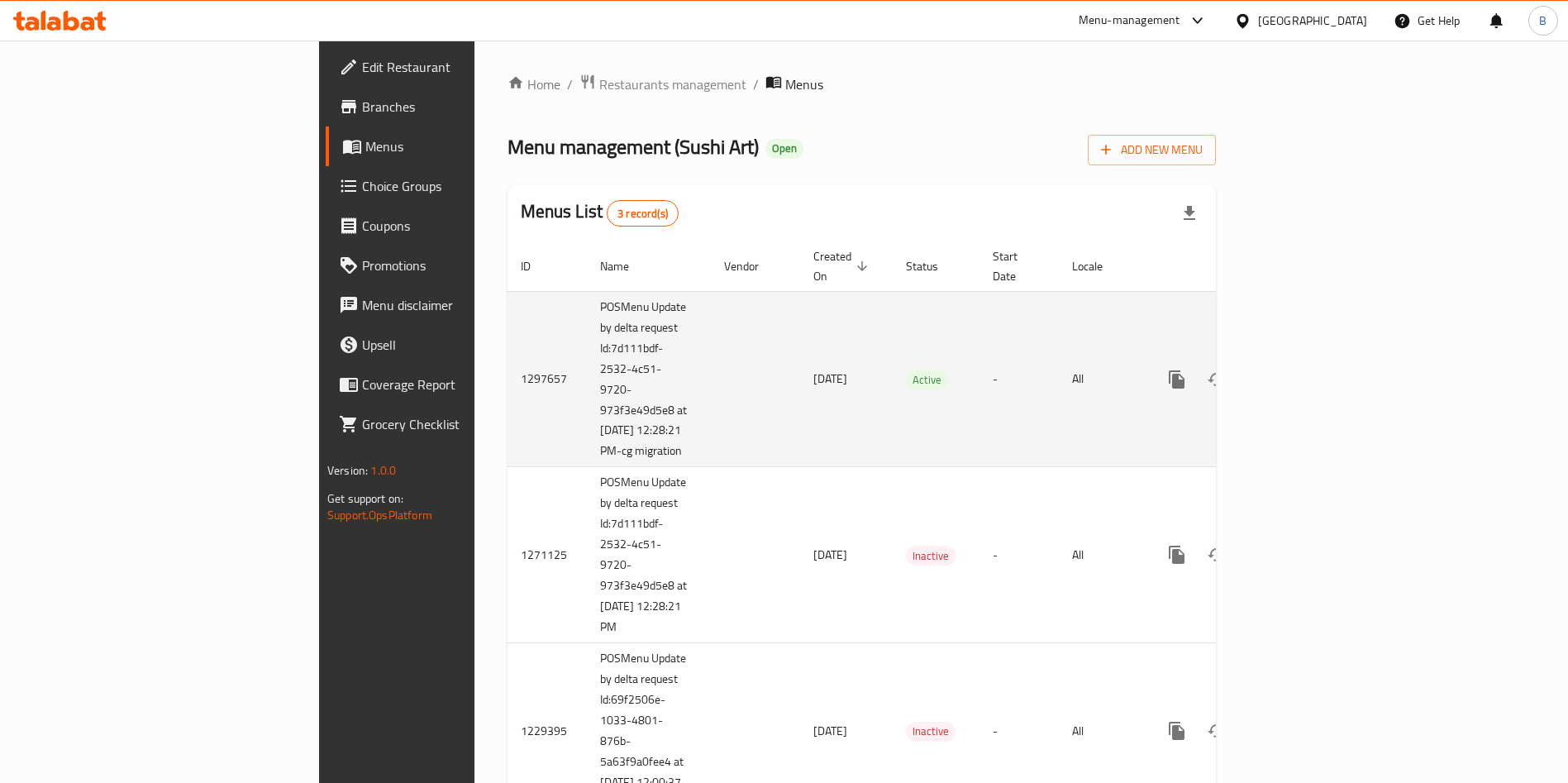
click at [1329, 391] on td "enhanced table" at bounding box center [1237, 379] width 185 height 176
click at [1316, 381] on link "enhanced table" at bounding box center [1296, 379] width 40 height 40
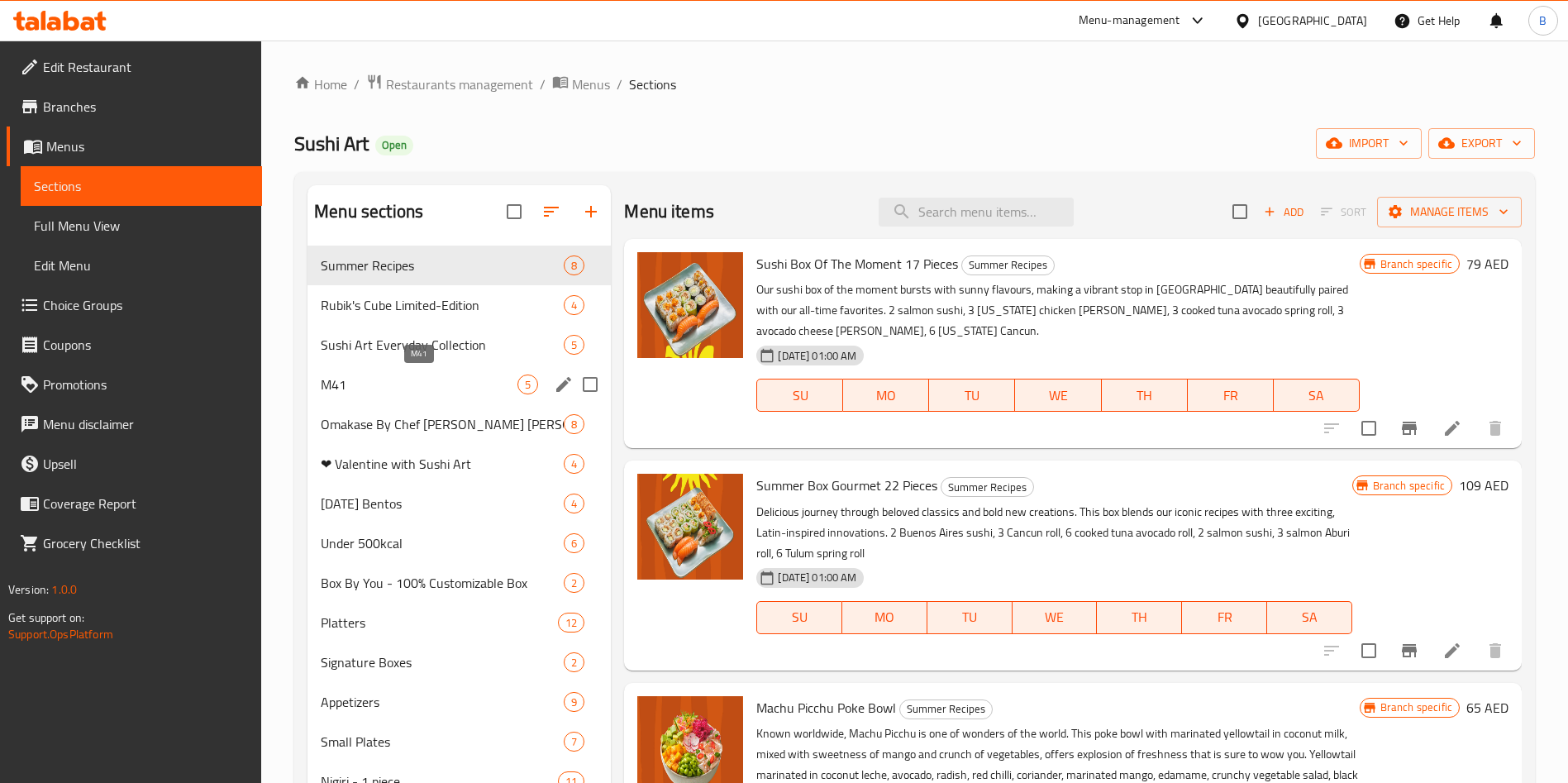
click at [439, 383] on span "M41" at bounding box center [420, 384] width 197 height 20
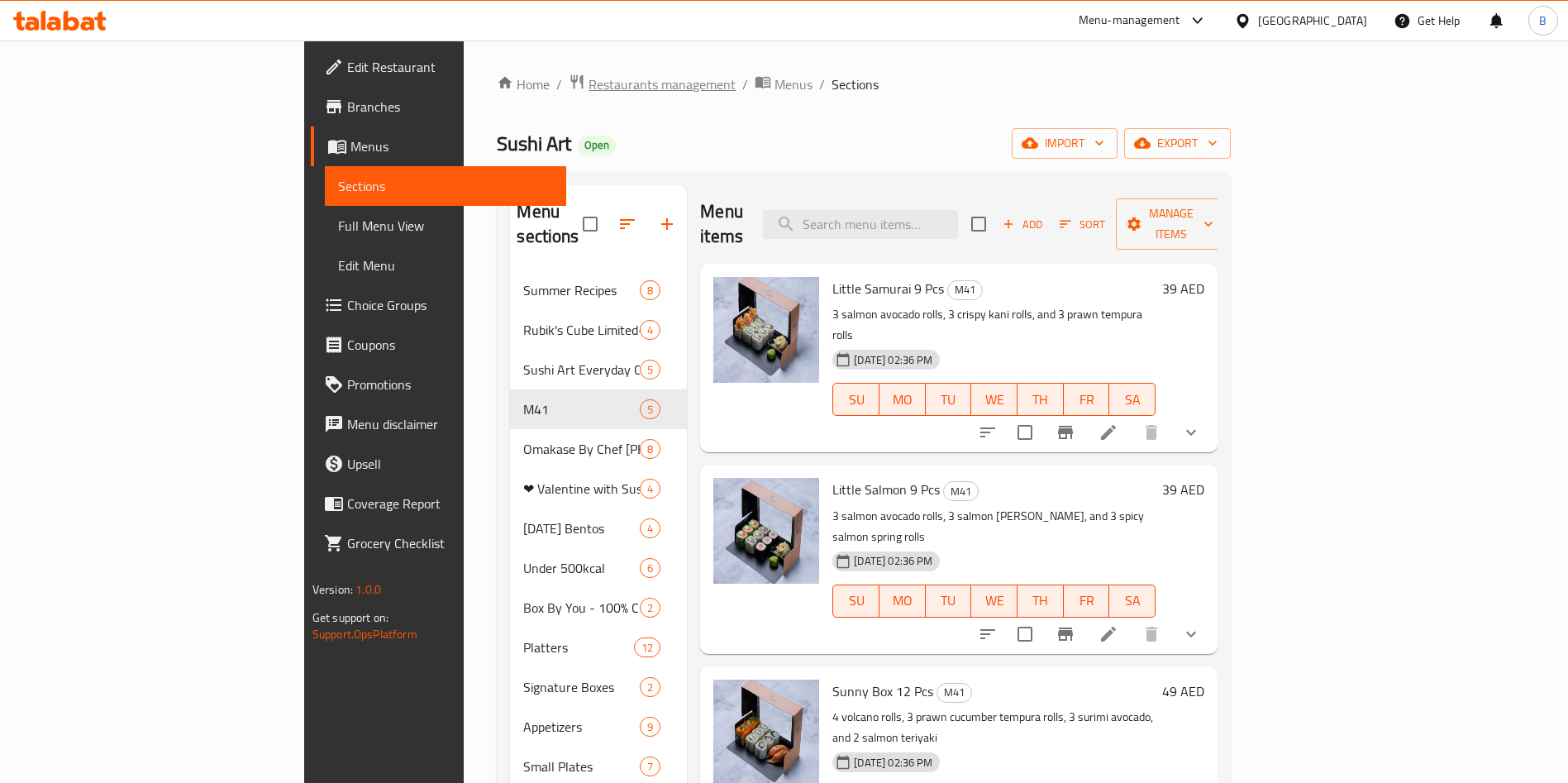
click at [589, 85] on span "Restaurants management" at bounding box center [662, 84] width 148 height 20
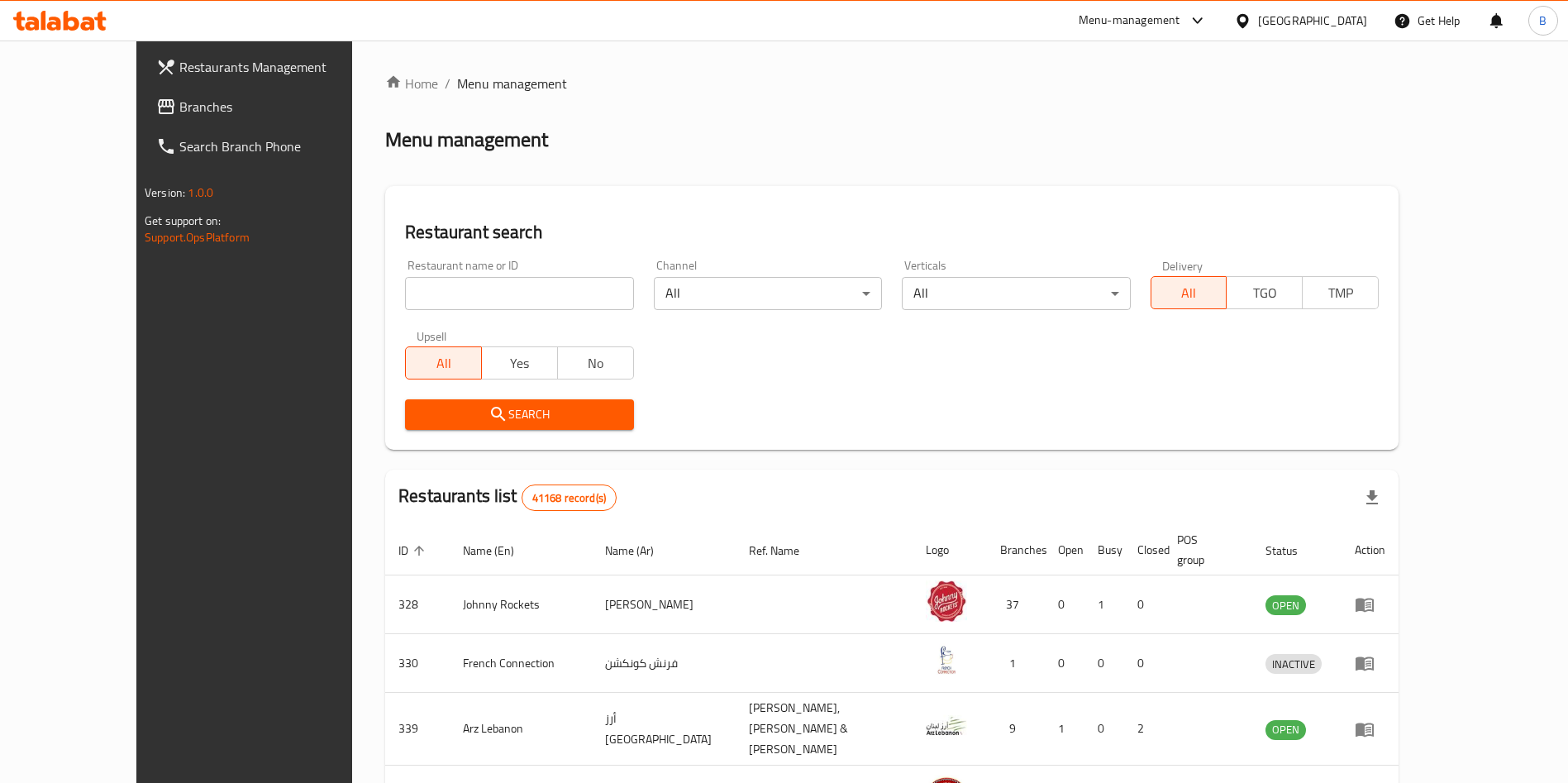
click at [607, 306] on div "Restaurant name or ID Restaurant name or ID Channel All ​ Verticals All ​ Deliv…" at bounding box center [892, 345] width 993 height 190
click at [532, 291] on input "search" at bounding box center [519, 294] width 228 height 33
type input "sushi art"
click button "Search" at bounding box center [519, 414] width 228 height 31
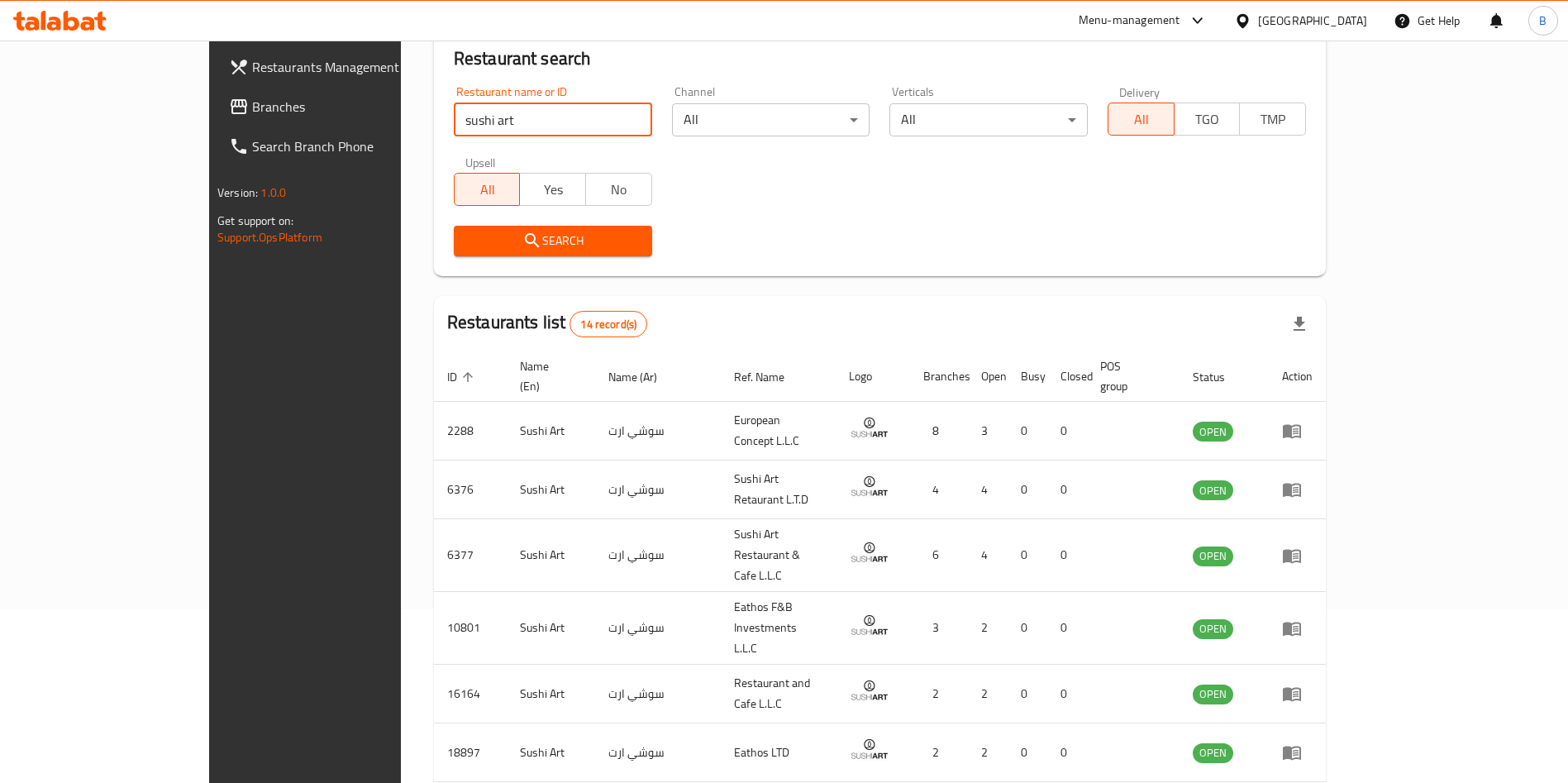
scroll to position [450, 0]
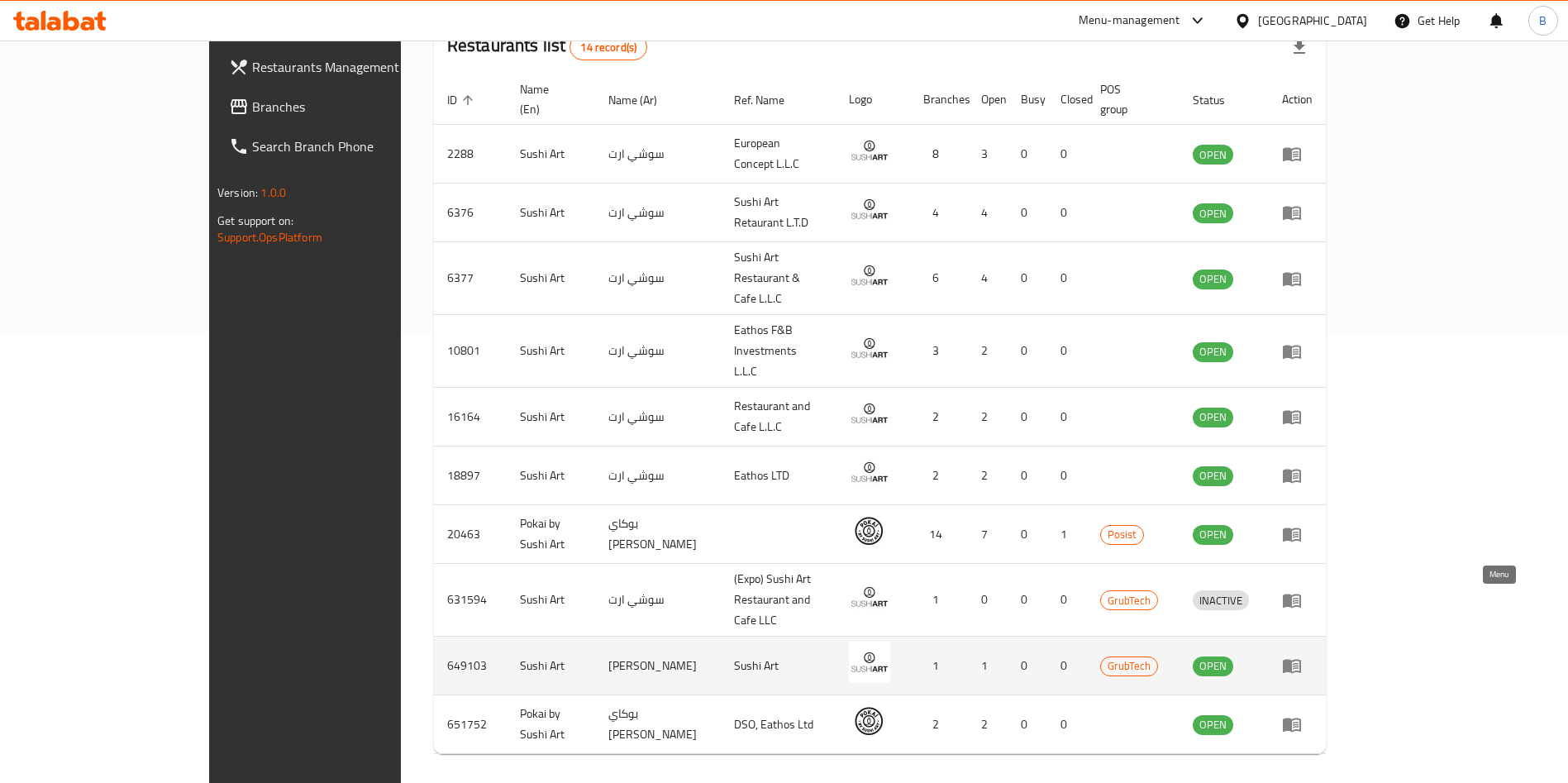
click at [1313, 656] on link "enhanced table" at bounding box center [1297, 665] width 31 height 20
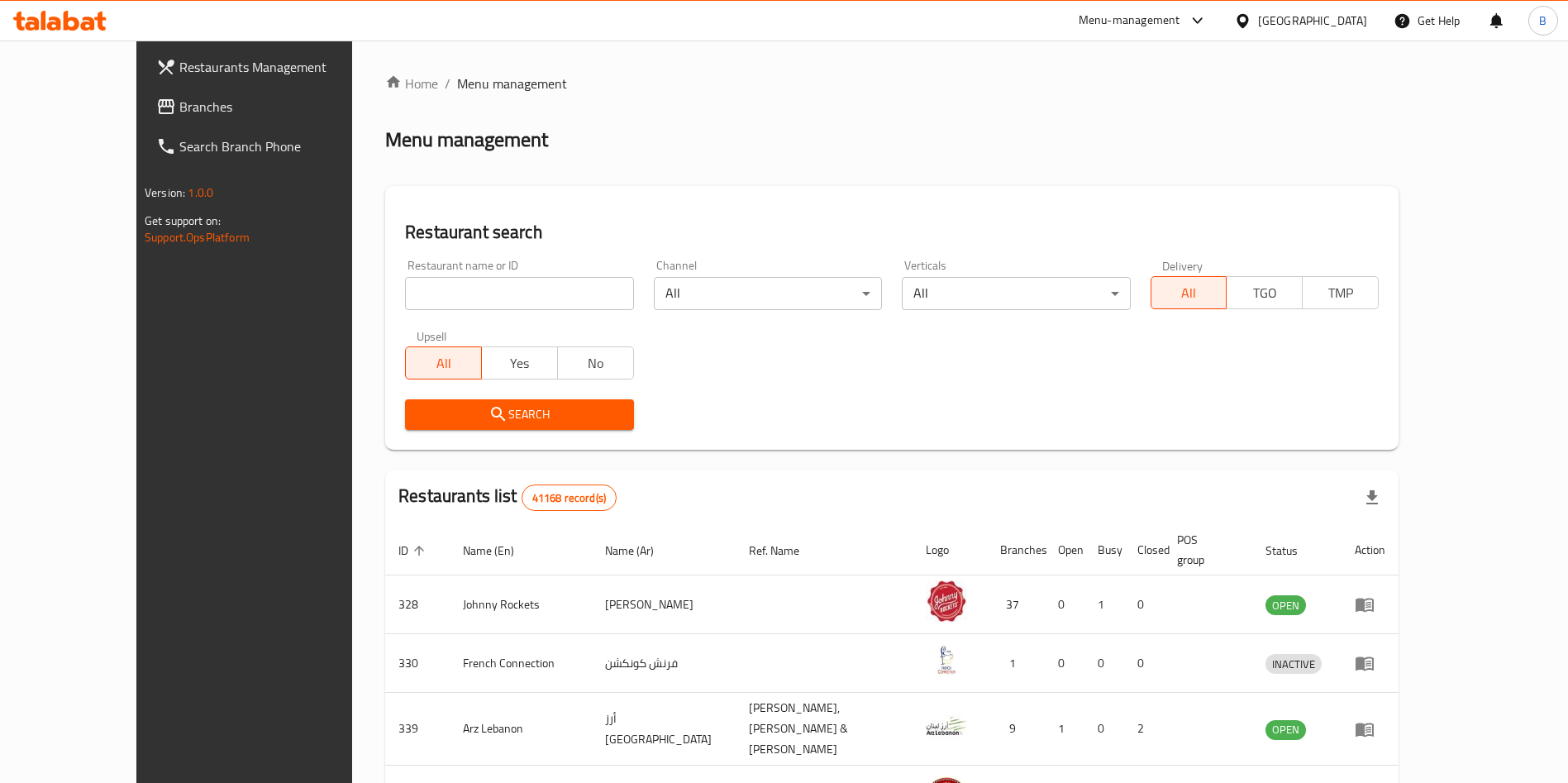
scroll to position [182, 0]
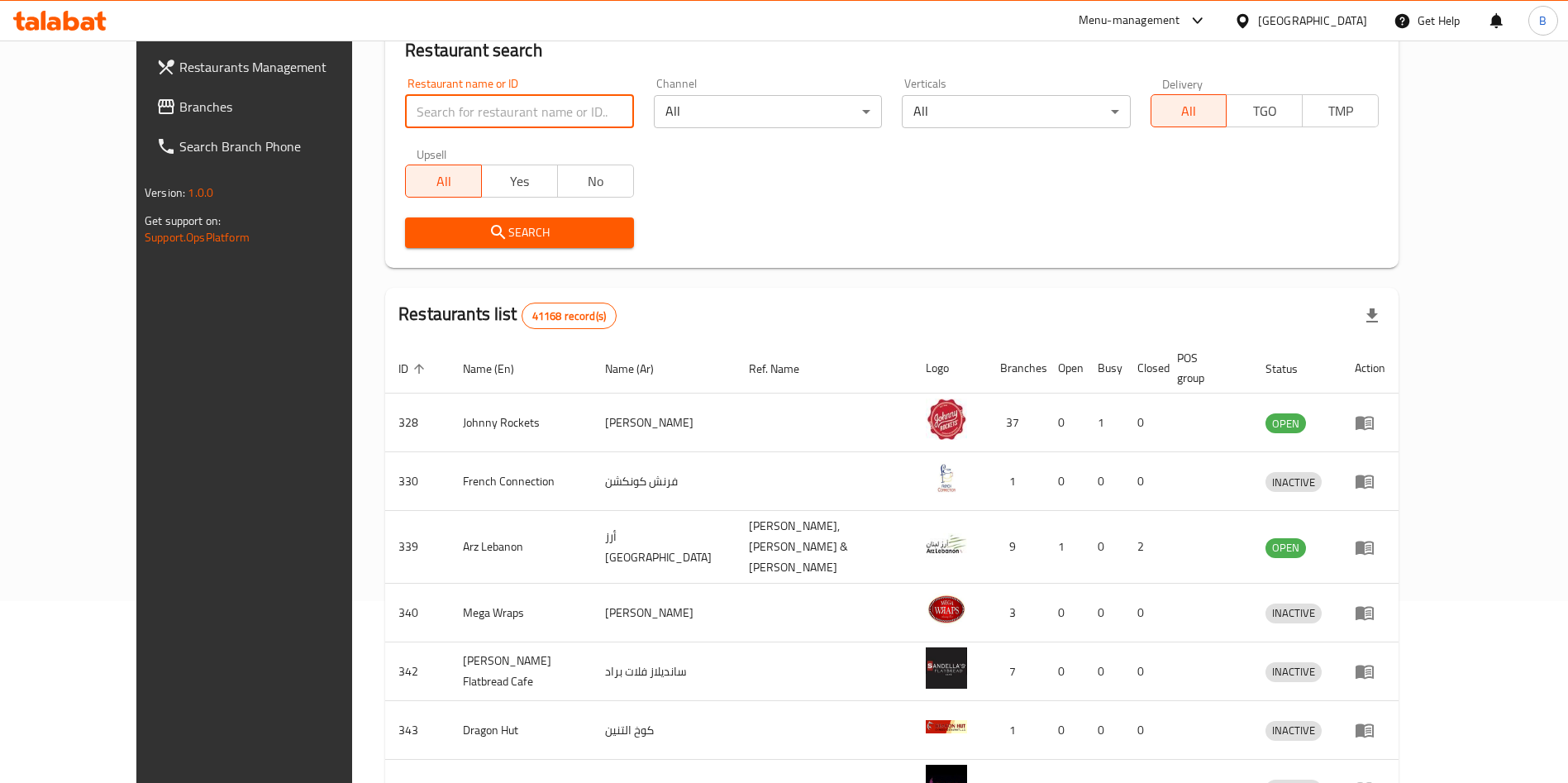
click at [440, 119] on input "search" at bounding box center [519, 111] width 228 height 33
type input "sushi art"
click button "Search" at bounding box center [519, 232] width 228 height 31
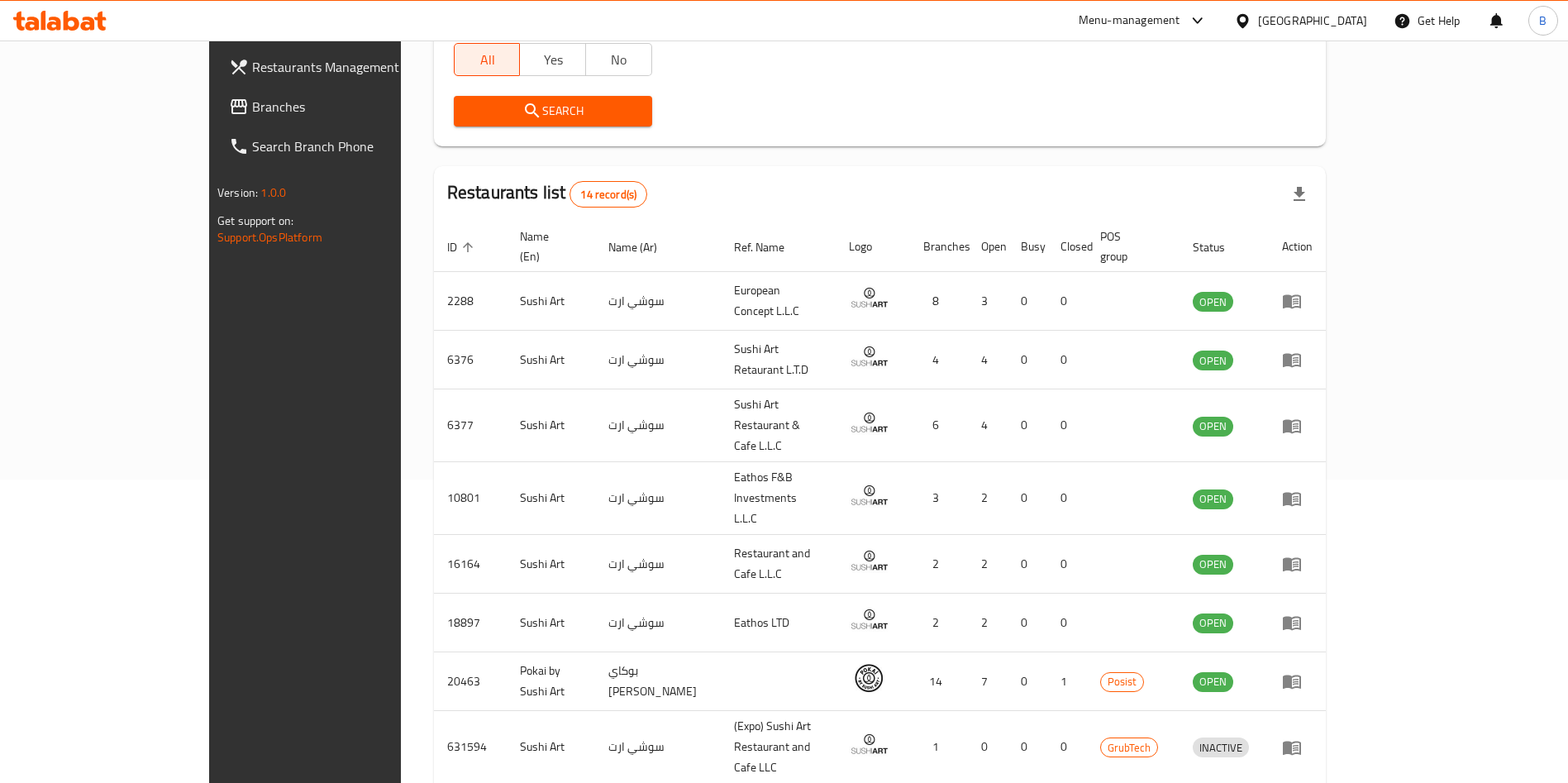
scroll to position [307, 0]
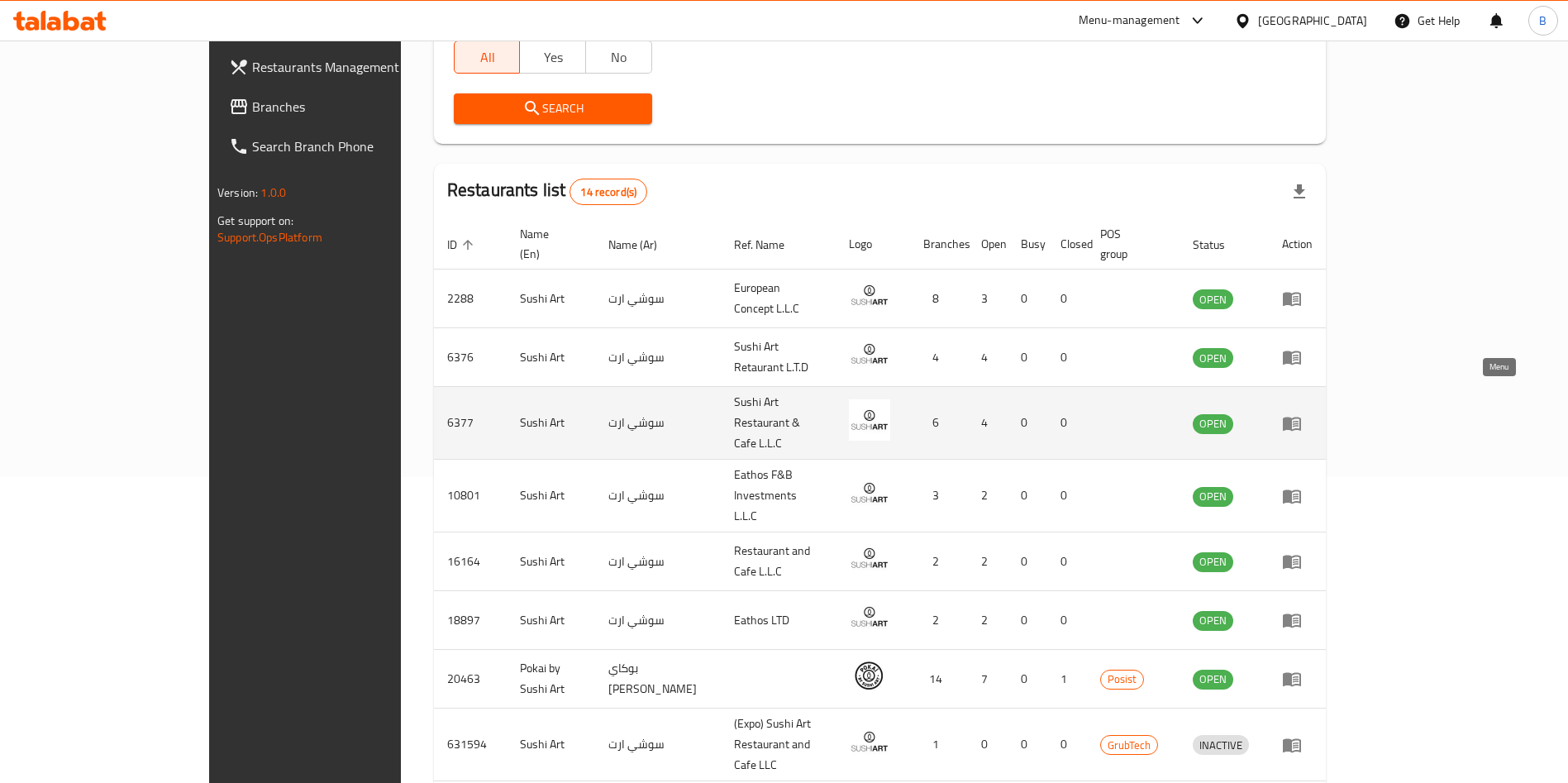
click at [1302, 413] on icon "enhanced table" at bounding box center [1291, 423] width 19 height 20
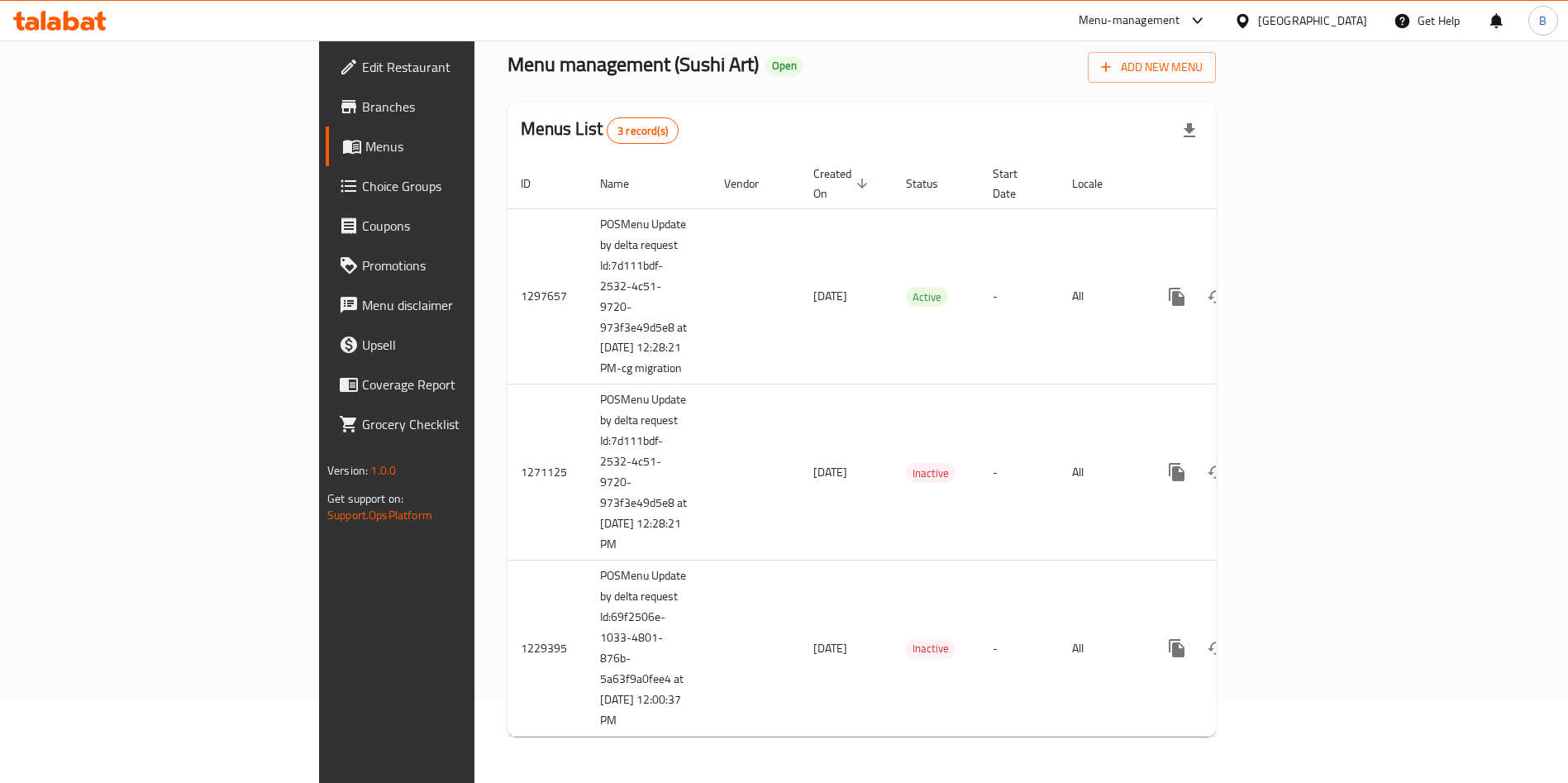
scroll to position [85, 0]
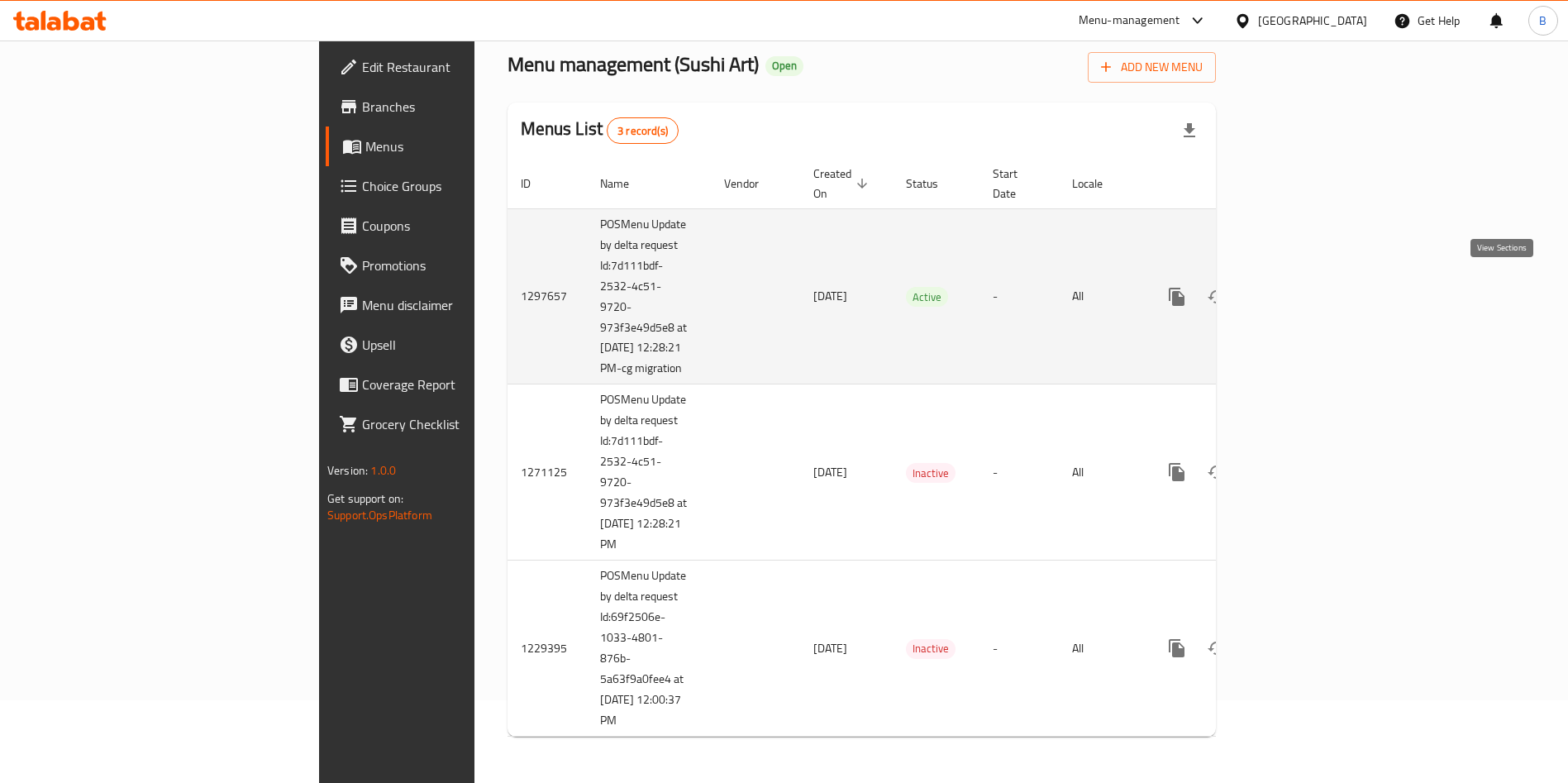
click at [1306, 288] on icon "enhanced table" at bounding box center [1296, 296] width 19 height 20
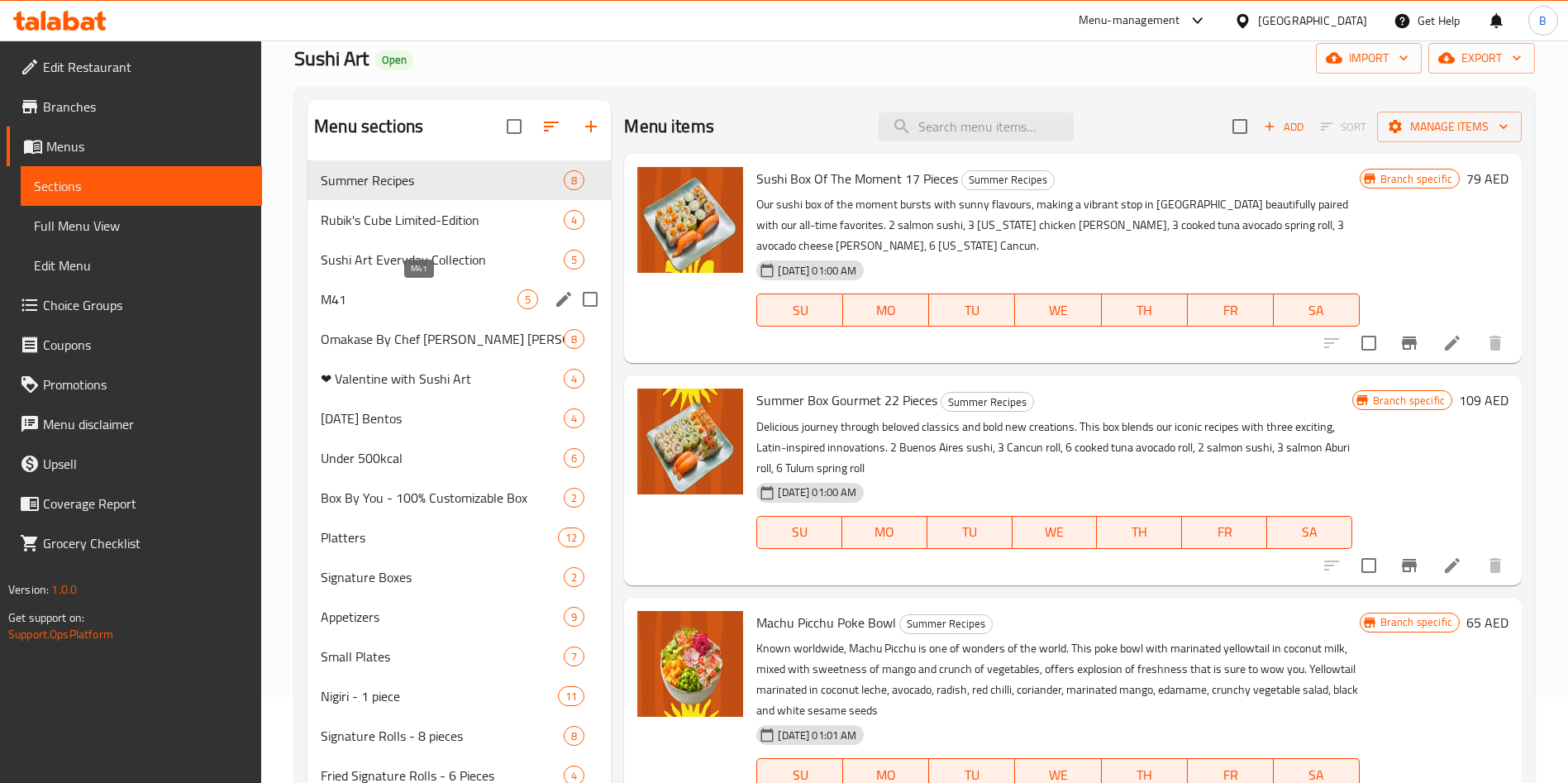
click at [447, 302] on span "M41" at bounding box center [420, 299] width 197 height 20
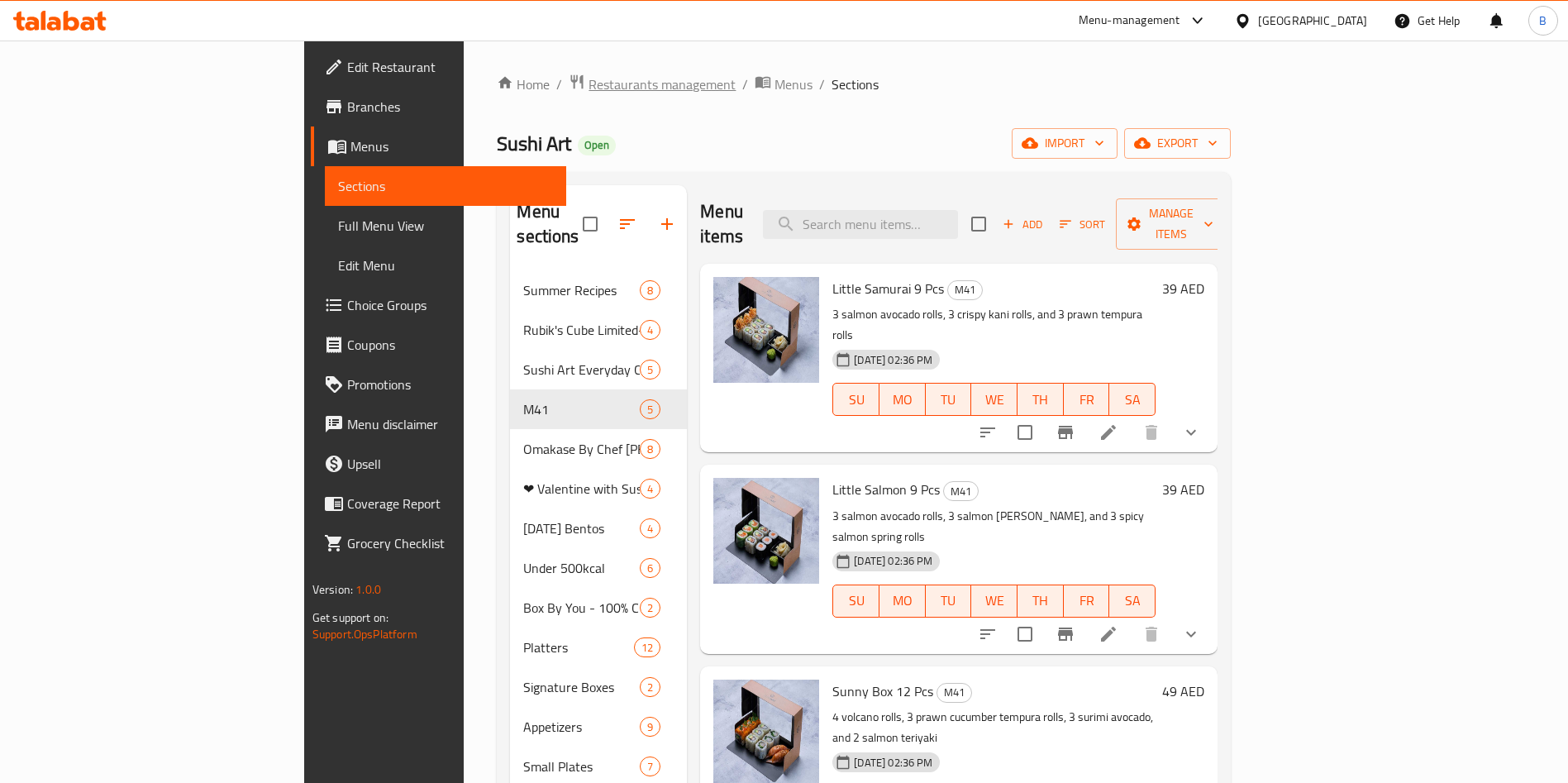
click at [589, 82] on span "Restaurants management" at bounding box center [662, 84] width 148 height 20
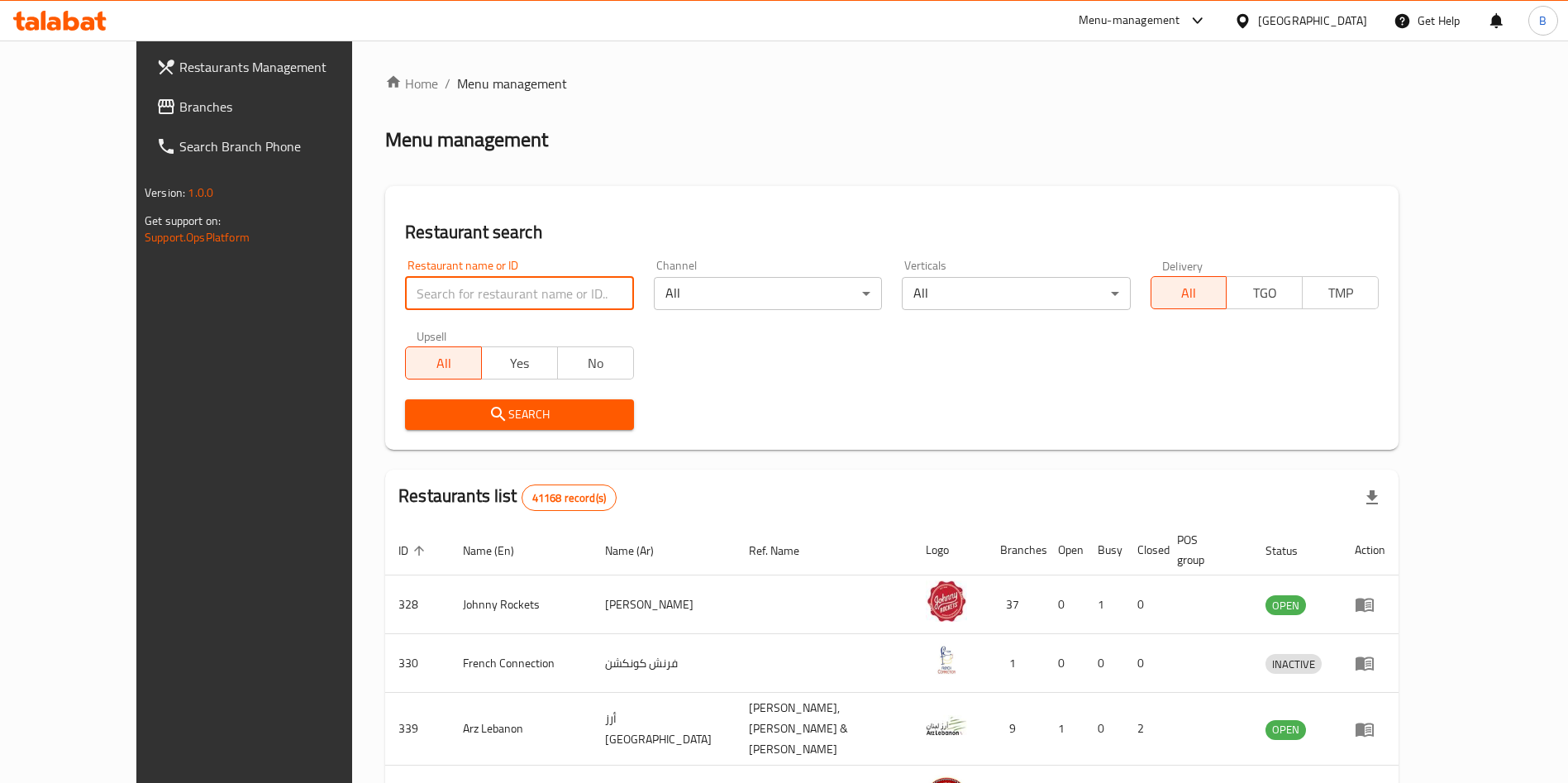
click at [435, 283] on input "search" at bounding box center [519, 294] width 228 height 33
type input "sushi art"
click button "Search" at bounding box center [519, 414] width 228 height 31
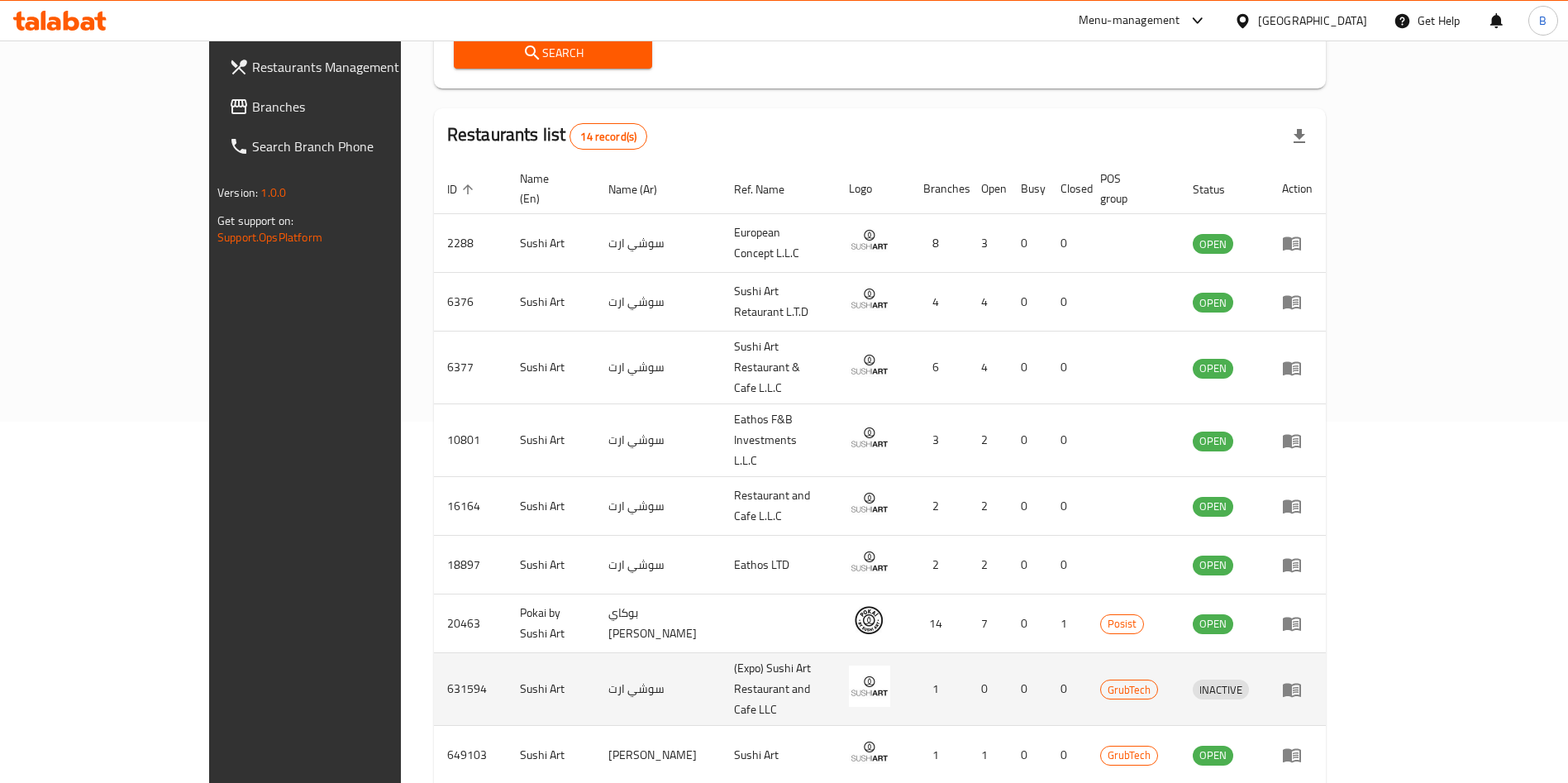
scroll to position [372, 0]
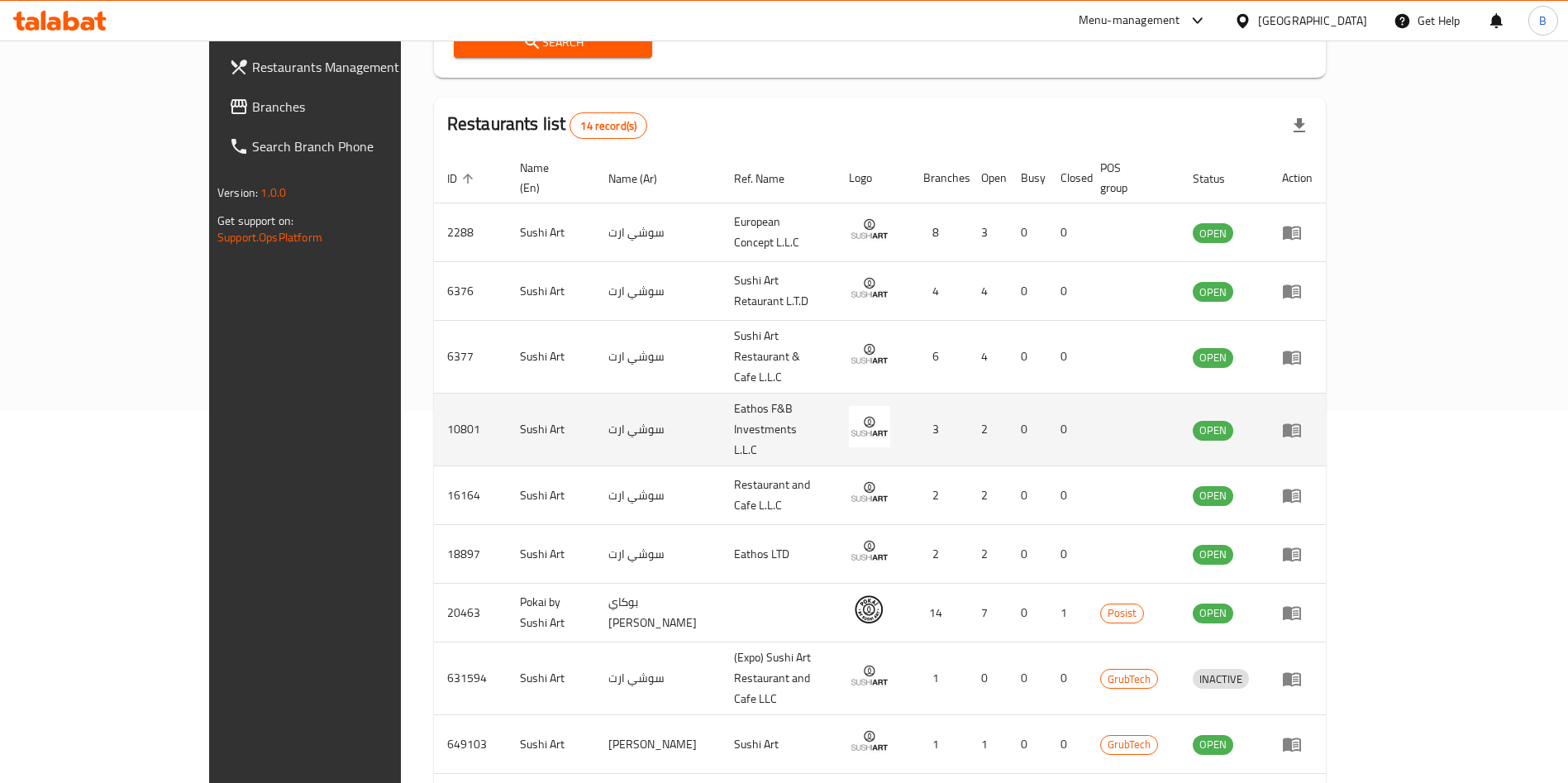
click at [1302, 424] on icon "enhanced table" at bounding box center [1292, 430] width 19 height 14
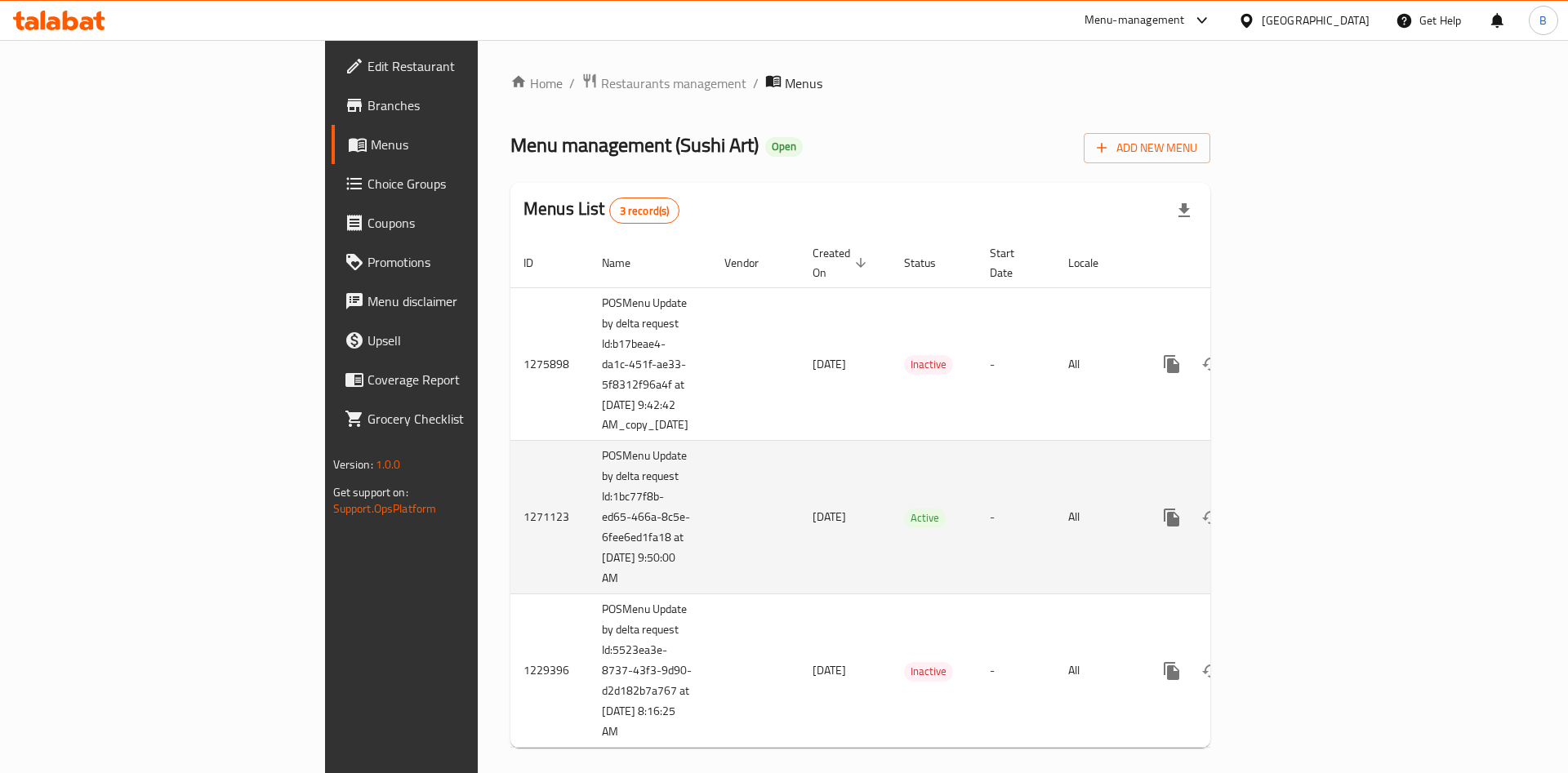
click at [1309, 501] on div "enhanced table" at bounding box center [1231, 517] width 157 height 39
click at [1297, 511] on icon "enhanced table" at bounding box center [1289, 518] width 15 height 15
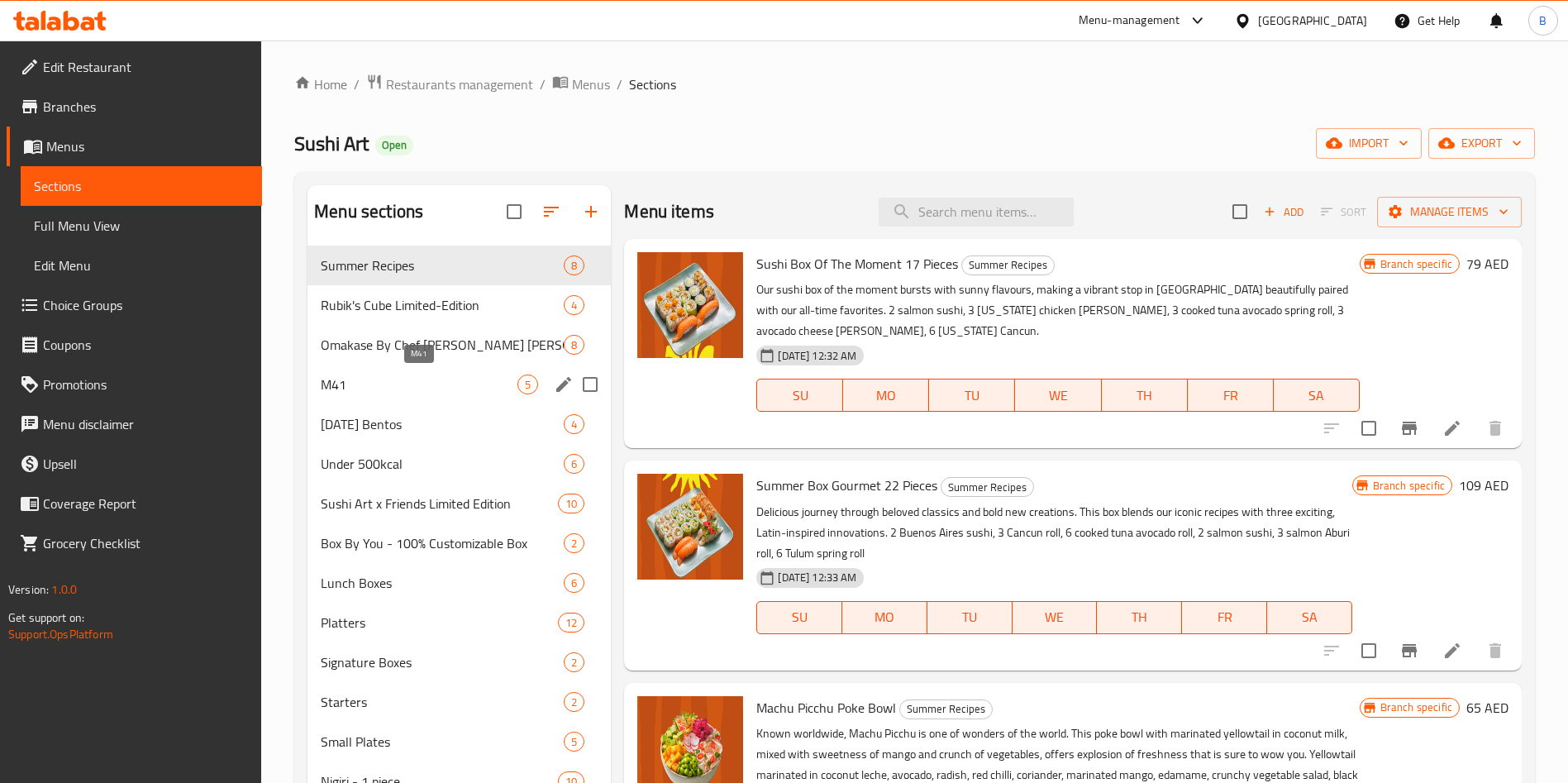
click at [386, 389] on span "M41" at bounding box center [420, 384] width 197 height 20
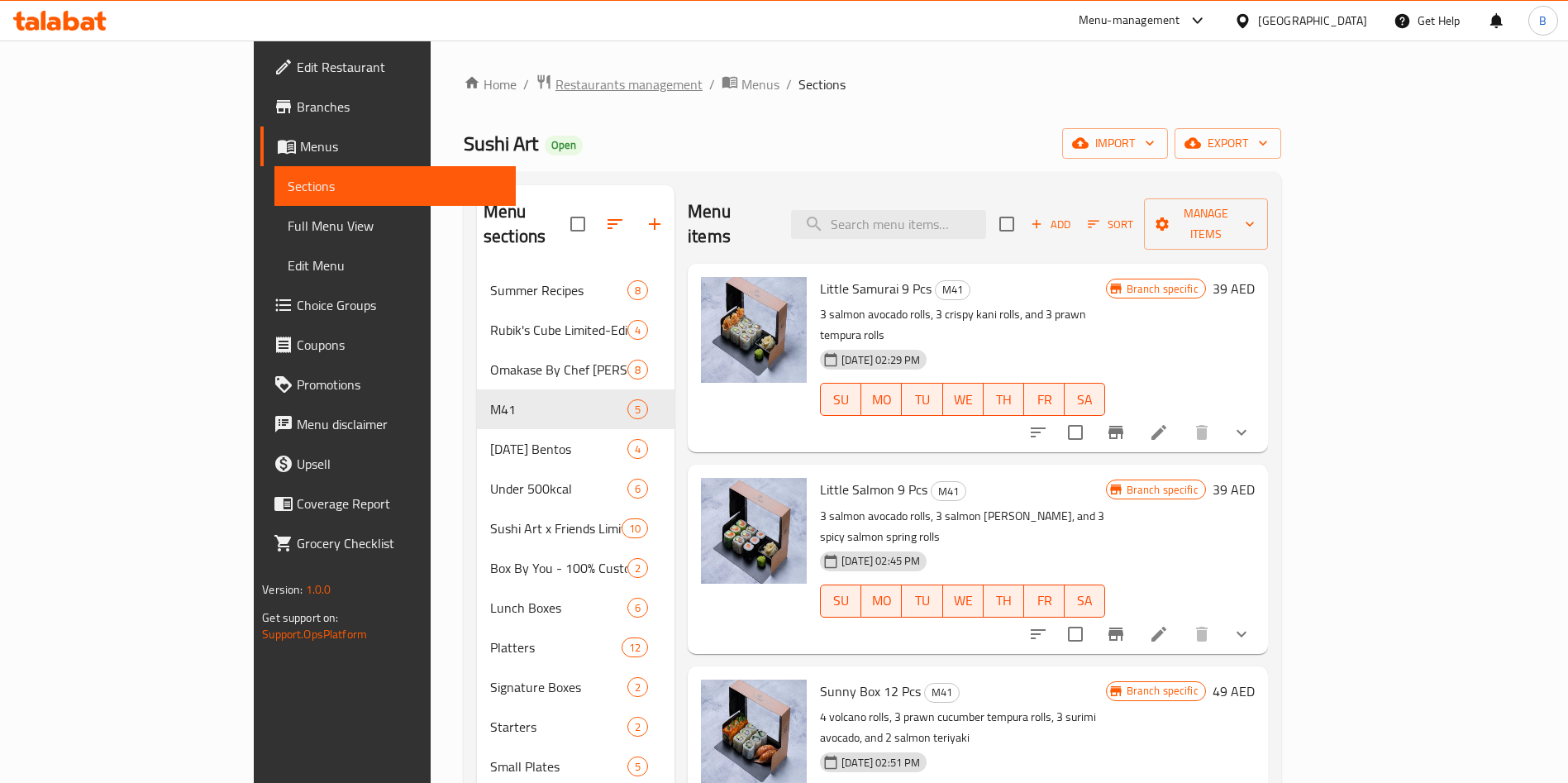
click at [555, 79] on span "Restaurants management" at bounding box center [628, 84] width 148 height 20
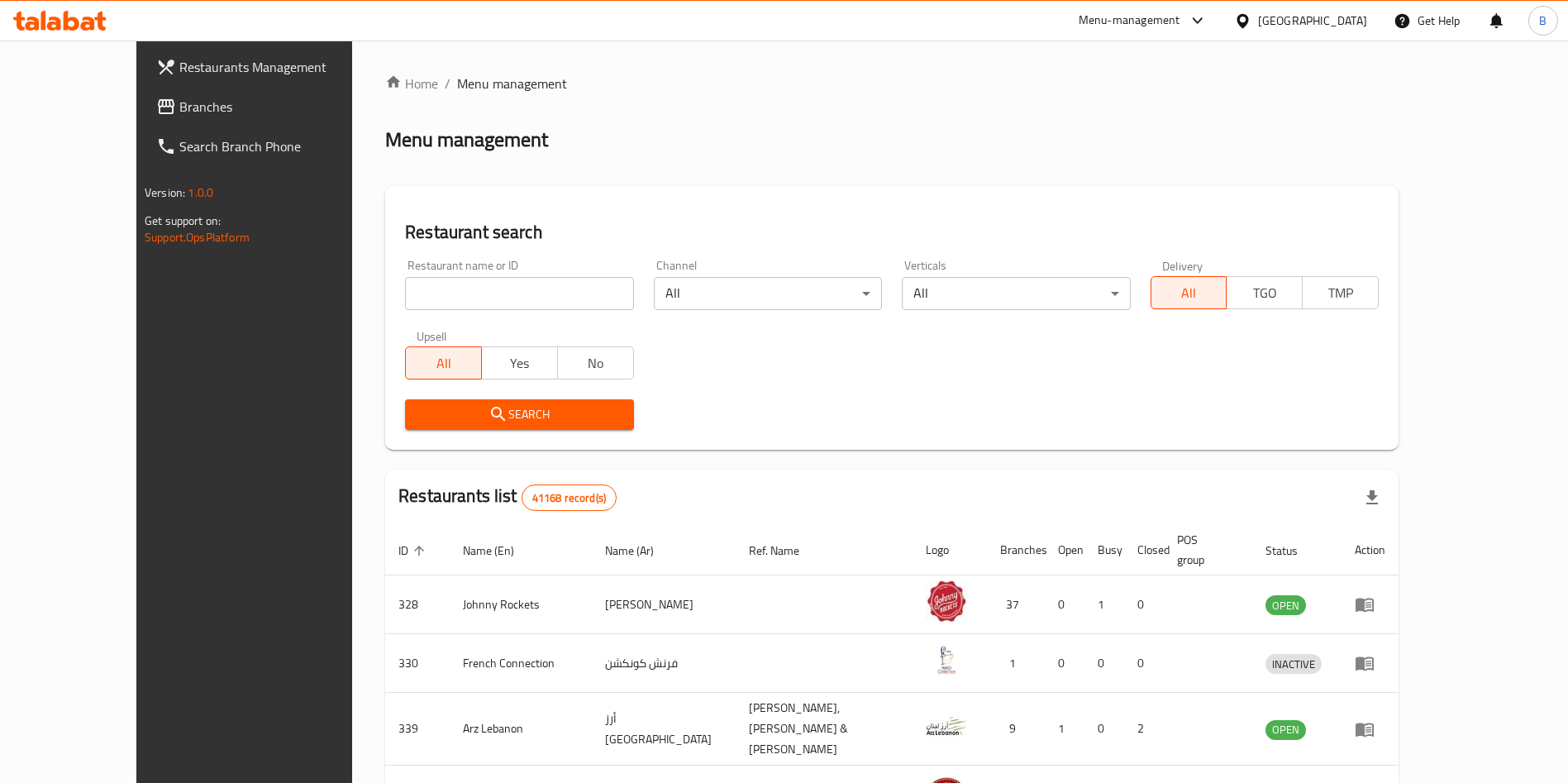
click at [431, 302] on input "search" at bounding box center [519, 294] width 228 height 33
type input "sushi art"
click button "Search" at bounding box center [519, 414] width 228 height 31
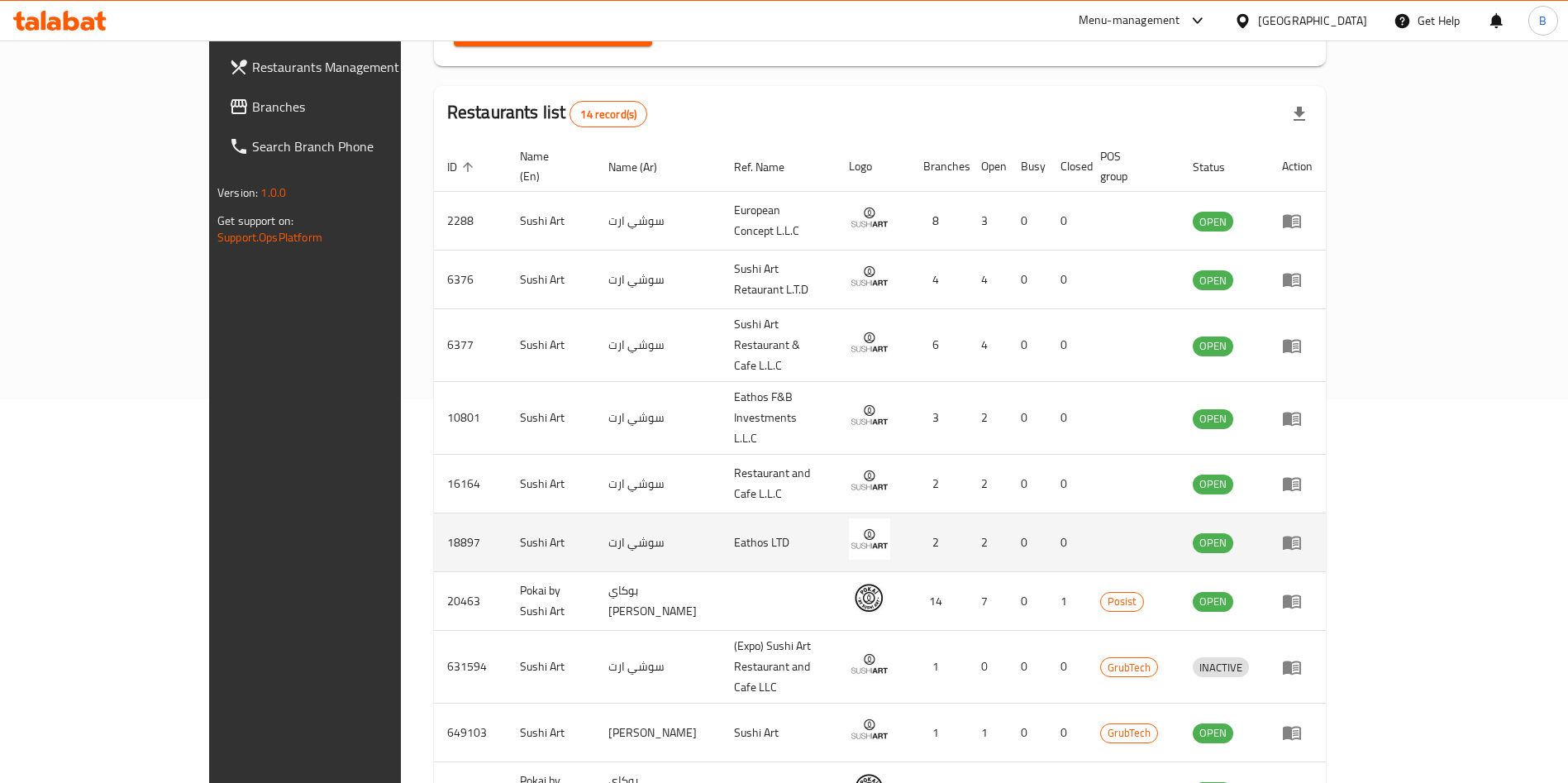
scroll to position [450, 0]
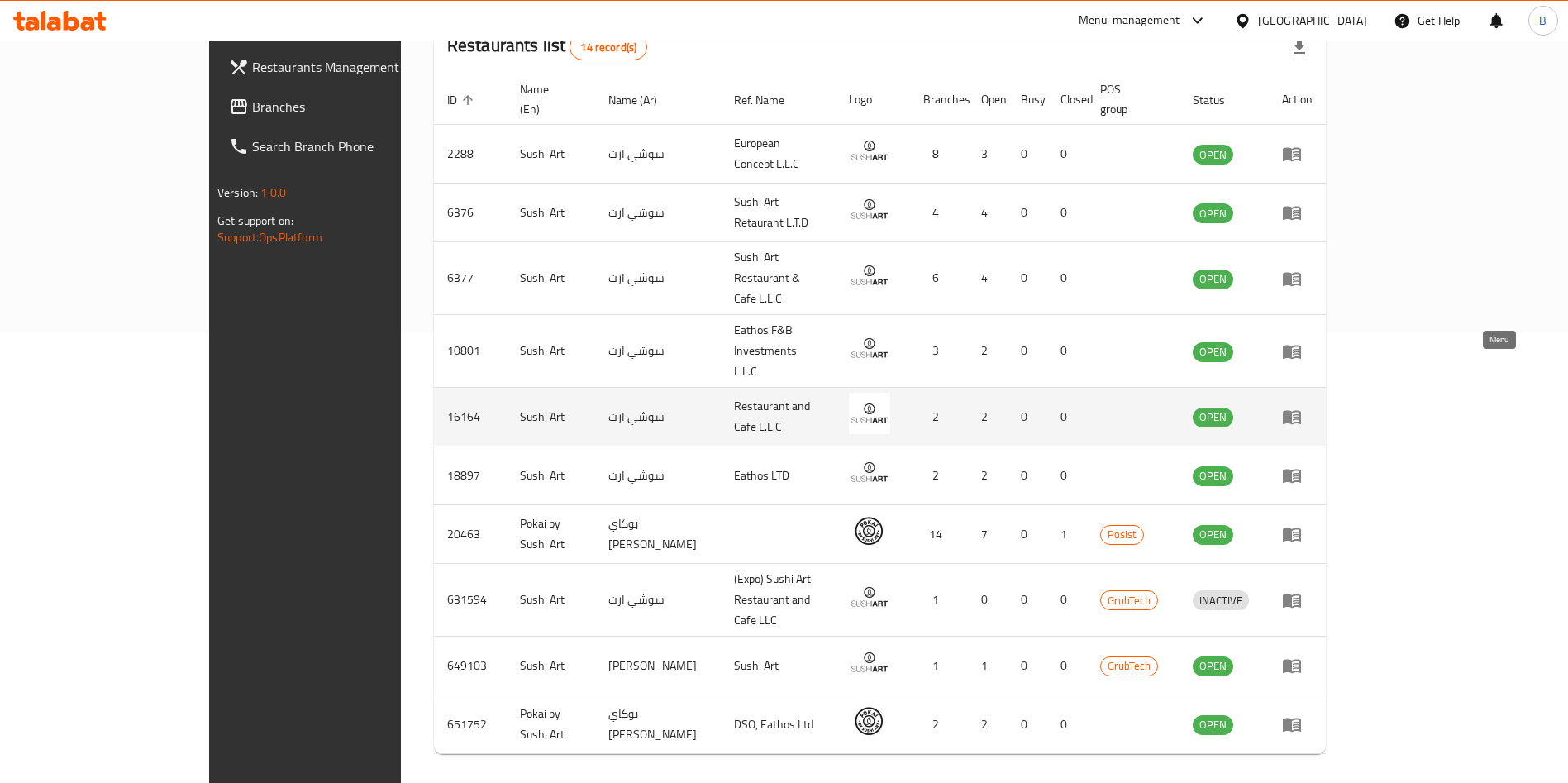
click at [1313, 407] on link "enhanced table" at bounding box center [1297, 416] width 31 height 20
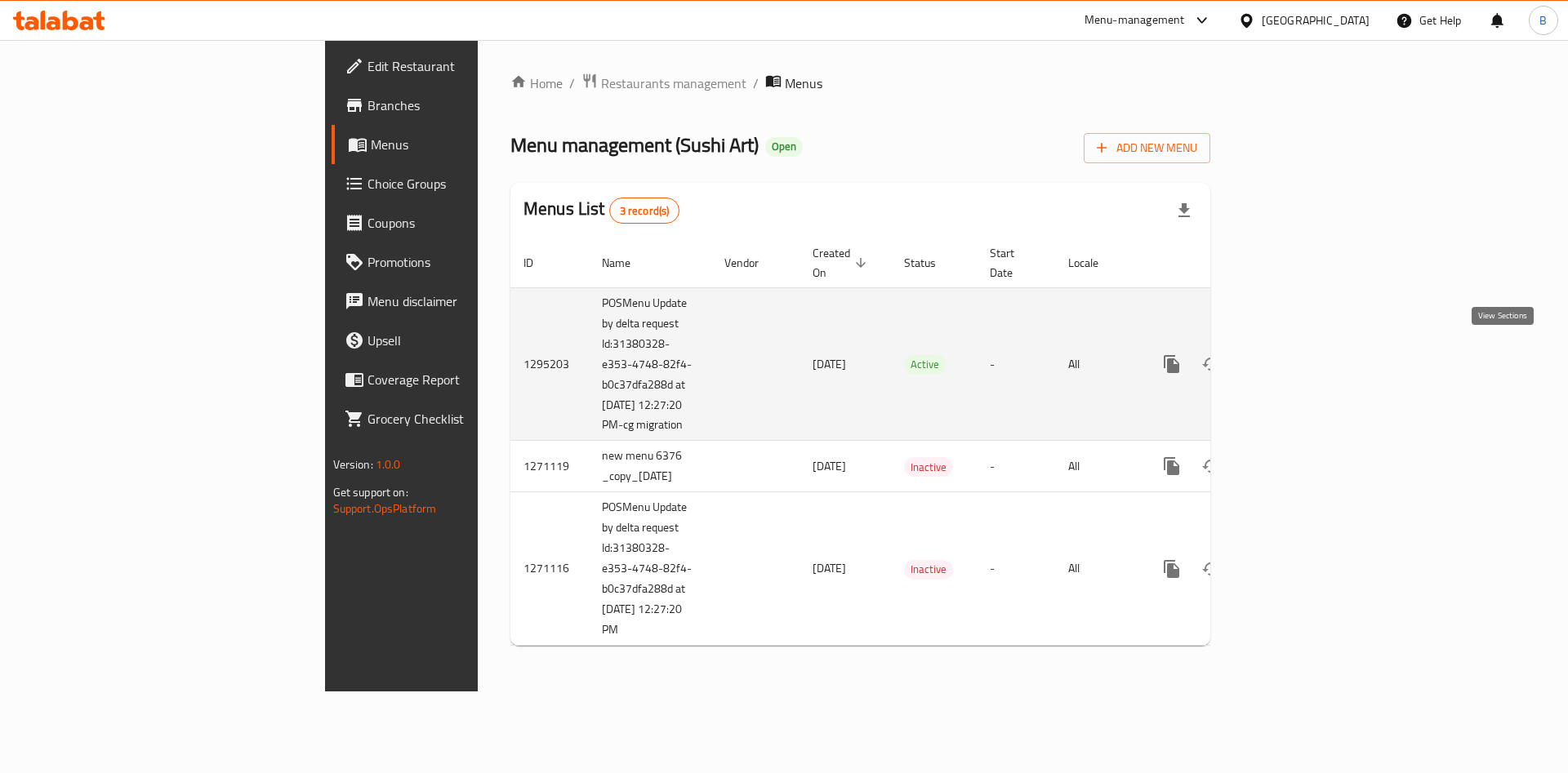
click at [1299, 359] on icon "enhanced table" at bounding box center [1289, 364] width 19 height 19
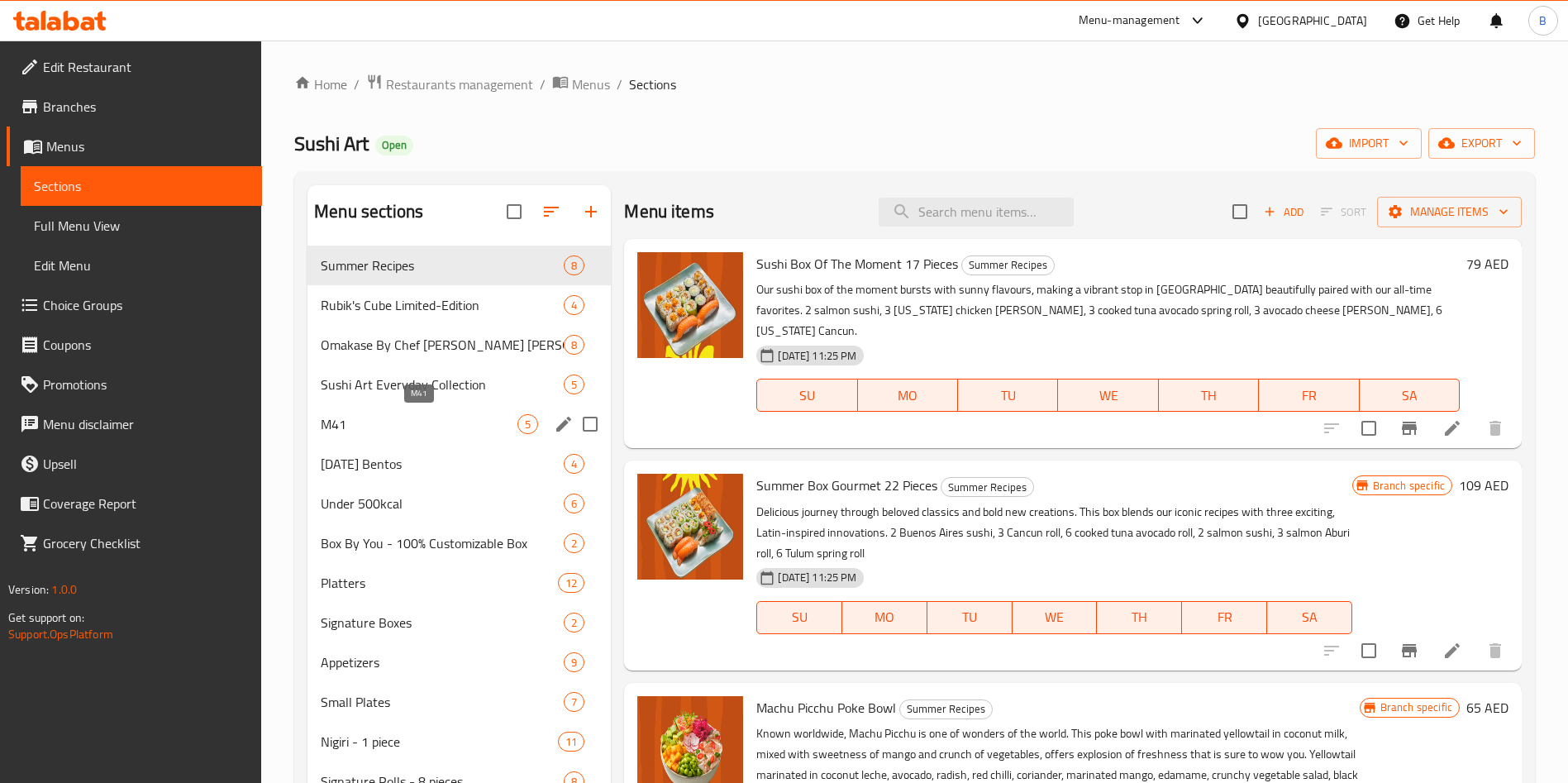
click at [437, 422] on span "M41" at bounding box center [420, 424] width 197 height 20
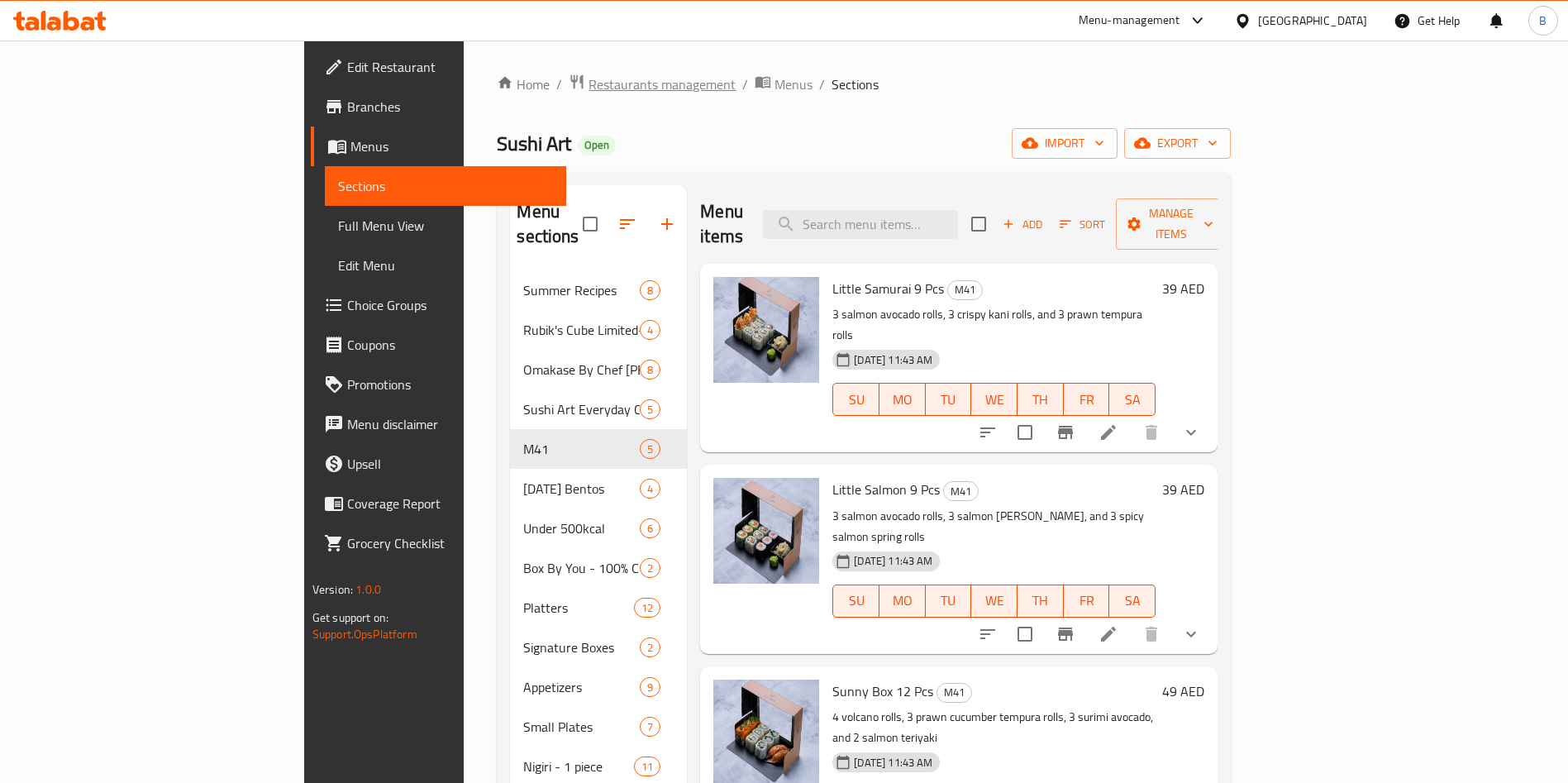
click at [589, 78] on span "Restaurants management" at bounding box center [662, 84] width 148 height 20
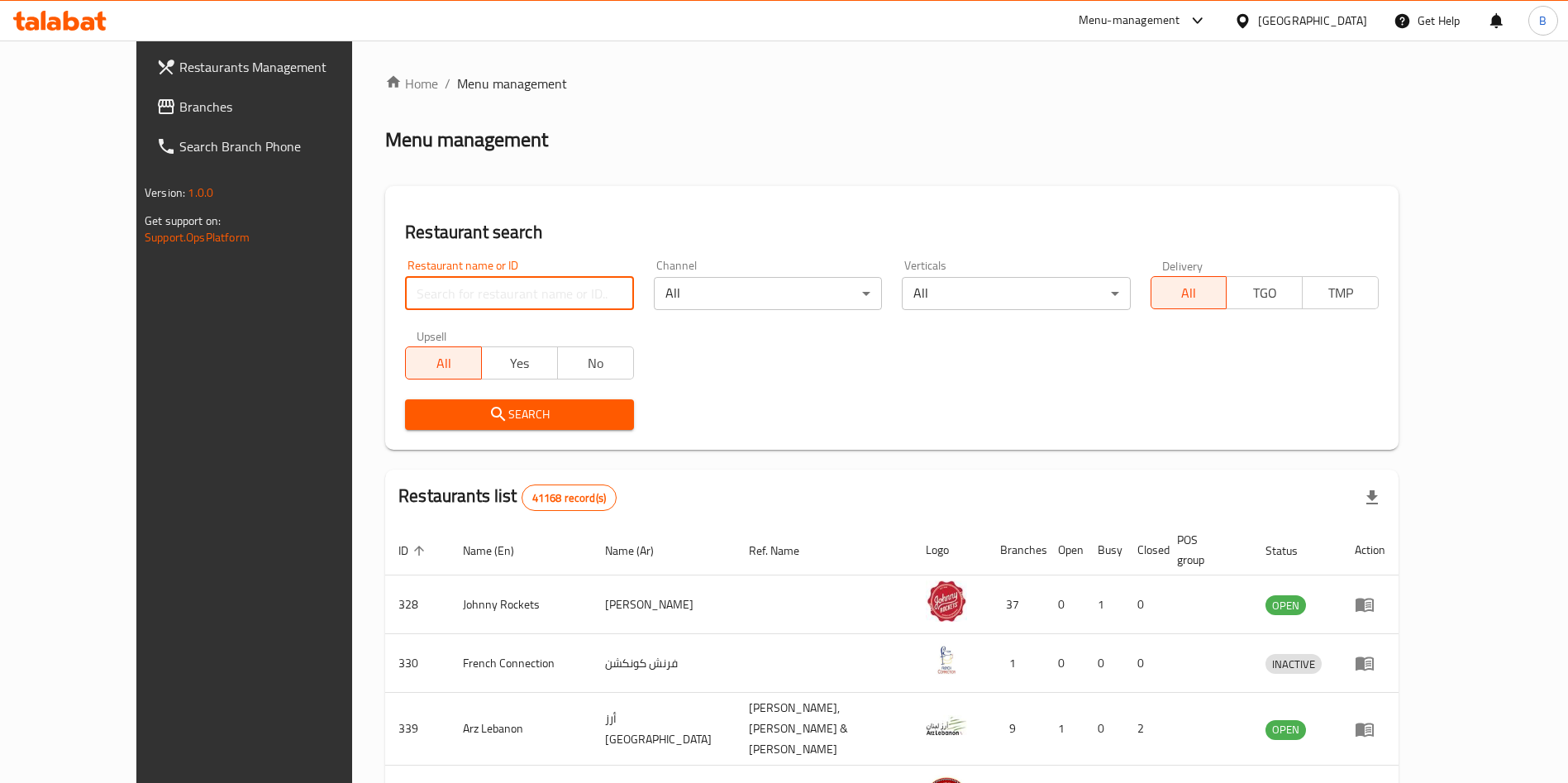
click at [405, 300] on input "search" at bounding box center [519, 294] width 228 height 33
type input "sushi art"
click button "Search" at bounding box center [519, 414] width 228 height 31
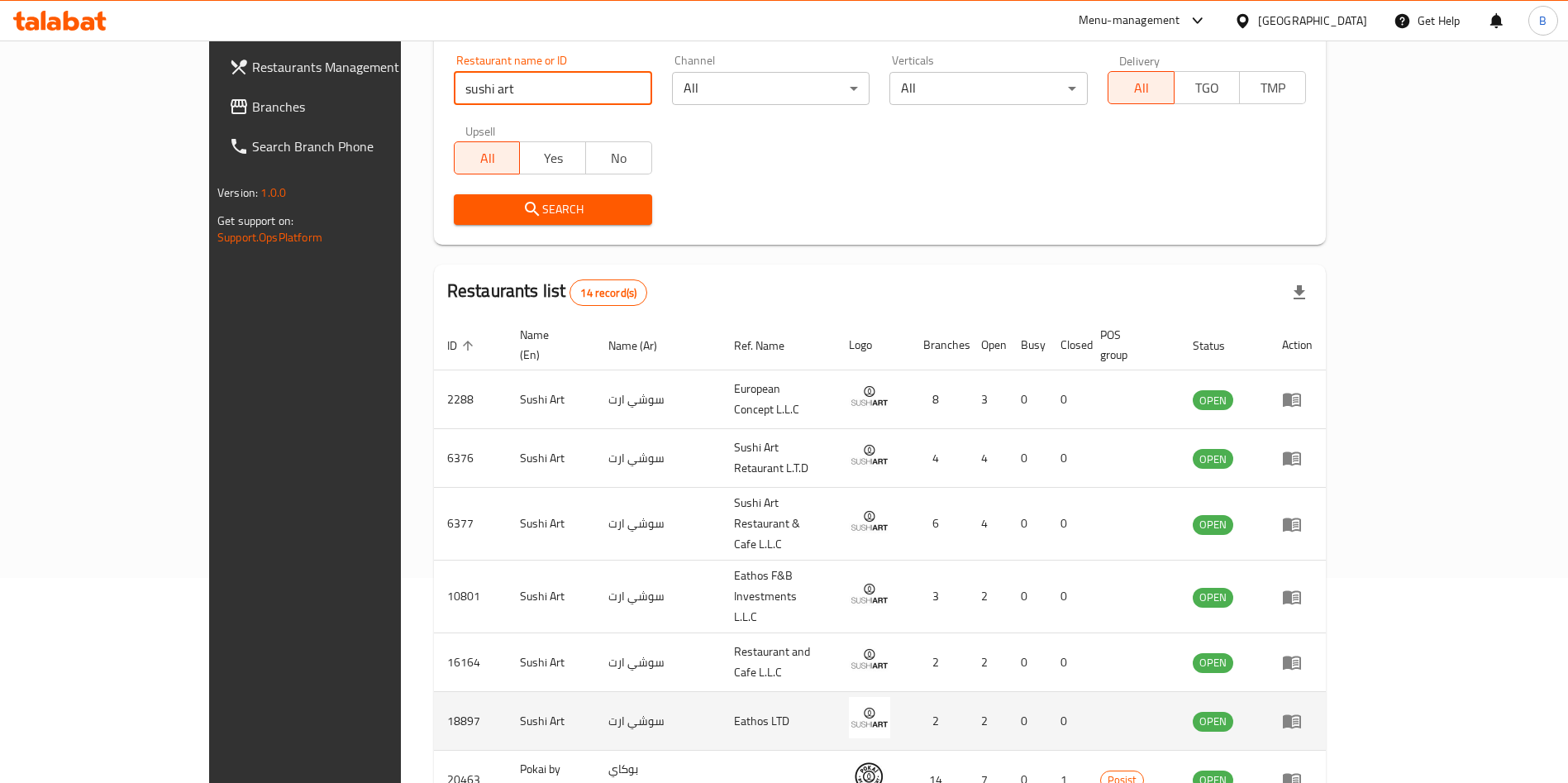
scroll to position [450, 0]
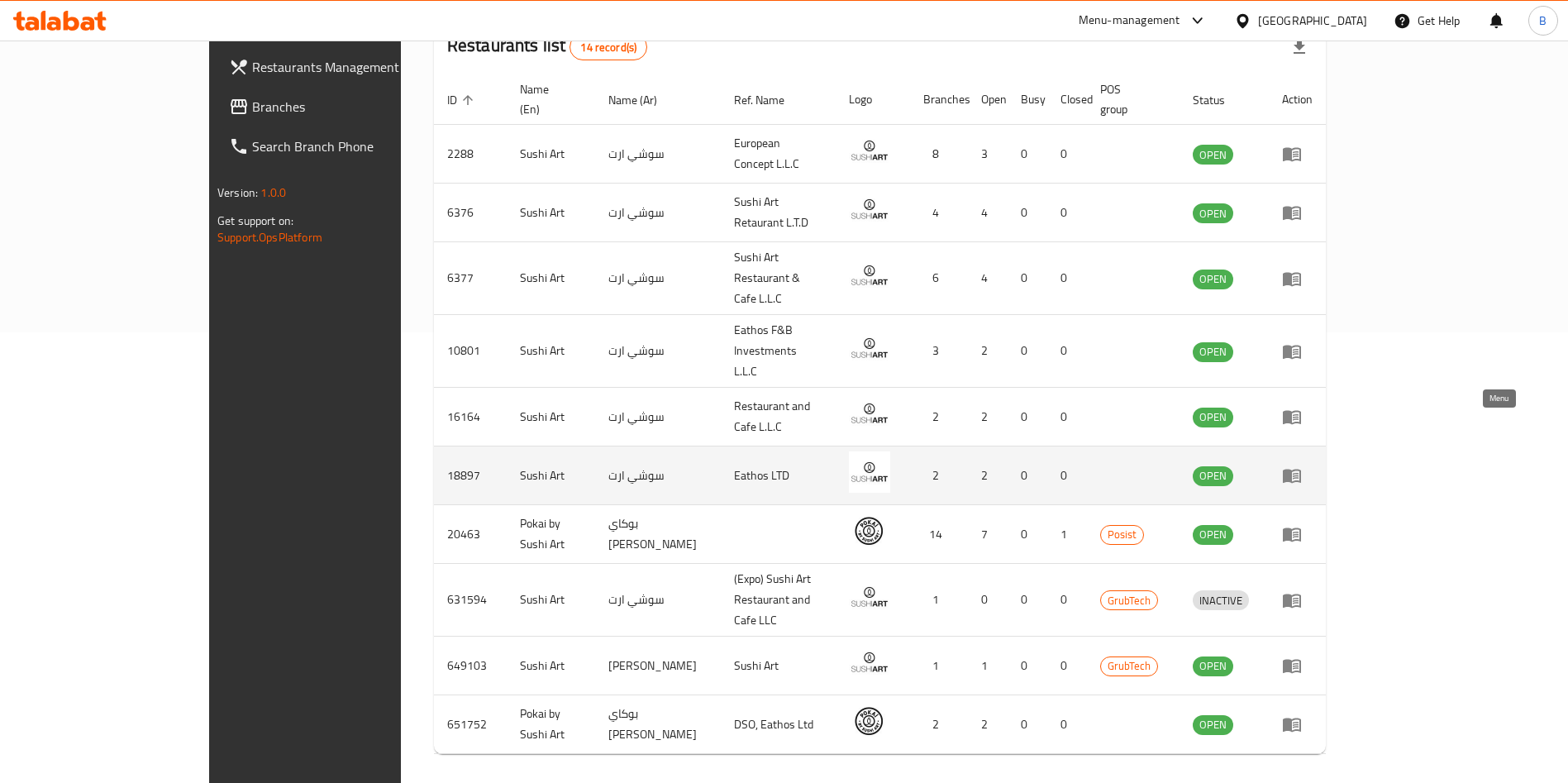
click at [1302, 465] on icon "enhanced table" at bounding box center [1291, 475] width 19 height 20
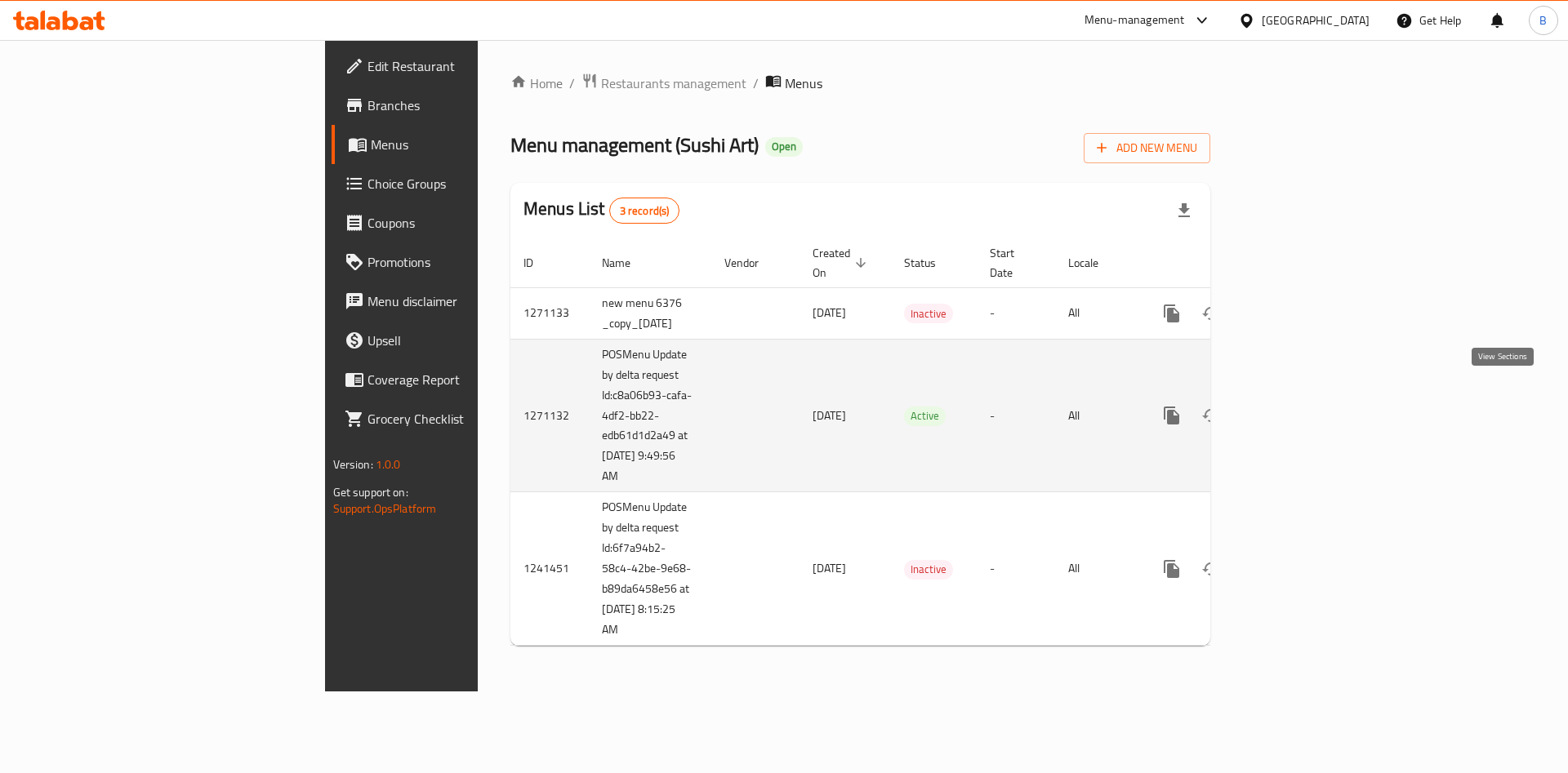
click at [1299, 406] on icon "enhanced table" at bounding box center [1289, 415] width 19 height 19
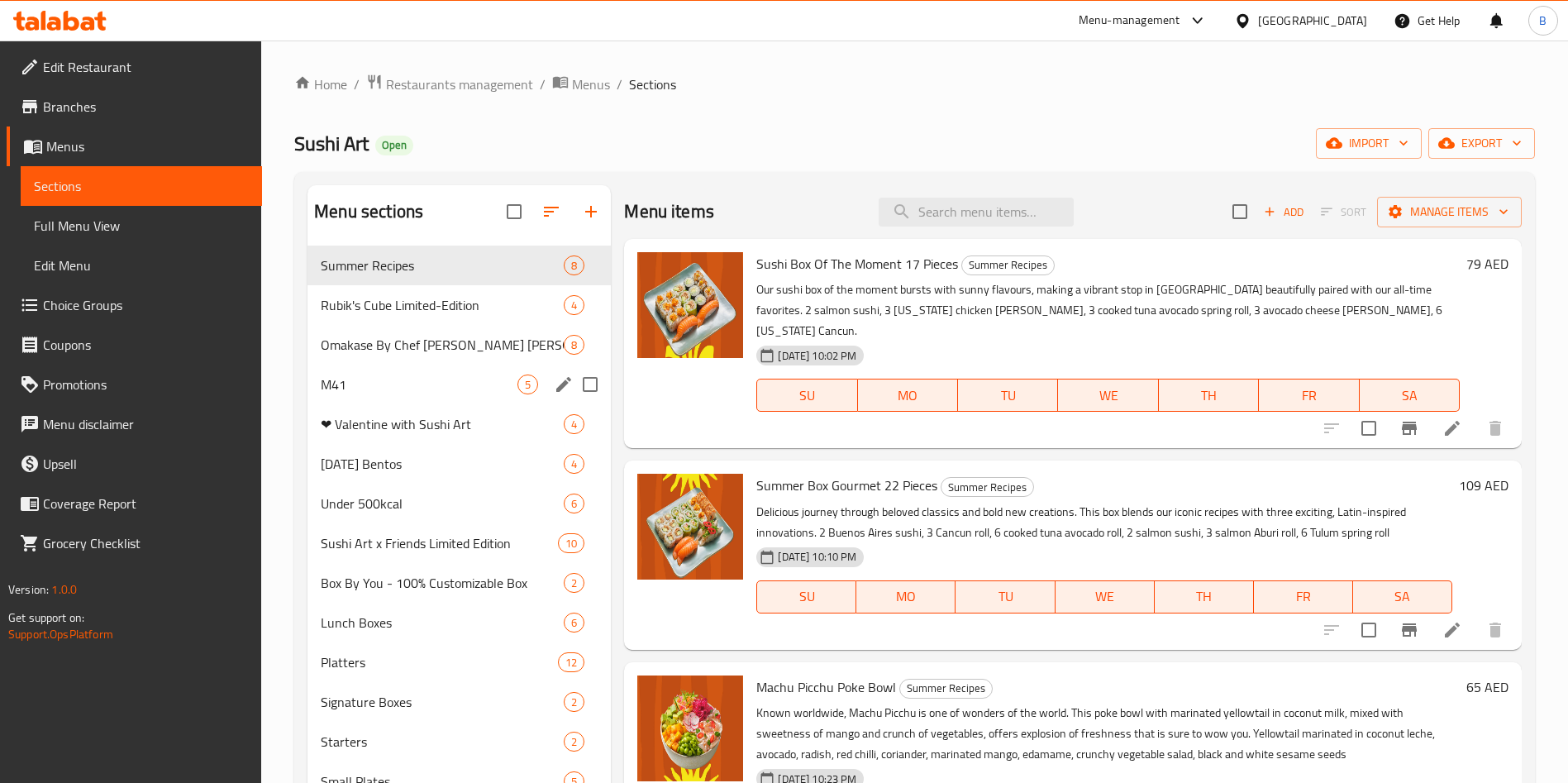
click at [421, 370] on div "M41 5" at bounding box center [459, 385] width 304 height 40
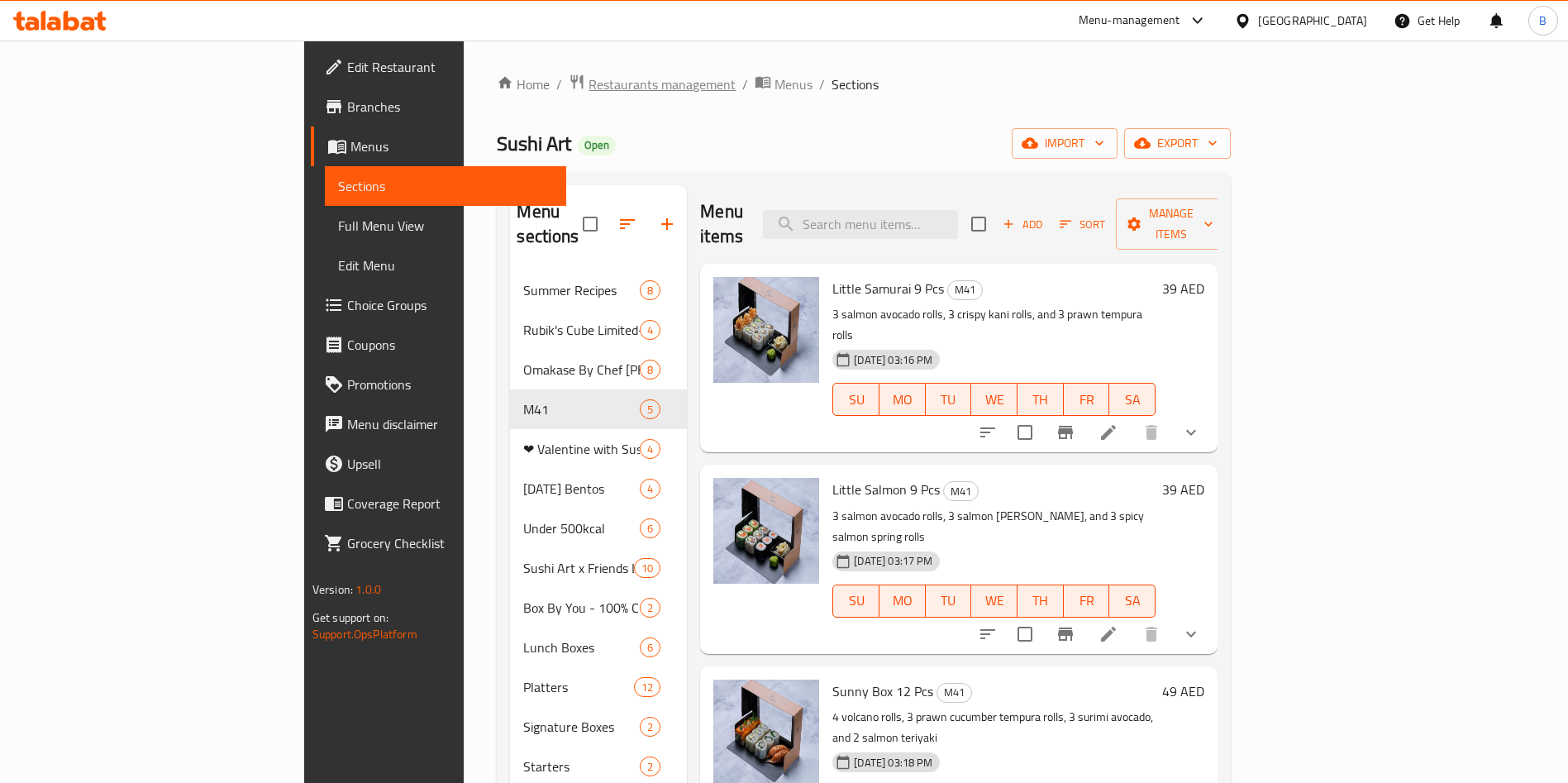
click at [589, 79] on span "Restaurants management" at bounding box center [662, 84] width 148 height 20
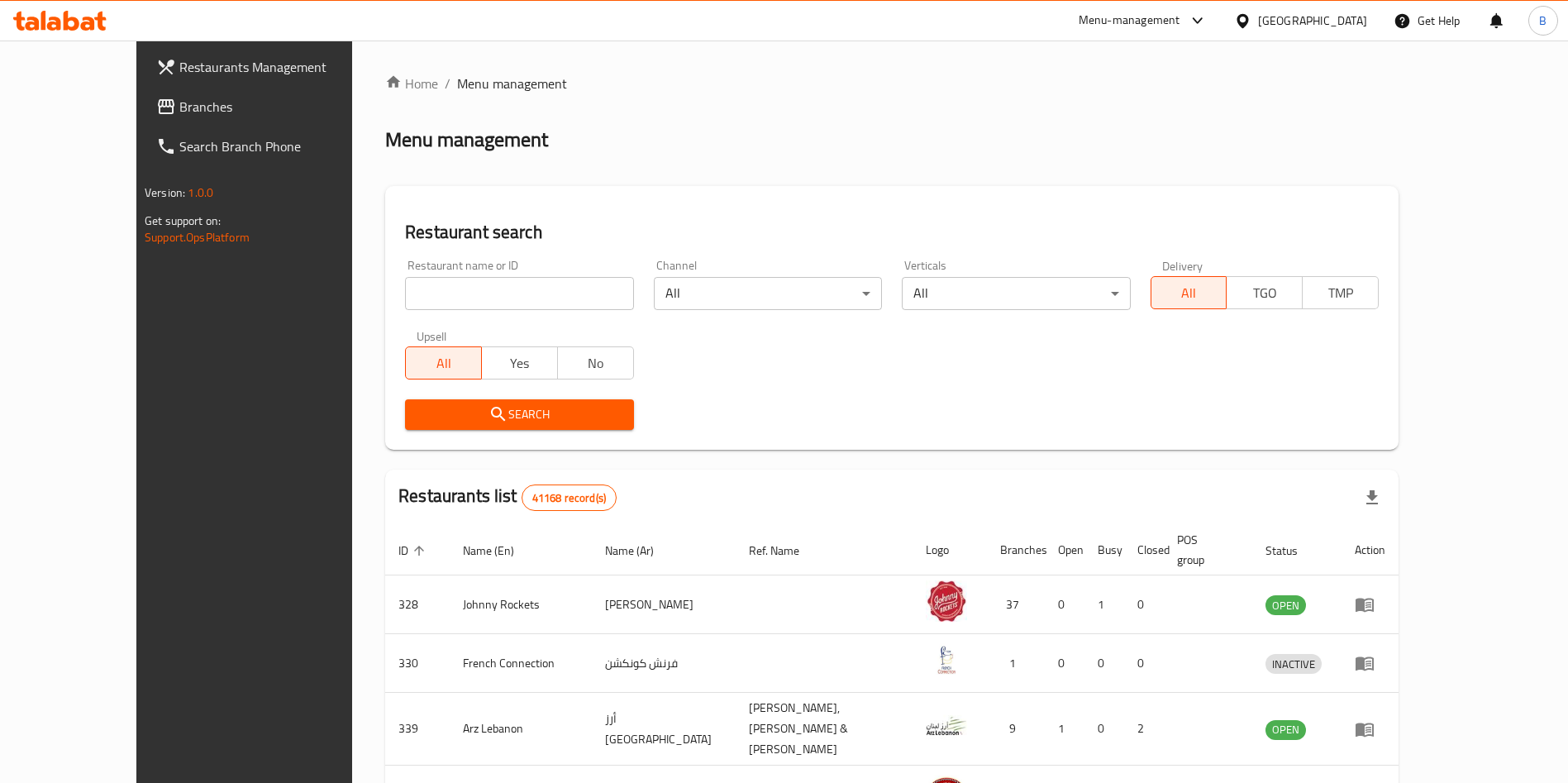
click at [426, 307] on input "search" at bounding box center [519, 294] width 228 height 33
type input "sushi art"
click button "Search" at bounding box center [519, 414] width 228 height 31
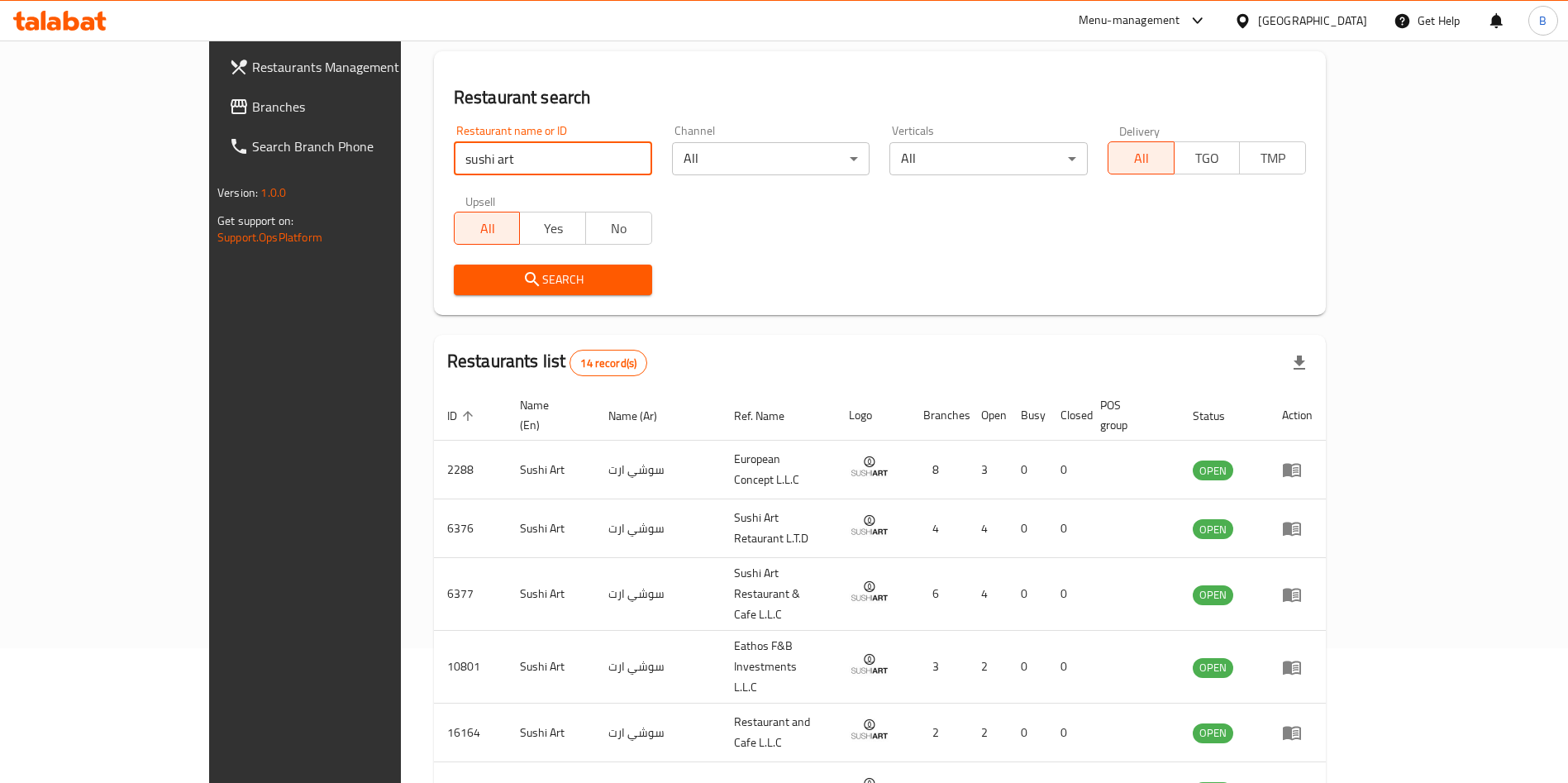
scroll to position [450, 0]
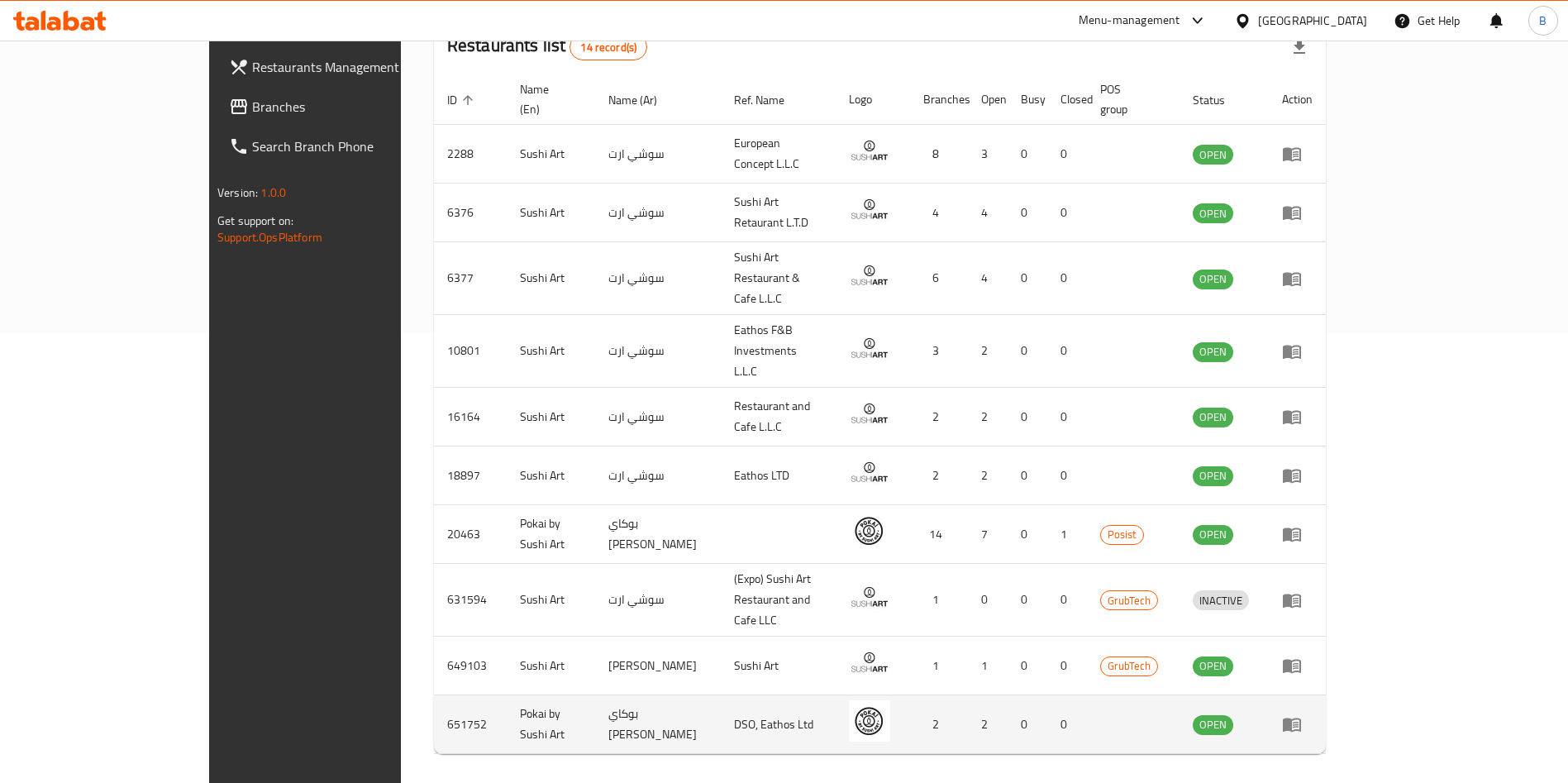
click at [1302, 719] on icon "enhanced table" at bounding box center [1292, 725] width 19 height 14
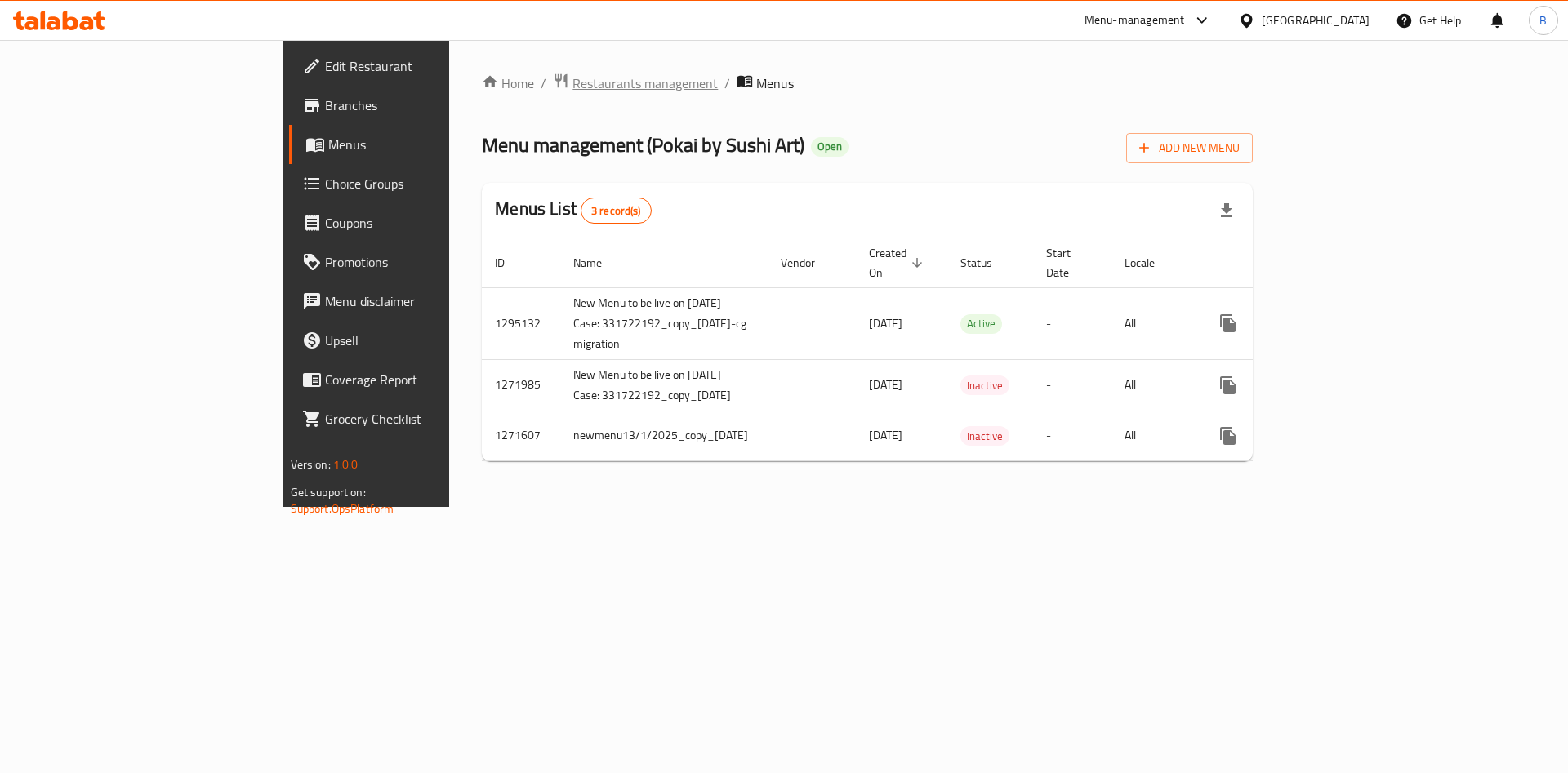
click at [572, 82] on span "Restaurants management" at bounding box center [645, 83] width 146 height 19
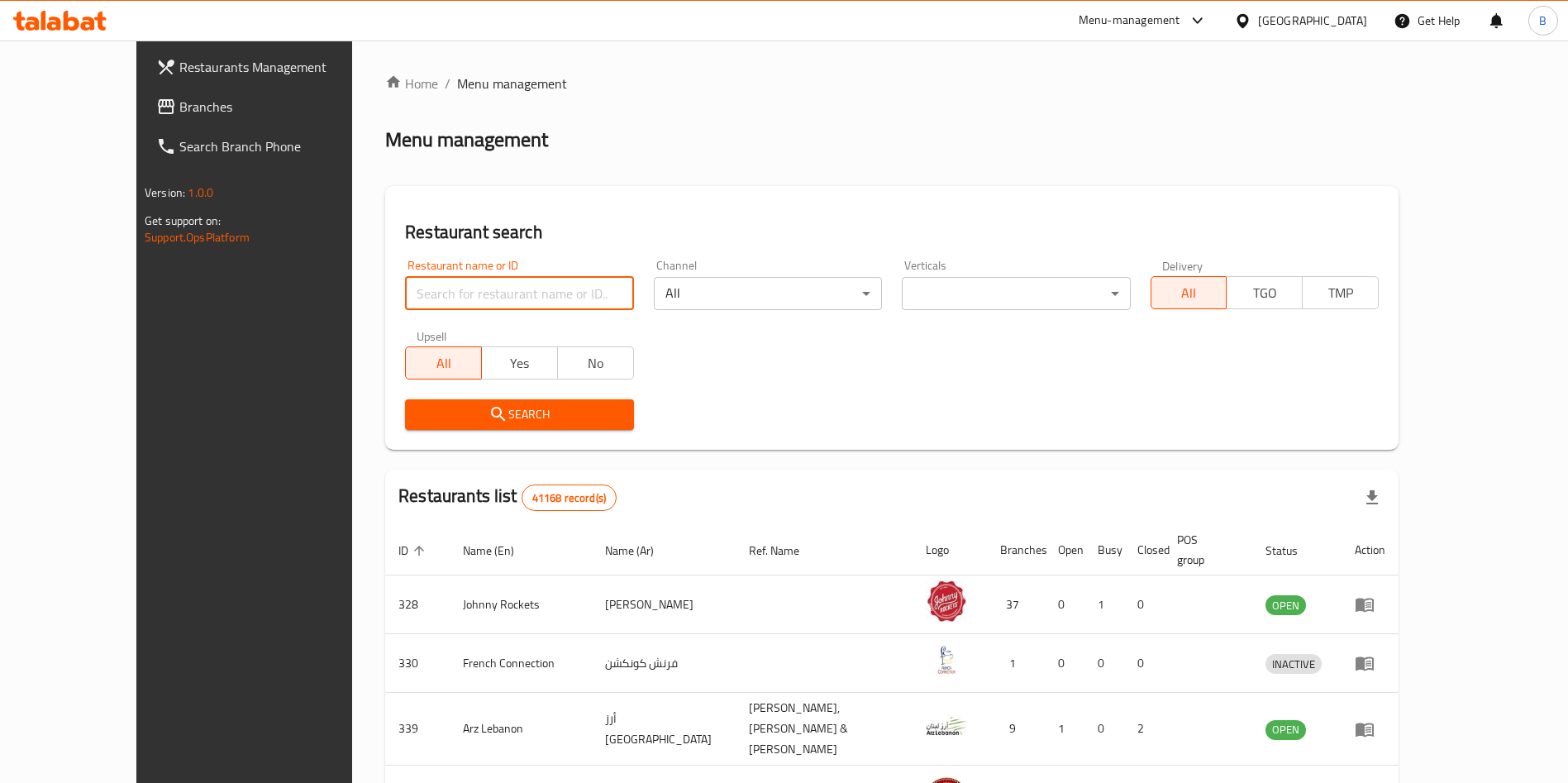
drag, startPoint x: 422, startPoint y: 305, endPoint x: 442, endPoint y: 304, distance: 20.0
click at [424, 304] on input "search" at bounding box center [519, 294] width 228 height 33
type input "sushi art"
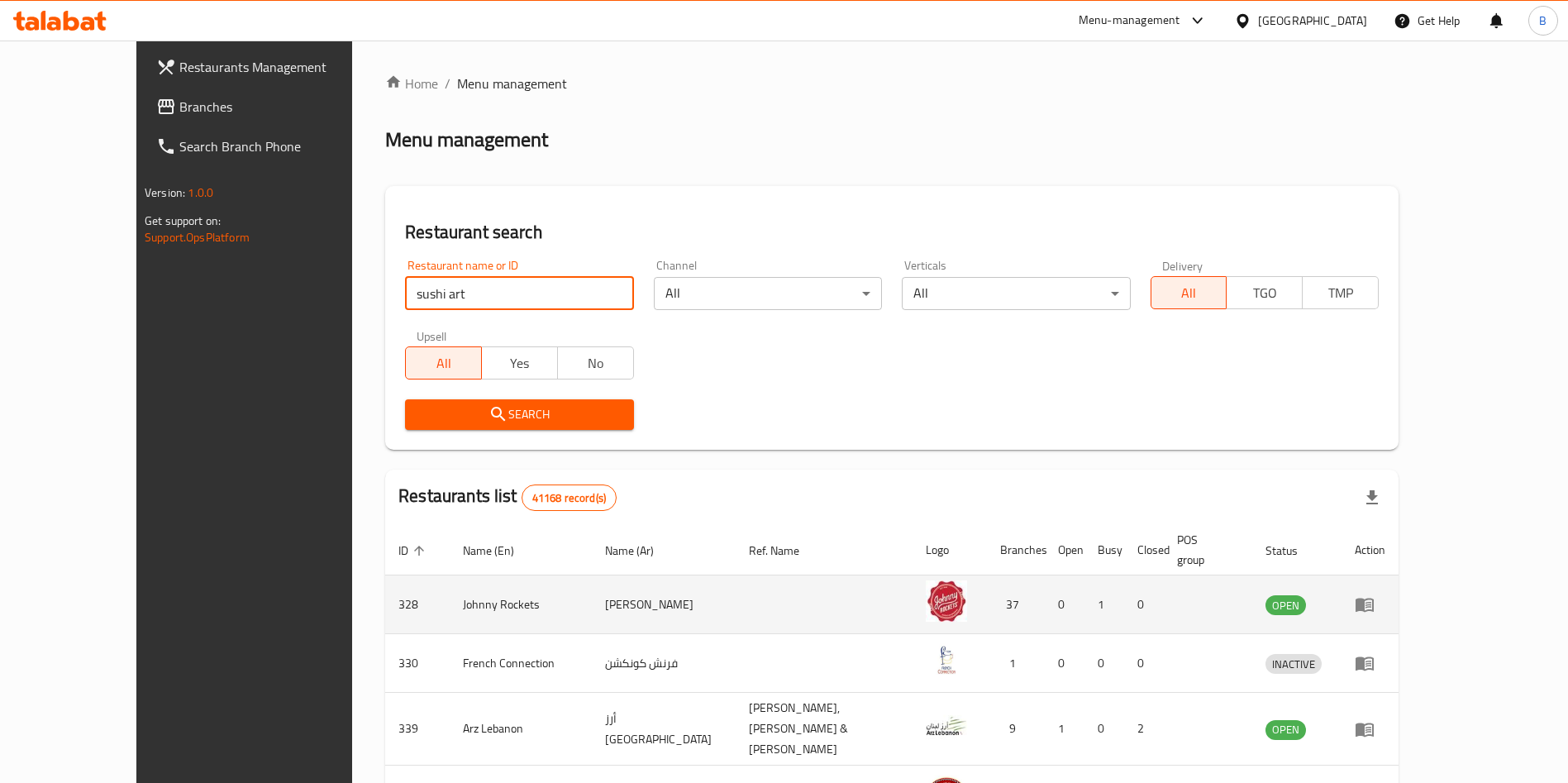
click button "Search" at bounding box center [519, 414] width 228 height 31
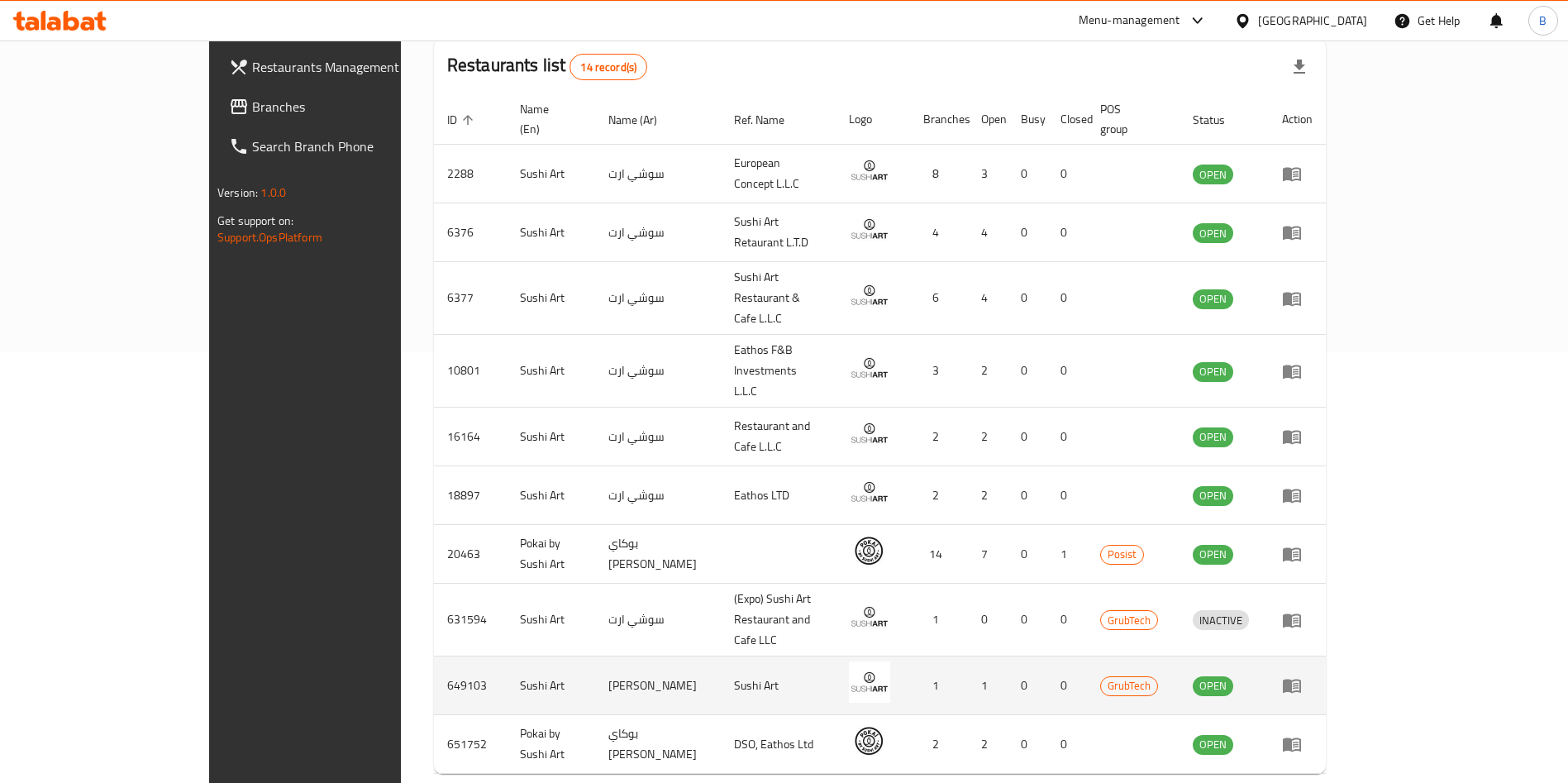
scroll to position [450, 0]
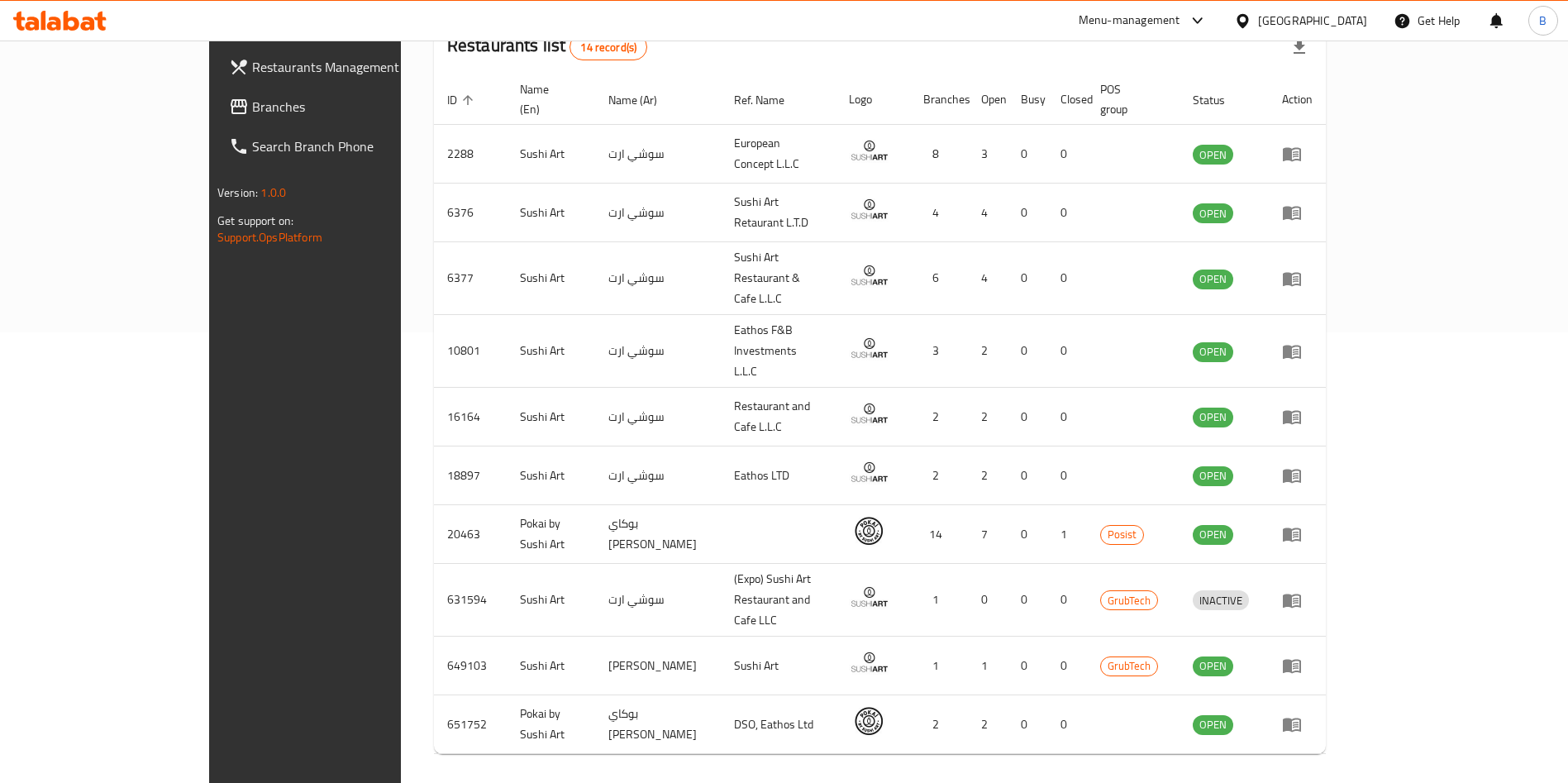
click at [1315, 779] on icon "Next page" at bounding box center [1304, 789] width 19 height 20
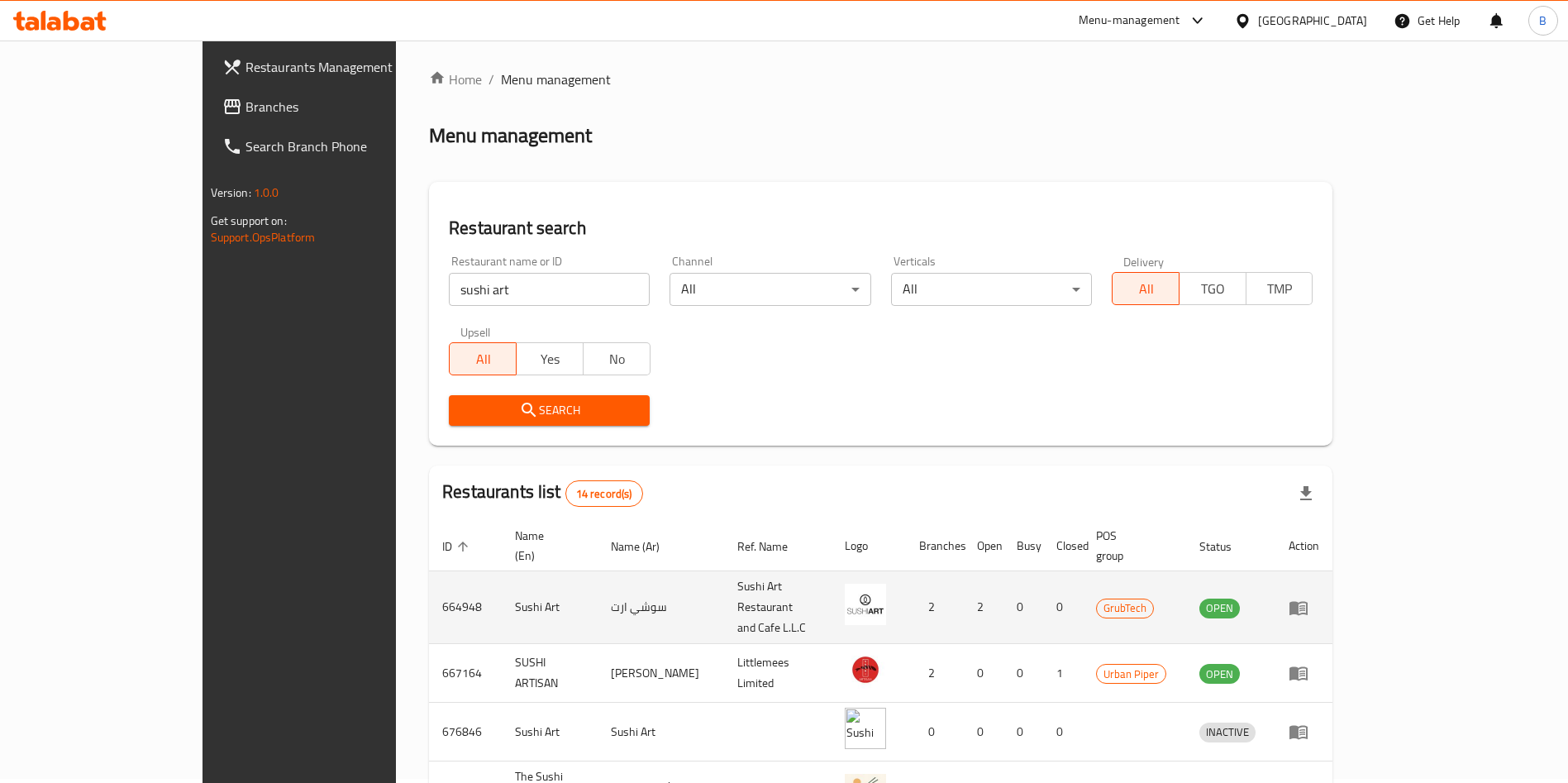
scroll to position [0, 0]
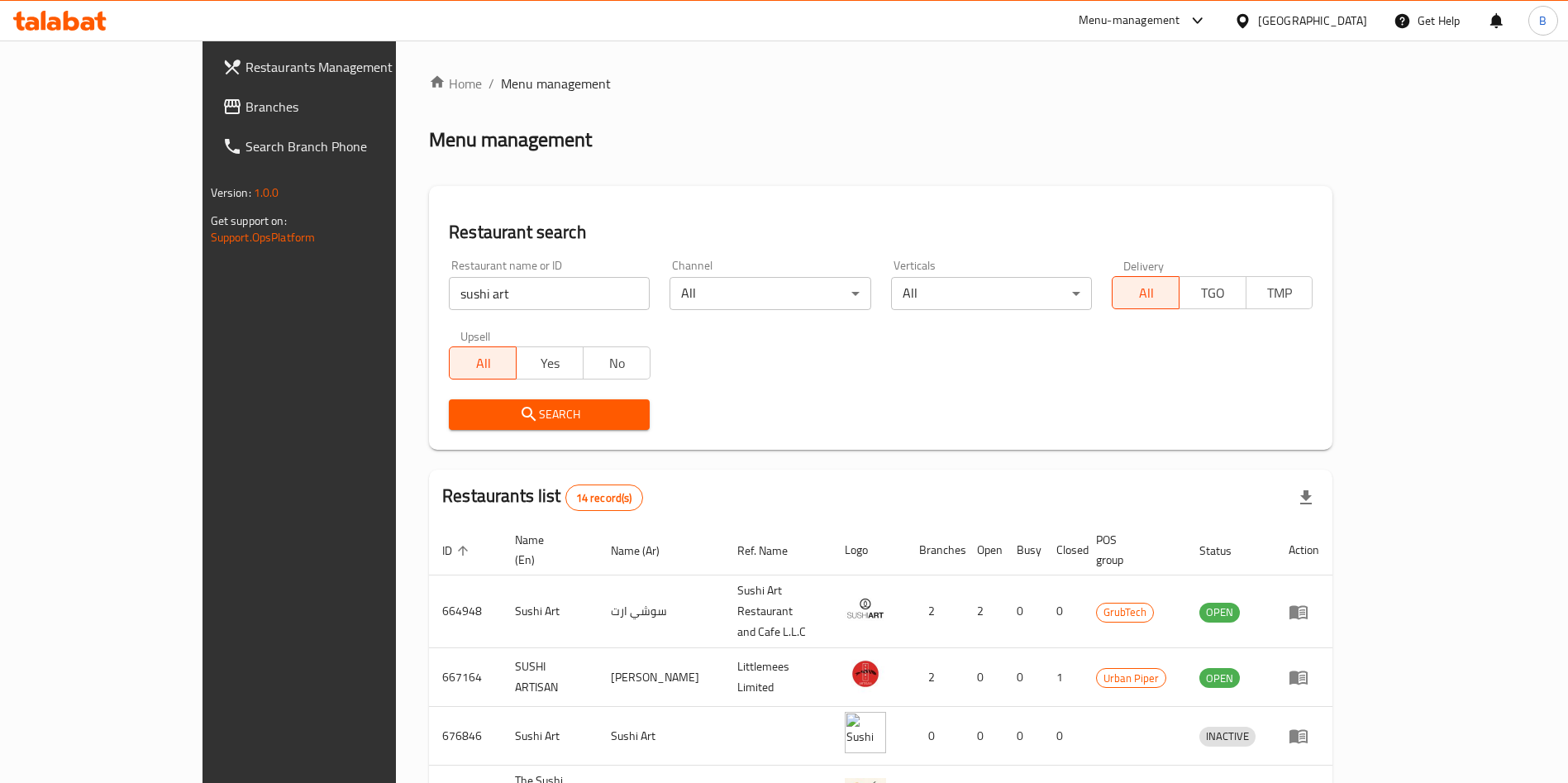
click at [246, 68] on span "Restaurants Management" at bounding box center [349, 66] width 206 height 20
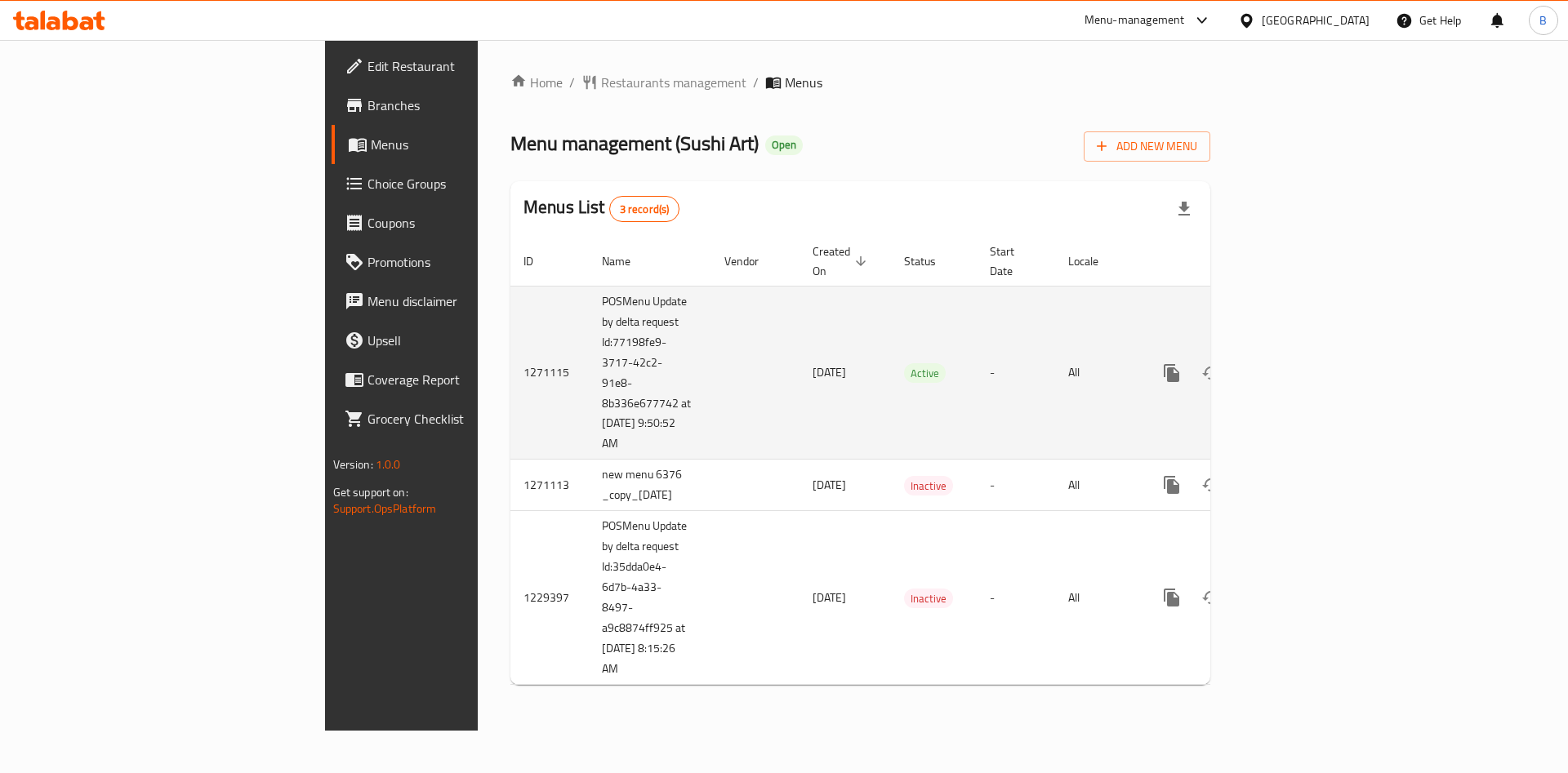
click at [1309, 355] on link "enhanced table" at bounding box center [1289, 373] width 39 height 39
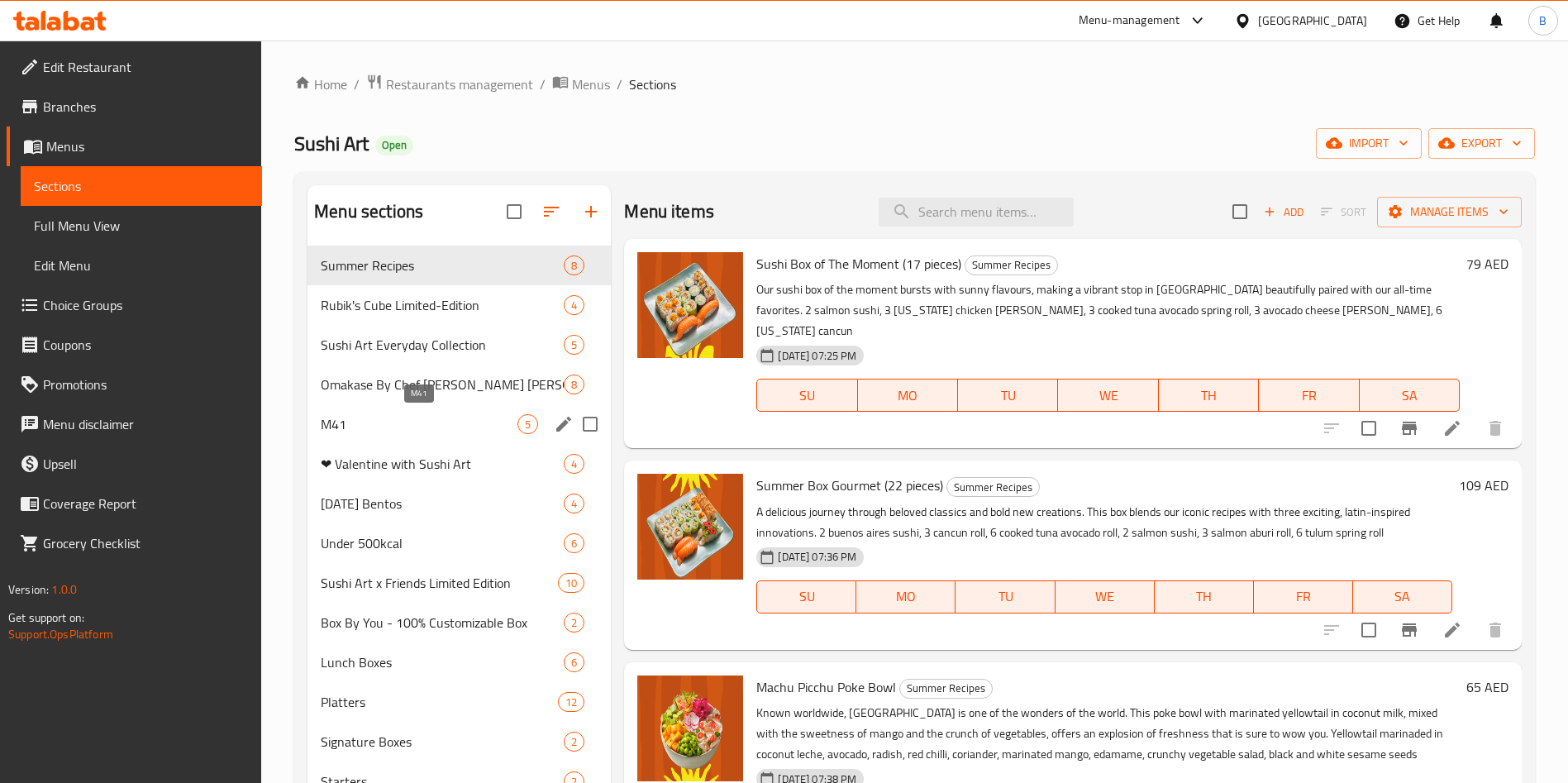
click at [340, 418] on span "M41" at bounding box center [420, 424] width 197 height 20
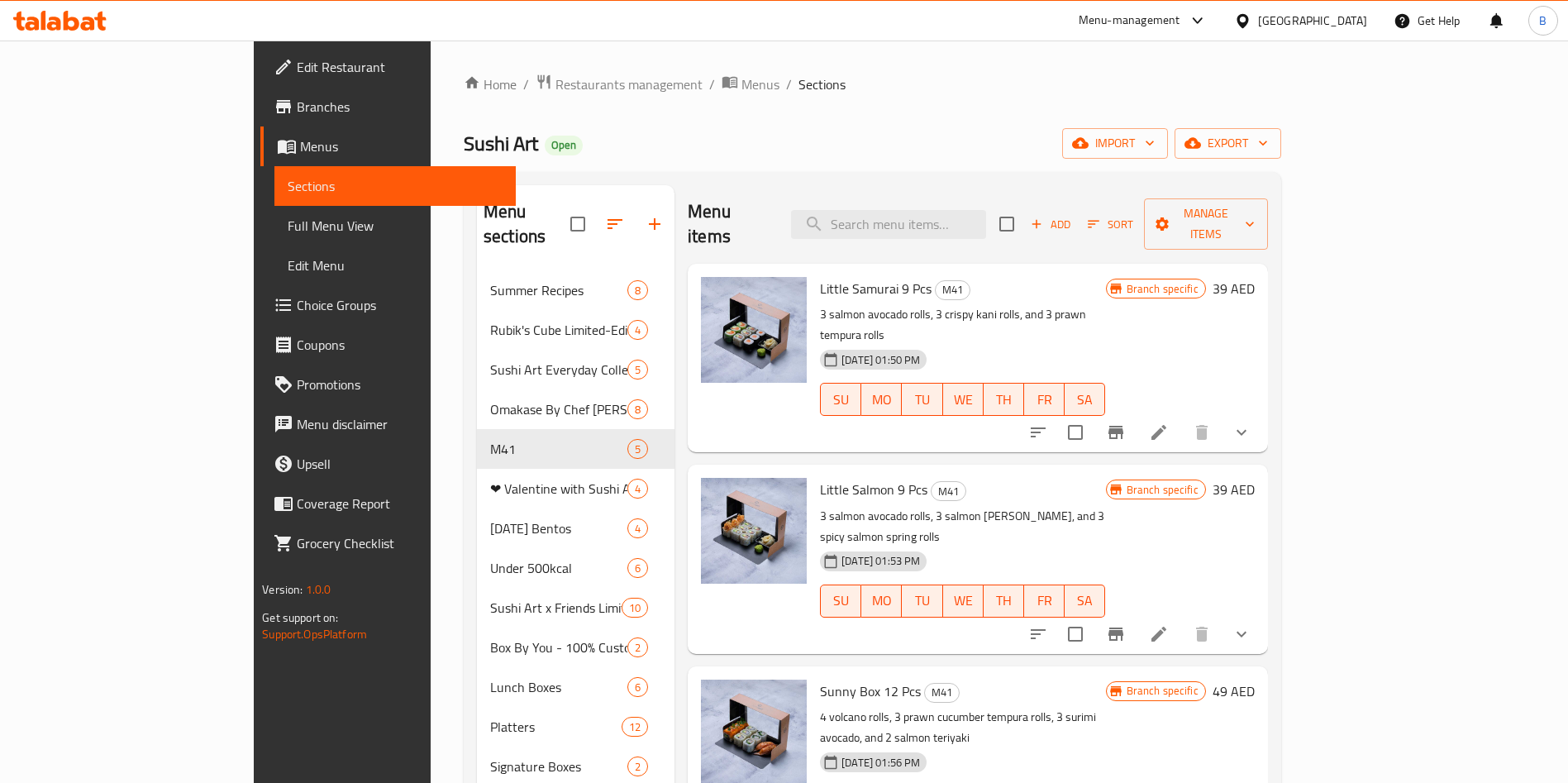
click at [820, 506] on p "3 salmon avocado rolls, 3 salmon maki, and 3 spicy salmon spring rolls" at bounding box center [962, 527] width 285 height 42
click at [820, 477] on span "Little Salmon 9 Pcs" at bounding box center [874, 489] width 108 height 25
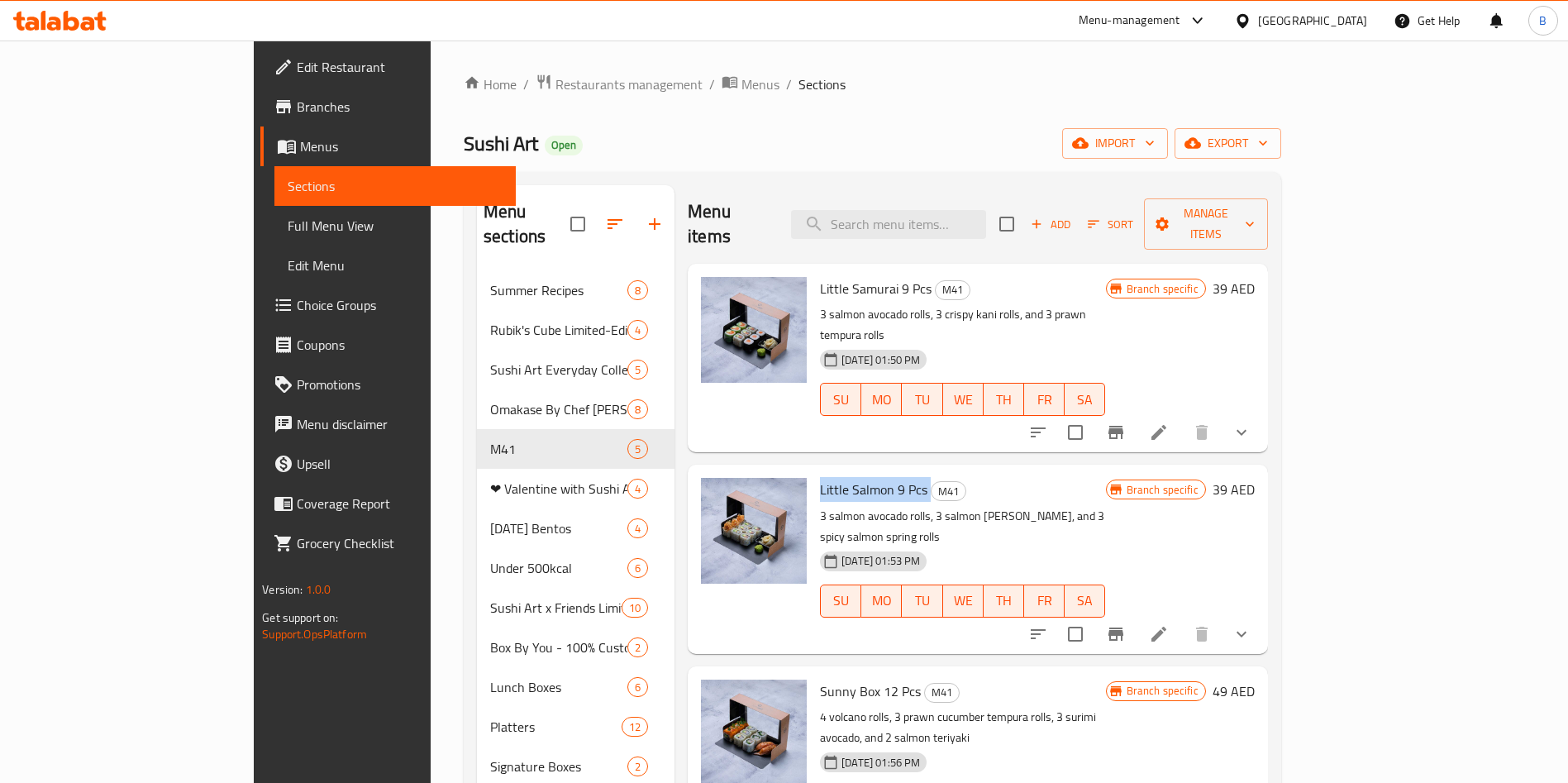
click at [820, 477] on span "Little Salmon 9 Pcs" at bounding box center [874, 489] width 108 height 25
copy h6 "Little Salmon 9 Pcs"
click at [935, 221] on input "search" at bounding box center [888, 224] width 195 height 29
paste input "Little Salmon 9 Pcs"
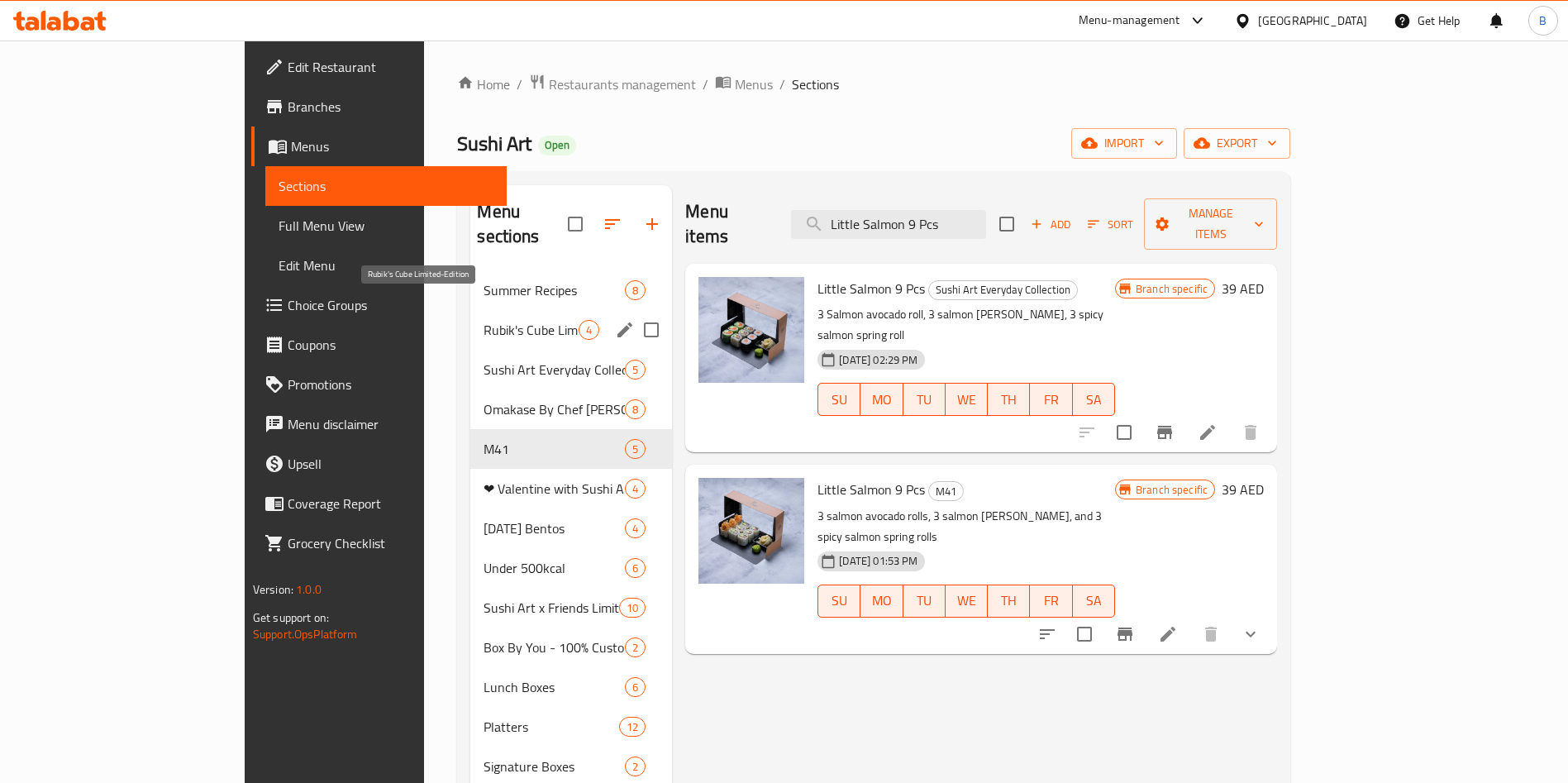
type input "Little Salmon 9 Pcs"
drag, startPoint x: 378, startPoint y: 307, endPoint x: 395, endPoint y: 307, distance: 17.0
click at [484, 320] on span "Rubik's Cube Limited-Edition" at bounding box center [531, 330] width 95 height 20
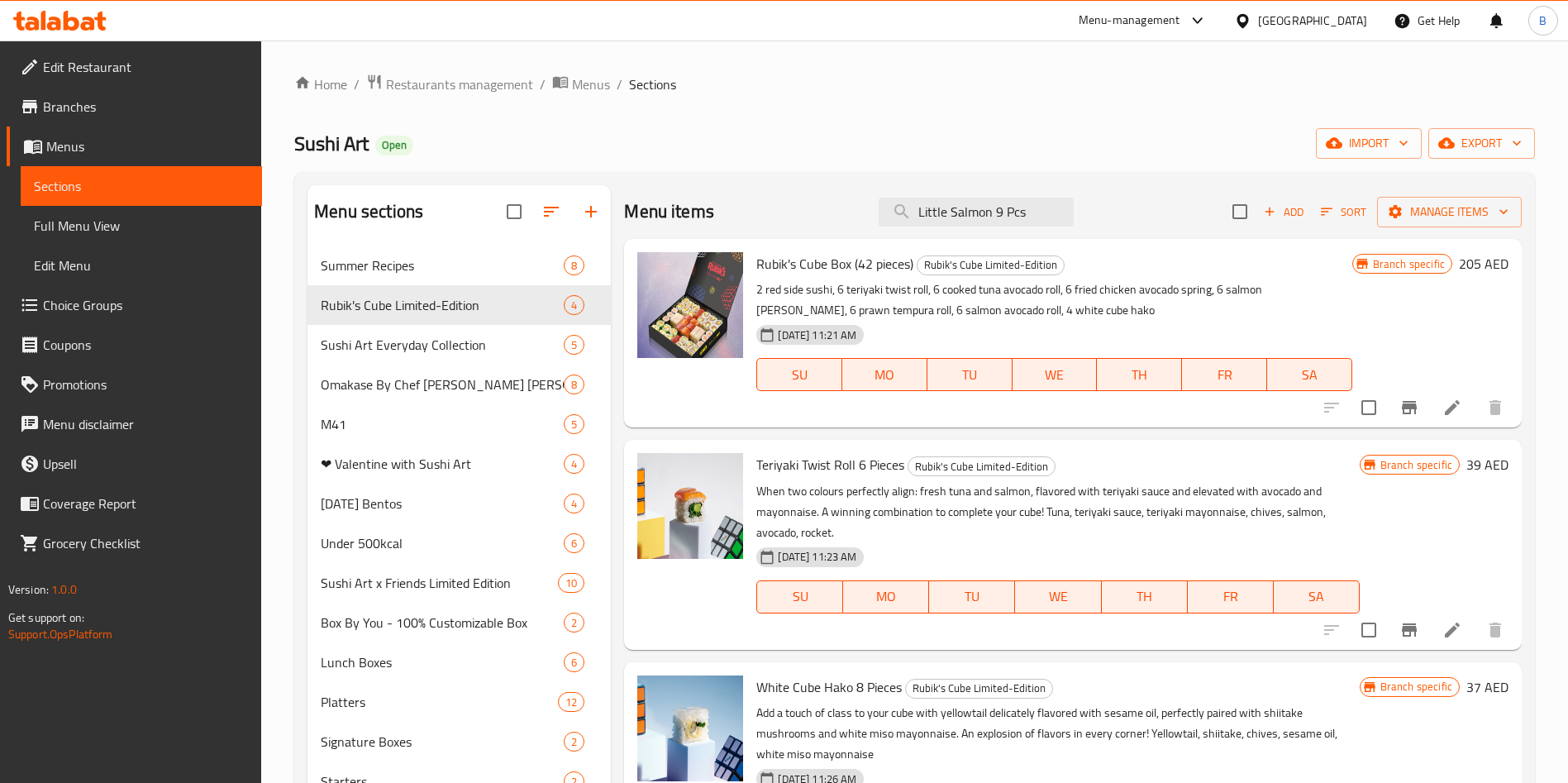
drag, startPoint x: 1013, startPoint y: 213, endPoint x: 4, endPoint y: 70, distance: 1019.1
click at [91, 107] on div "Edit Restaurant Branches Menus Sections Full Menu View Edit Menu Choice Groups …" at bounding box center [784, 725] width 1568 height 1370
click at [380, 422] on span "M41" at bounding box center [420, 424] width 197 height 20
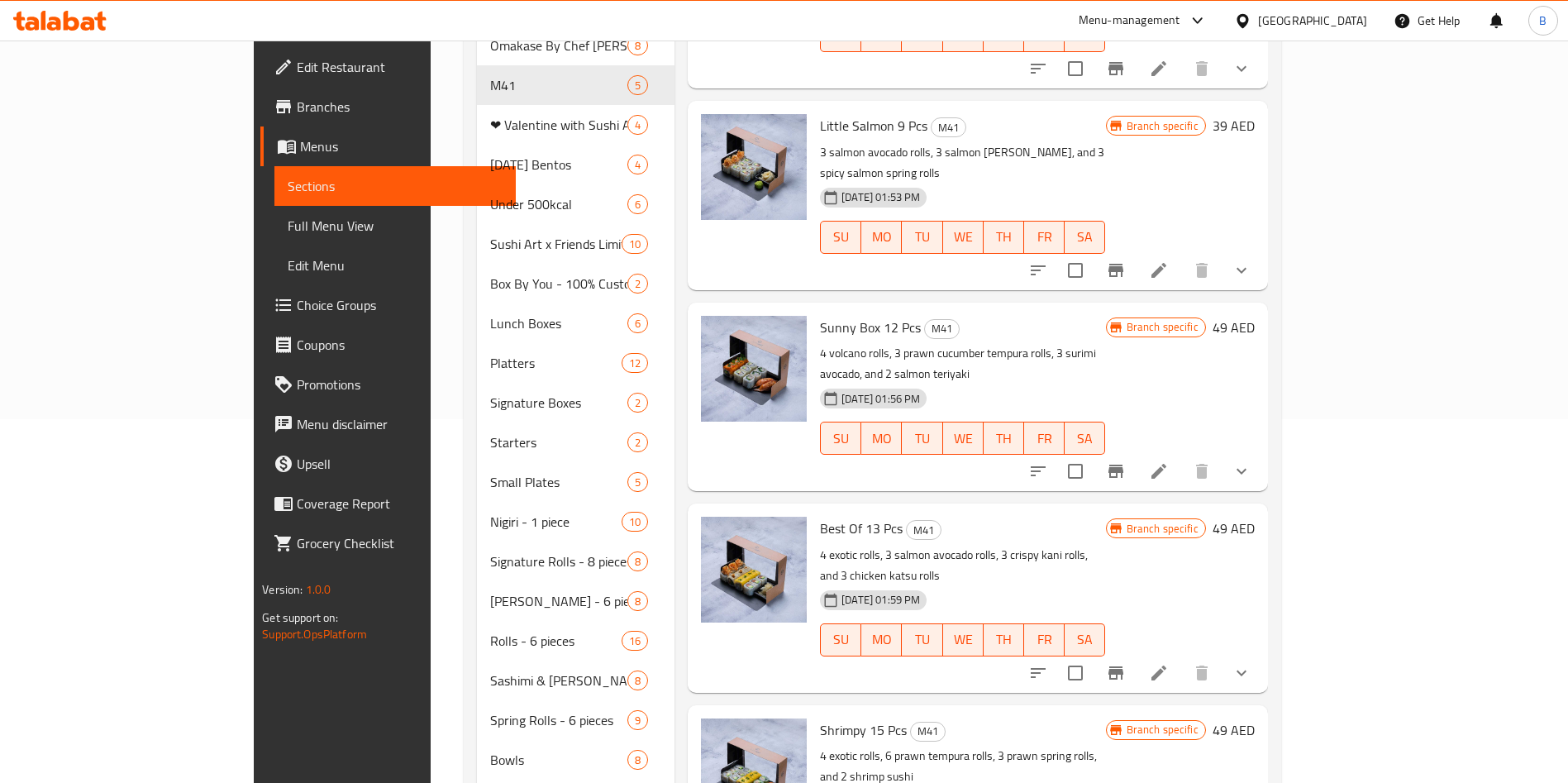
scroll to position [248, 0]
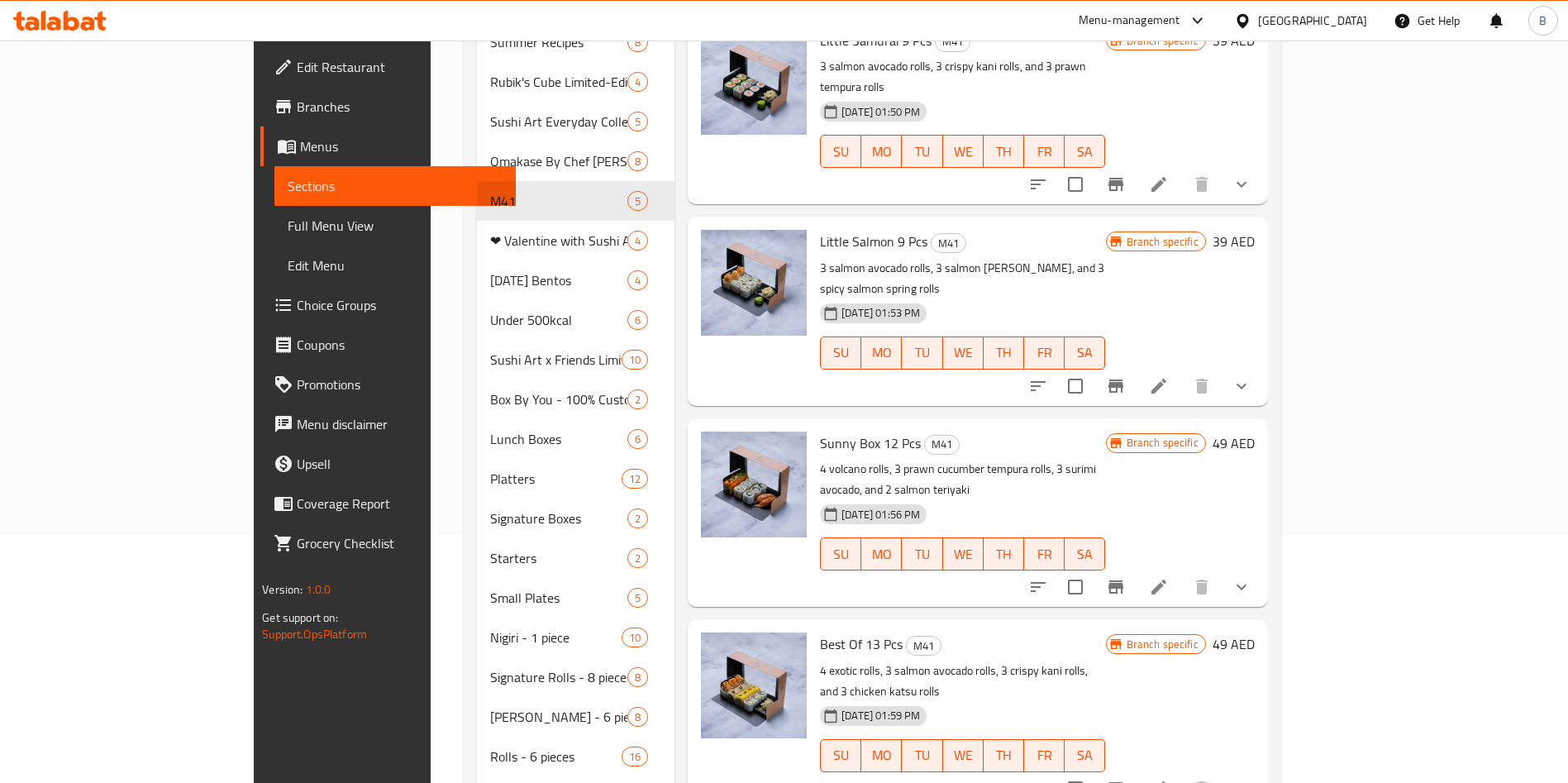
click at [820, 431] on span "Sunny Box 12 Pcs" at bounding box center [870, 443] width 101 height 25
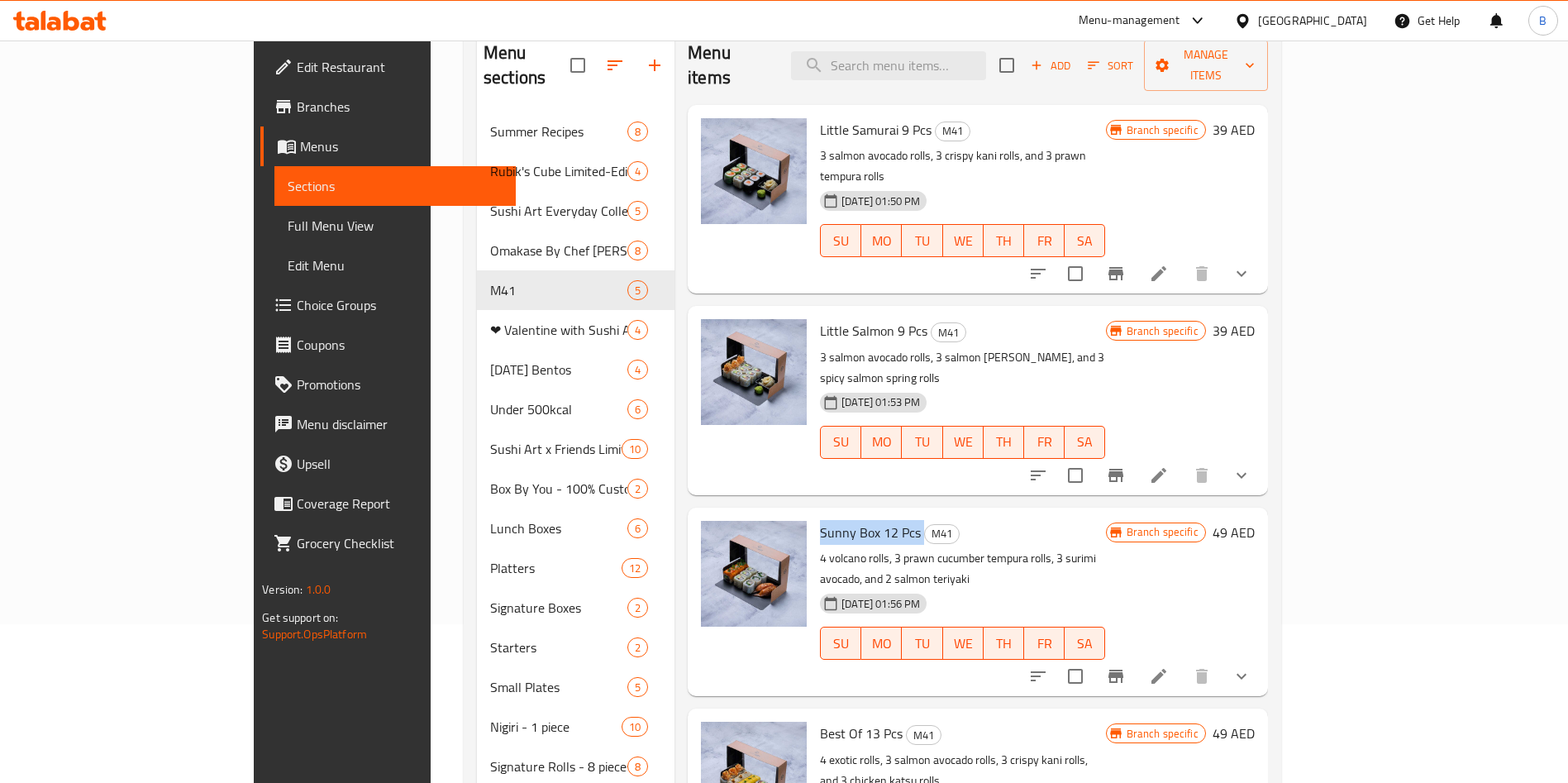
scroll to position [0, 0]
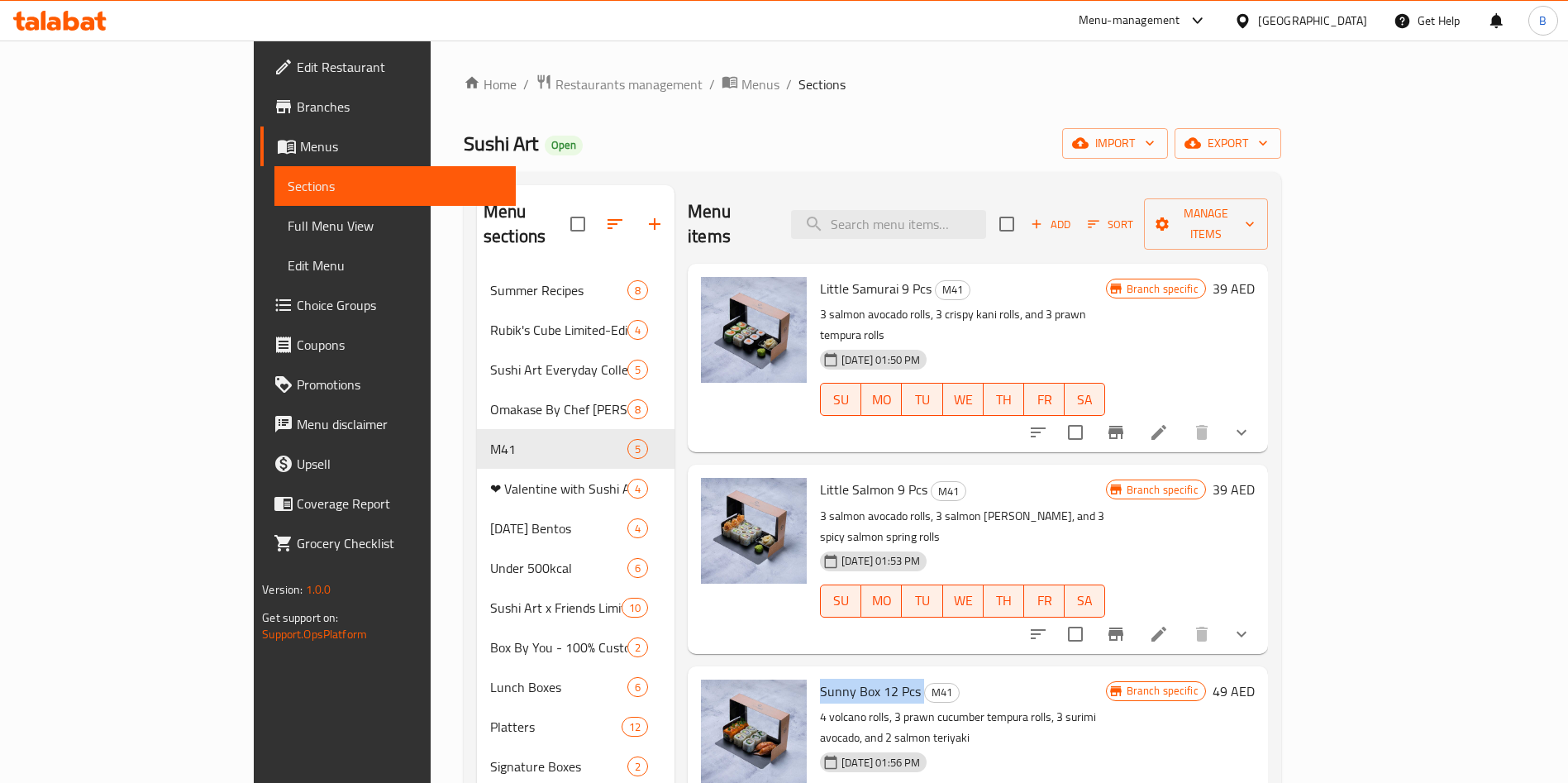
copy h6 "Sunny Box 12 Pcs"
click at [940, 218] on input "search" at bounding box center [888, 224] width 195 height 29
paste input "Sunny Box 12 Pcs"
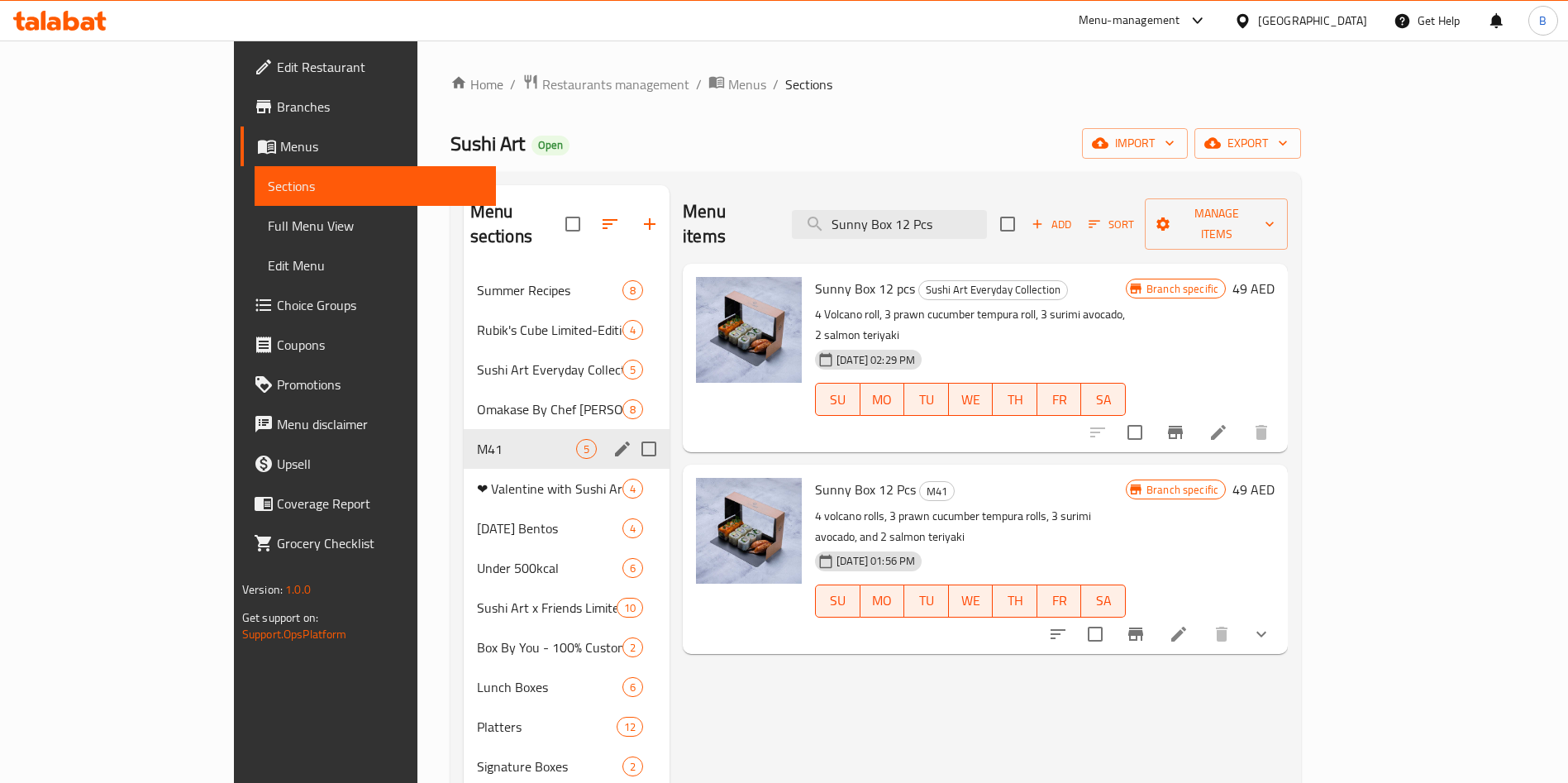
type input "Sunny Box 12 Pcs"
click at [477, 439] on span "M41" at bounding box center [526, 449] width 99 height 20
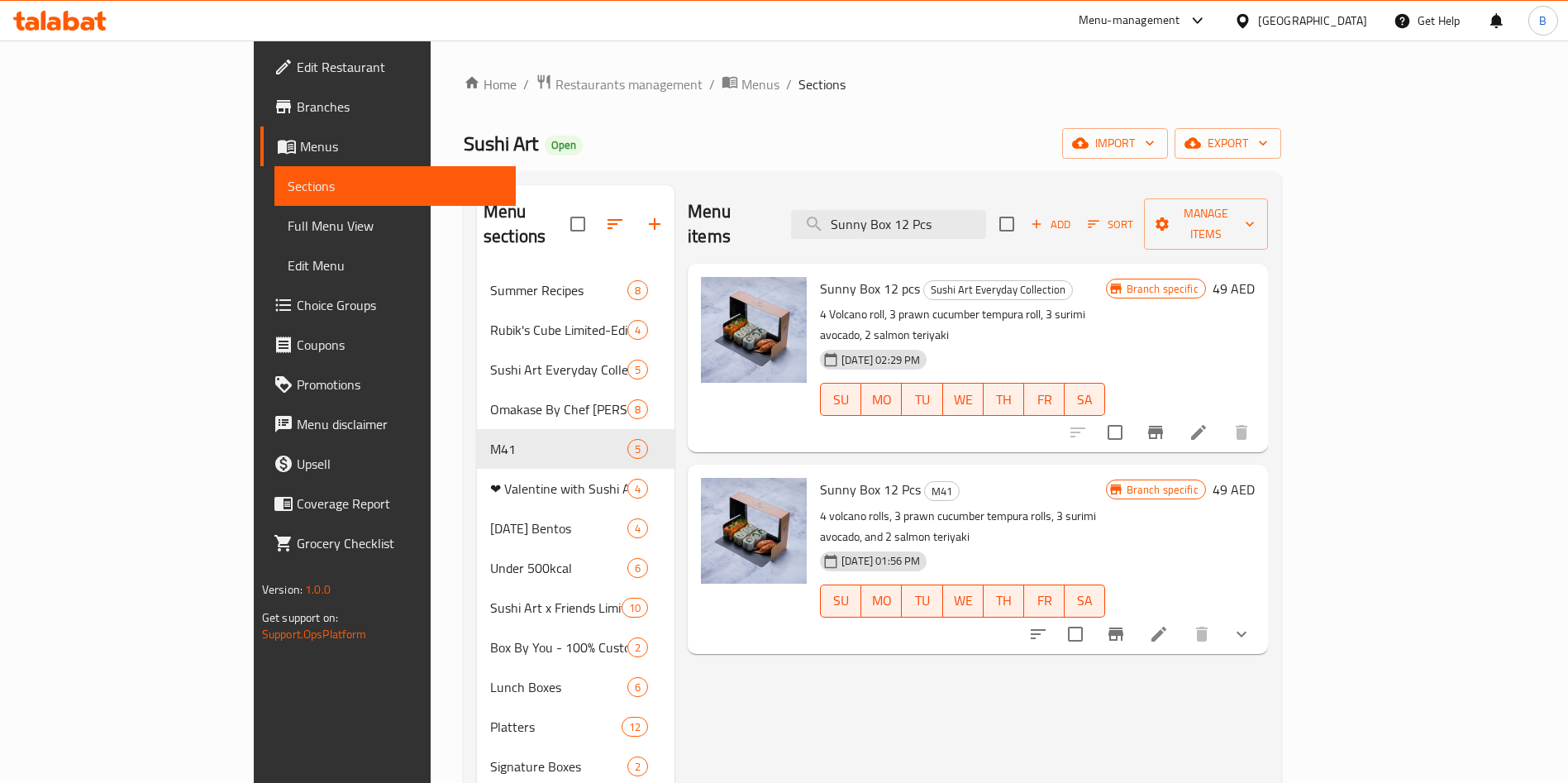
drag, startPoint x: 1043, startPoint y: 205, endPoint x: 478, endPoint y: 221, distance: 565.2
click at [501, 215] on div "Menu sections Summer Recipes 8 Rubik's Cube Limited-Edition 4 Sushi Art Everyda…" at bounding box center [873, 787] width 791 height 1204
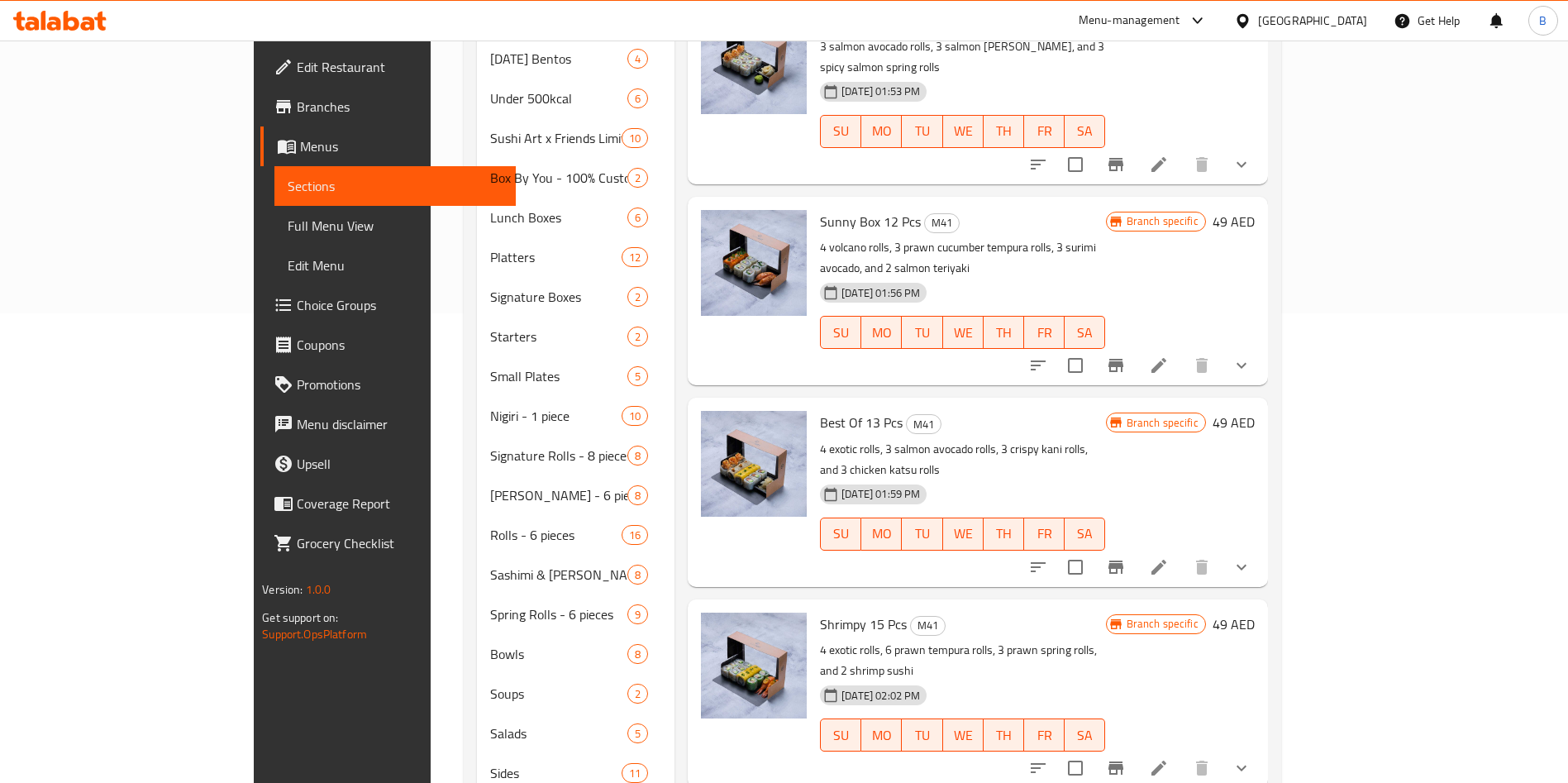
scroll to position [502, 0]
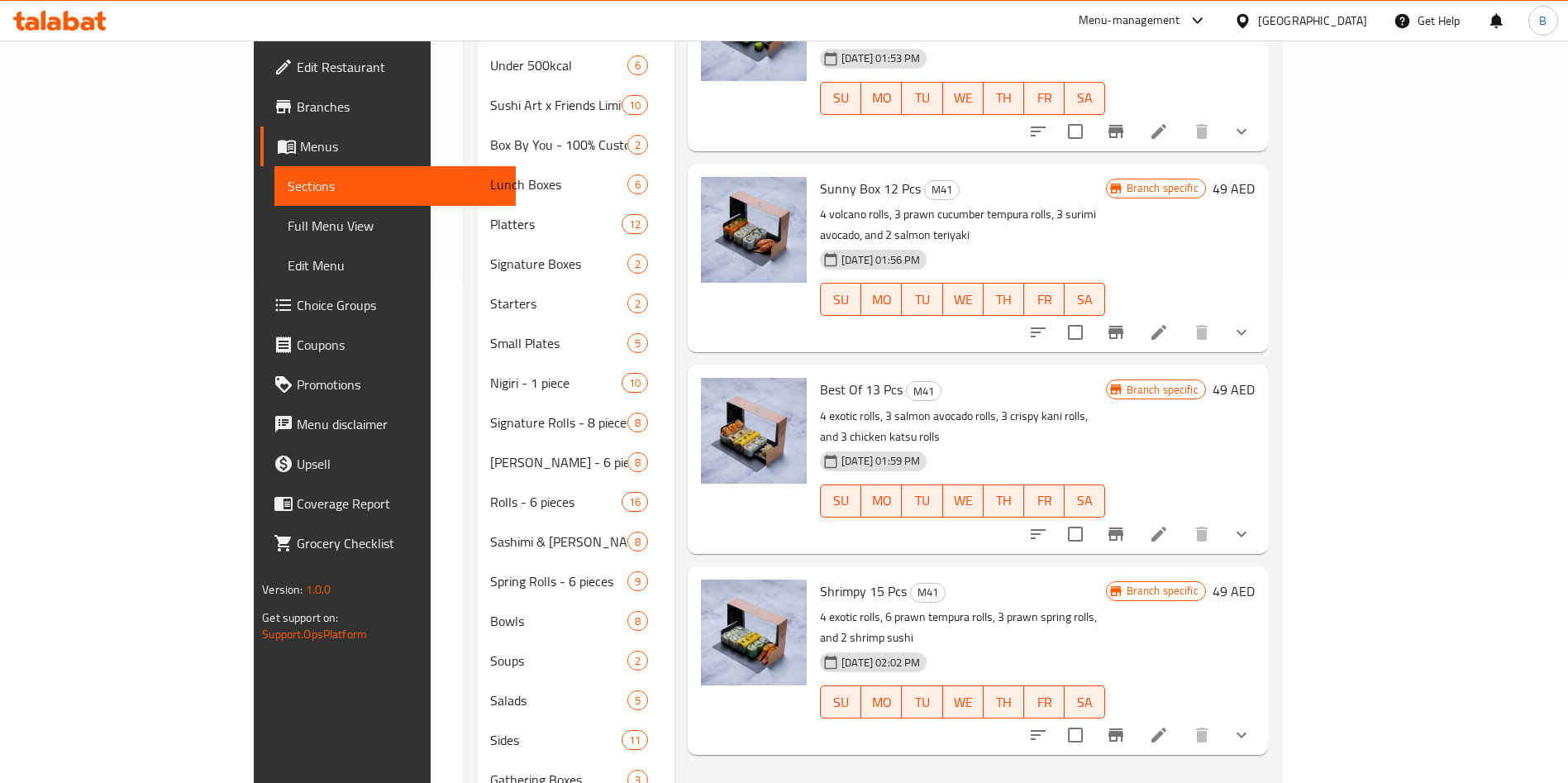
click at [820, 377] on span "Best Of 13 Pcs" at bounding box center [861, 389] width 83 height 25
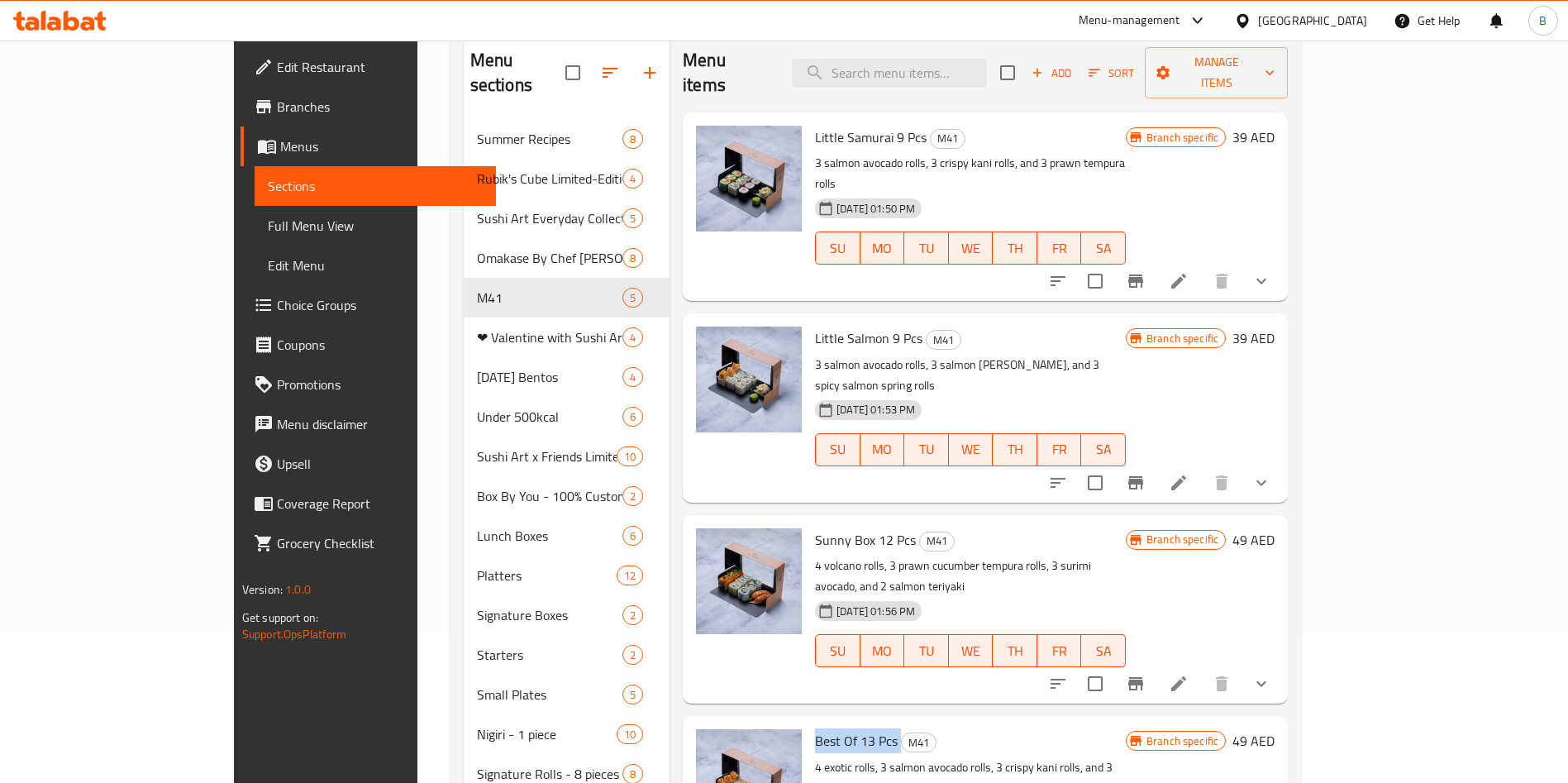
scroll to position [0, 0]
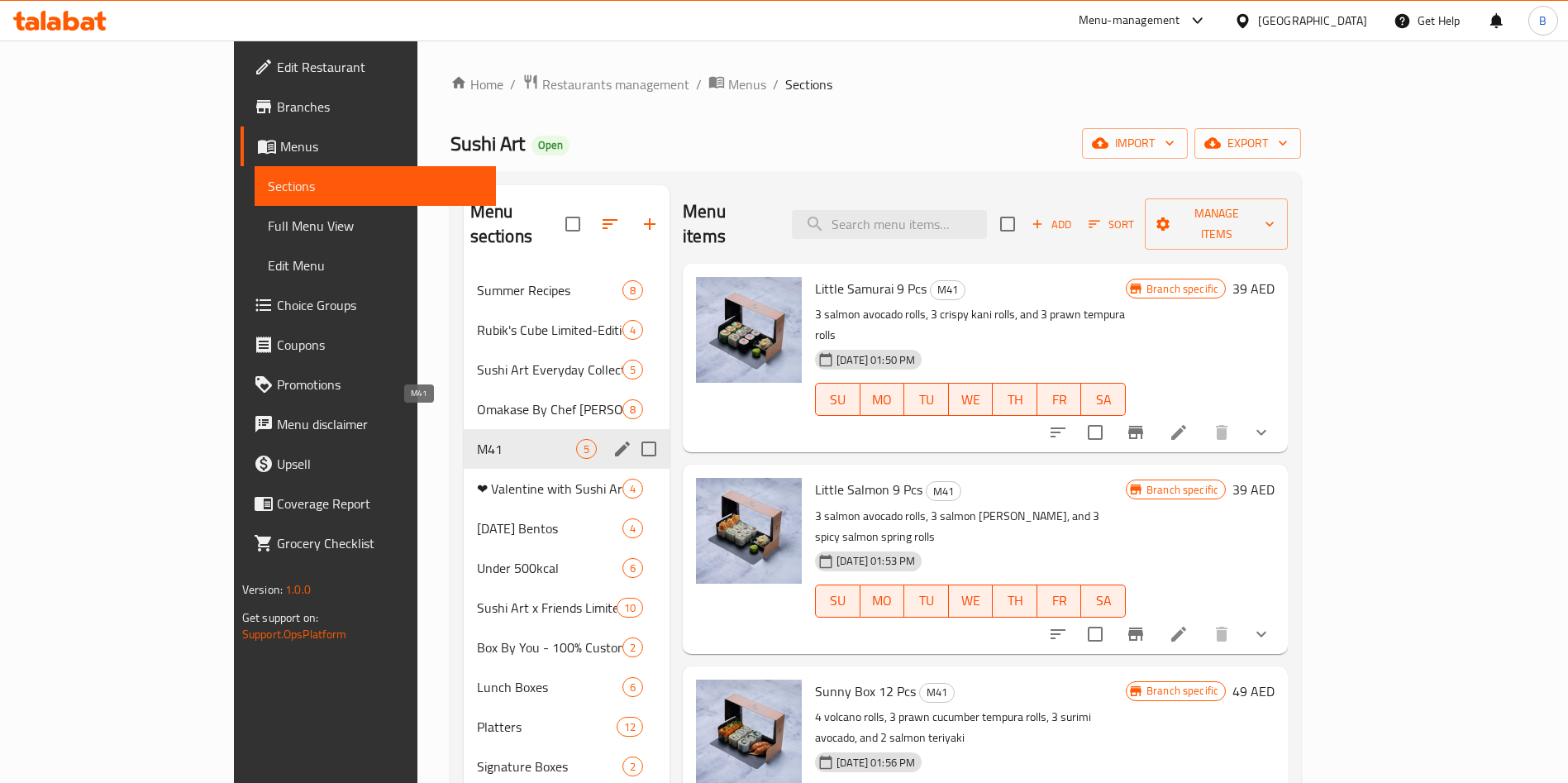
click at [477, 439] on span "M41" at bounding box center [526, 449] width 99 height 20
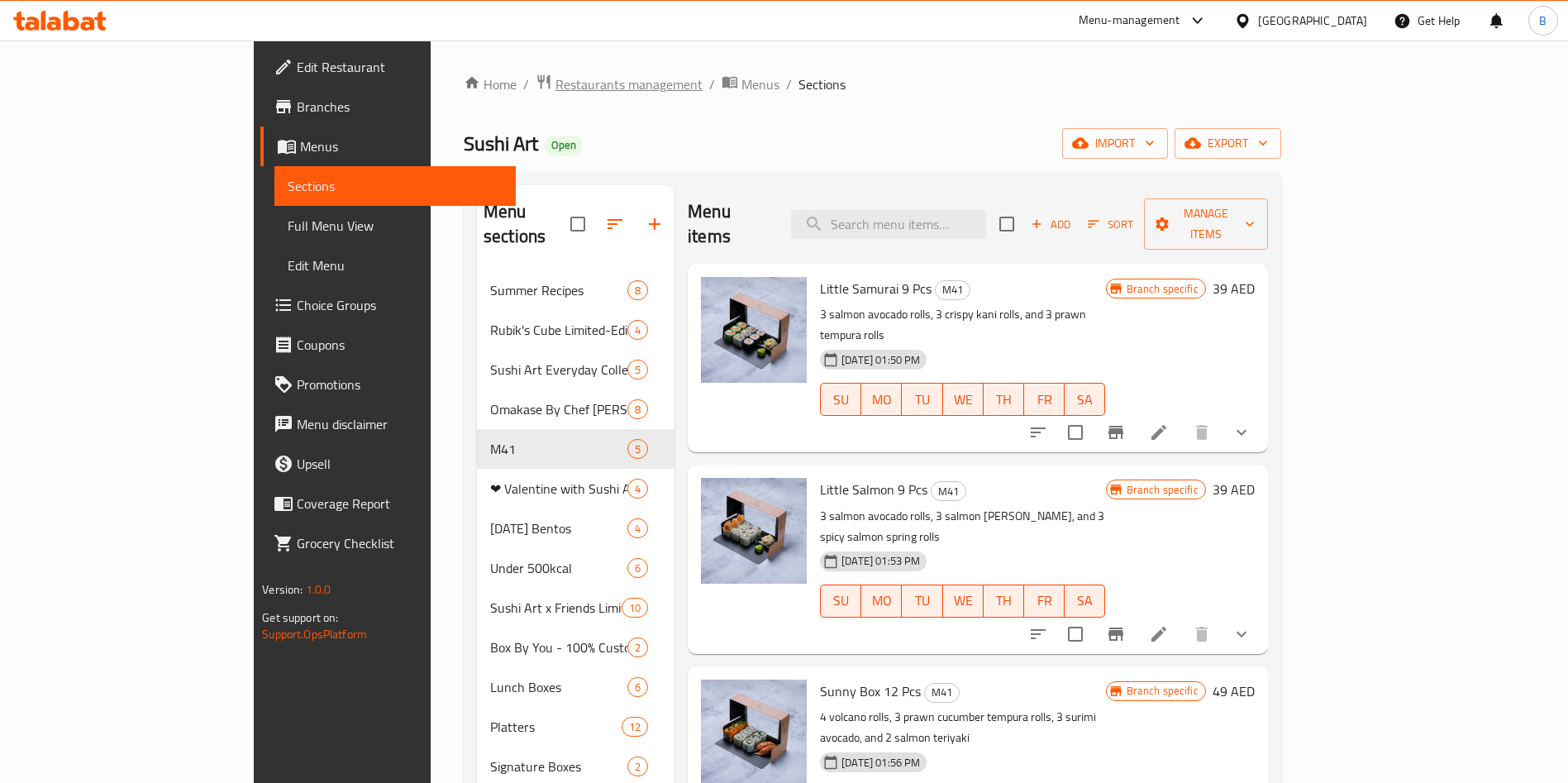
click at [555, 88] on span "Restaurants management" at bounding box center [628, 84] width 148 height 20
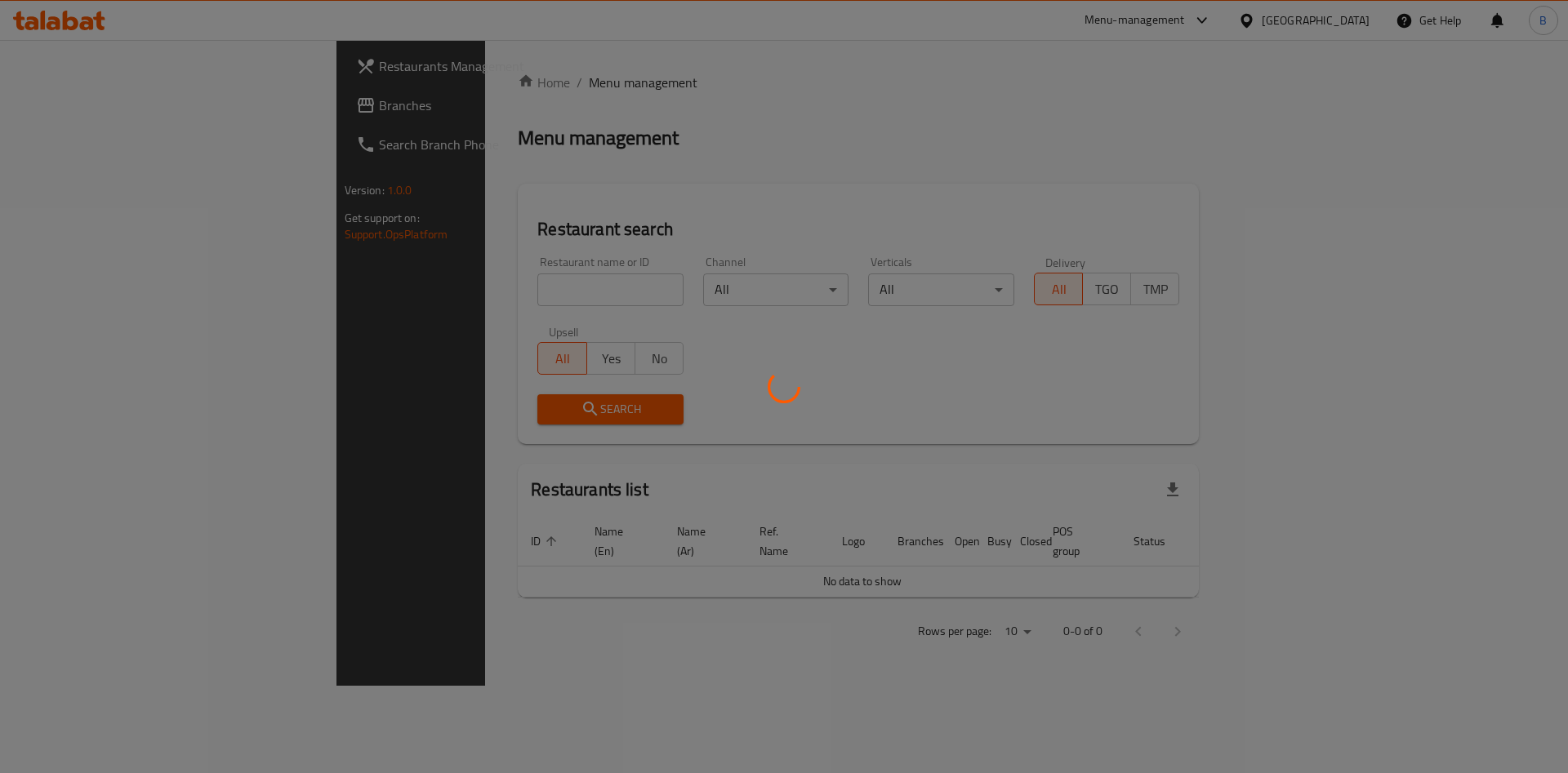
click at [410, 294] on div at bounding box center [784, 386] width 1568 height 773
click at [415, 293] on div at bounding box center [784, 386] width 1568 height 773
click at [436, 282] on div at bounding box center [784, 386] width 1568 height 773
click at [427, 355] on div at bounding box center [784, 386] width 1568 height 773
click at [430, 357] on div at bounding box center [784, 386] width 1568 height 773
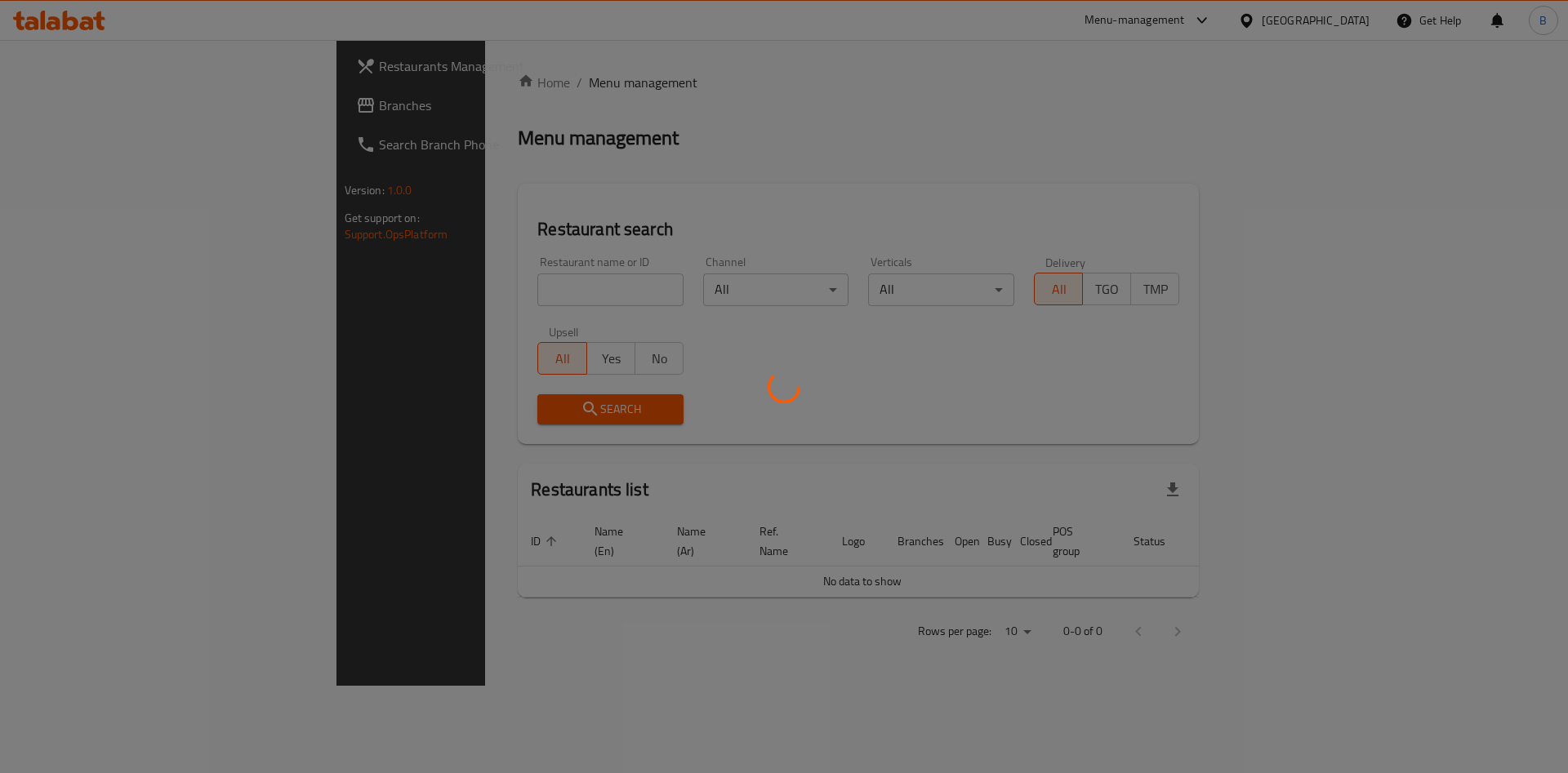
click at [421, 282] on div at bounding box center [784, 386] width 1568 height 773
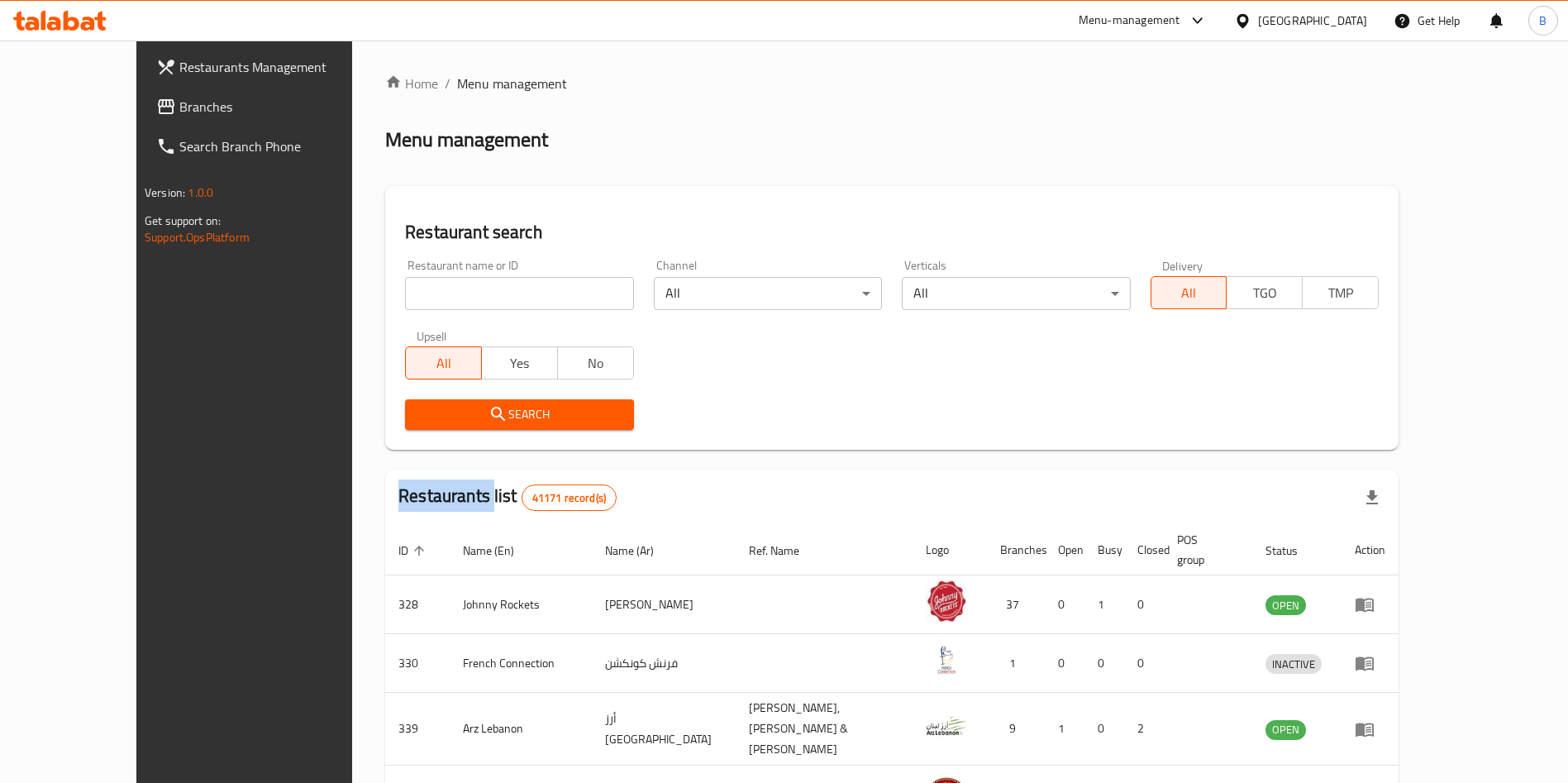
click at [426, 285] on div "Home / Menu management Menu management Restaurant search Restaurant name or ID …" at bounding box center [892, 653] width 1014 height 1160
click at [427, 289] on input "search" at bounding box center [519, 294] width 228 height 33
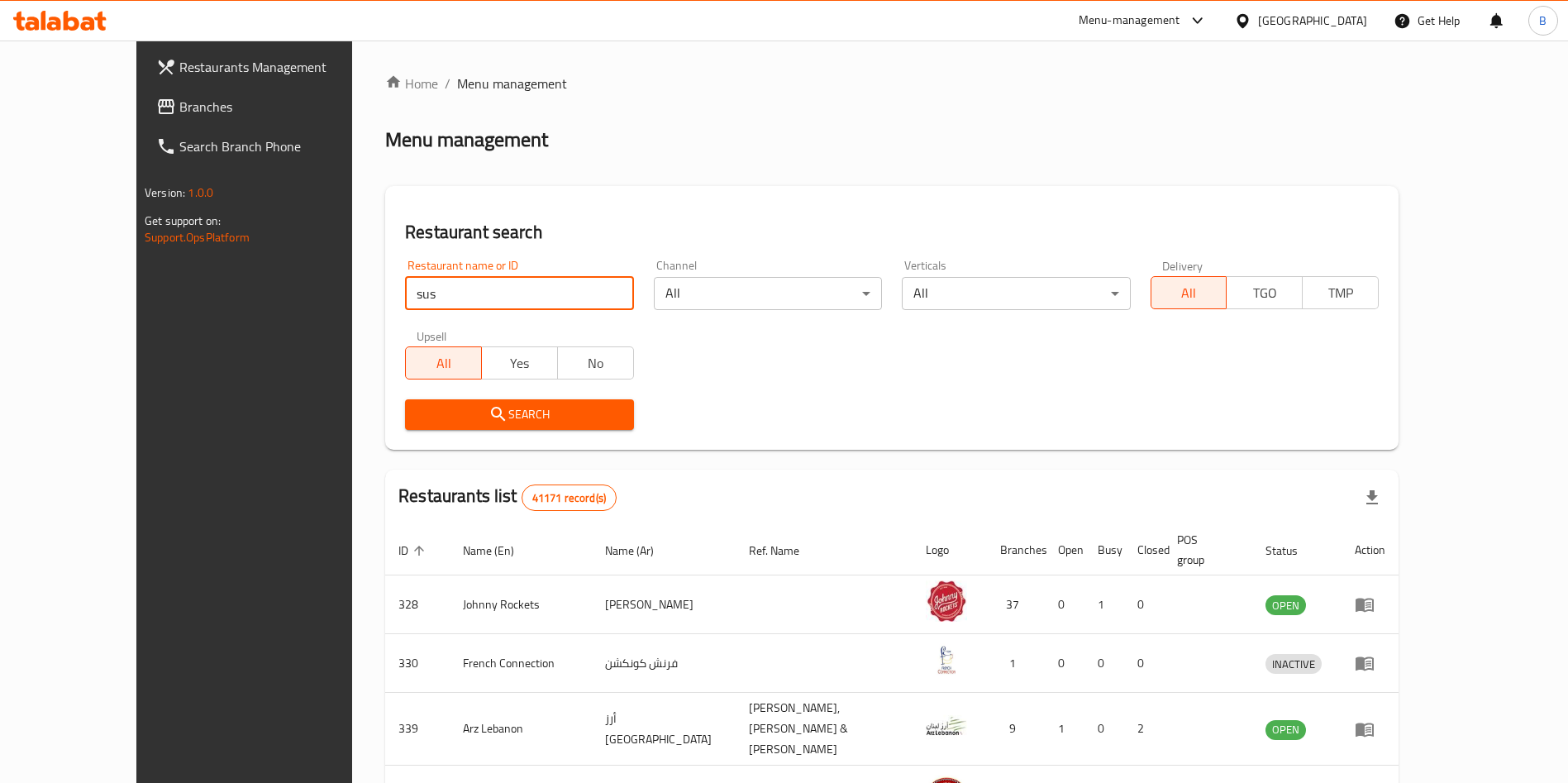
type input "sushi art"
click button "Search" at bounding box center [519, 414] width 228 height 31
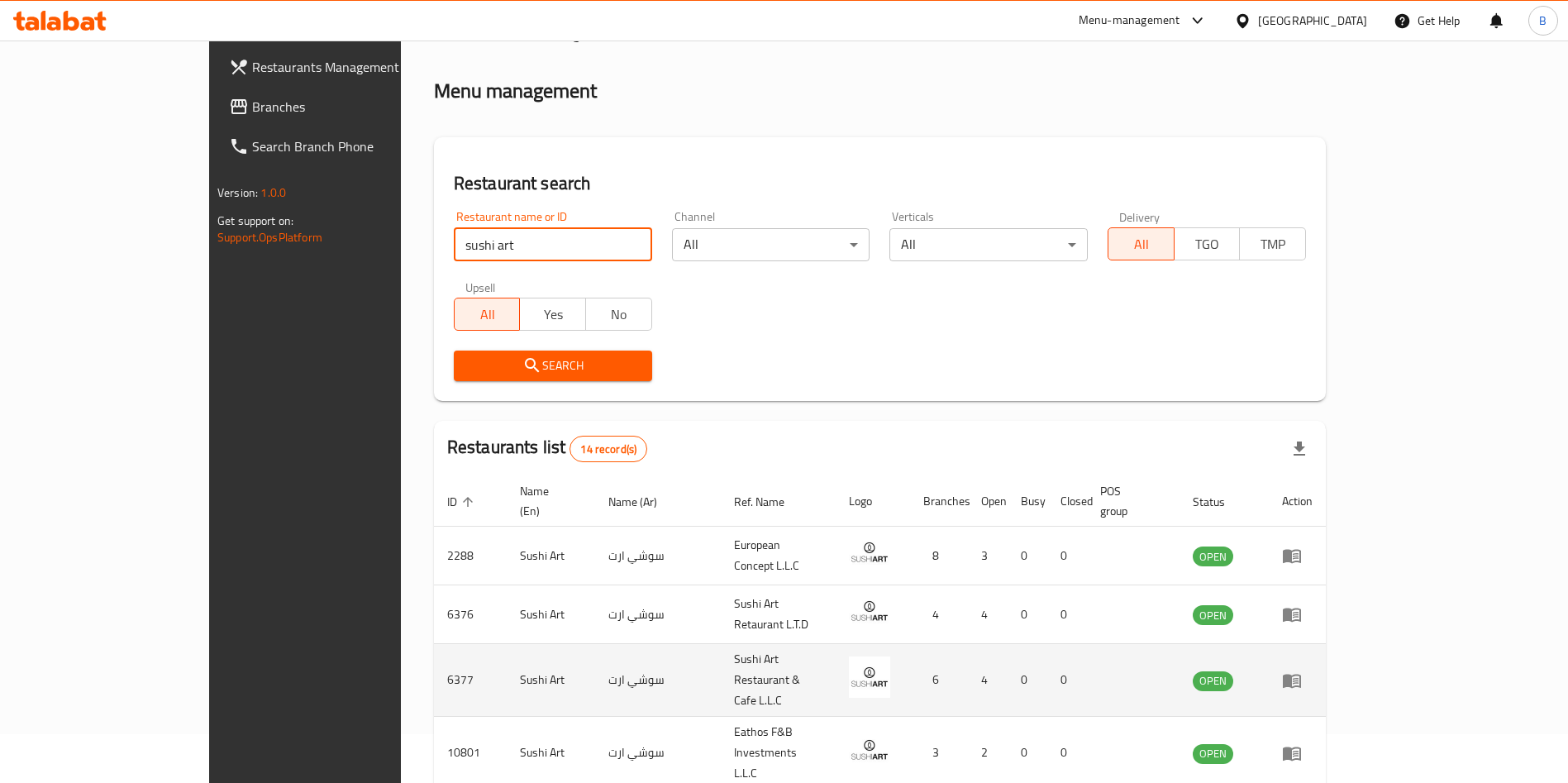
scroll to position [124, 0]
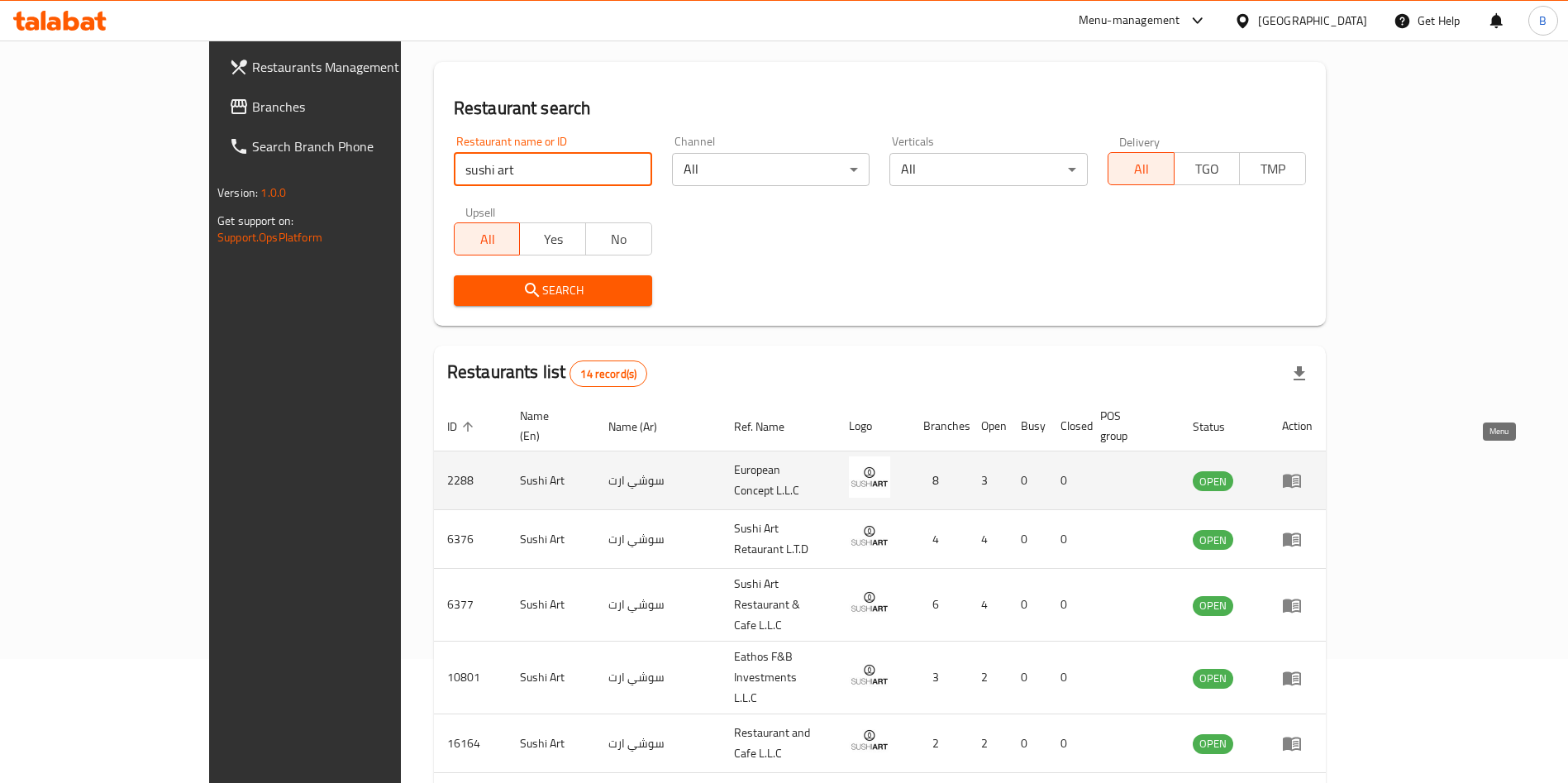
click at [1302, 471] on icon "enhanced table" at bounding box center [1291, 480] width 19 height 20
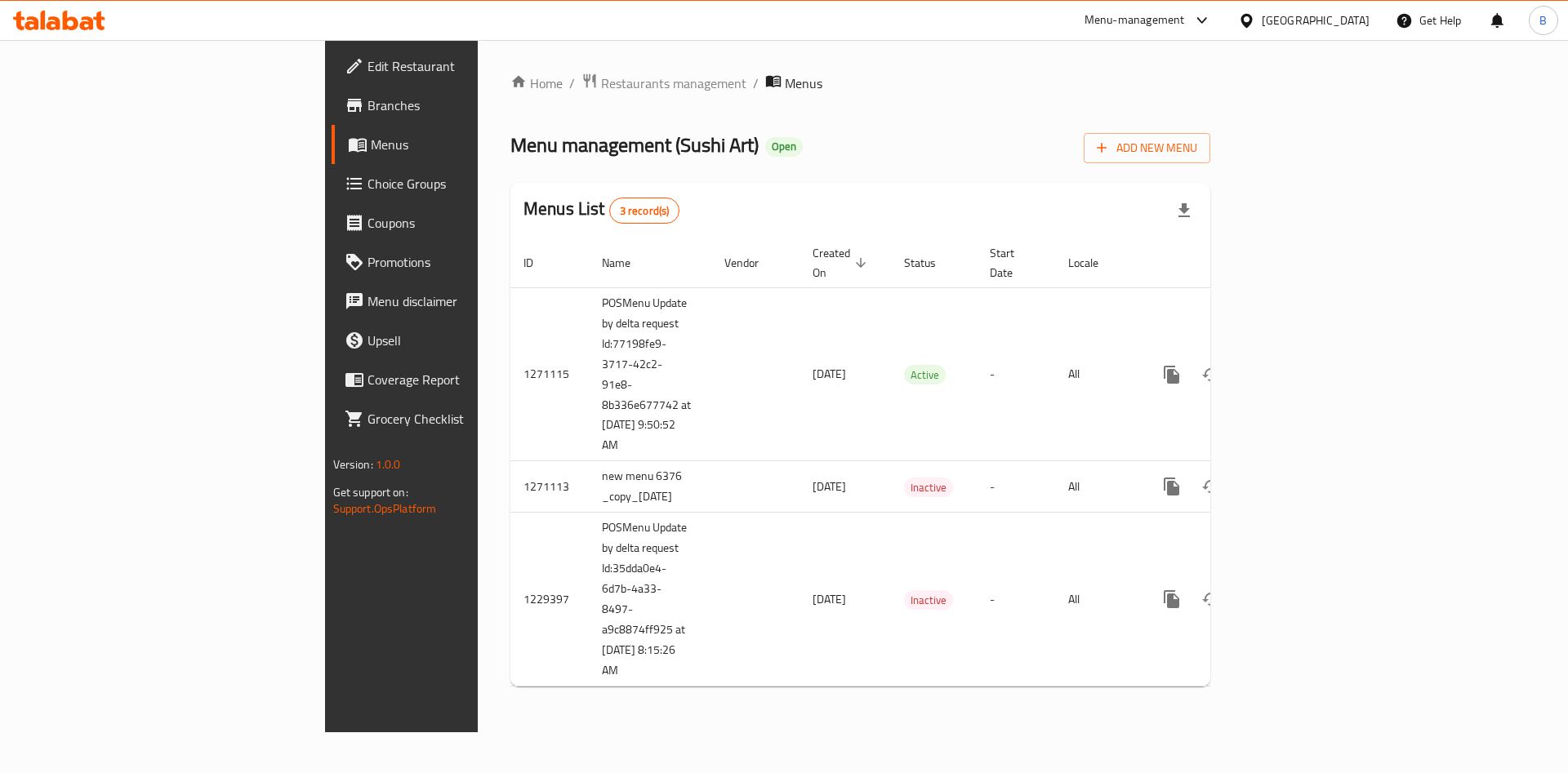
click at [368, 96] on span "Branches" at bounding box center [470, 105] width 206 height 19
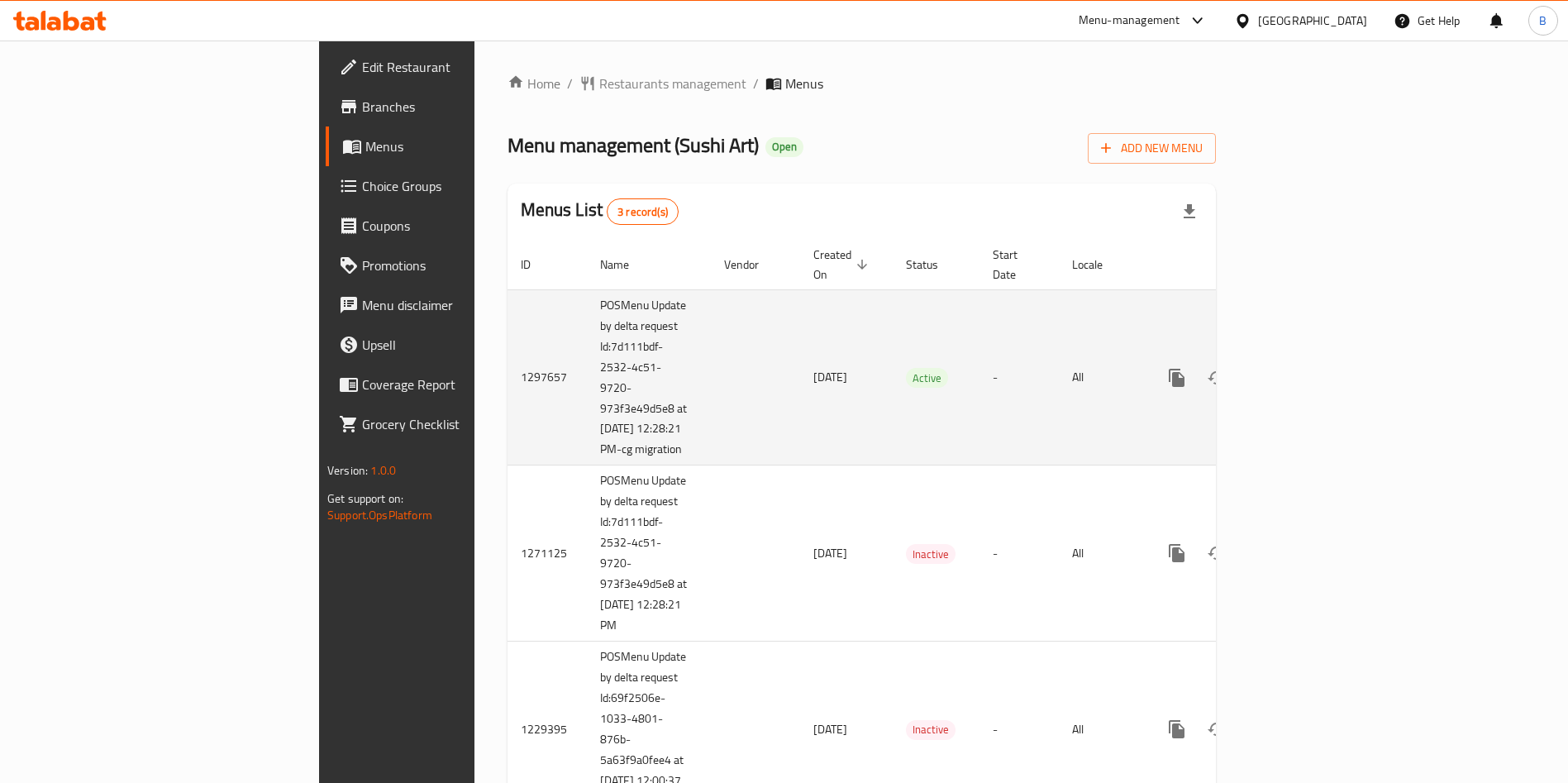
click at [1306, 368] on icon "enhanced table" at bounding box center [1296, 377] width 19 height 20
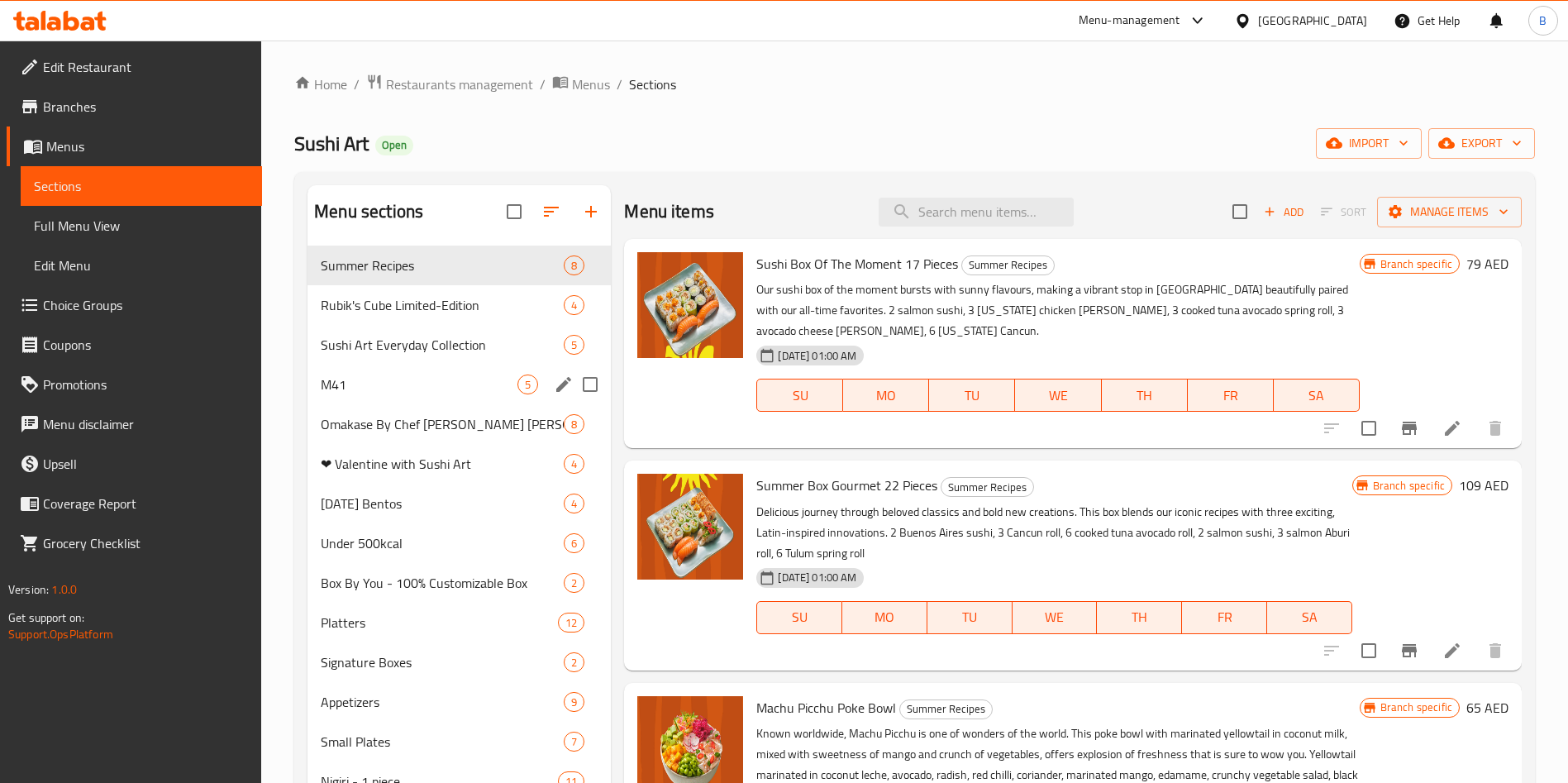
click at [359, 387] on span "M41" at bounding box center [420, 384] width 197 height 20
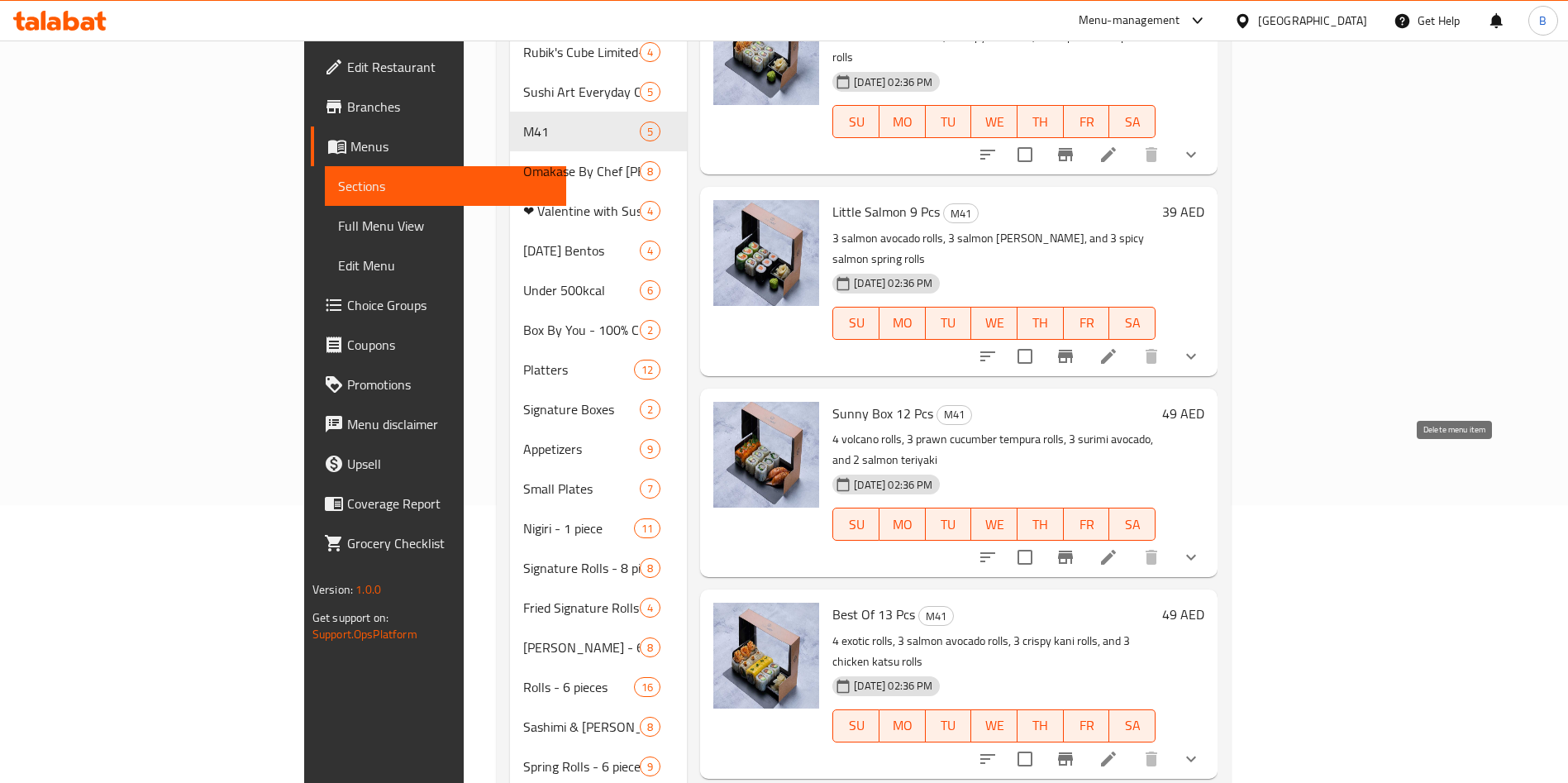
scroll to position [124, 0]
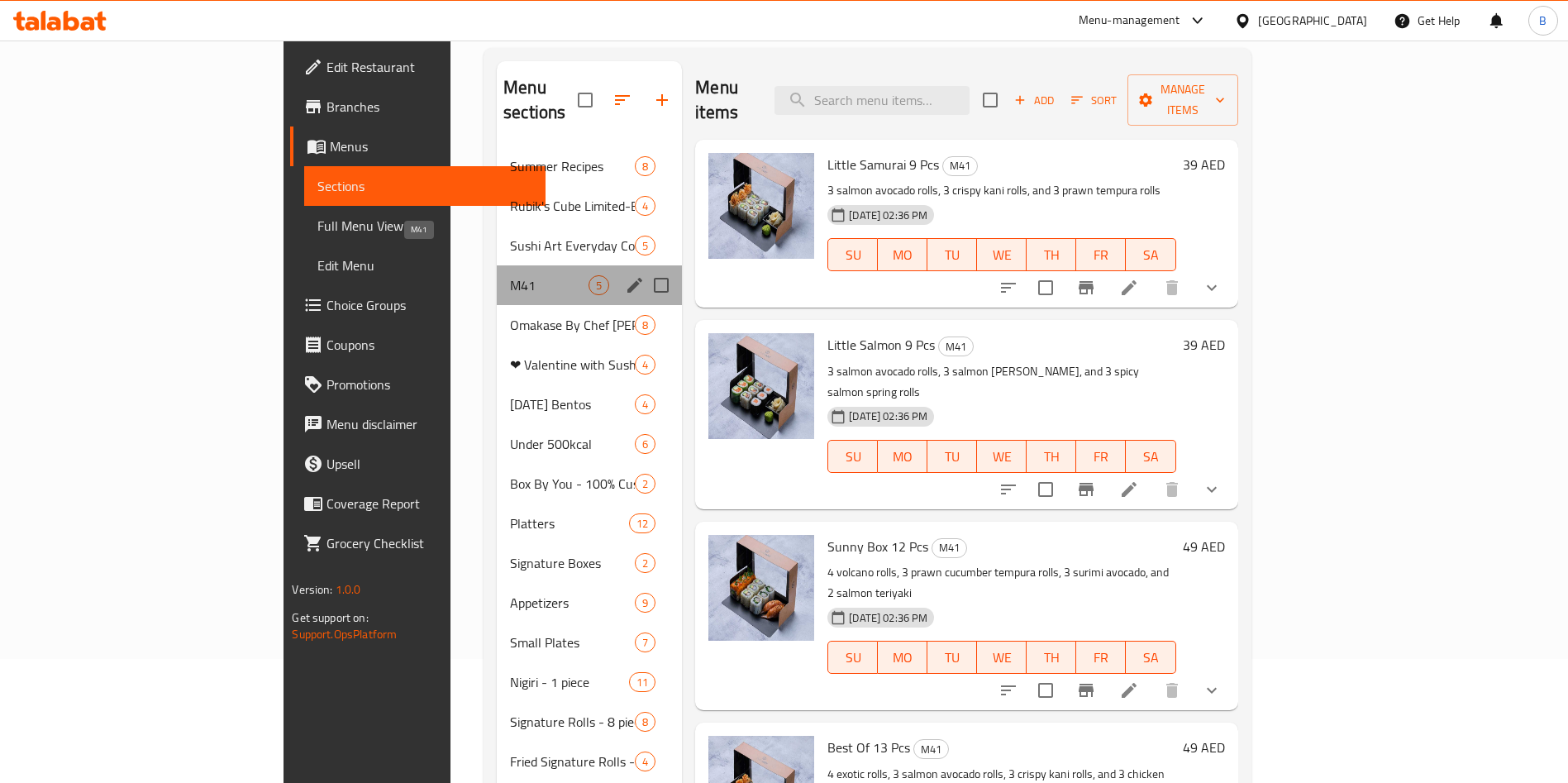
click at [510, 276] on span "M41" at bounding box center [549, 285] width 79 height 20
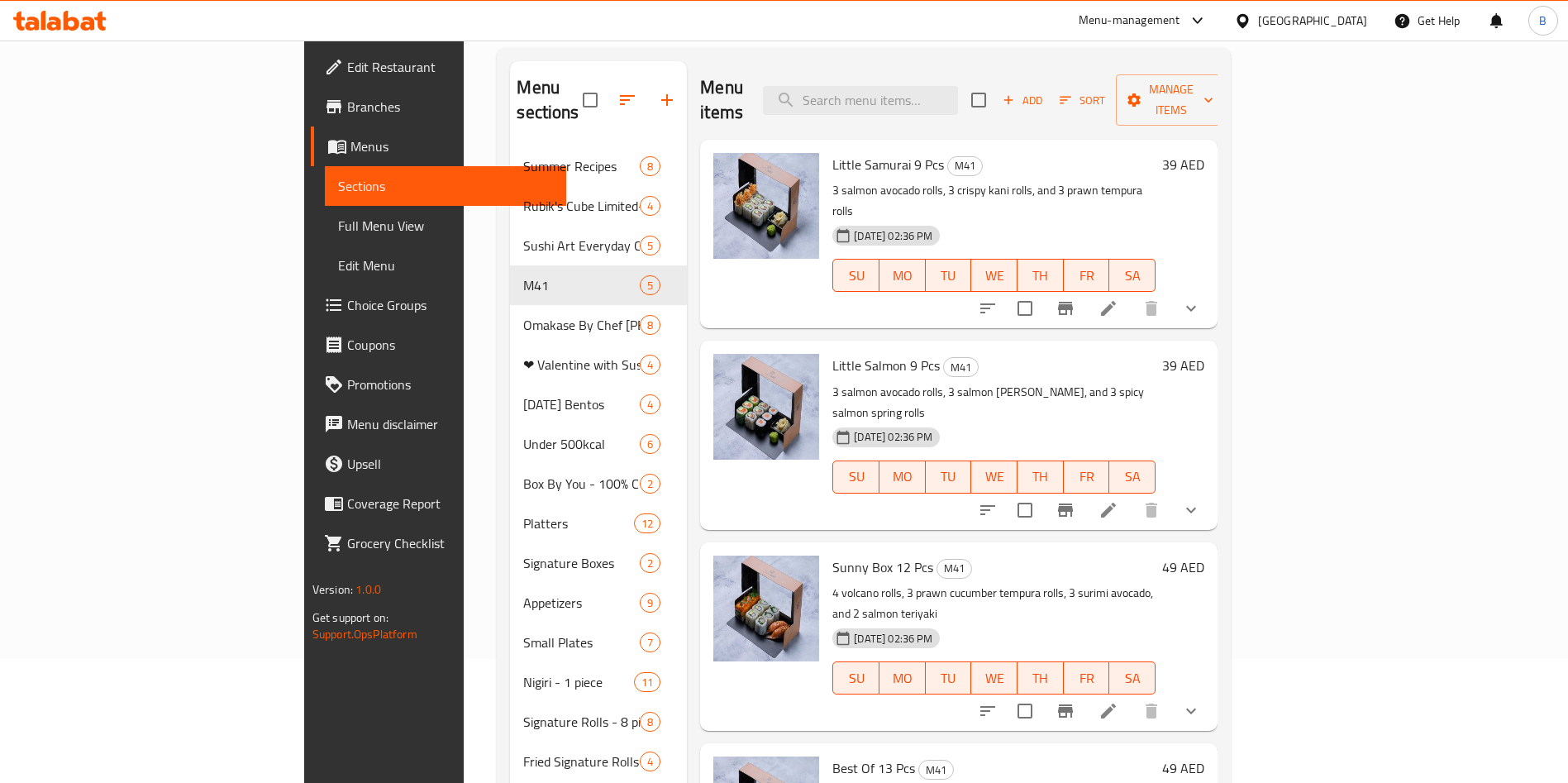
click at [833, 353] on span "Little Salmon 9 Pcs" at bounding box center [887, 365] width 108 height 25
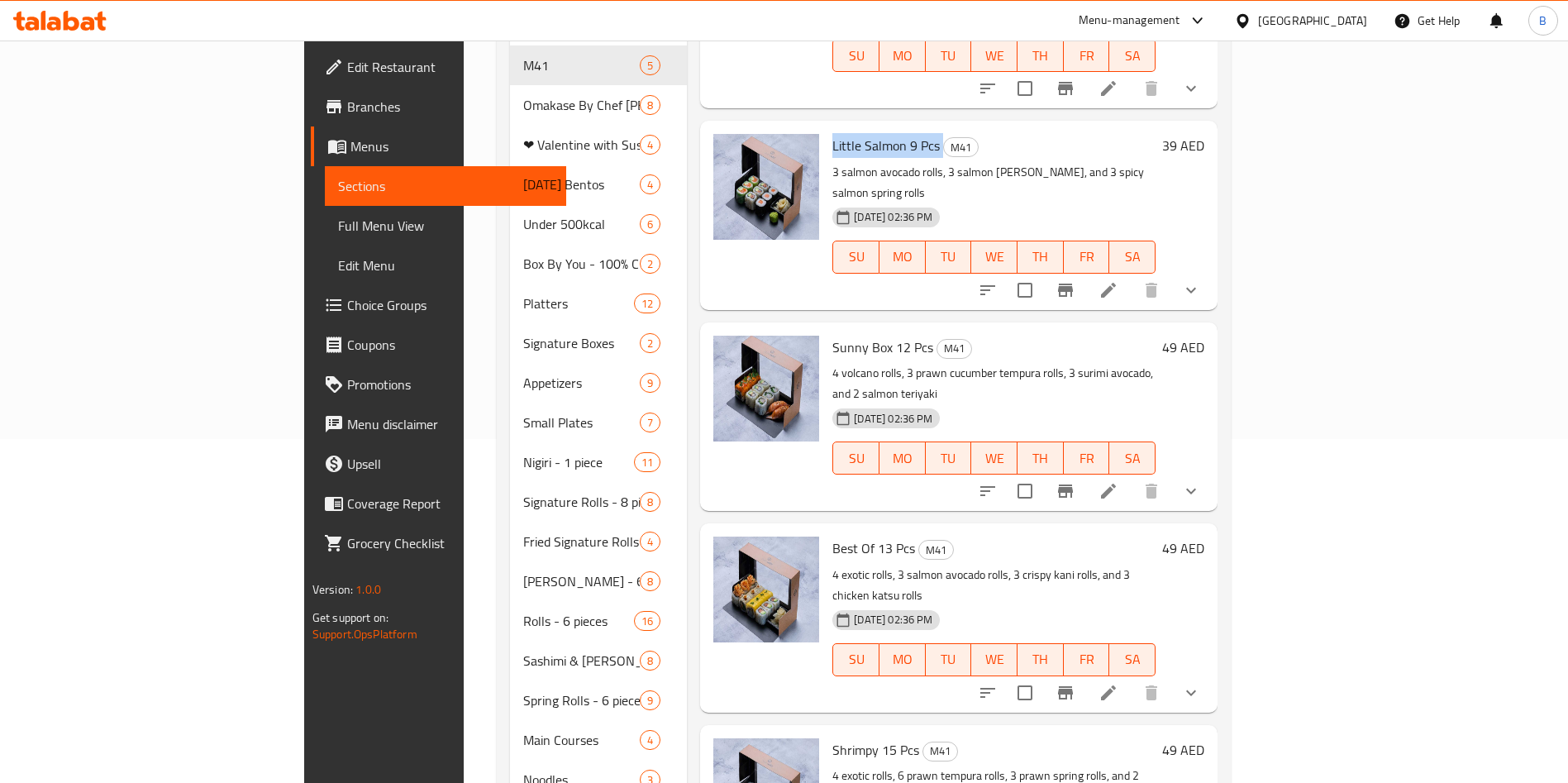
scroll to position [0, 0]
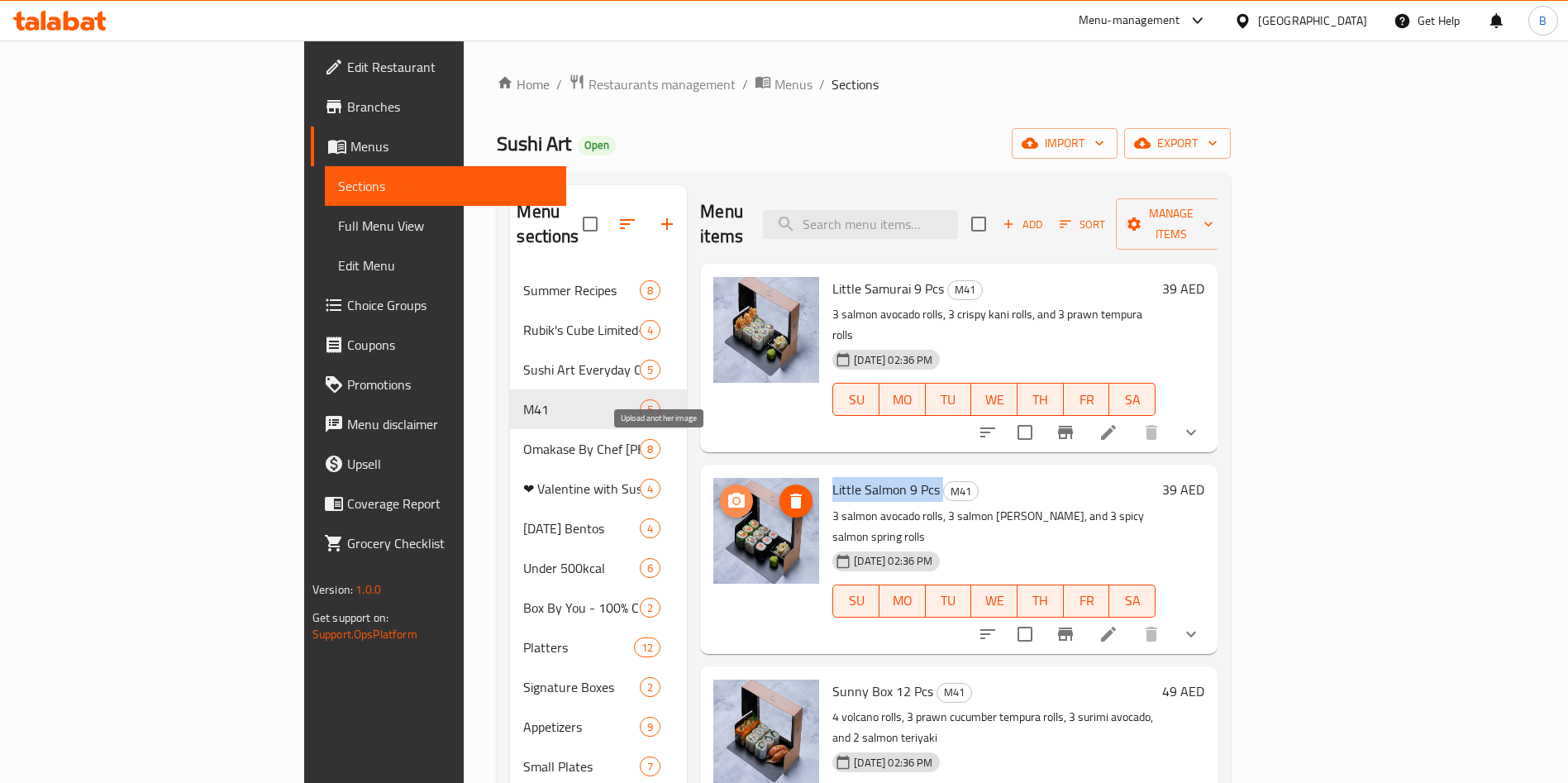
click at [729, 493] on icon "upload picture" at bounding box center [737, 501] width 17 height 15
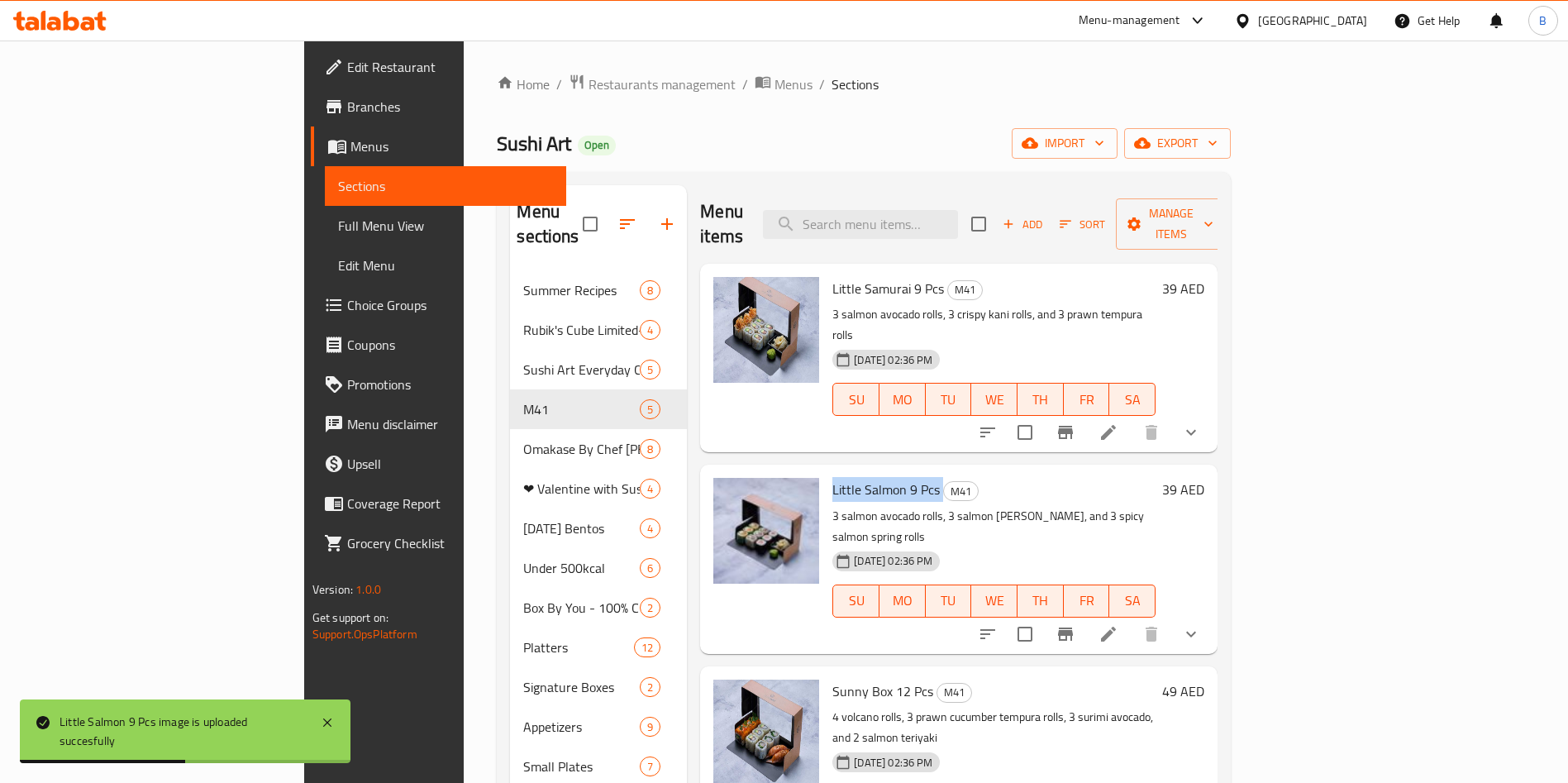
click at [1132, 620] on li at bounding box center [1108, 634] width 46 height 30
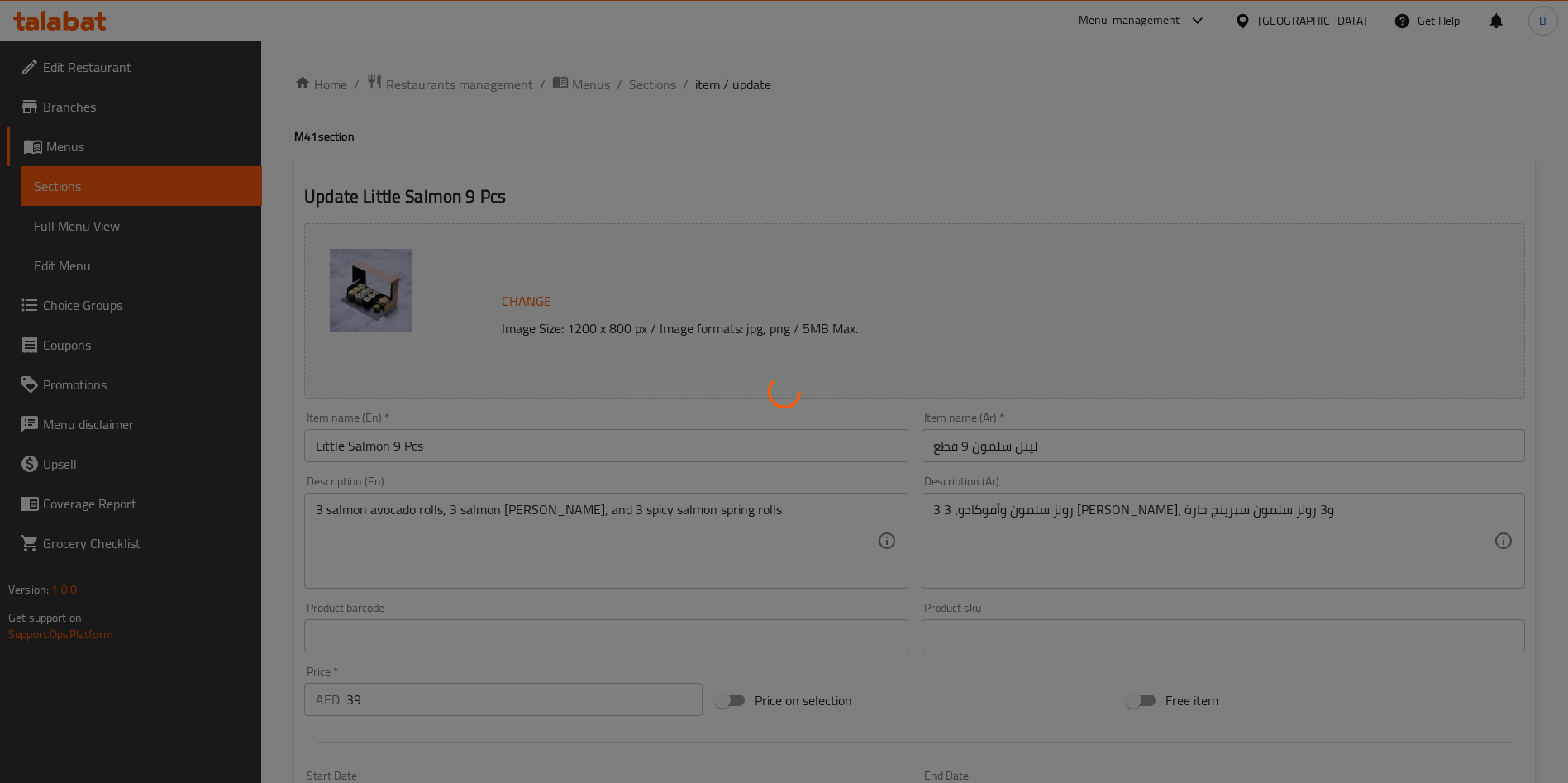
type input "أضف جانبًا:"
type input "0"
type input "4"
type input "أضف مشروبًا:"
type input "0"
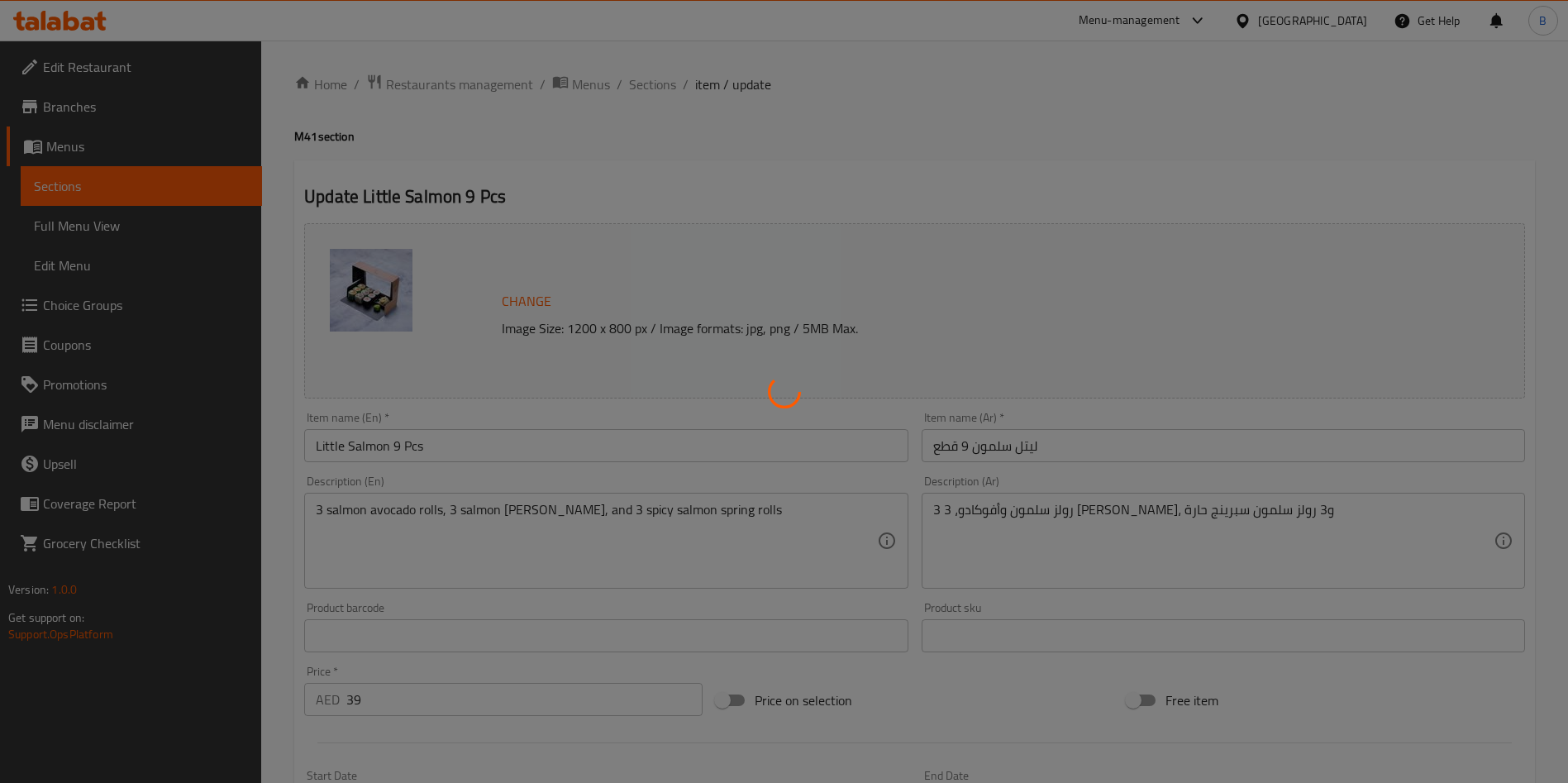
type input "1"
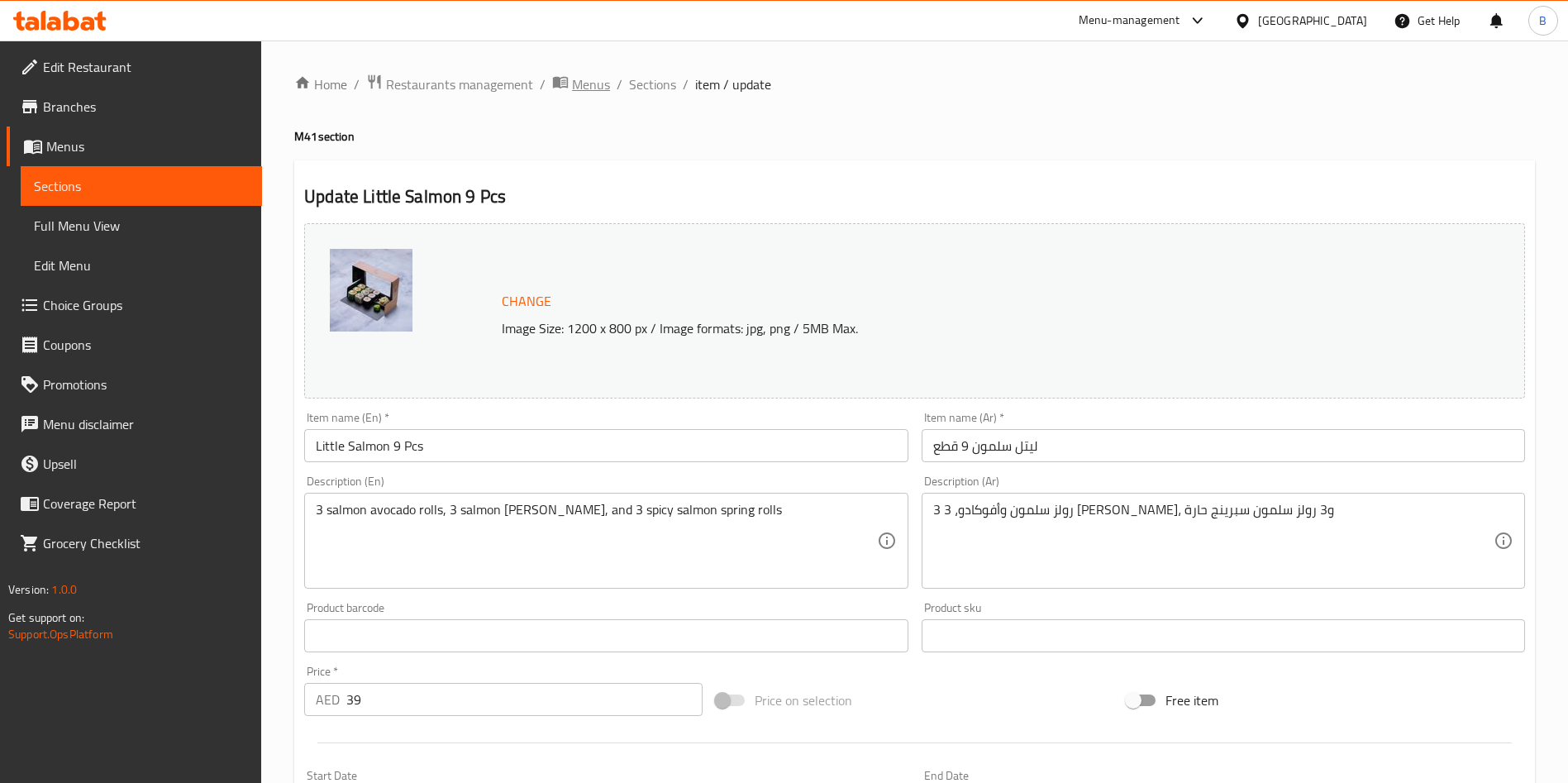
click at [597, 90] on span "Menus" at bounding box center [590, 84] width 38 height 20
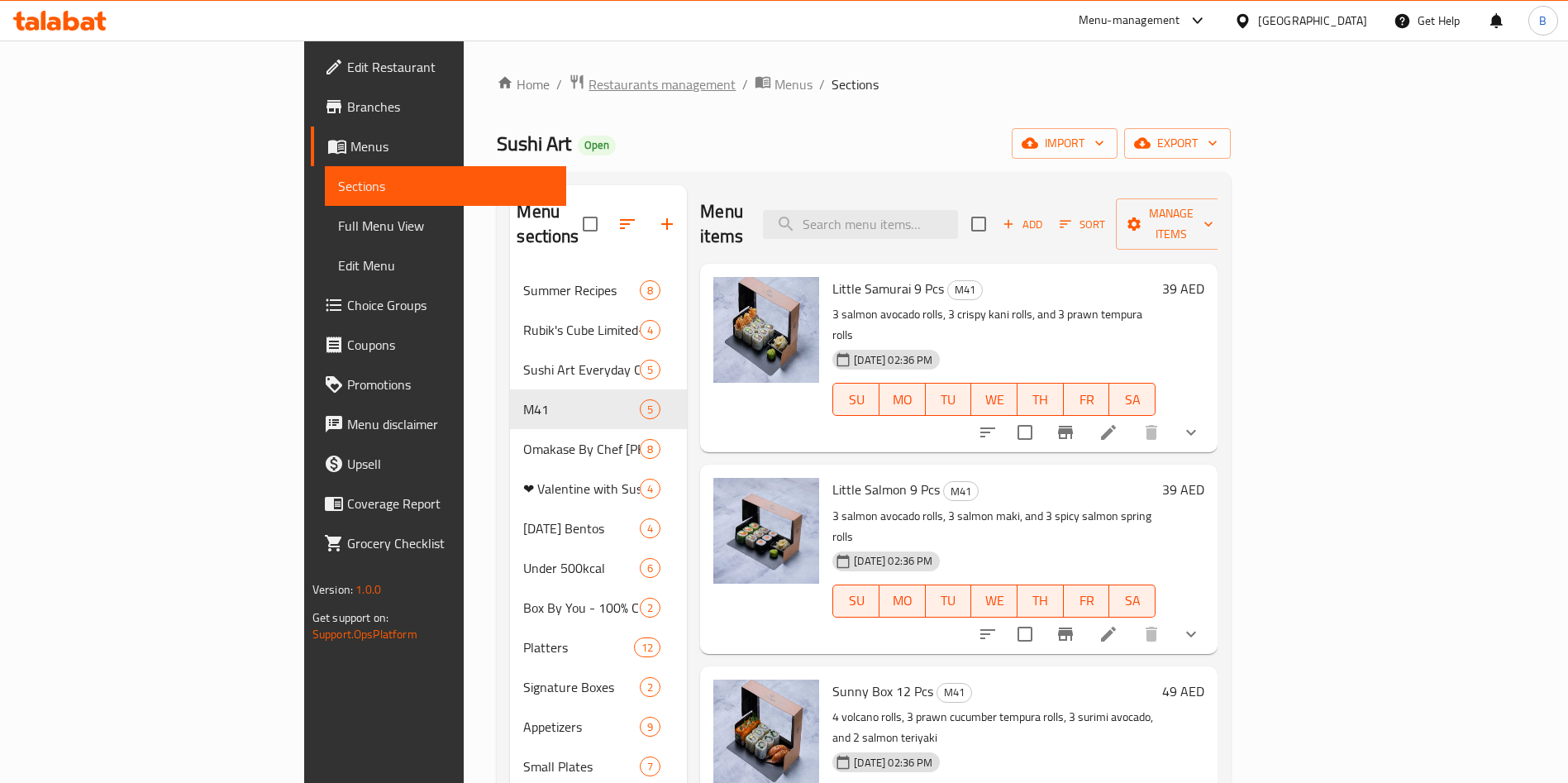
click at [589, 85] on span "Restaurants management" at bounding box center [662, 84] width 148 height 20
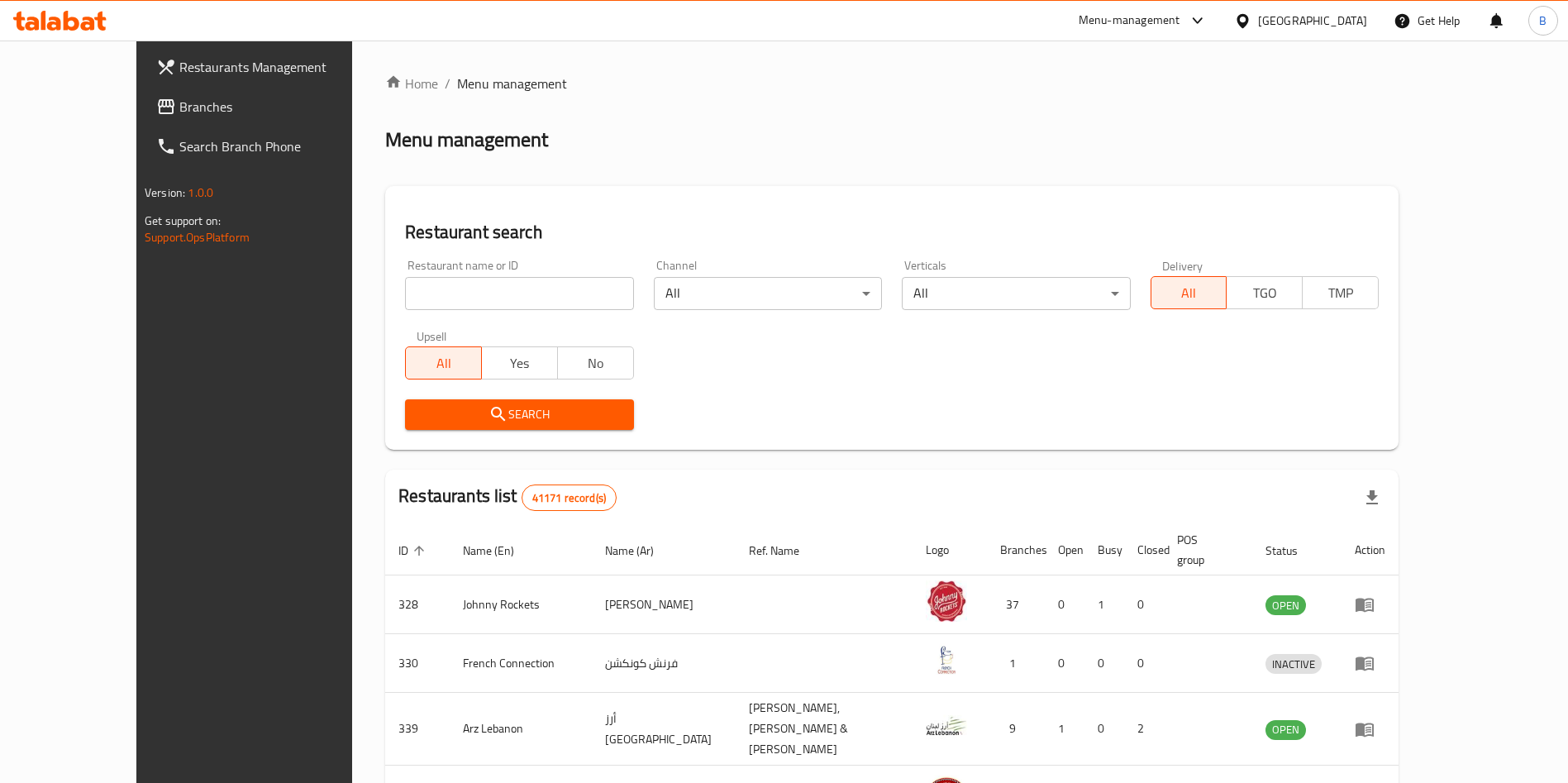
click at [179, 107] on span "Branches" at bounding box center [282, 106] width 206 height 20
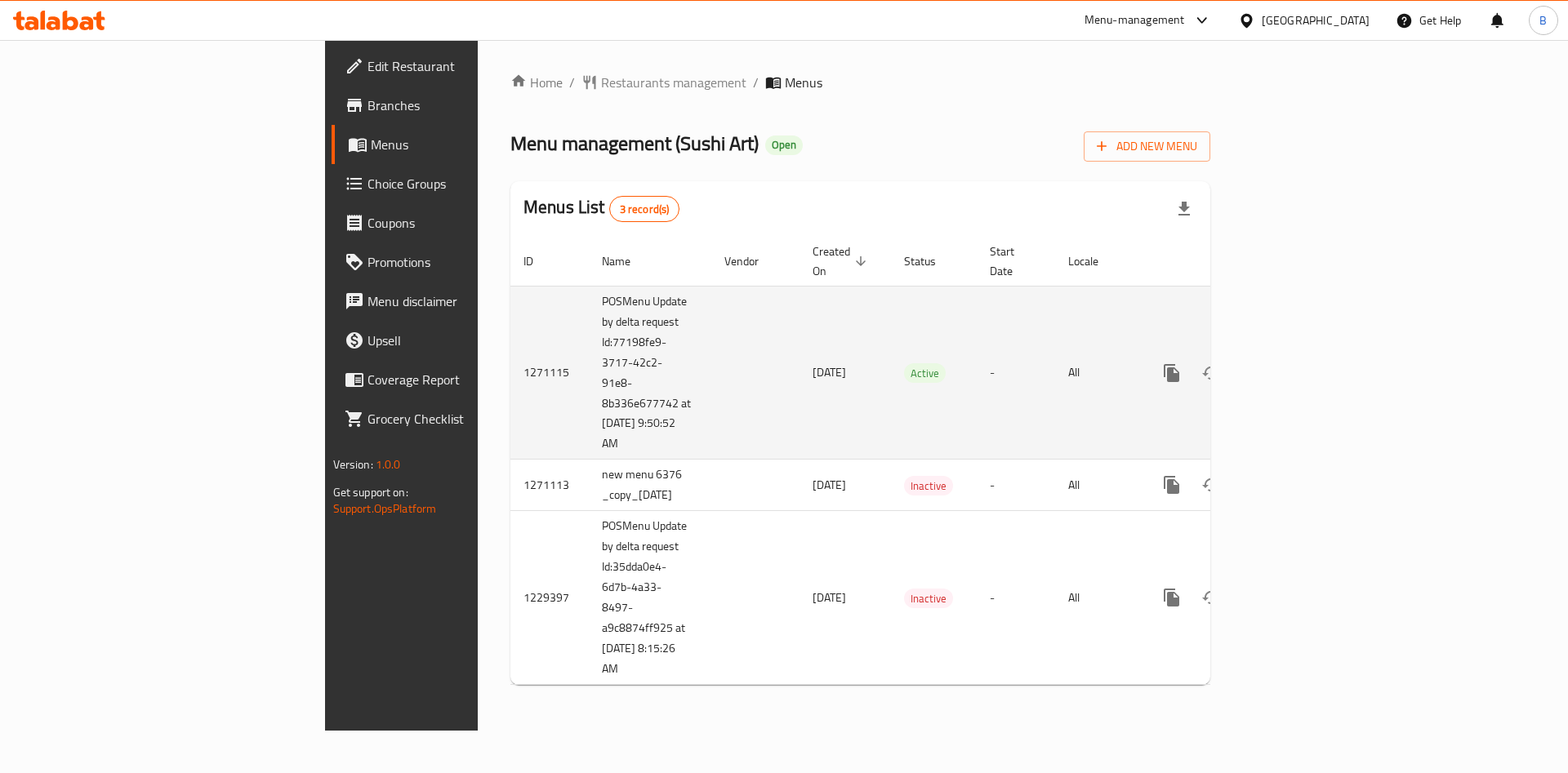
click at [1297, 366] on icon "enhanced table" at bounding box center [1289, 373] width 15 height 15
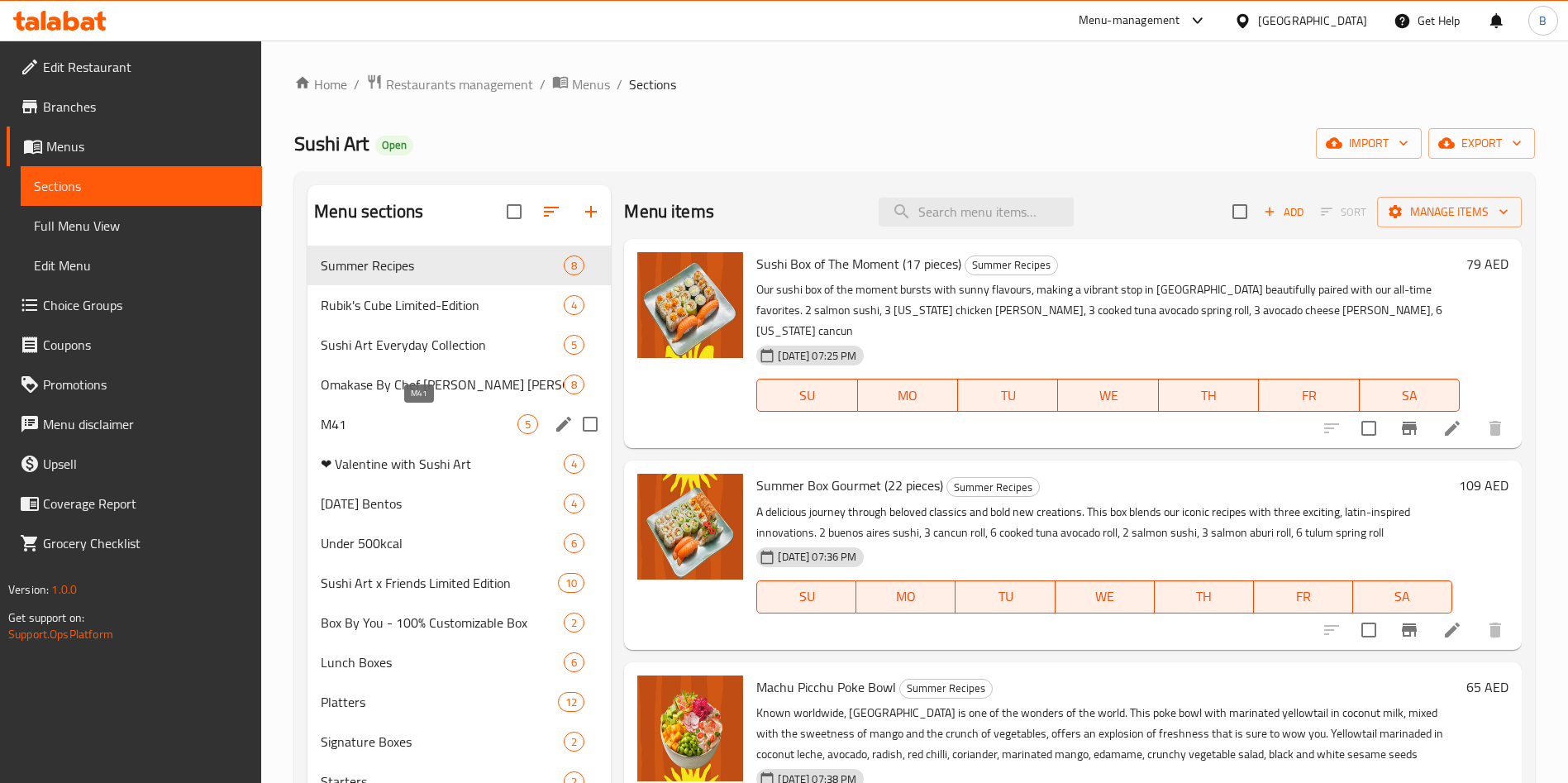
drag, startPoint x: 391, startPoint y: 420, endPoint x: 405, endPoint y: 412, distance: 16.1
click at [392, 420] on span "M41" at bounding box center [420, 424] width 197 height 20
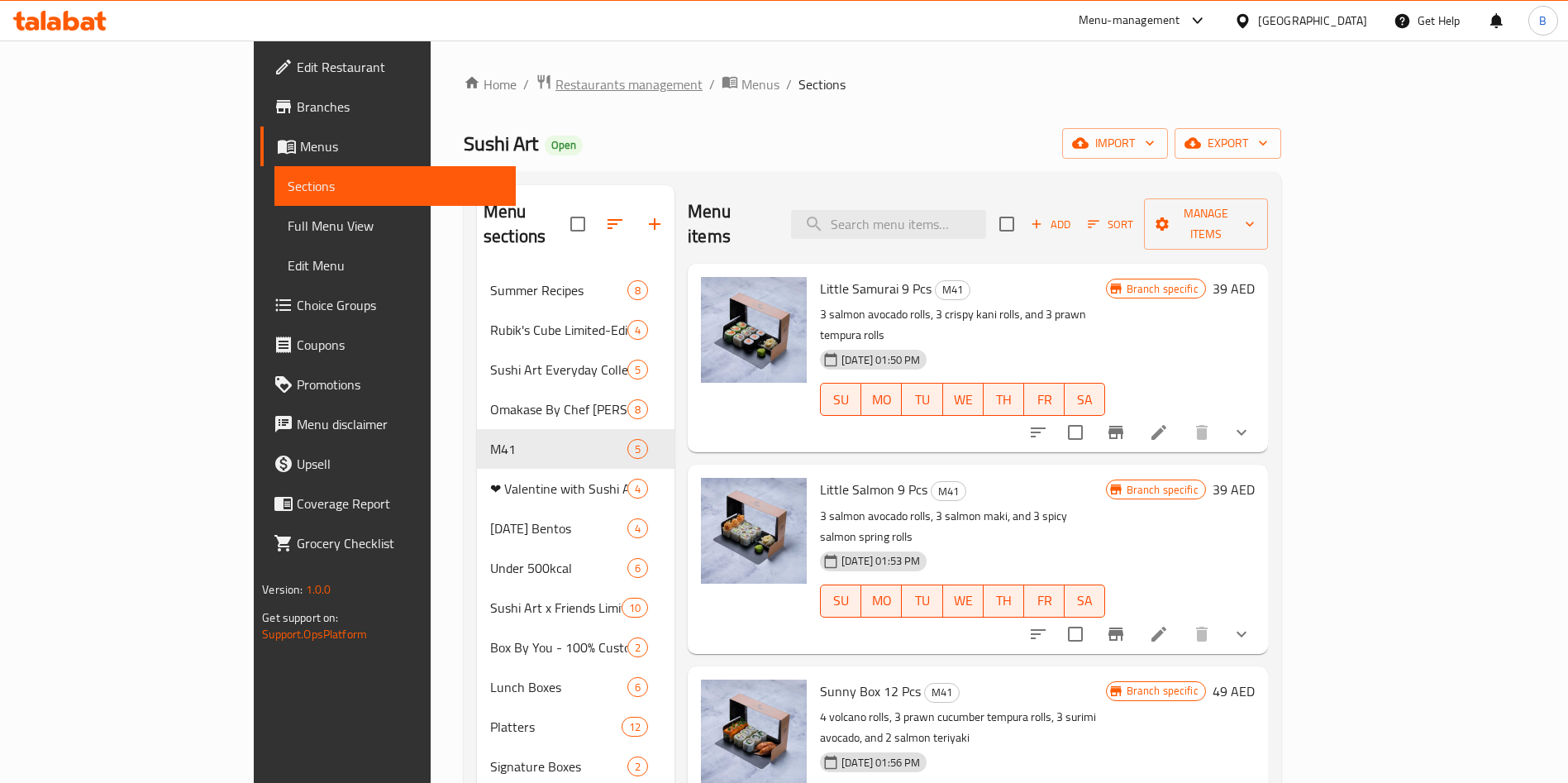
click at [555, 82] on span "Restaurants management" at bounding box center [628, 84] width 148 height 20
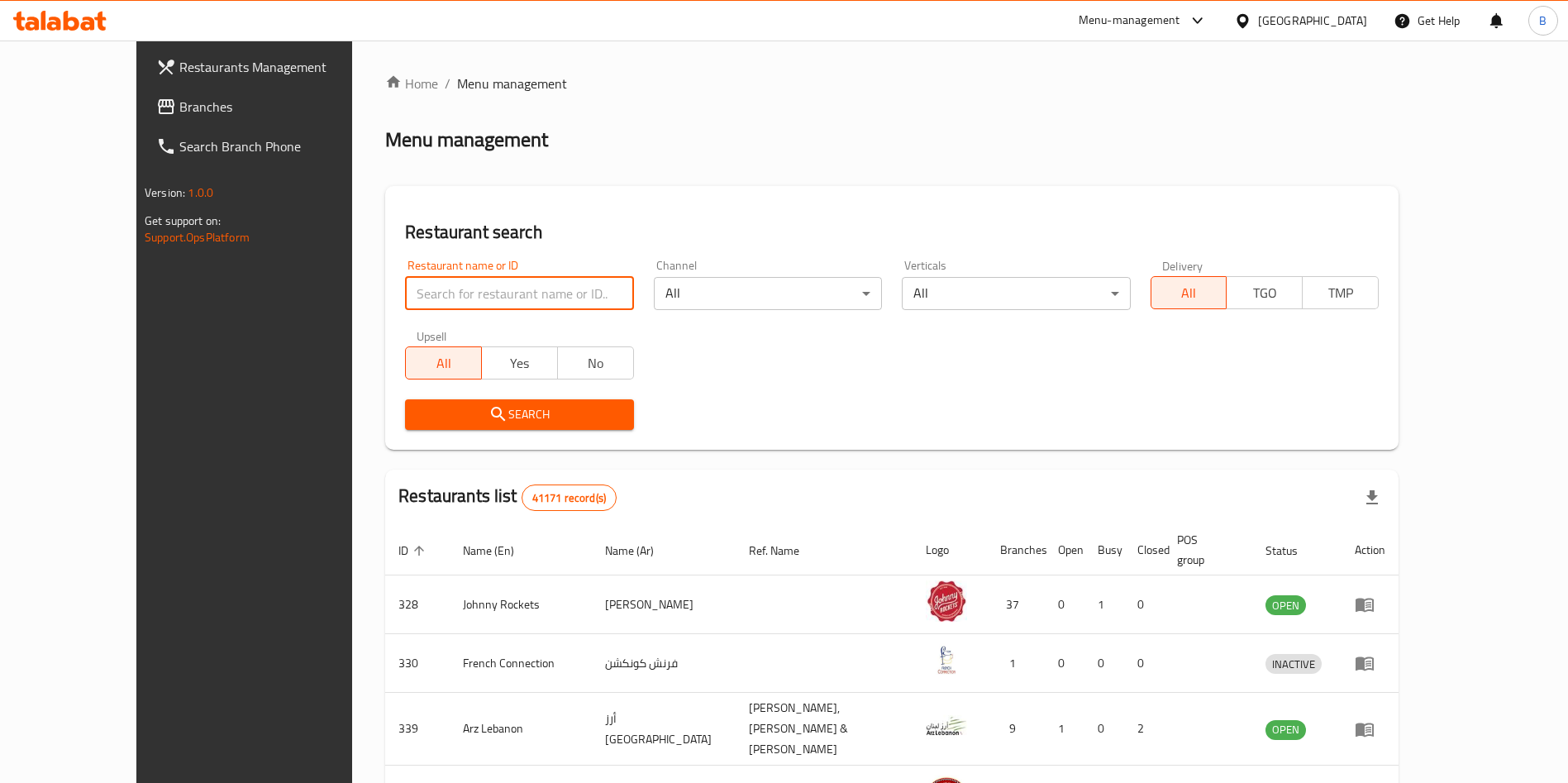
click at [436, 293] on input "search" at bounding box center [519, 294] width 228 height 33
type input "sushi art"
click button "Search" at bounding box center [519, 414] width 228 height 31
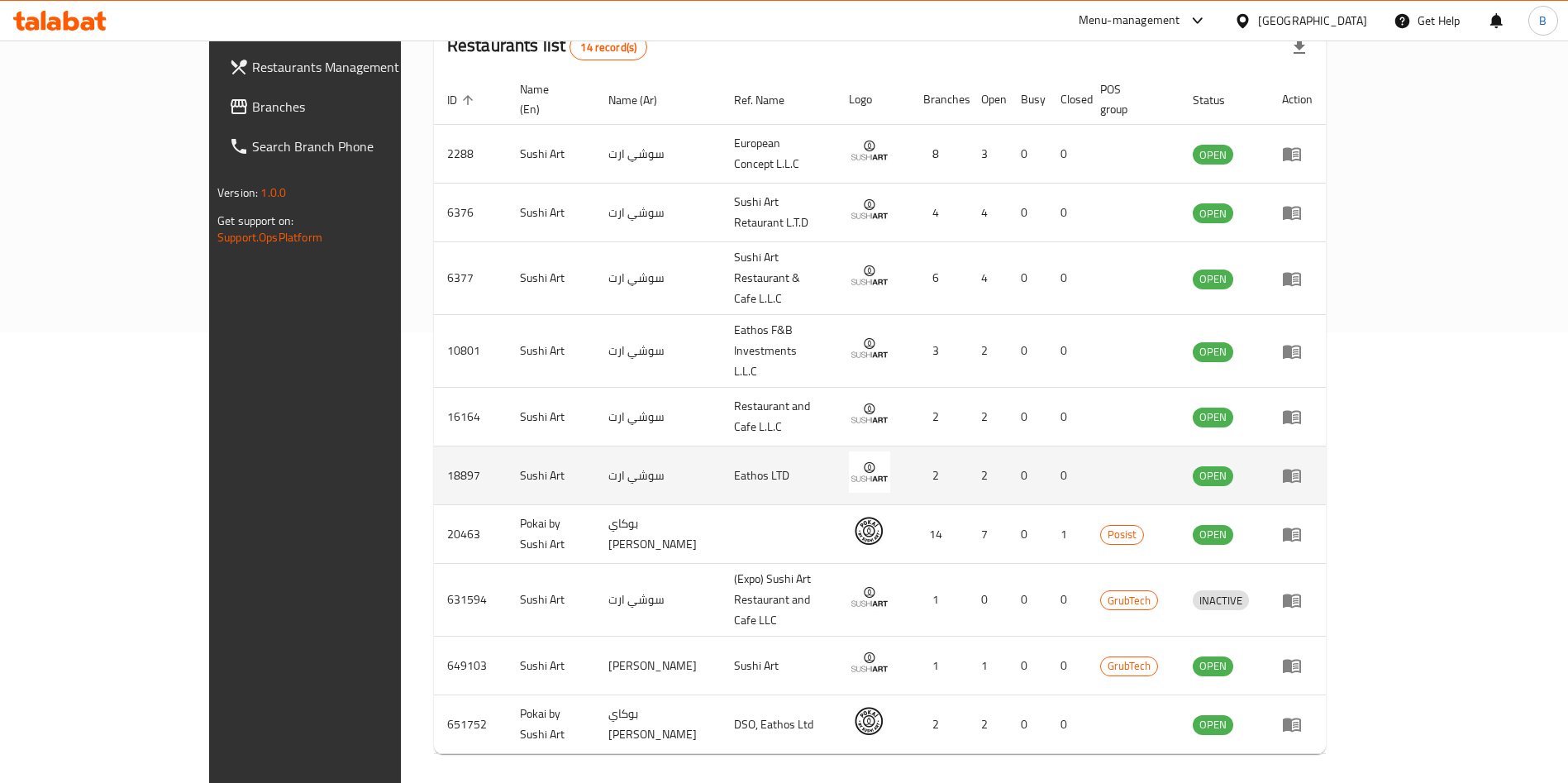
scroll to position [327, 0]
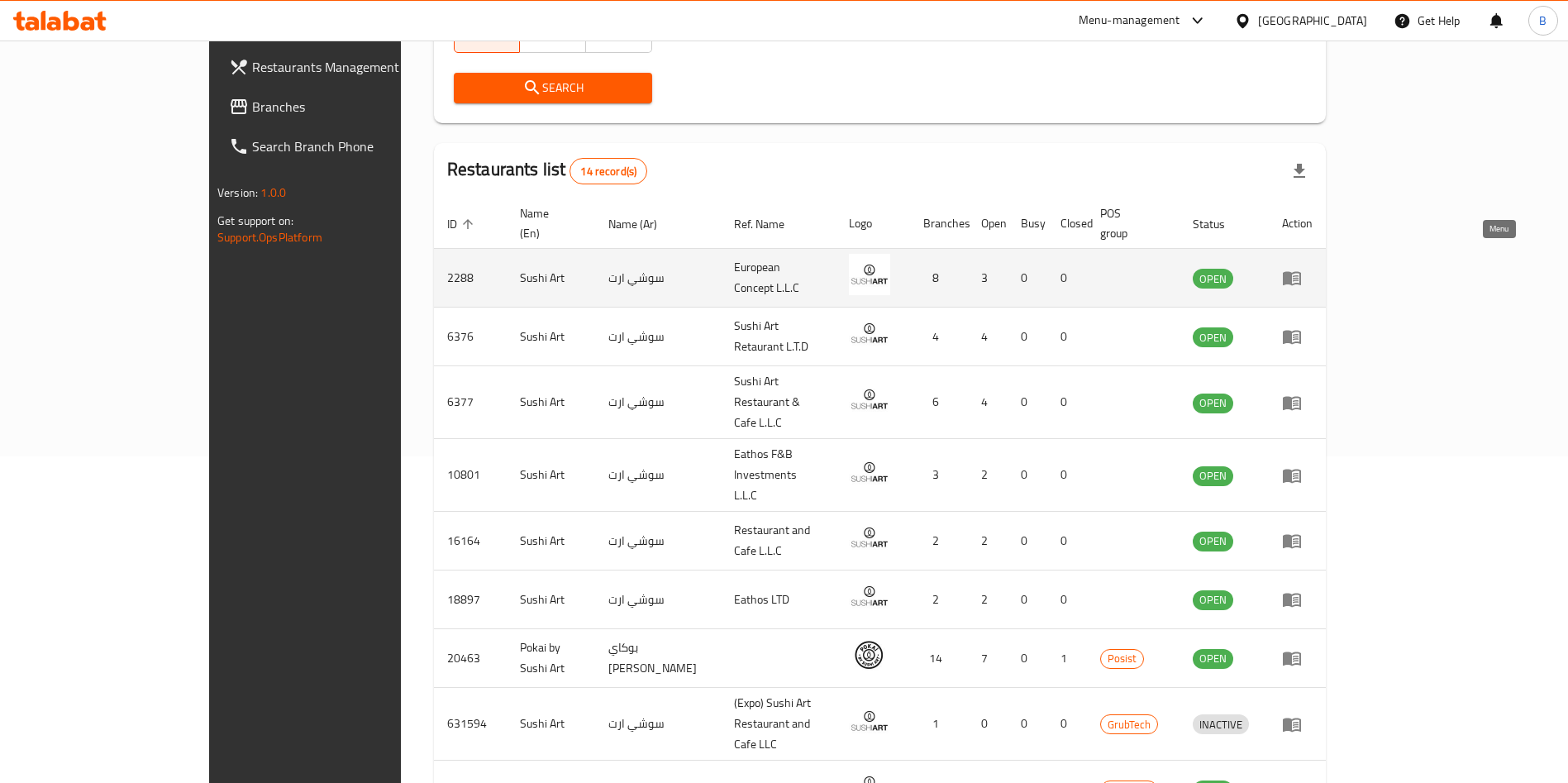
click at [1302, 272] on icon "enhanced table" at bounding box center [1292, 279] width 19 height 14
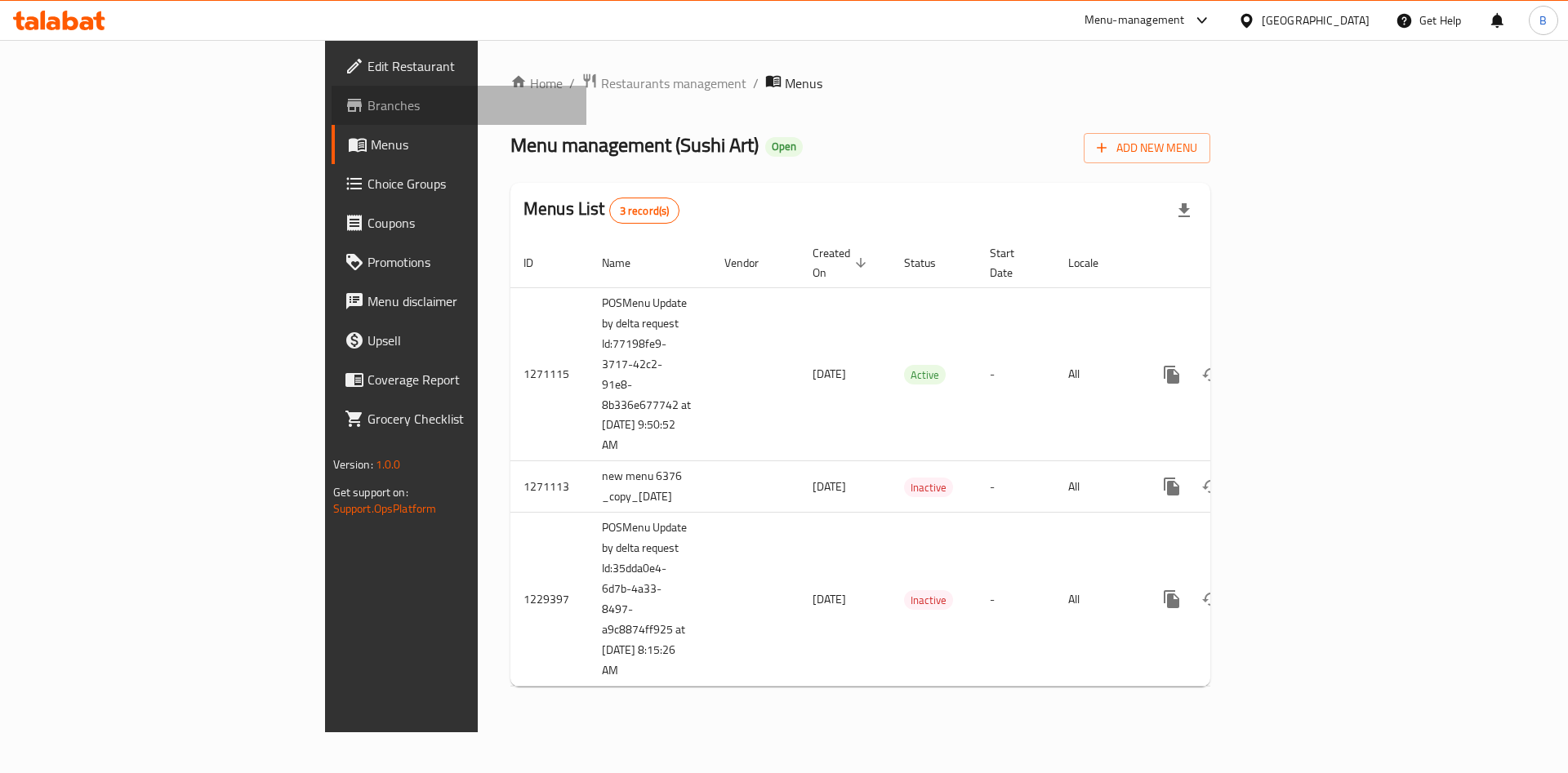
click at [368, 107] on span "Branches" at bounding box center [470, 105] width 206 height 19
